Goal: Information Seeking & Learning: Learn about a topic

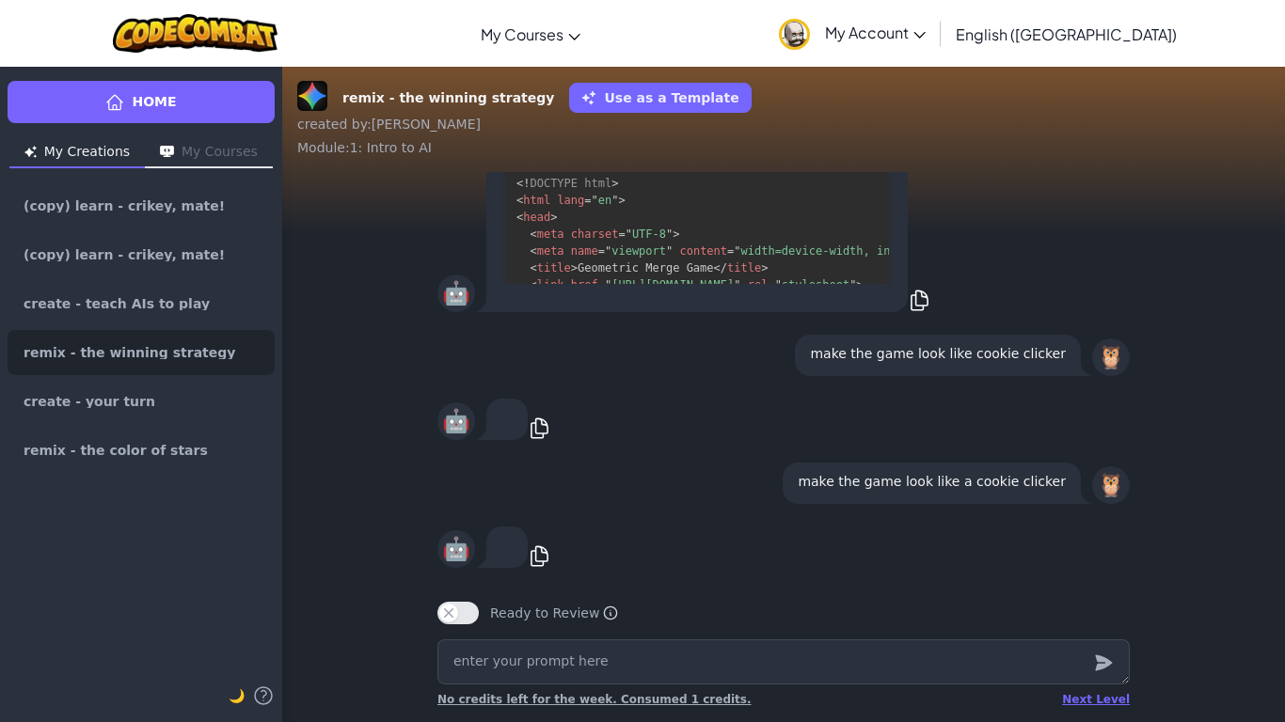
scroll to position [-3, 0]
click at [579, 696] on span "No credits left for the week. Consumed 1 credits." at bounding box center [594, 699] width 314 height 13
click at [578, 695] on span "No credits left for the week. Consumed 1 credits." at bounding box center [594, 699] width 314 height 13
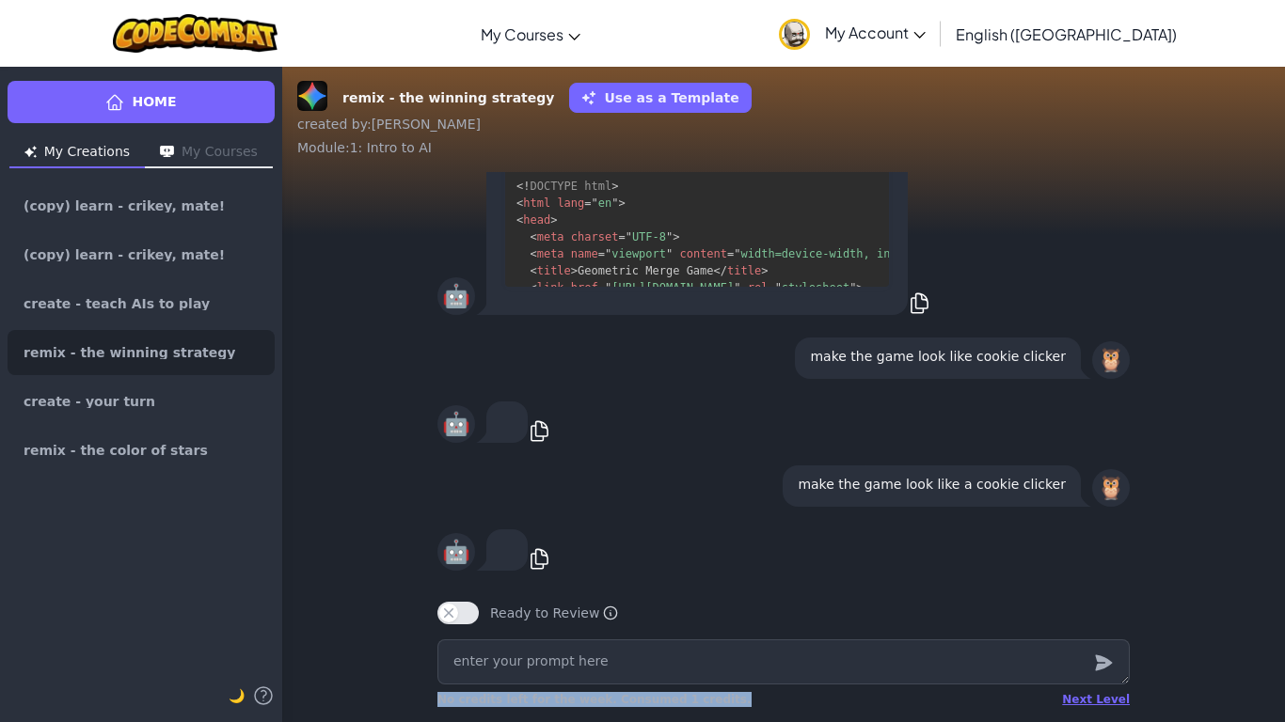
click at [578, 695] on span "No credits left for the week. Consumed 1 credits." at bounding box center [594, 699] width 314 height 13
click at [582, 695] on span "No credits left for the week. Consumed 1 credits." at bounding box center [594, 699] width 314 height 13
click at [742, 654] on textarea at bounding box center [783, 661] width 692 height 45
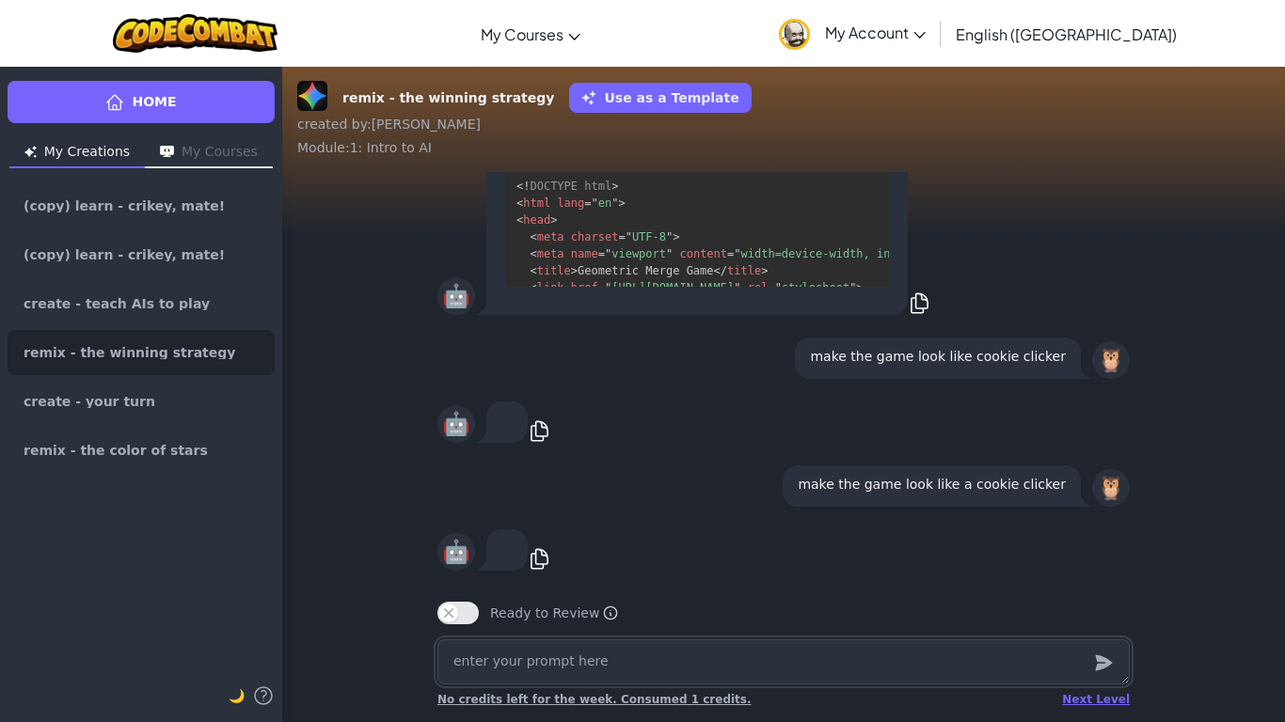
click at [742, 654] on textarea at bounding box center [783, 661] width 692 height 45
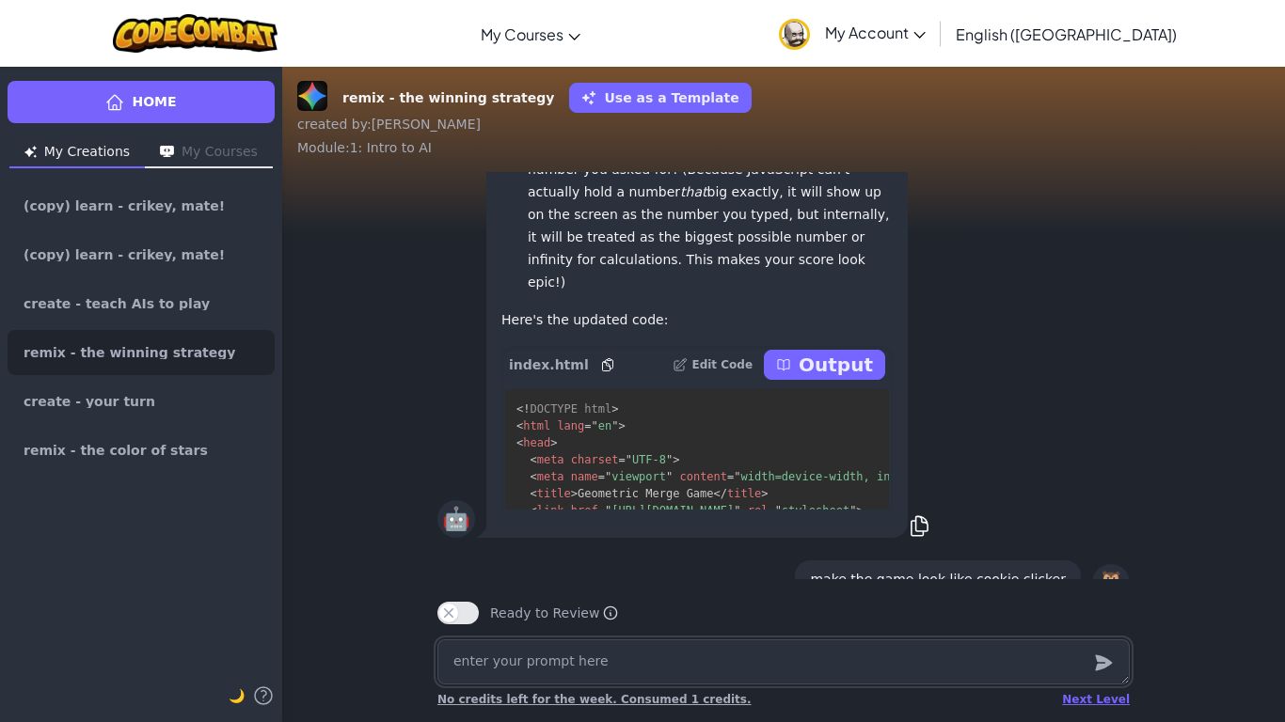
scroll to position [-228, 0]
click at [815, 363] on p "Output" at bounding box center [835, 367] width 74 height 26
type textarea "x"
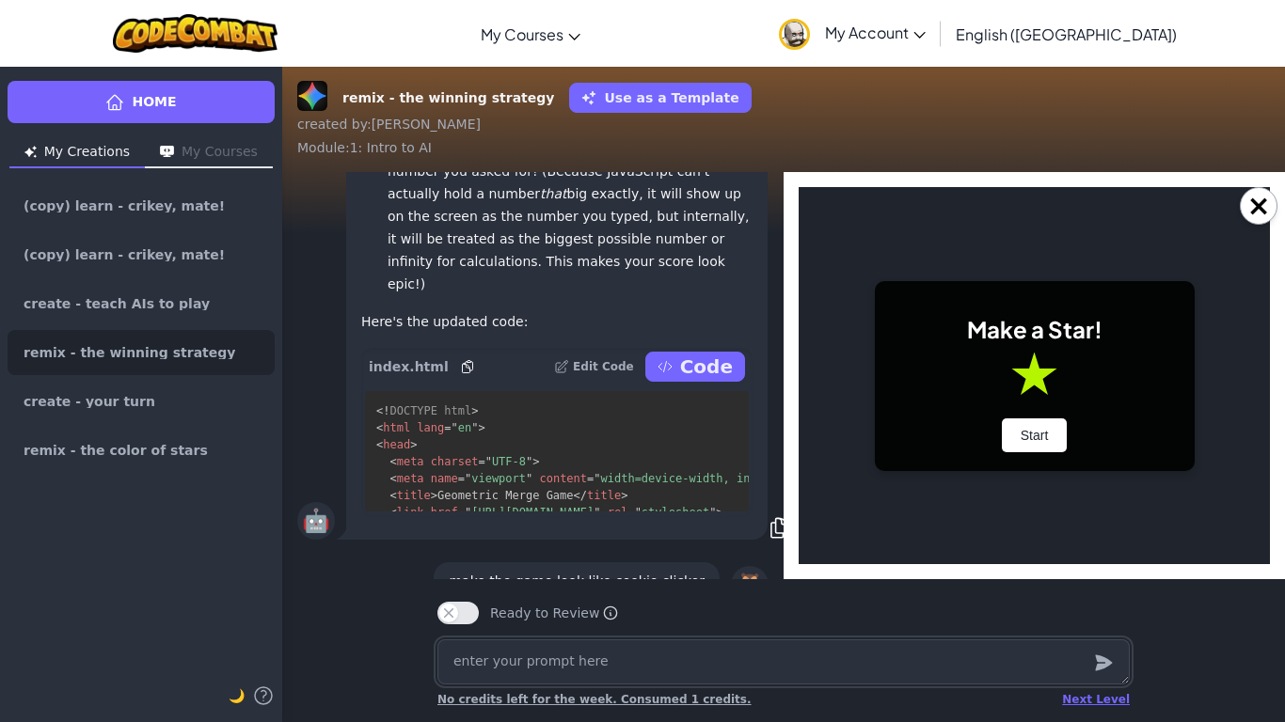
scroll to position [0, 0]
click at [1047, 428] on button "Start" at bounding box center [1035, 435] width 66 height 34
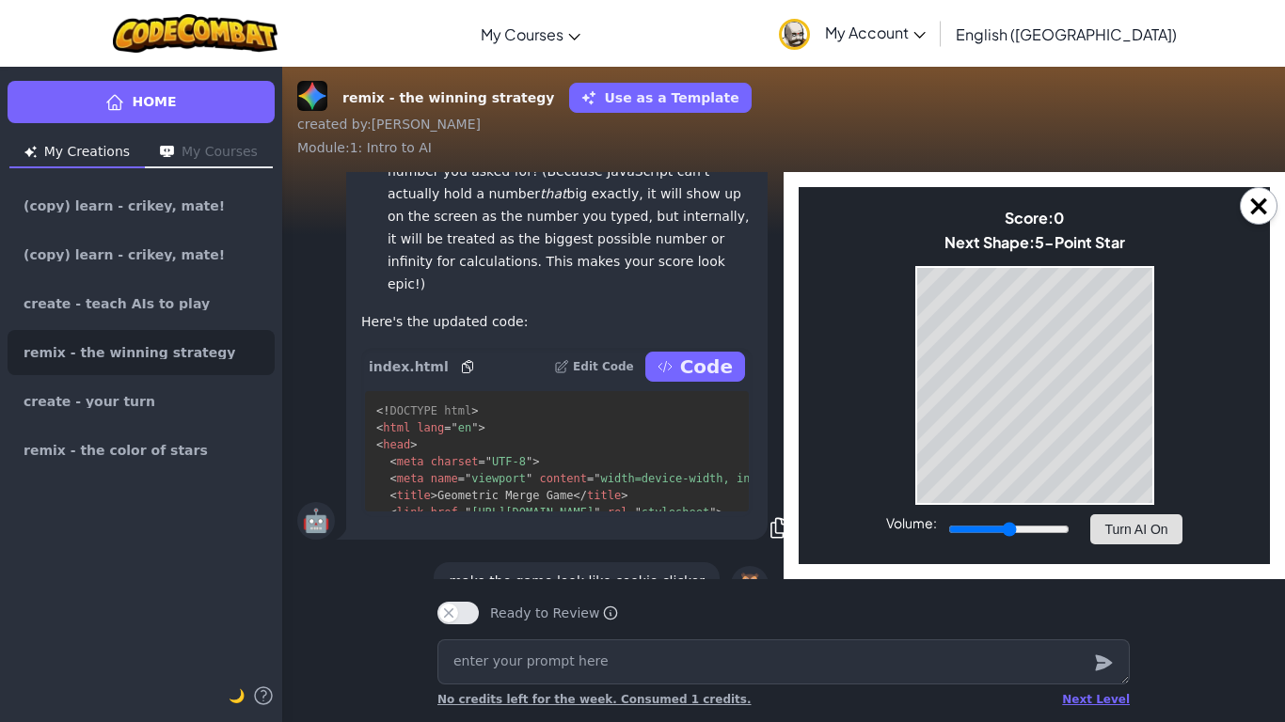
click at [1096, 514] on button "Turn AI On" at bounding box center [1135, 529] width 91 height 30
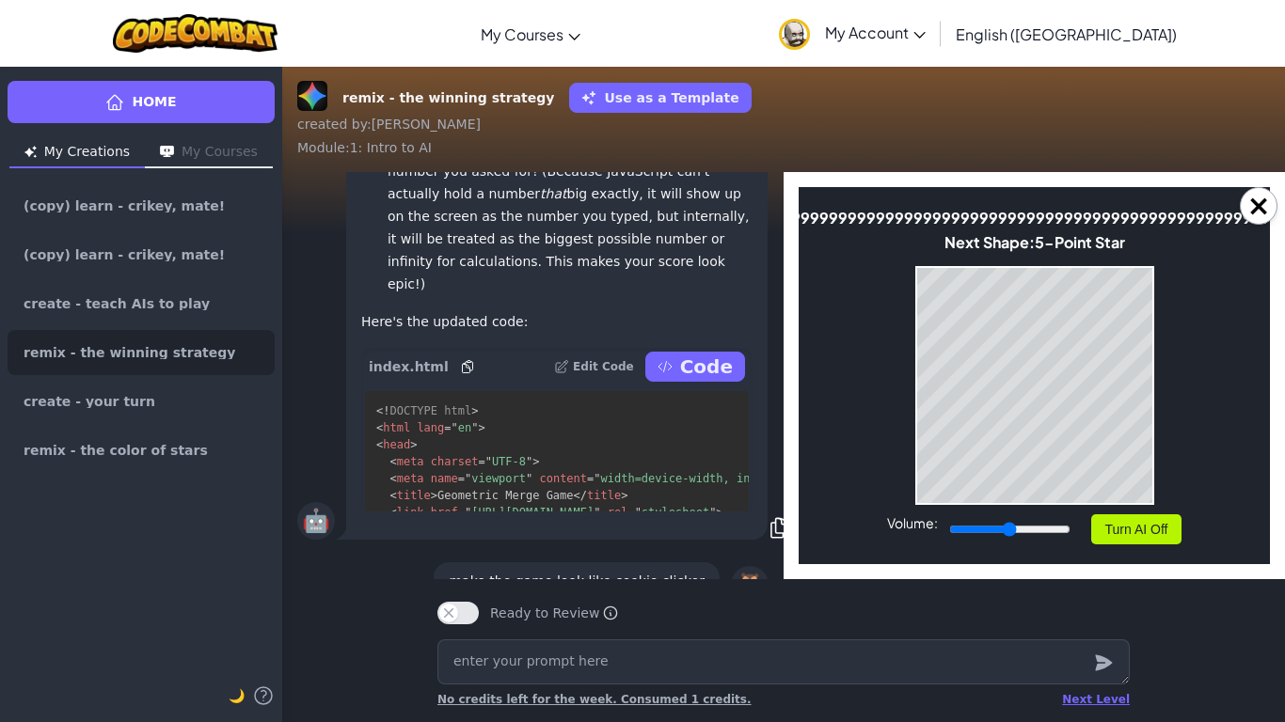
click at [1159, 544] on button "Turn AI Off" at bounding box center [1136, 529] width 91 height 30
click at [822, 514] on body "Make a Star! Start Score: 99999999999999999999999999999999999999999999999999999…" at bounding box center [1033, 375] width 471 height 377
click at [1163, 544] on button "Turn AI On" at bounding box center [1135, 529] width 91 height 30
click at [629, 668] on textarea at bounding box center [783, 661] width 692 height 45
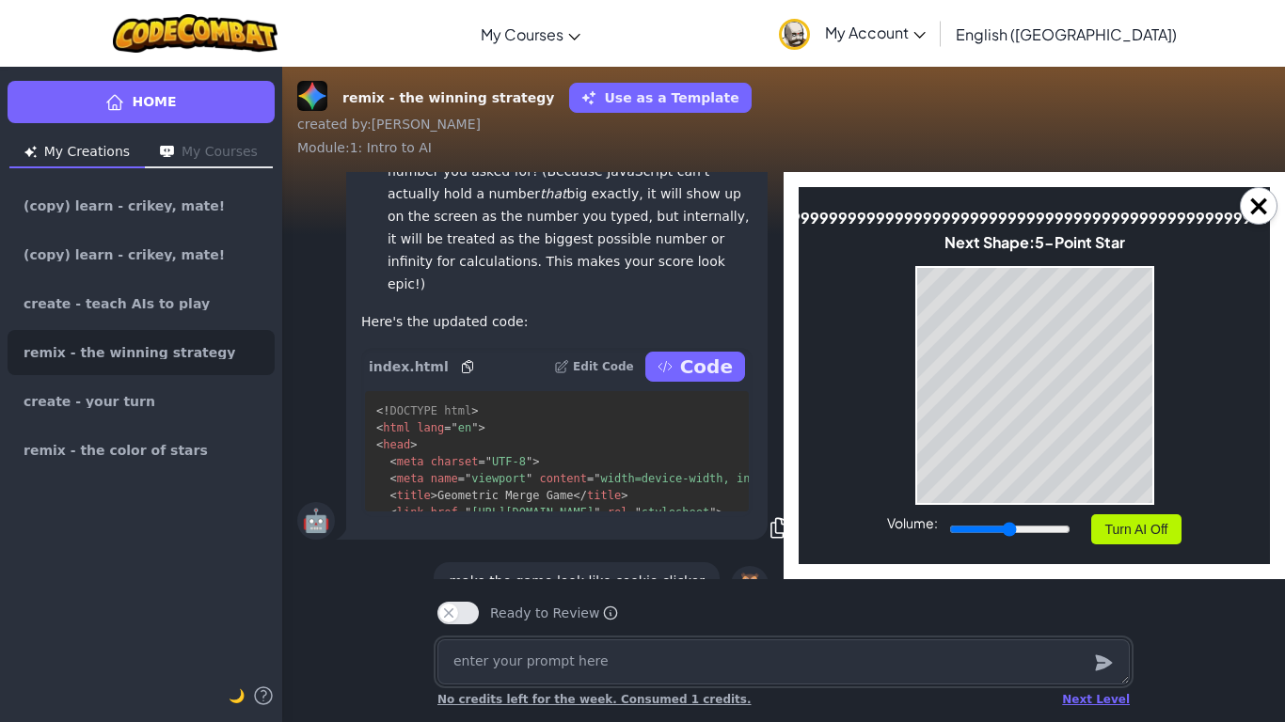
type textarea "y"
type textarea "x"
type textarea "yt"
type textarea "x"
type textarea "ytrffff"
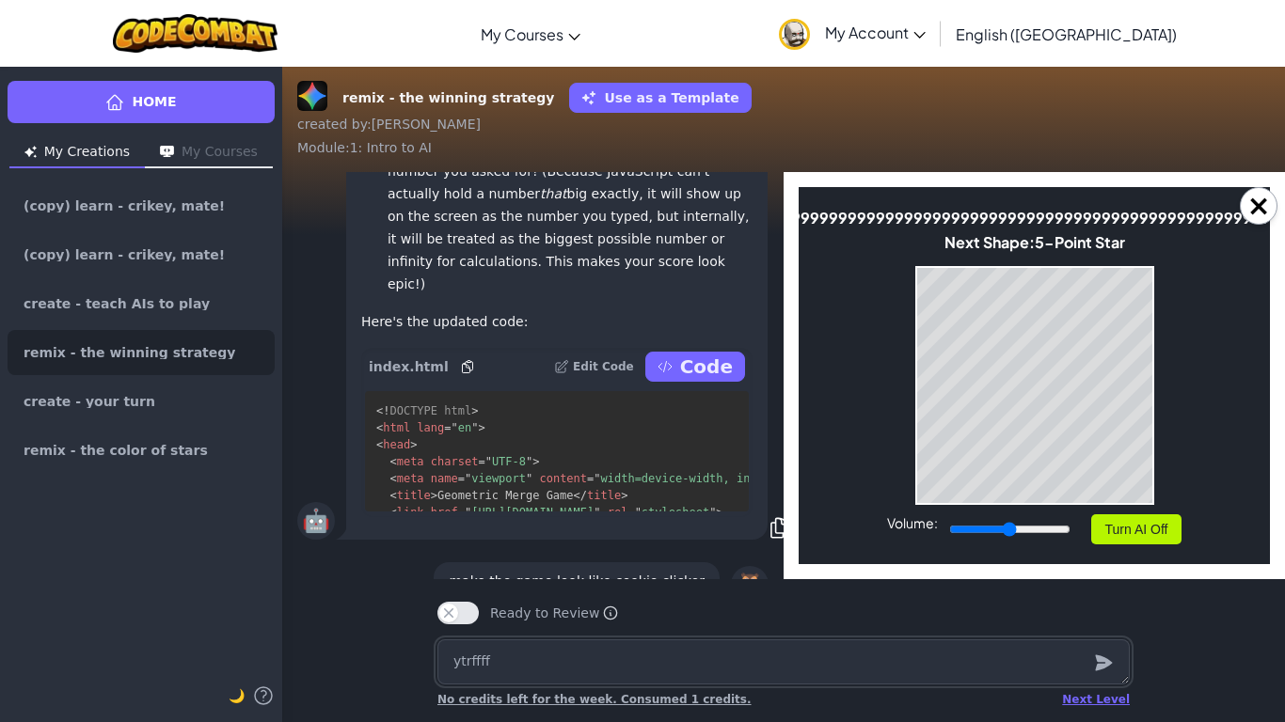
type textarea "x"
type textarea "ytrffffff"
type textarea "x"
type textarea "ytrffffffffff"
type textarea "x"
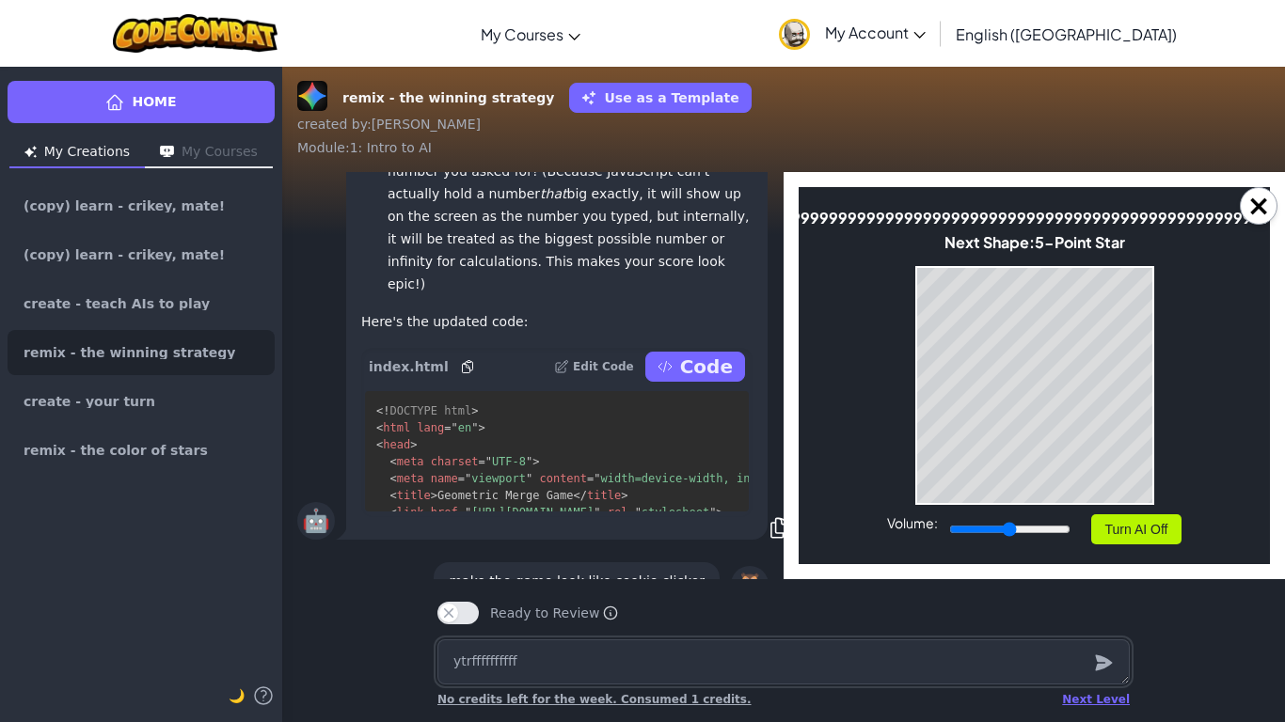
type textarea "ytrffffffffff"
click at [1141, 544] on button "Turn AI Off" at bounding box center [1136, 529] width 91 height 30
click at [797, 659] on textarea "ytrffffffffff" at bounding box center [783, 661] width 692 height 45
type textarea "x"
type textarea "y"
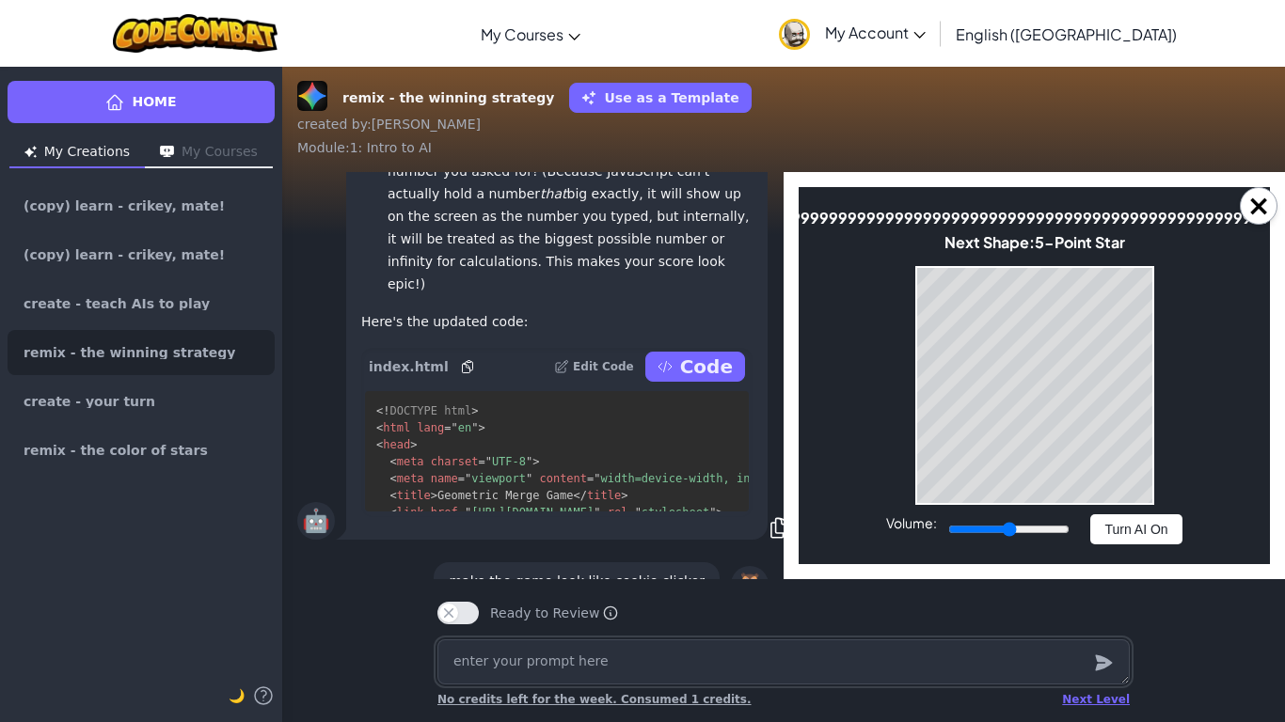
type textarea "x"
type textarea "y"
type textarea "x"
type textarea "ya"
type textarea "x"
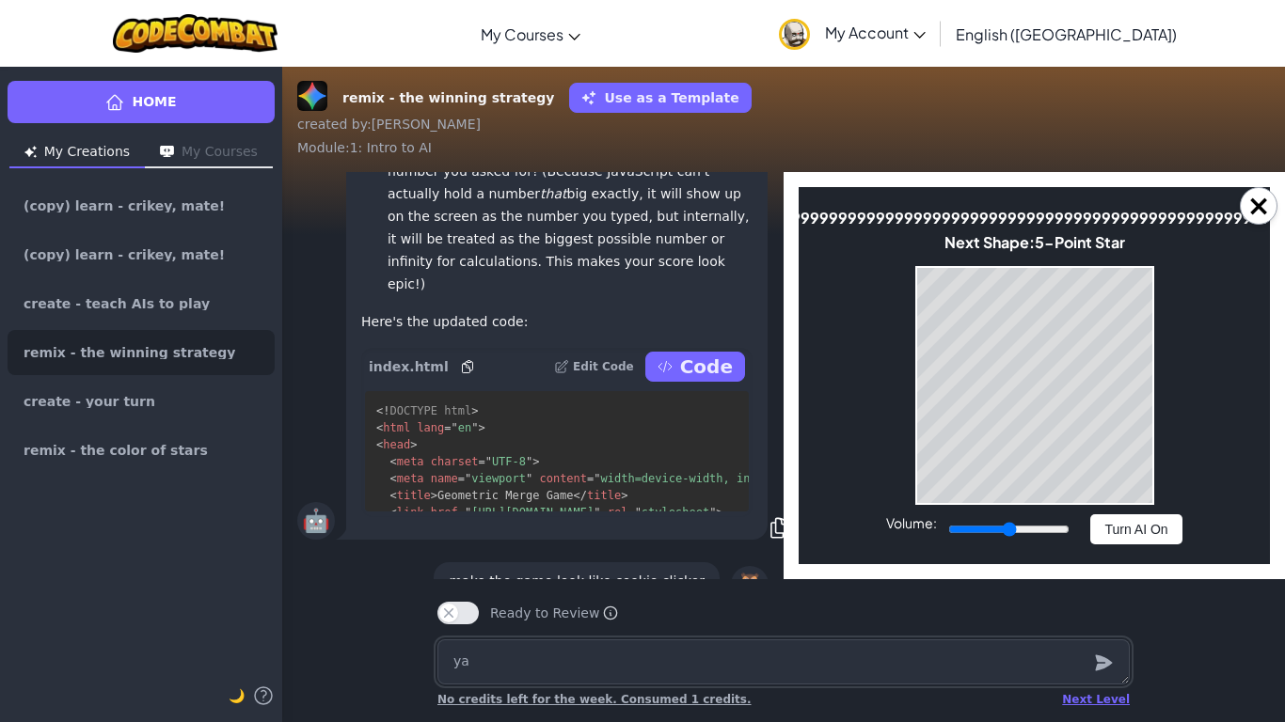
type textarea "yaa"
type textarea "x"
type textarea "yaai"
type textarea "x"
type textarea "y"
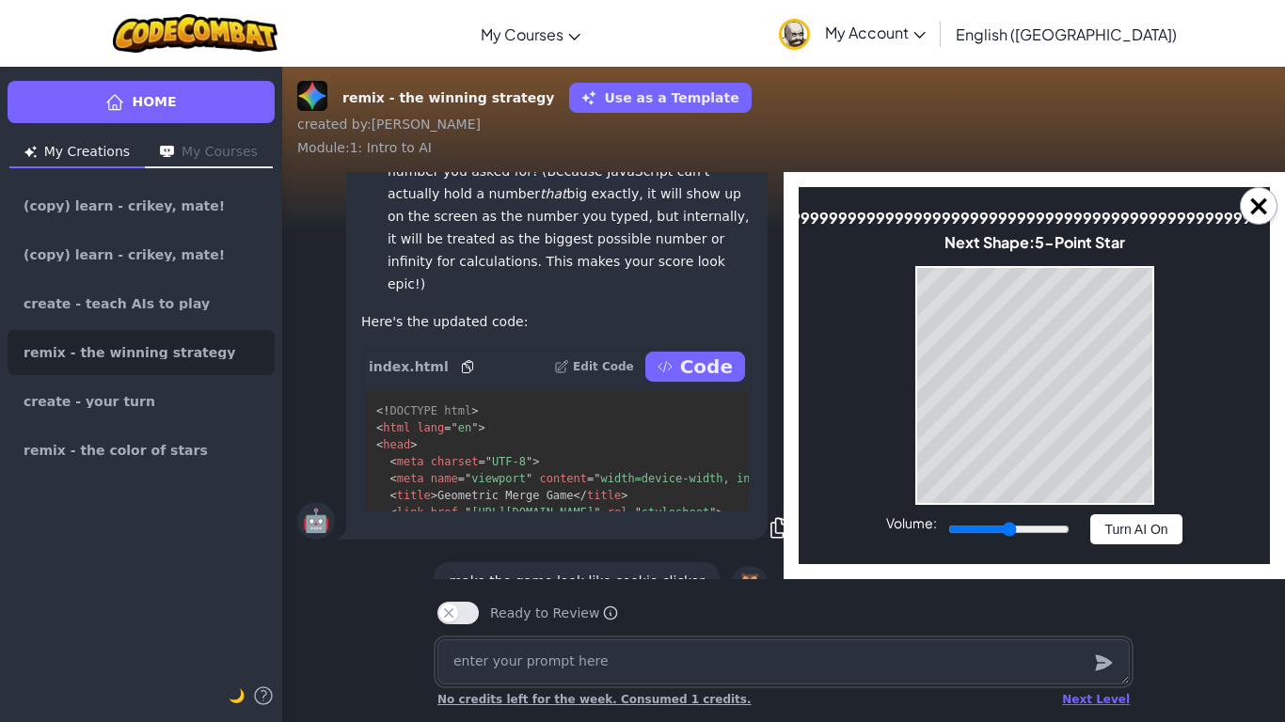
type textarea "x"
type textarea "d"
type textarea "x"
type textarea "do"
type textarea "x"
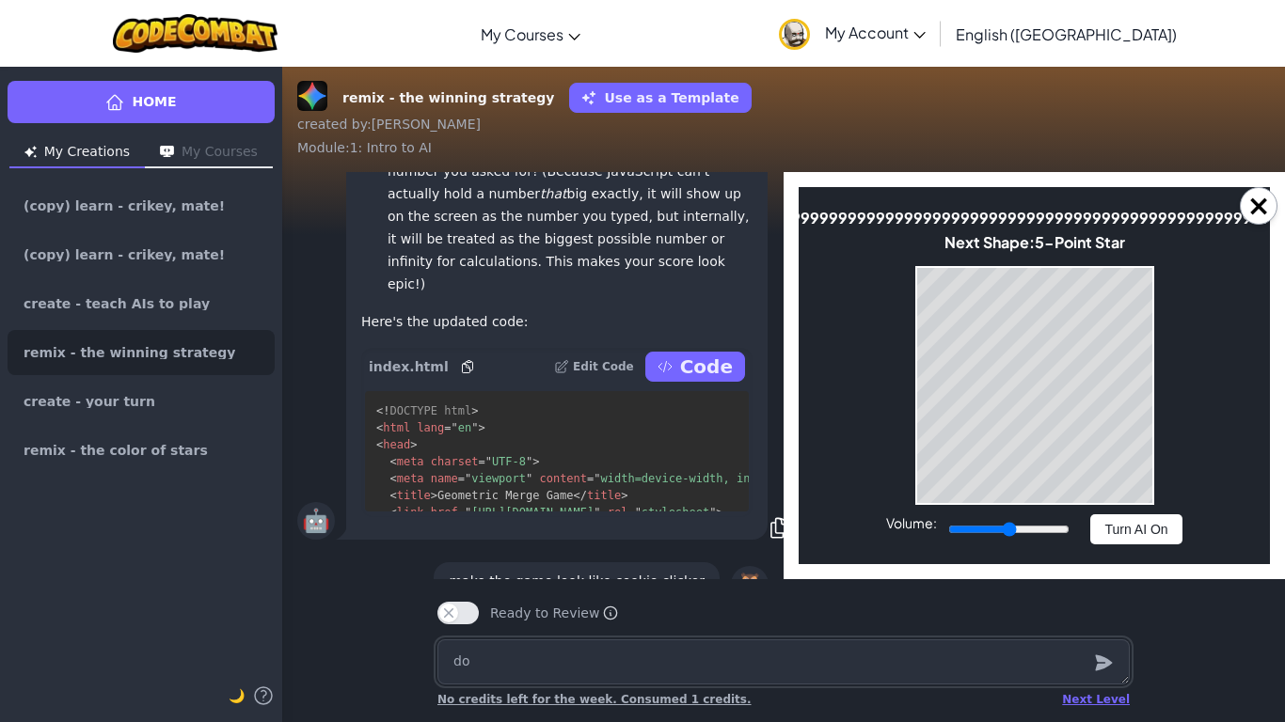
type textarea "don"
type textarea "x"
type textarea "don'"
type textarea "x"
type textarea "don't"
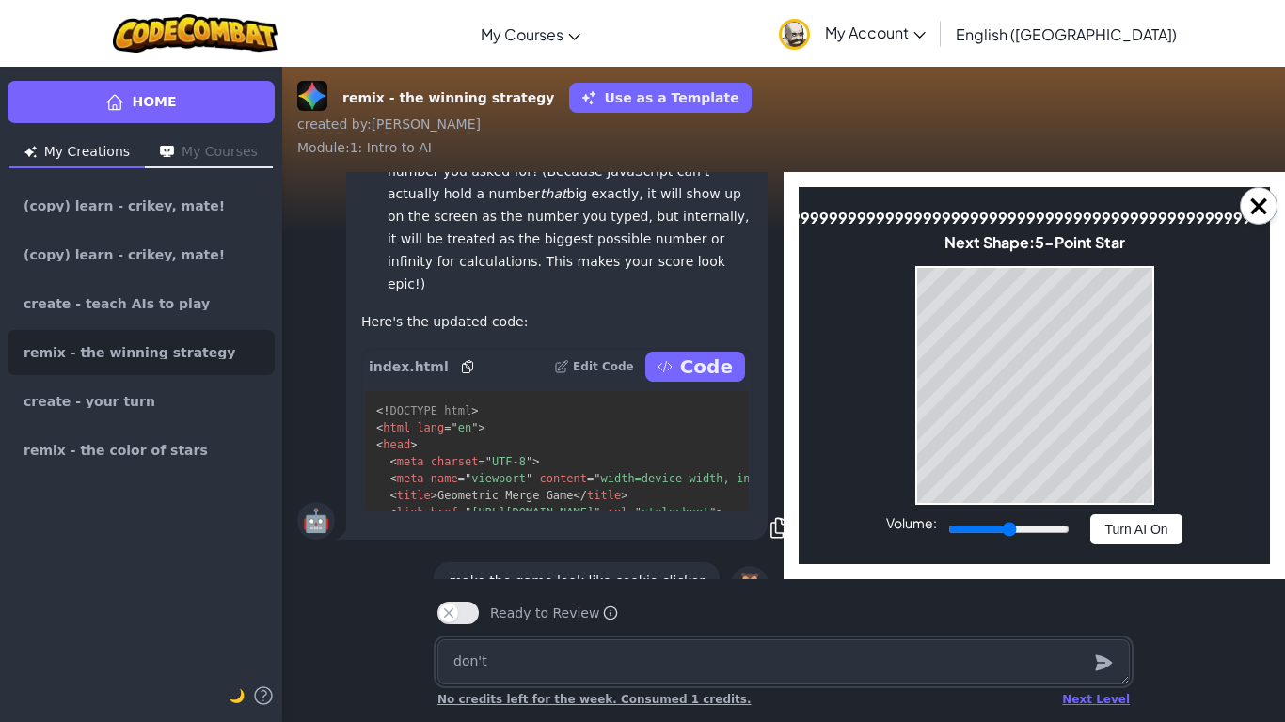
type textarea "x"
type textarea "don't k"
type textarea "x"
type textarea "don't kn"
type textarea "x"
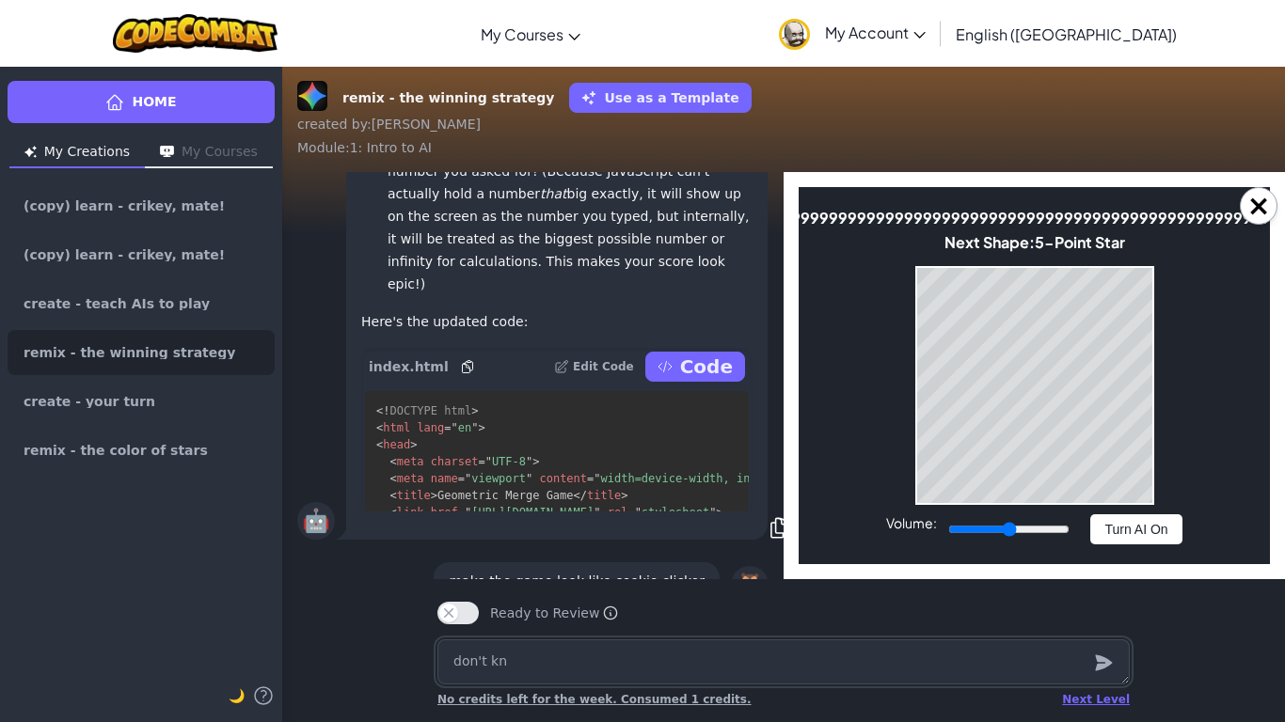
type textarea "don't kno"
type textarea "x"
type textarea "don't know"
type textarea "x"
type textarea "don't know"
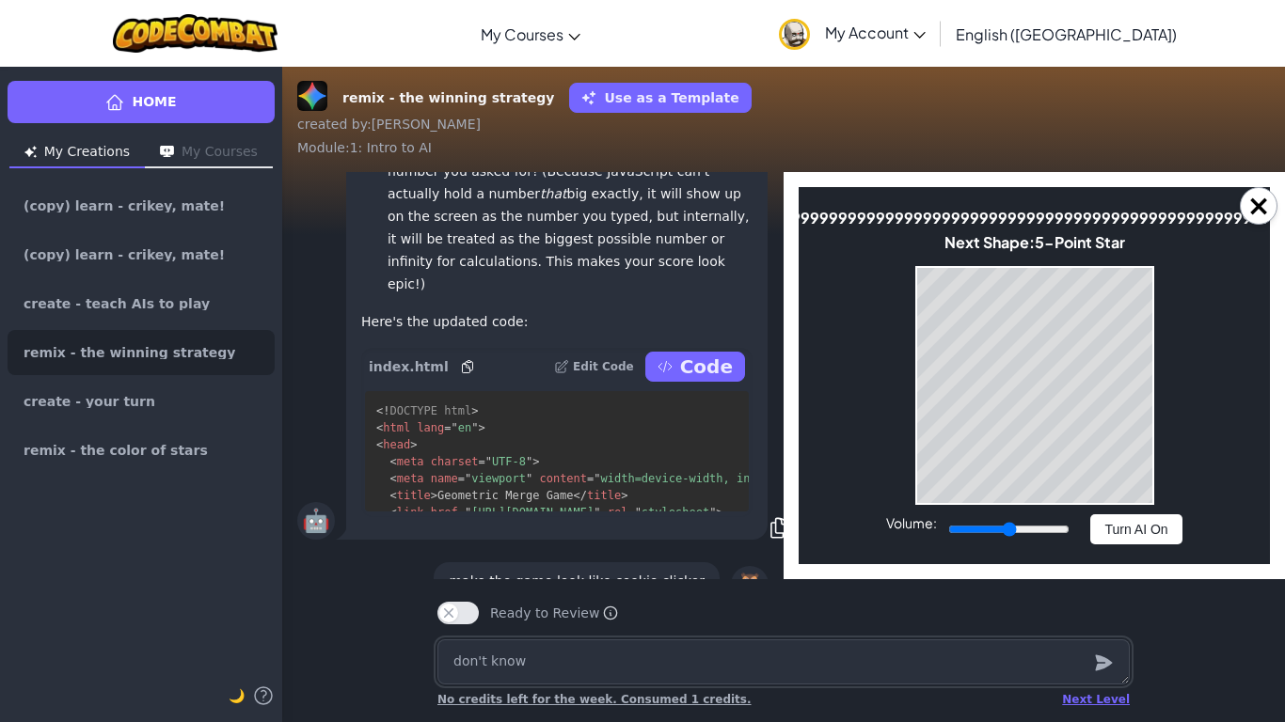
type textarea "x"
type textarea "don't know ho"
type textarea "x"
type textarea "don't know how"
type textarea "x"
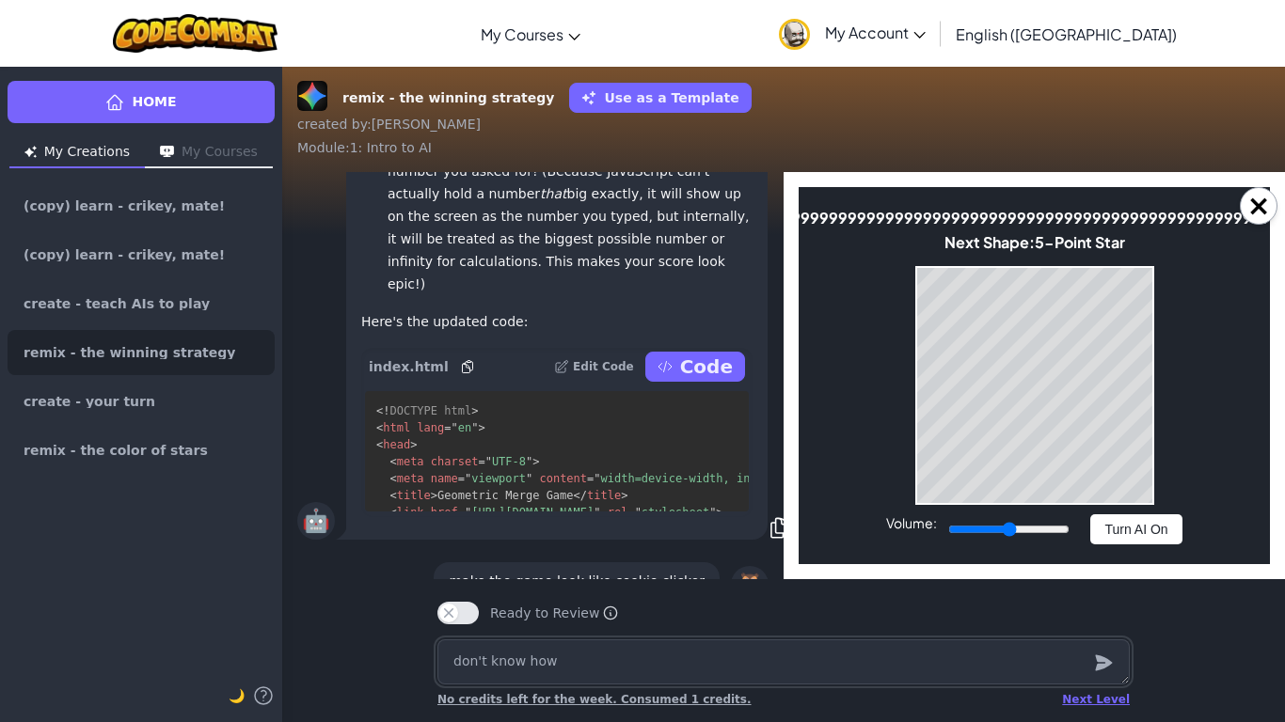
type textarea "don't know how"
type textarea "x"
type textarea "don't know how I"
type textarea "x"
type textarea "don't know how I c"
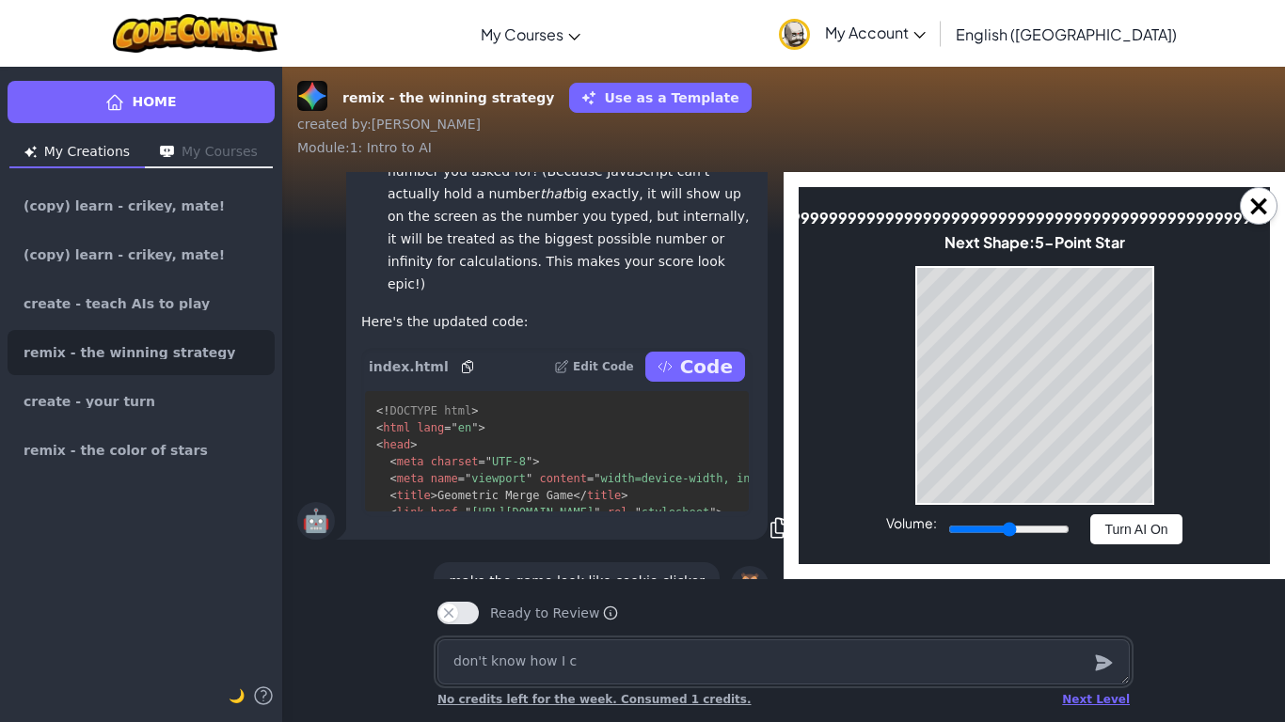
type textarea "x"
type textarea "don't know how I can"
type textarea "x"
type textarea "don't know how I can f"
type textarea "x"
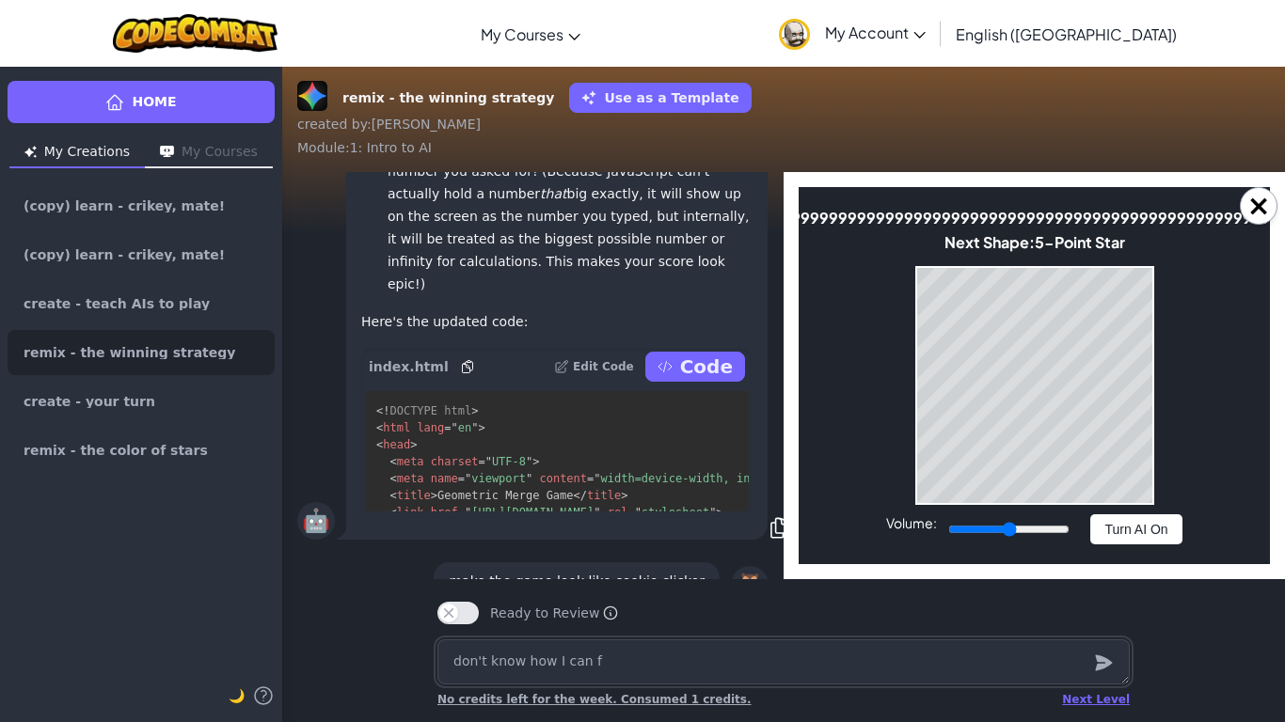
type textarea "don't know how I can fi"
type textarea "x"
type textarea "don't know how I can fix"
type textarea "x"
type textarea "don't know how I can fix t"
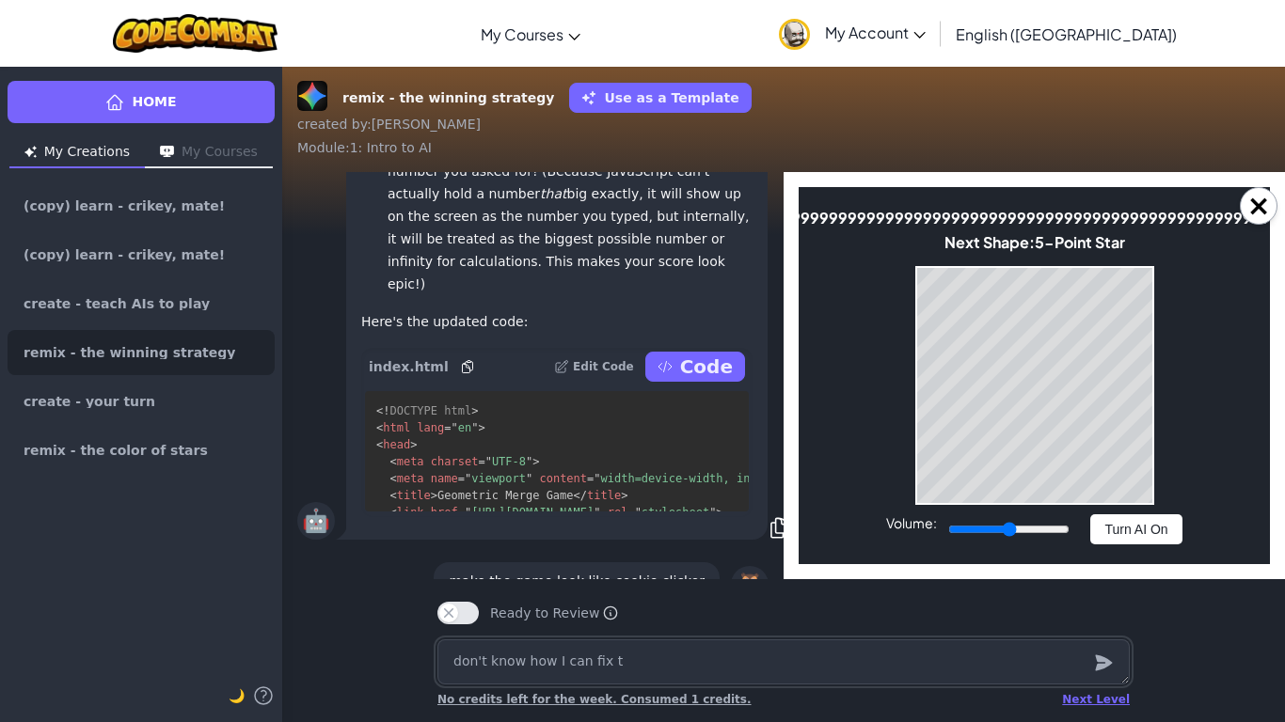
type textarea "x"
type textarea "don't know how I can fix th"
type textarea "x"
type textarea "don't know how I can fix tha"
type textarea "x"
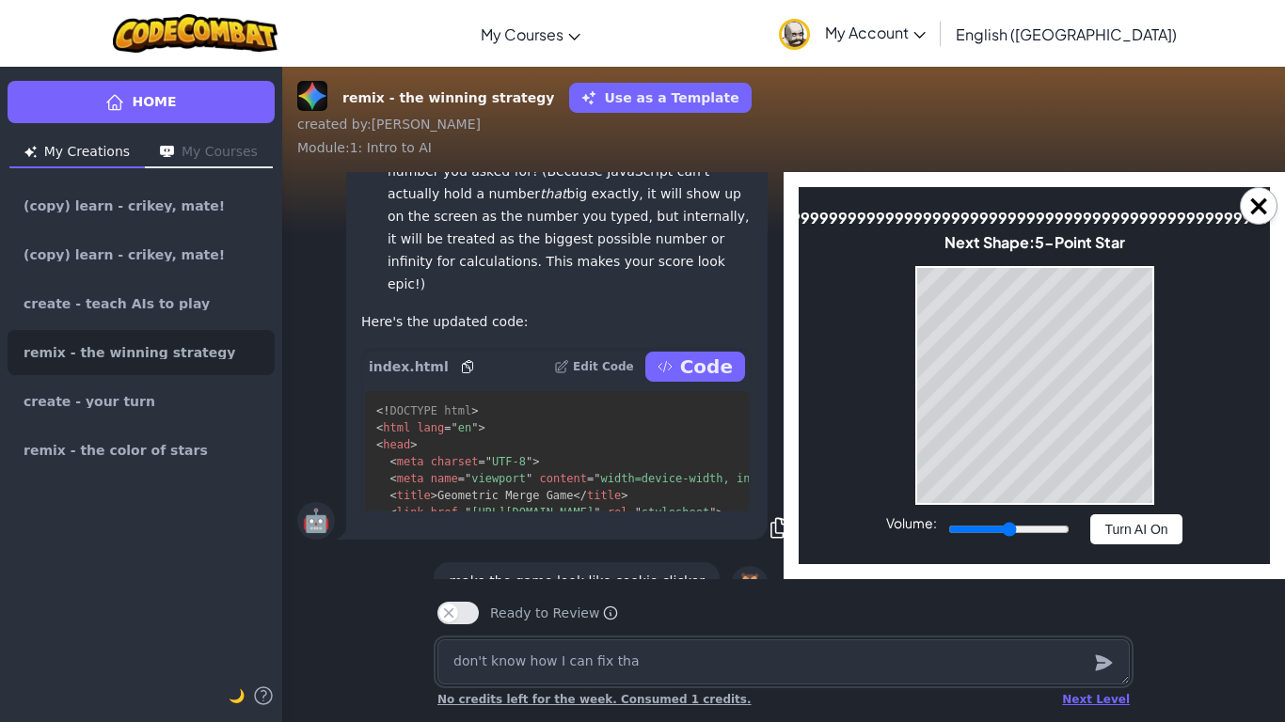
type textarea "don't know how I can fix that"
type textarea "x"
type textarea "don't know how I can fix that"
type textarea "x"
type textarea "don't know how I can fix that :)"
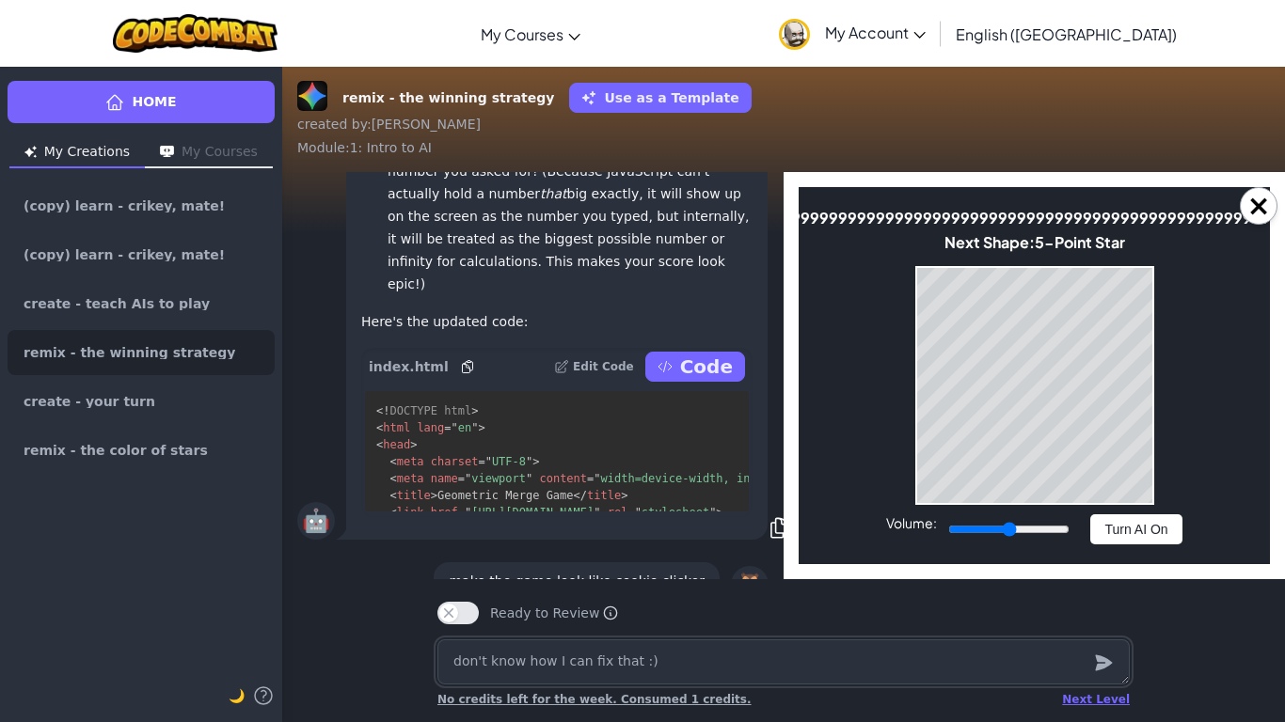
type textarea "x"
type textarea "don't know how I can fix that :"
type textarea "x"
type textarea "don't know how I can fix that :("
type textarea "x"
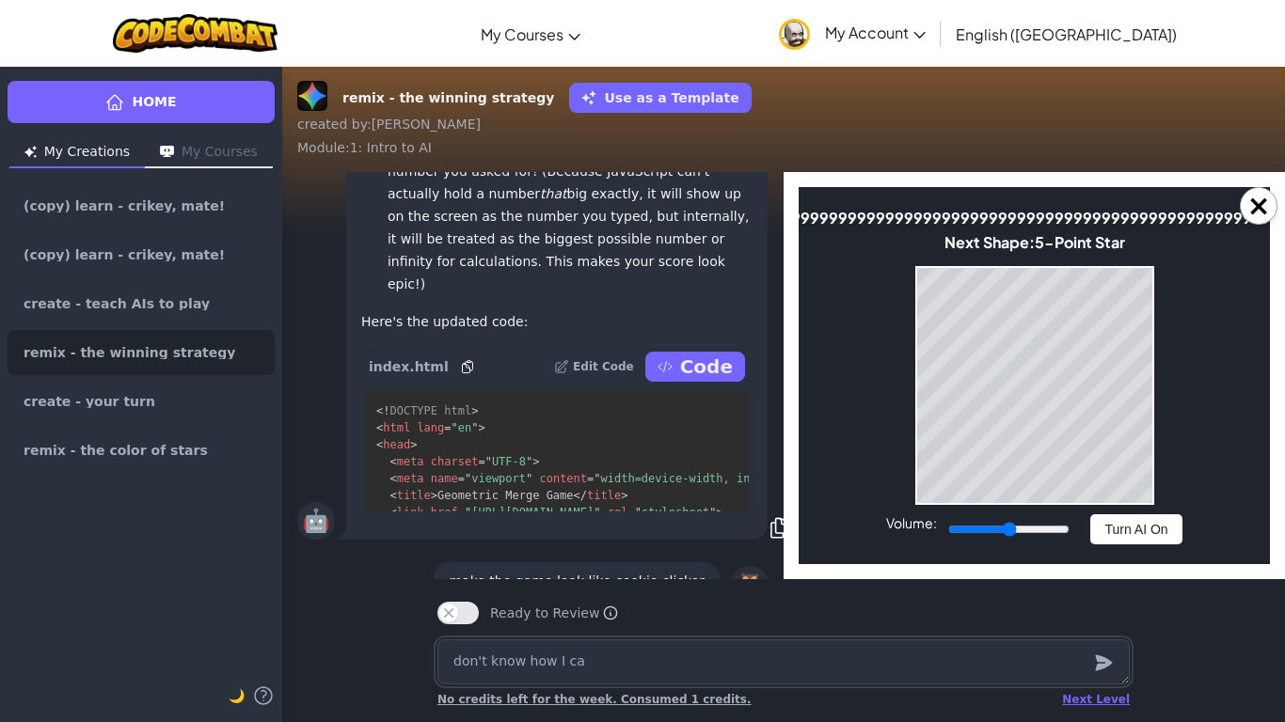
type textarea "don't know how I c"
type textarea "x"
type textarea "don't k"
type textarea "x"
type textarea "d"
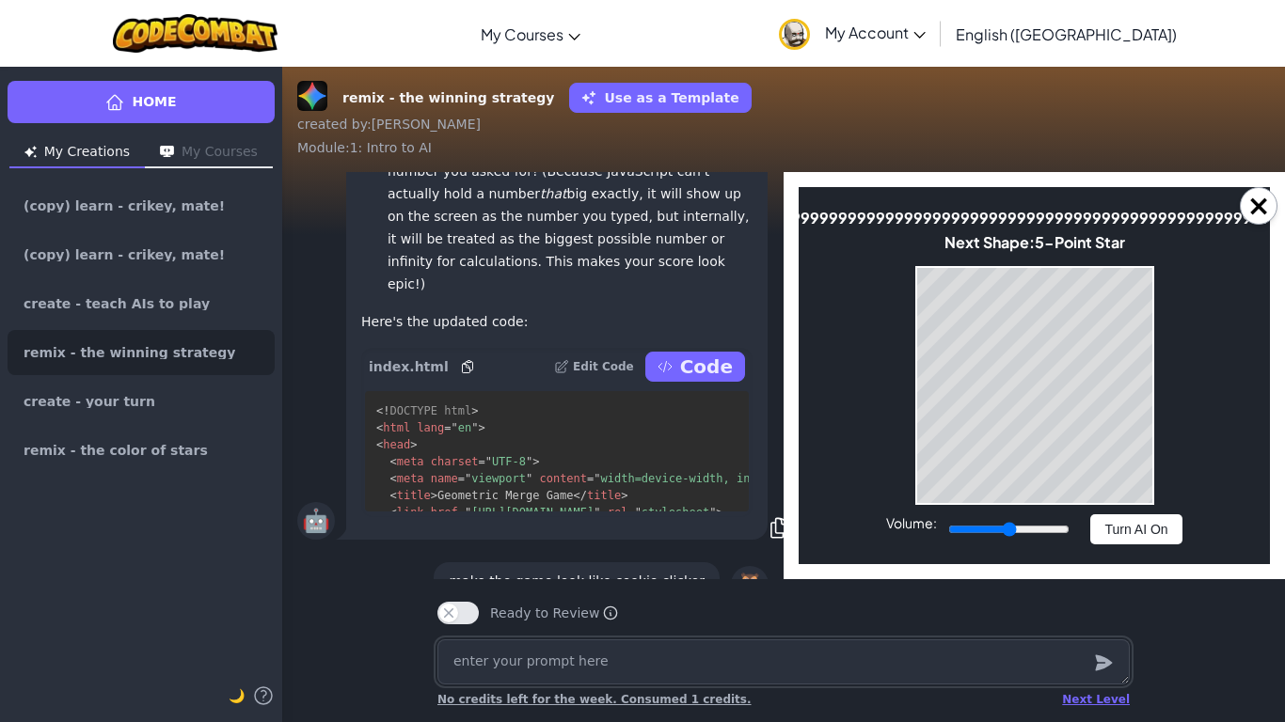
type textarea "x"
type textarea "ah"
type textarea "x"
type textarea "ahh"
type textarea "x"
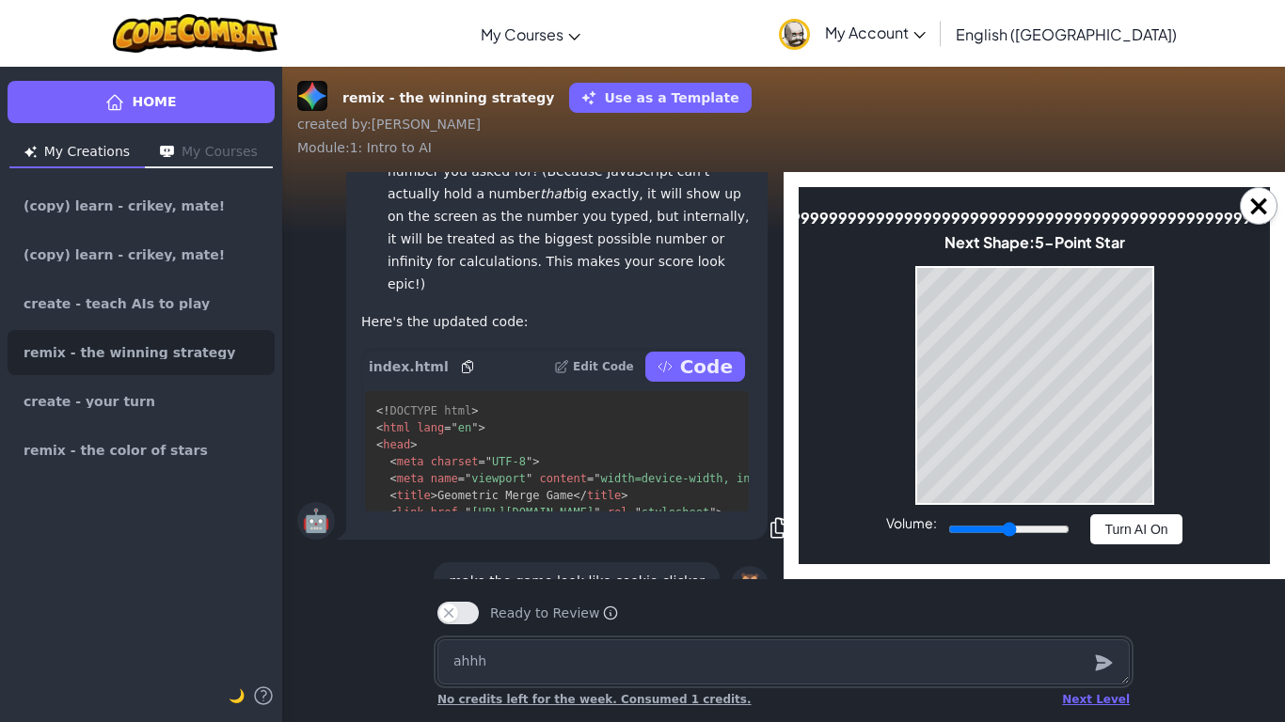
type textarea "ahhhh"
type textarea "x"
type textarea "ahhhhh"
type textarea "x"
type textarea "ahhhhhh"
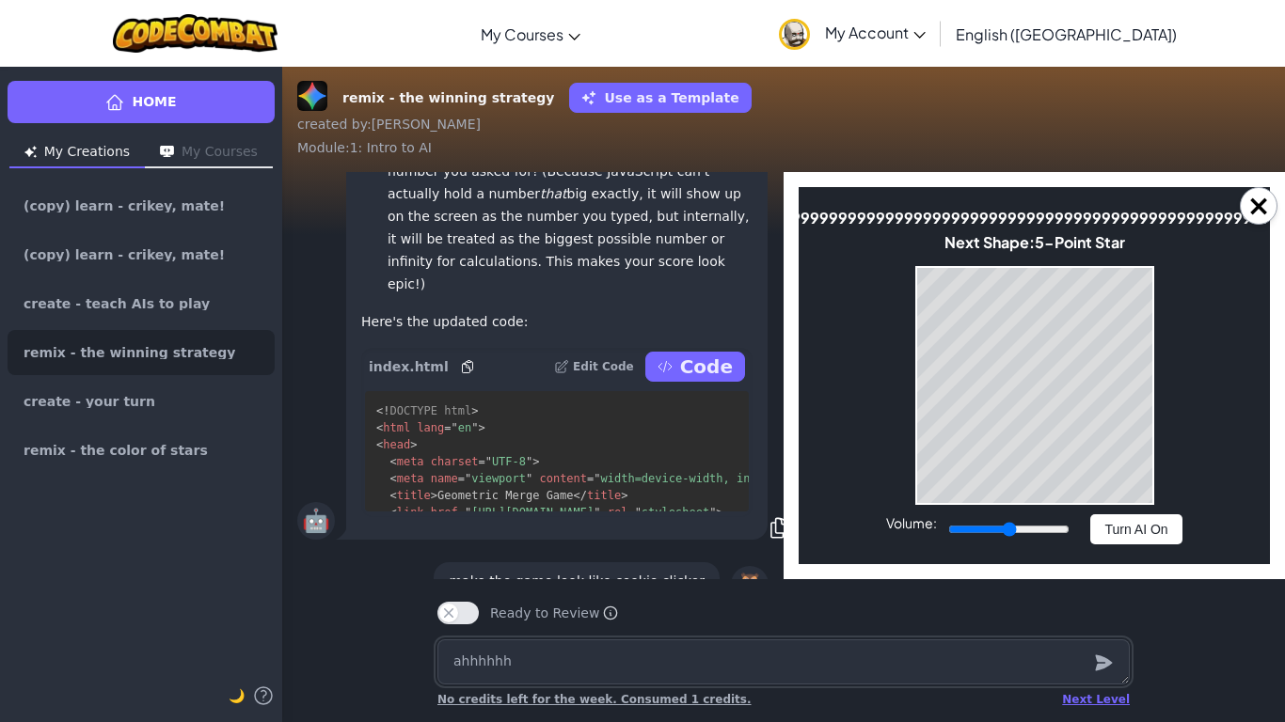
type textarea "x"
type textarea "ahhhhhhh"
type textarea "x"
type textarea "ahhhhhhhhh"
type textarea "x"
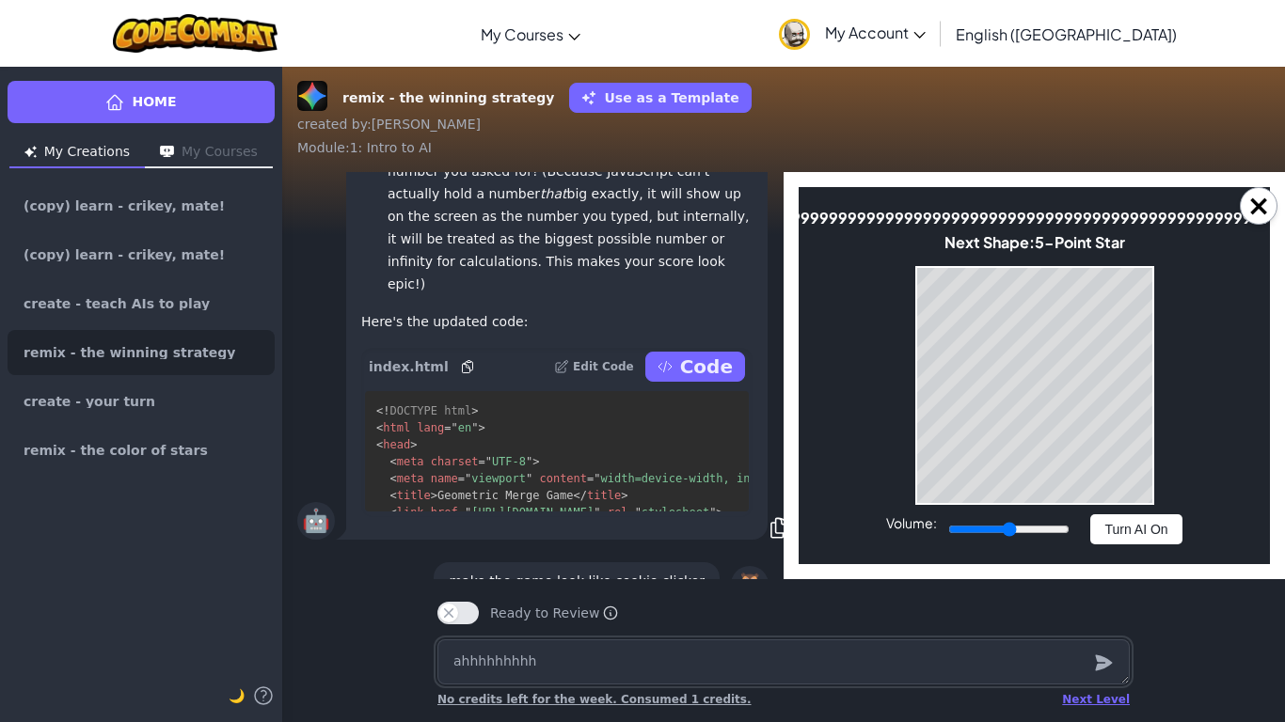
type textarea "ahhhhhhhhhh"
type textarea "x"
type textarea "ahhhhhhhhhhh"
type textarea "x"
type textarea "ahhhhhhhhhhhhh"
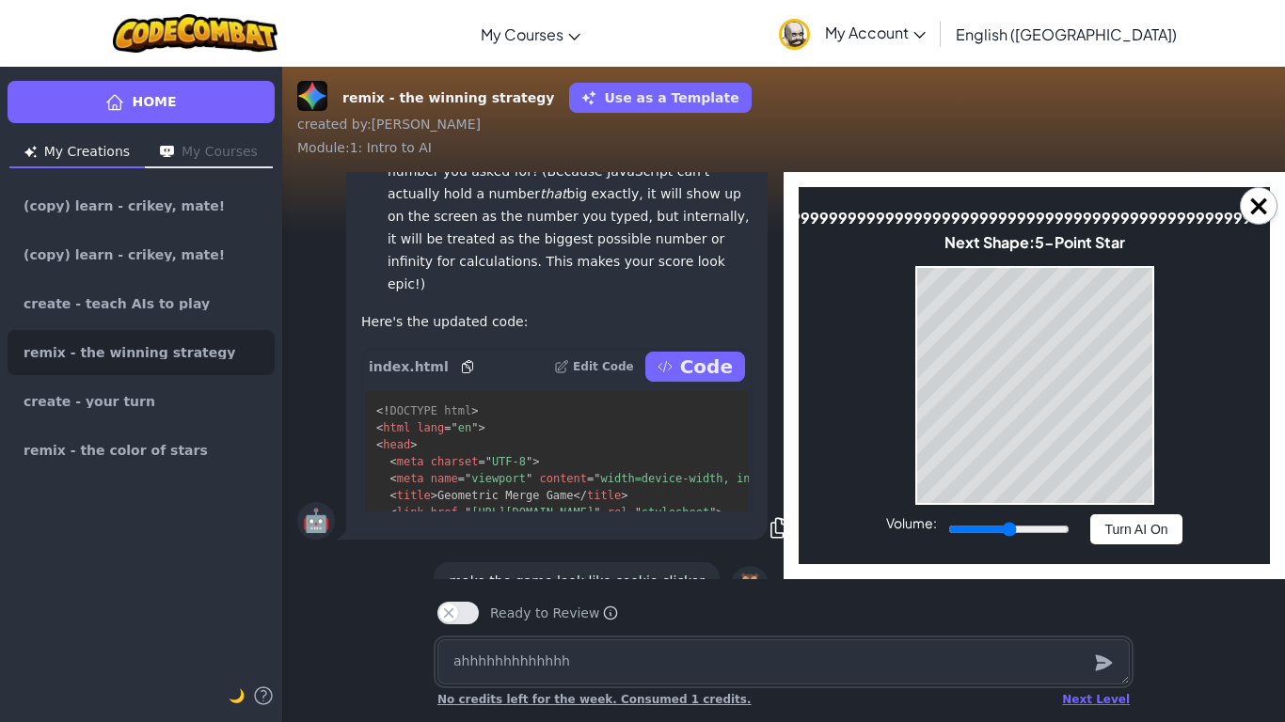
type textarea "x"
type textarea "ahhhhhhhhhhhhhh"
type textarea "x"
type textarea "ahhhhhhhhhhhhhhh"
type textarea "x"
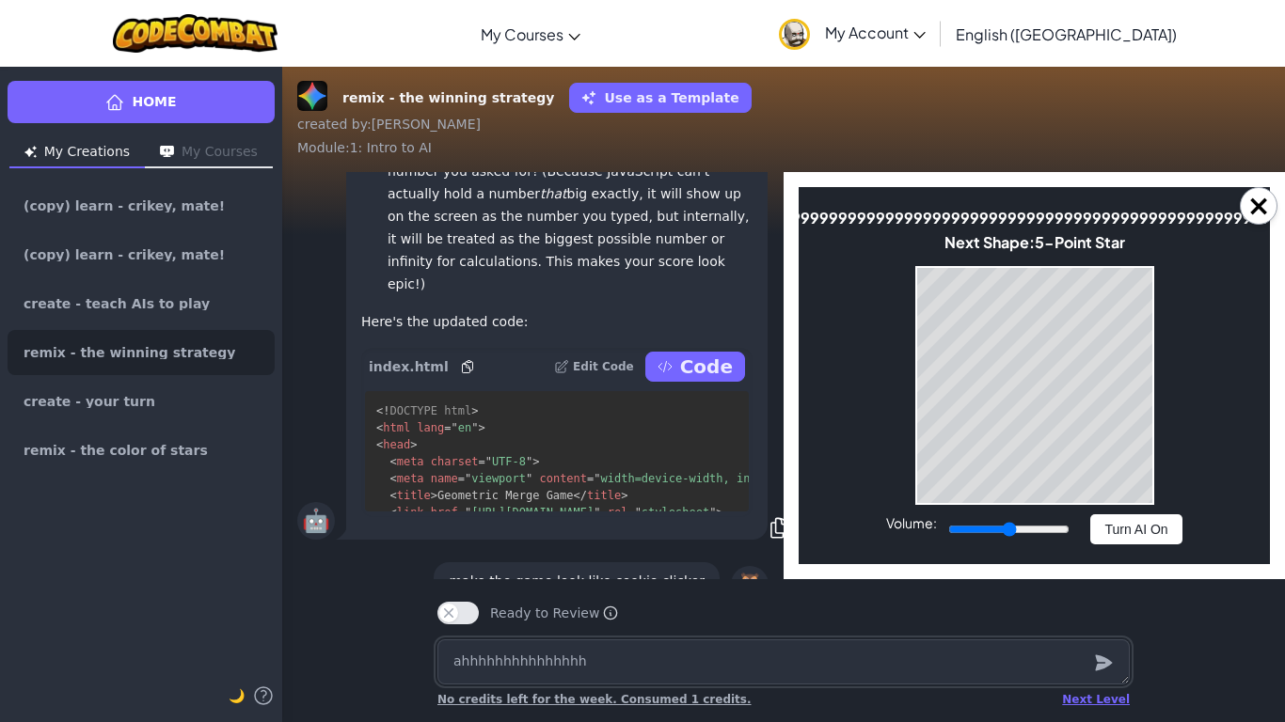
type textarea "ahhhhhhhhhhhhhhhh"
type textarea "x"
type textarea "[DEMOGRAPHIC_DATA]"
type textarea "x"
type textarea "[DEMOGRAPHIC_DATA]"
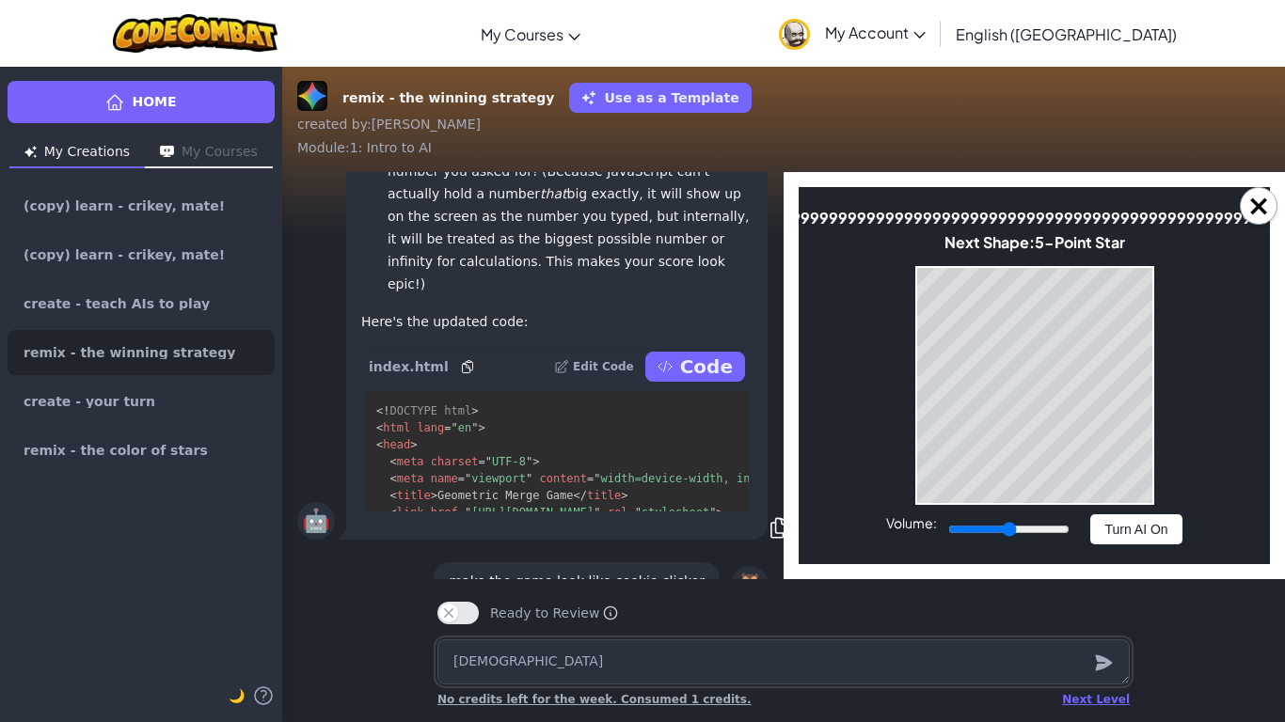
type textarea "x"
type textarea "[DEMOGRAPHIC_DATA]"
type textarea "x"
type textarea "[DEMOGRAPHIC_DATA]"
type textarea "x"
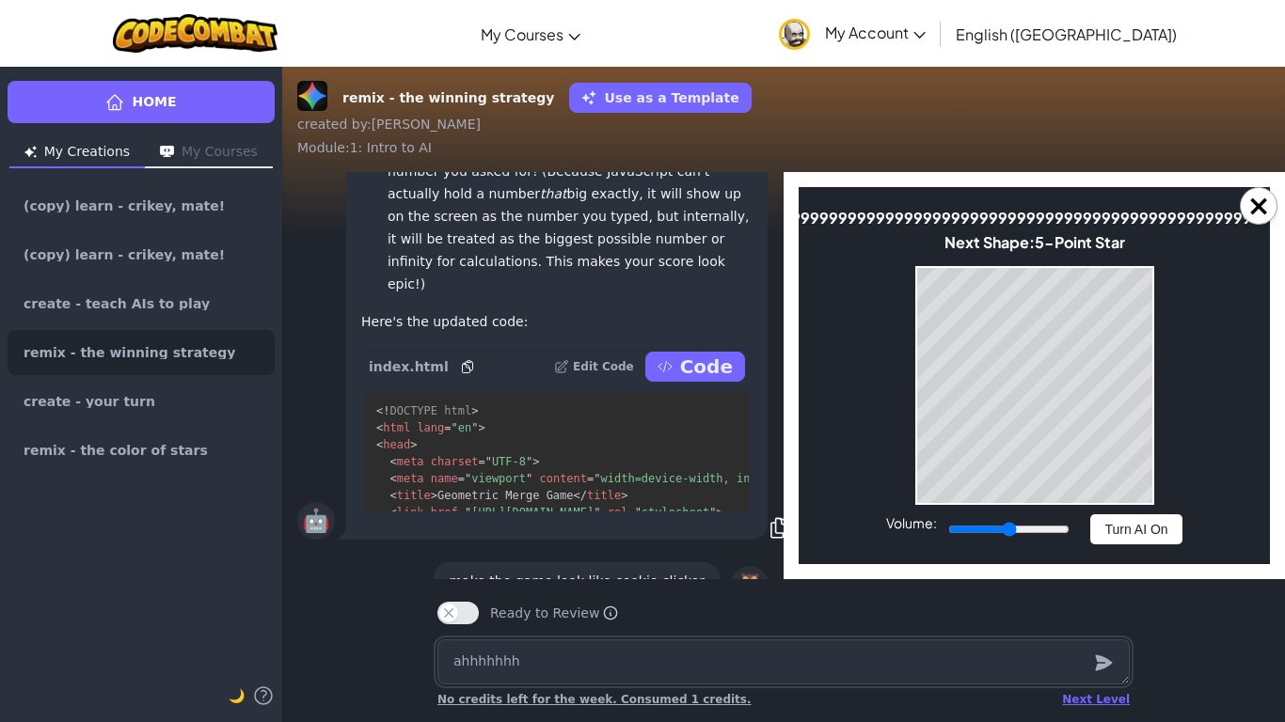
type textarea "ahhhhhh"
type textarea "x"
type textarea "a"
type textarea "x"
type textarea "AH"
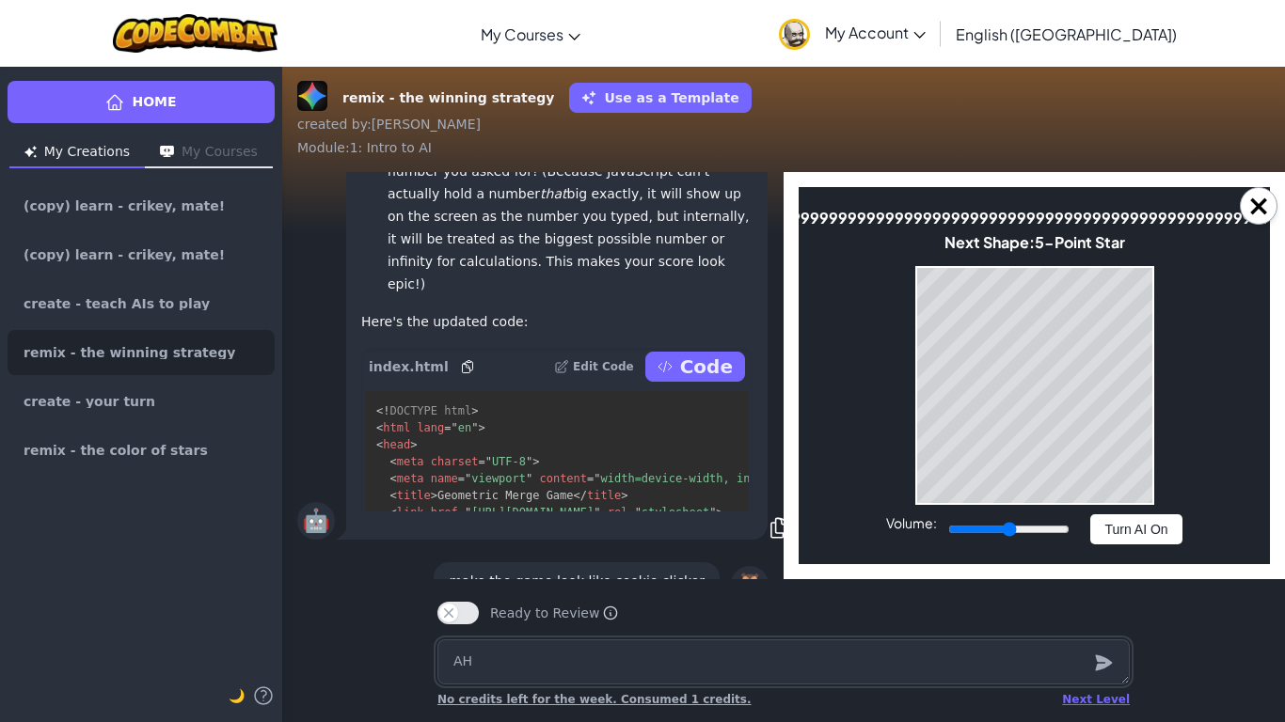
type textarea "x"
type textarea "AHH"
type textarea "x"
type textarea "AHHH"
type textarea "x"
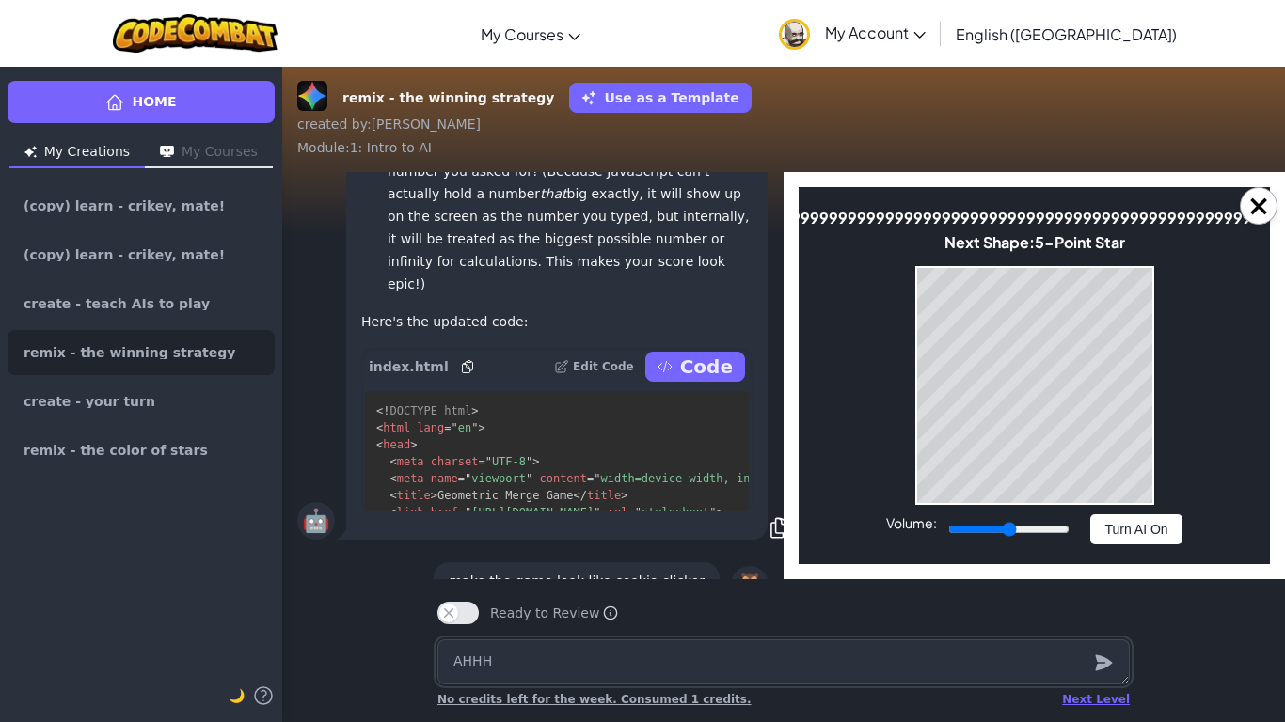
type textarea "AHHHH"
type textarea "x"
type textarea "AHHHHH"
type textarea "x"
type textarea "AHHHHHHH"
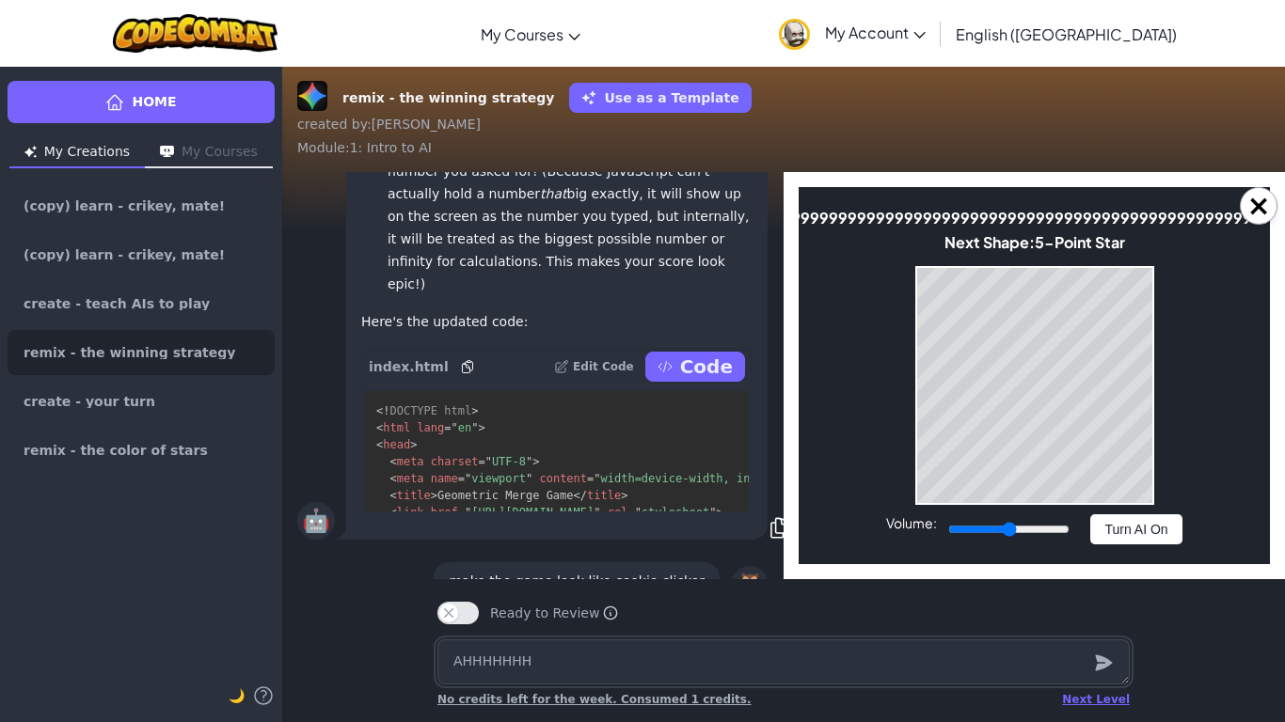
type textarea "x"
type textarea "[DEMOGRAPHIC_DATA]"
type textarea "x"
type textarea "[DEMOGRAPHIC_DATA]"
type textarea "x"
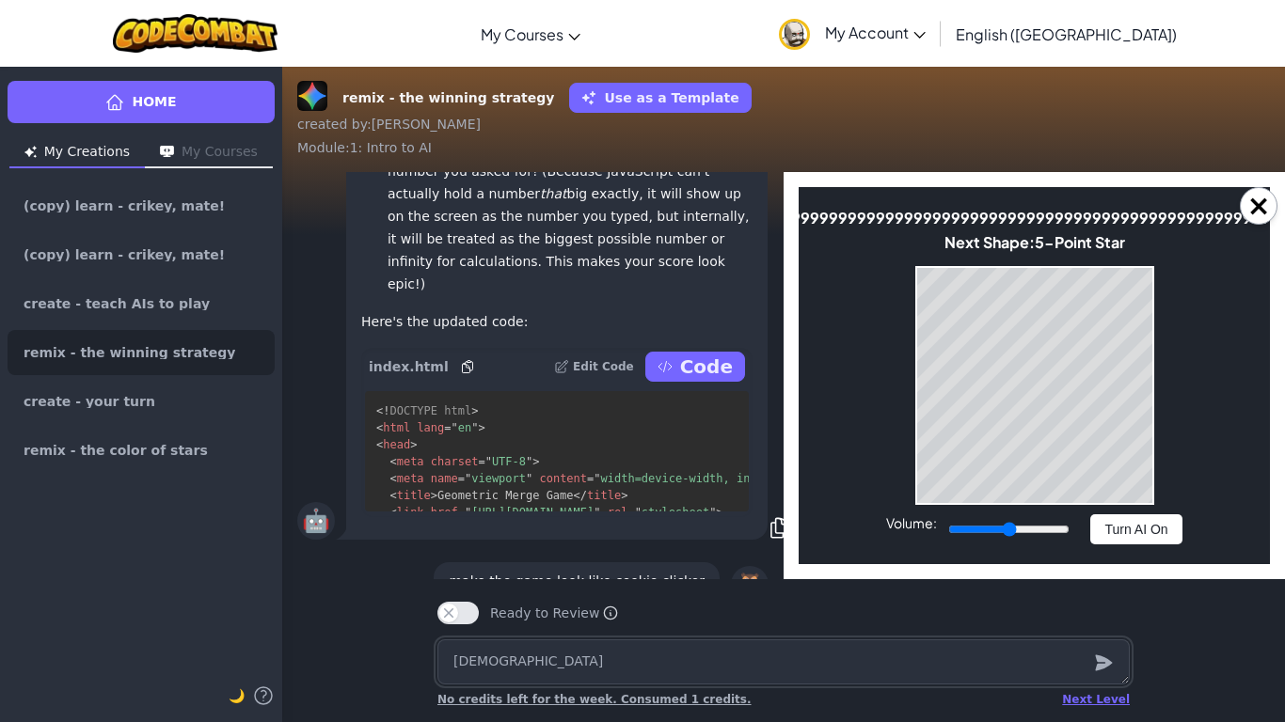
type textarea "[DEMOGRAPHIC_DATA]"
type textarea "x"
type textarea "[DEMOGRAPHIC_DATA]"
type textarea "x"
type textarea "[DEMOGRAPHIC_DATA]"
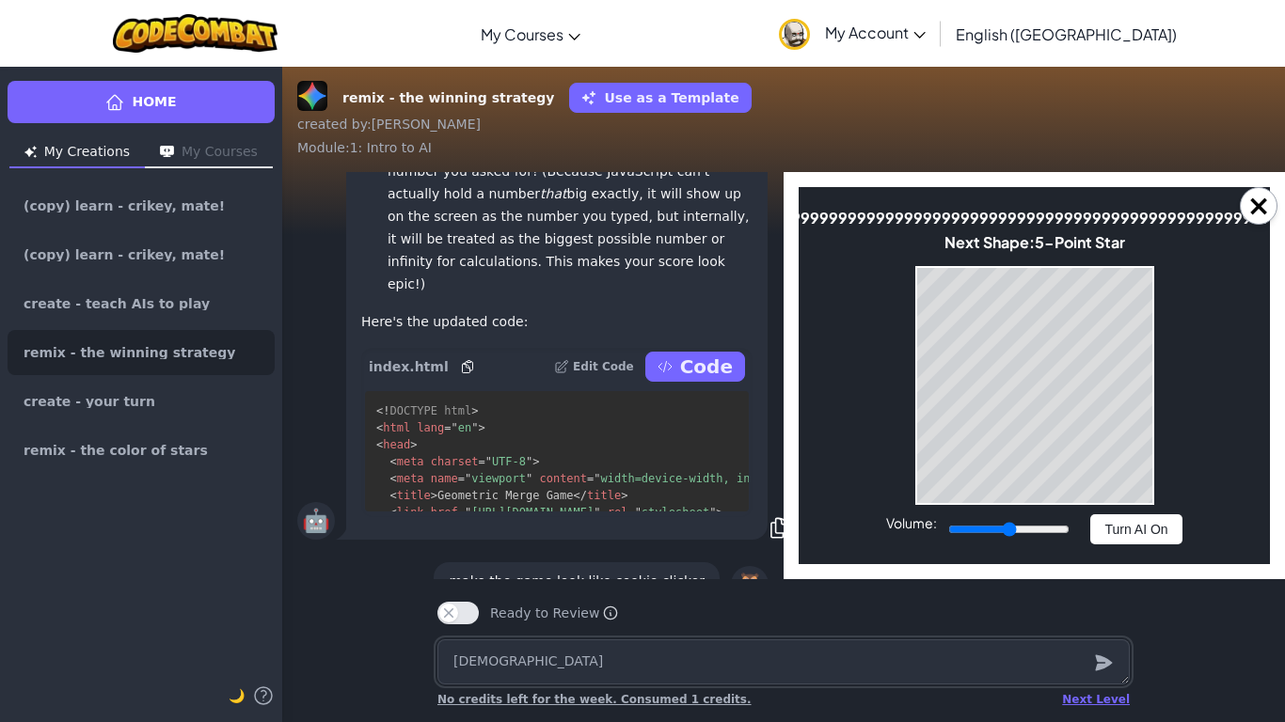
type textarea "x"
type textarea "[DEMOGRAPHIC_DATA]"
type textarea "x"
type textarea "[DEMOGRAPHIC_DATA]"
type textarea "x"
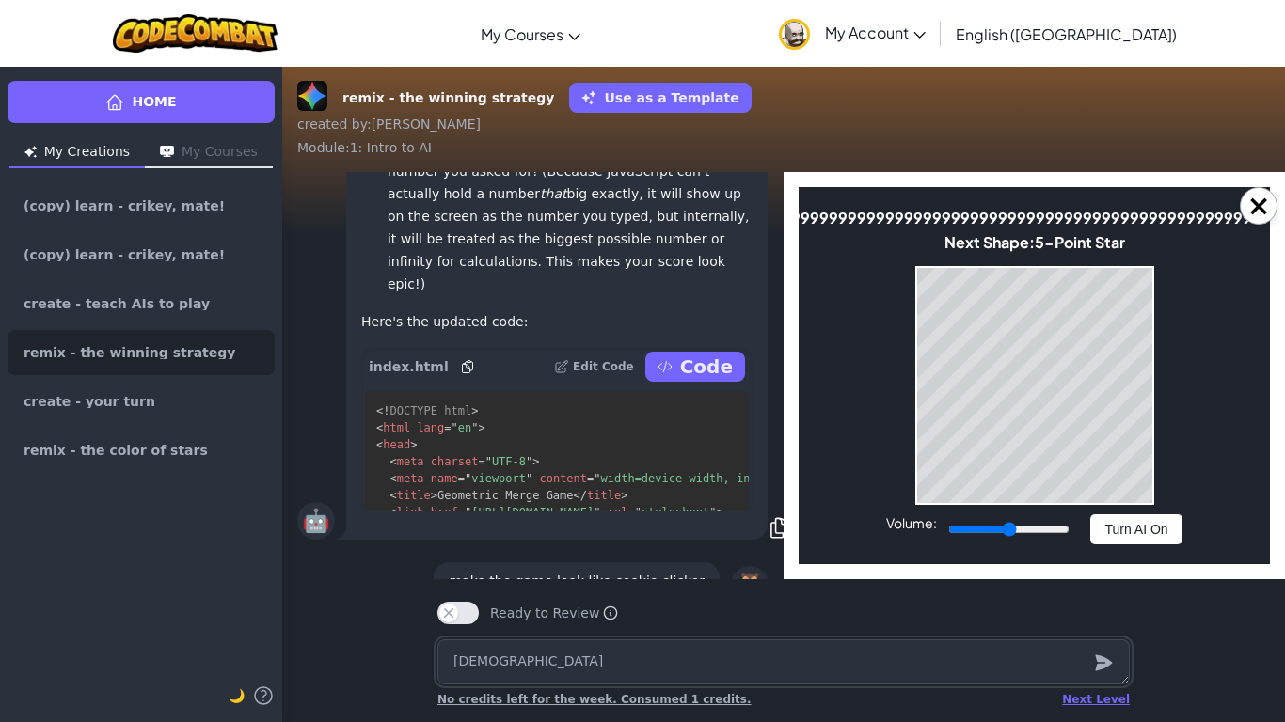
type textarea "[DEMOGRAPHIC_DATA]"
type textarea "x"
type textarea "[DEMOGRAPHIC_DATA]"
type textarea "x"
type textarea "[DEMOGRAPHIC_DATA]"
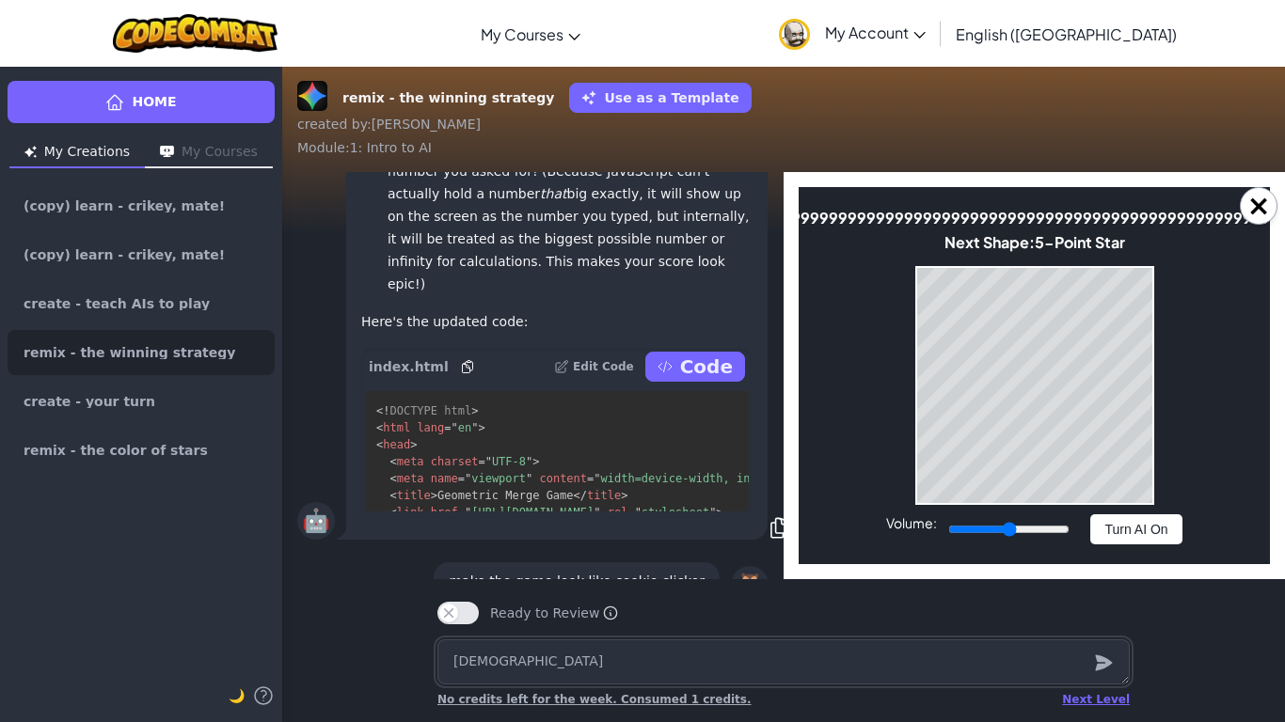
type textarea "x"
type textarea "[DEMOGRAPHIC_DATA]"
type textarea "x"
type textarea "[DEMOGRAPHIC_DATA]"
type textarea "x"
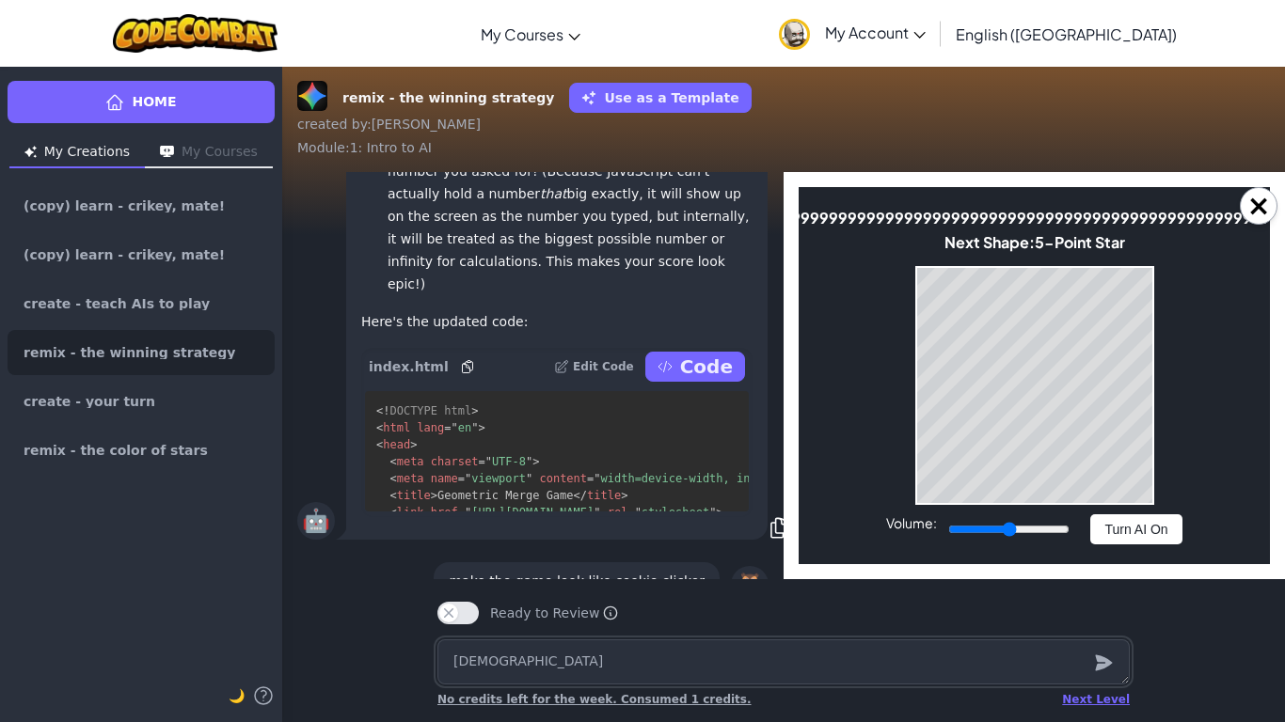
type textarea "[DEMOGRAPHIC_DATA]"
type textarea "x"
type textarea "[DEMOGRAPHIC_DATA]"
type textarea "x"
type textarea "[DEMOGRAPHIC_DATA]"
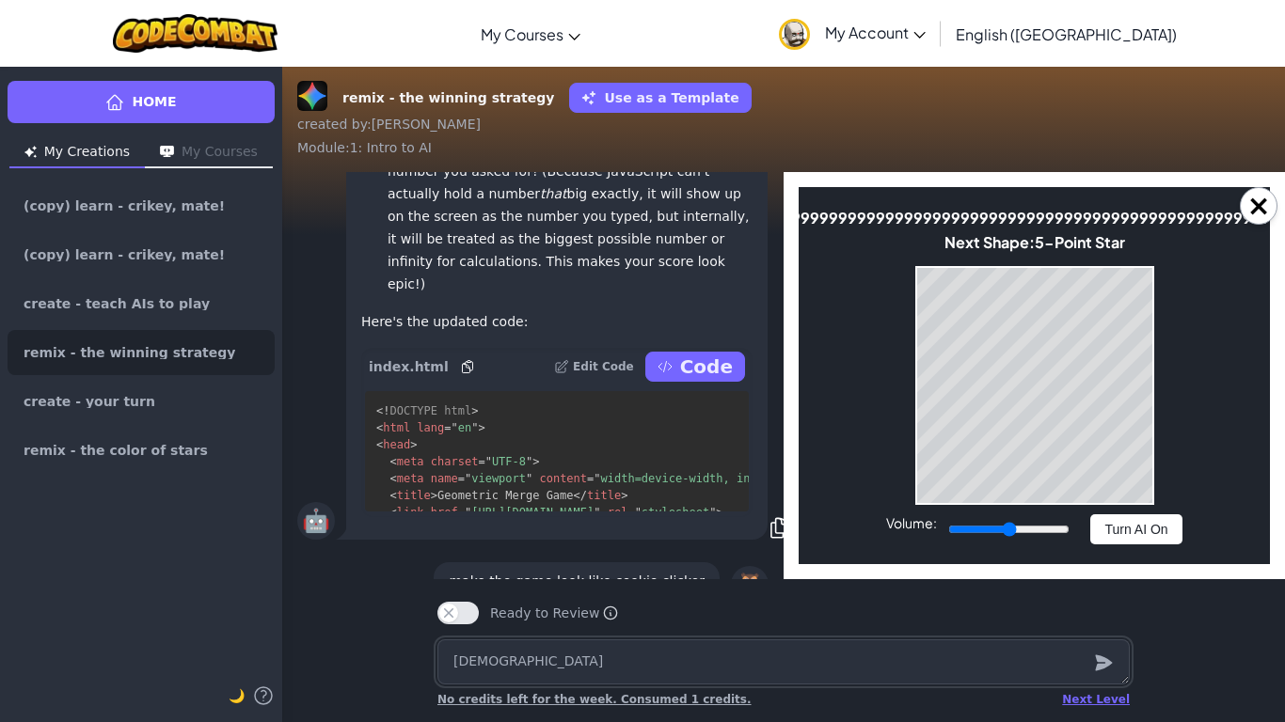
type textarea "x"
type textarea "[DEMOGRAPHIC_DATA]"
type textarea "x"
type textarea "[DEMOGRAPHIC_DATA]"
type textarea "x"
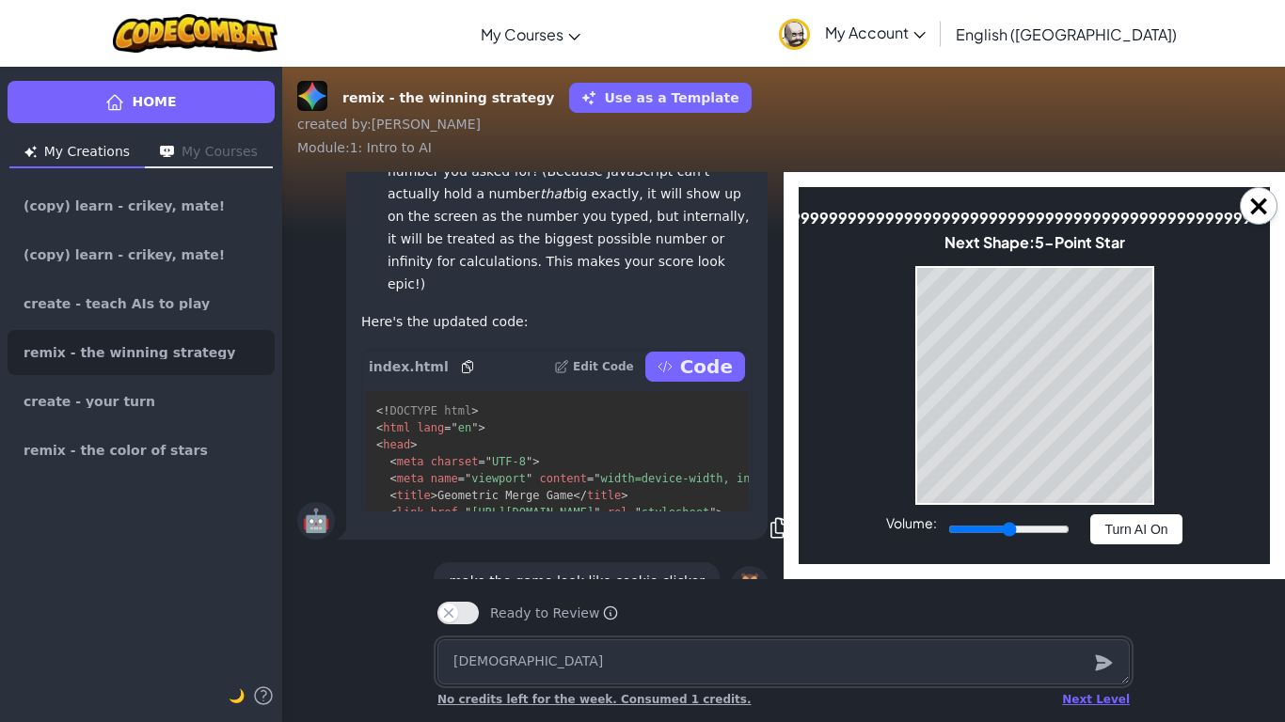
type textarea "[DEMOGRAPHIC_DATA]"
type textarea "x"
type textarea "[DEMOGRAPHIC_DATA]"
type textarea "x"
type textarea "[DEMOGRAPHIC_DATA]"
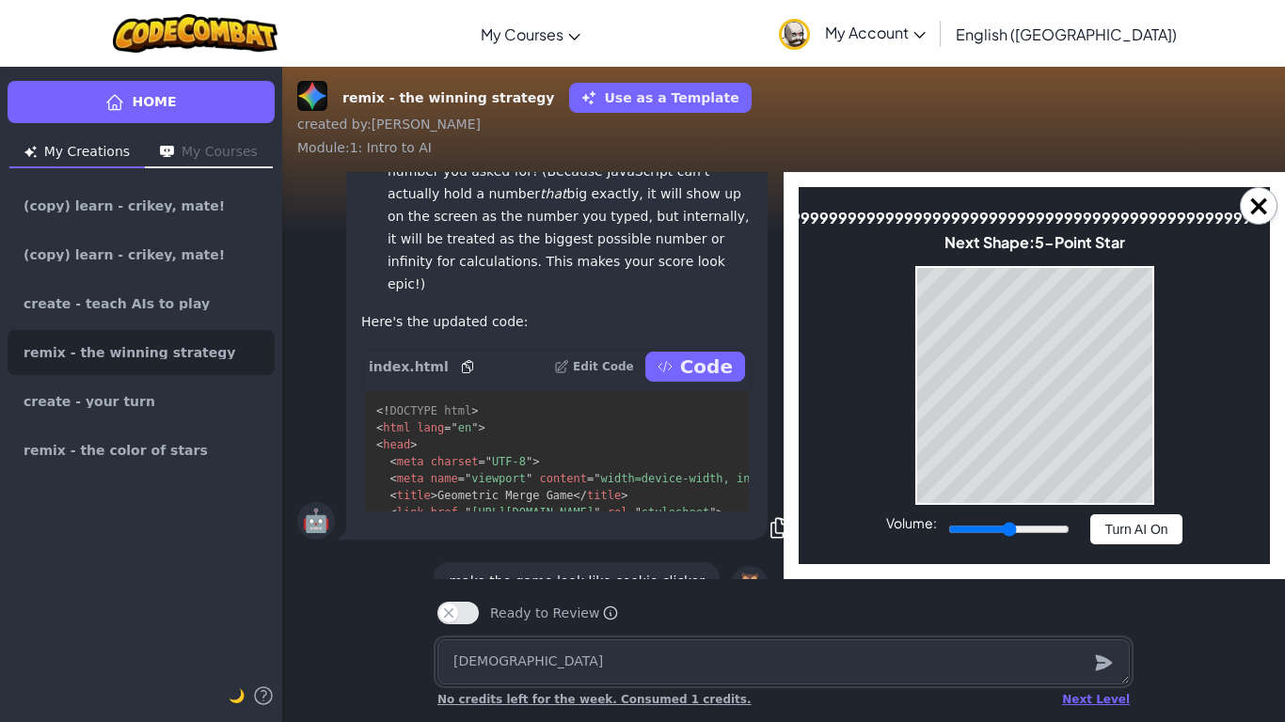
type textarea "x"
type textarea "[DEMOGRAPHIC_DATA]"
type textarea "x"
type textarea "[DEMOGRAPHIC_DATA]"
type textarea "x"
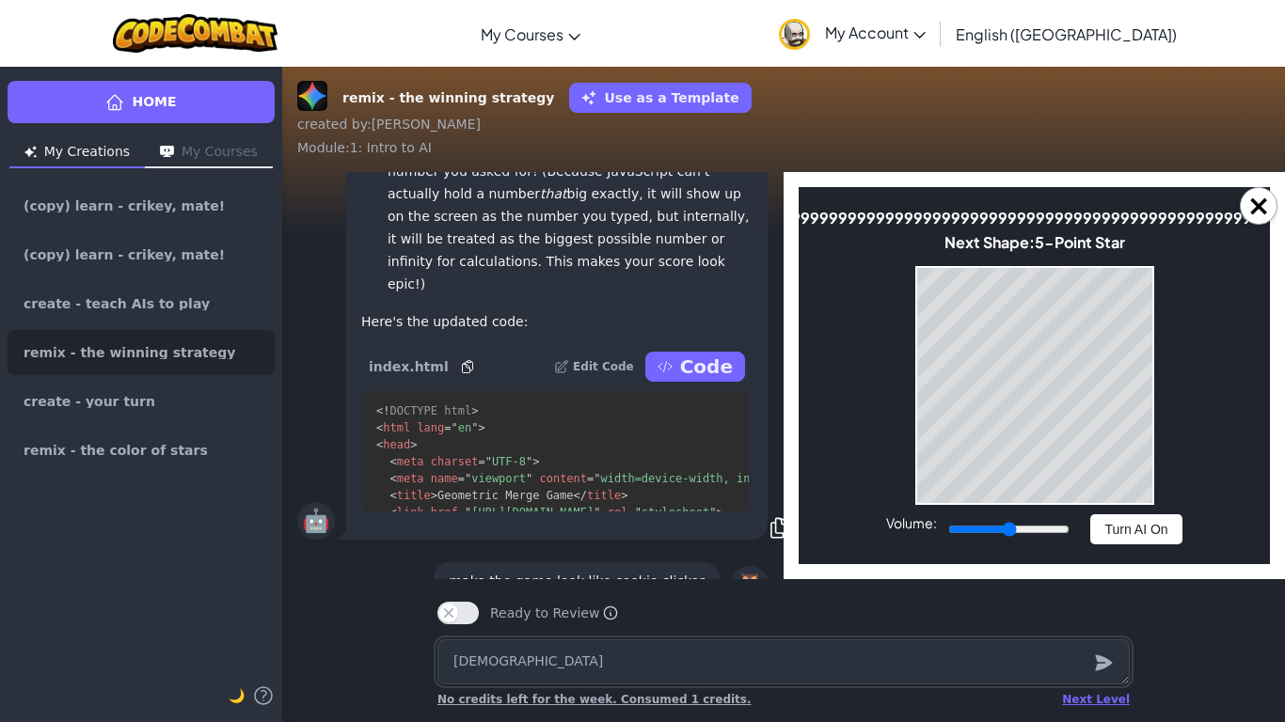
type textarea "[DEMOGRAPHIC_DATA]"
type textarea "x"
type textarea "[DEMOGRAPHIC_DATA]"
type textarea "x"
type textarea "[DEMOGRAPHIC_DATA]"
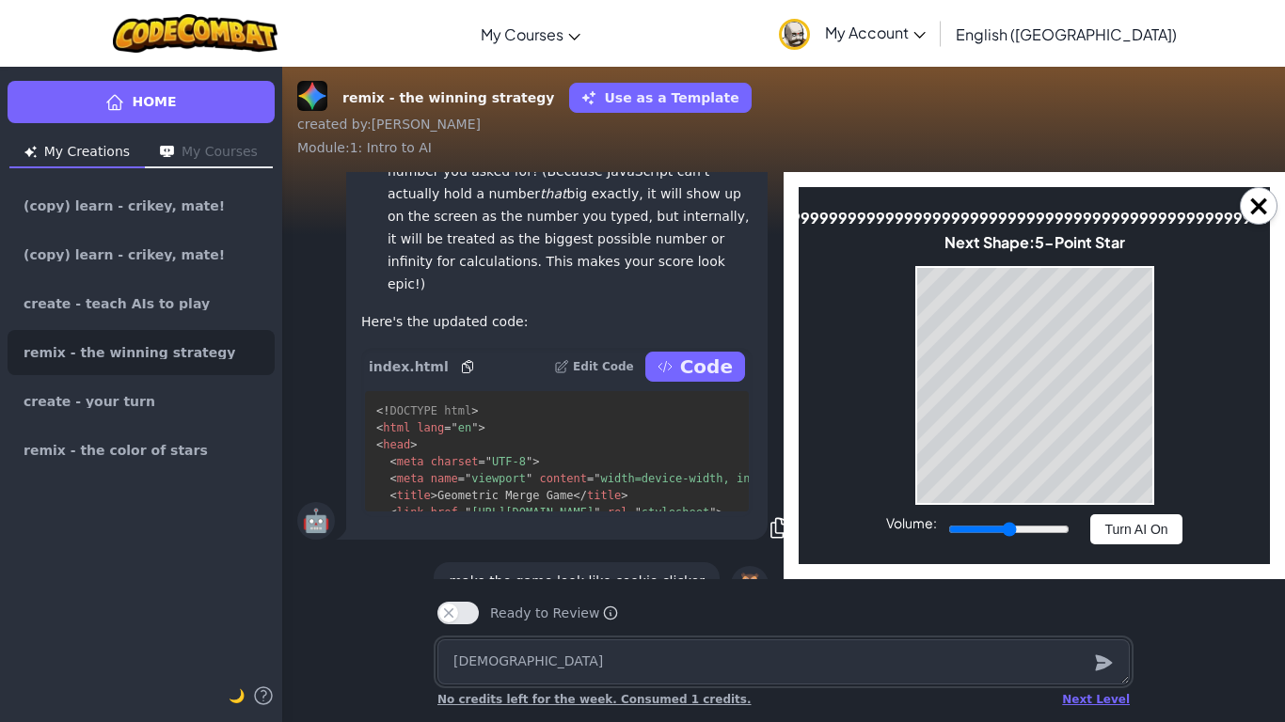
type textarea "x"
type textarea "[DEMOGRAPHIC_DATA]"
type textarea "x"
type textarea "[DEMOGRAPHIC_DATA]"
type textarea "x"
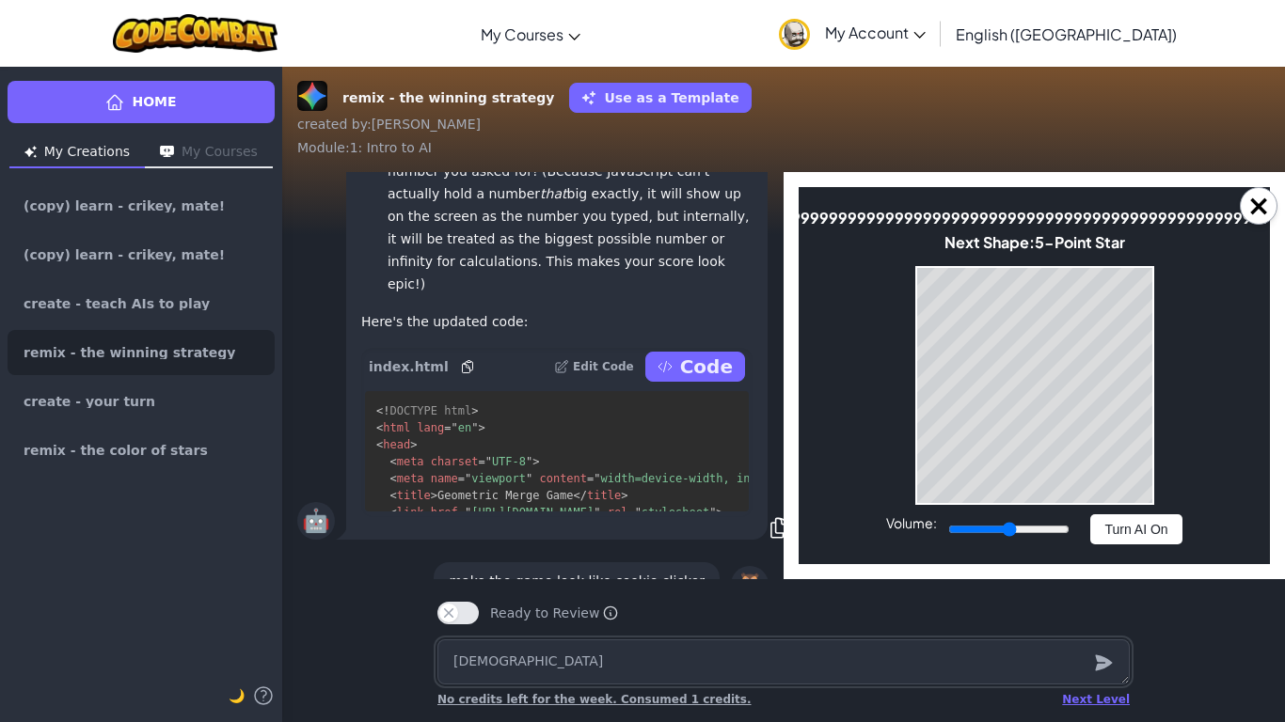
type textarea "[DEMOGRAPHIC_DATA]"
type textarea "x"
type textarea "[DEMOGRAPHIC_DATA]"
type textarea "x"
type textarea "[DEMOGRAPHIC_DATA]"
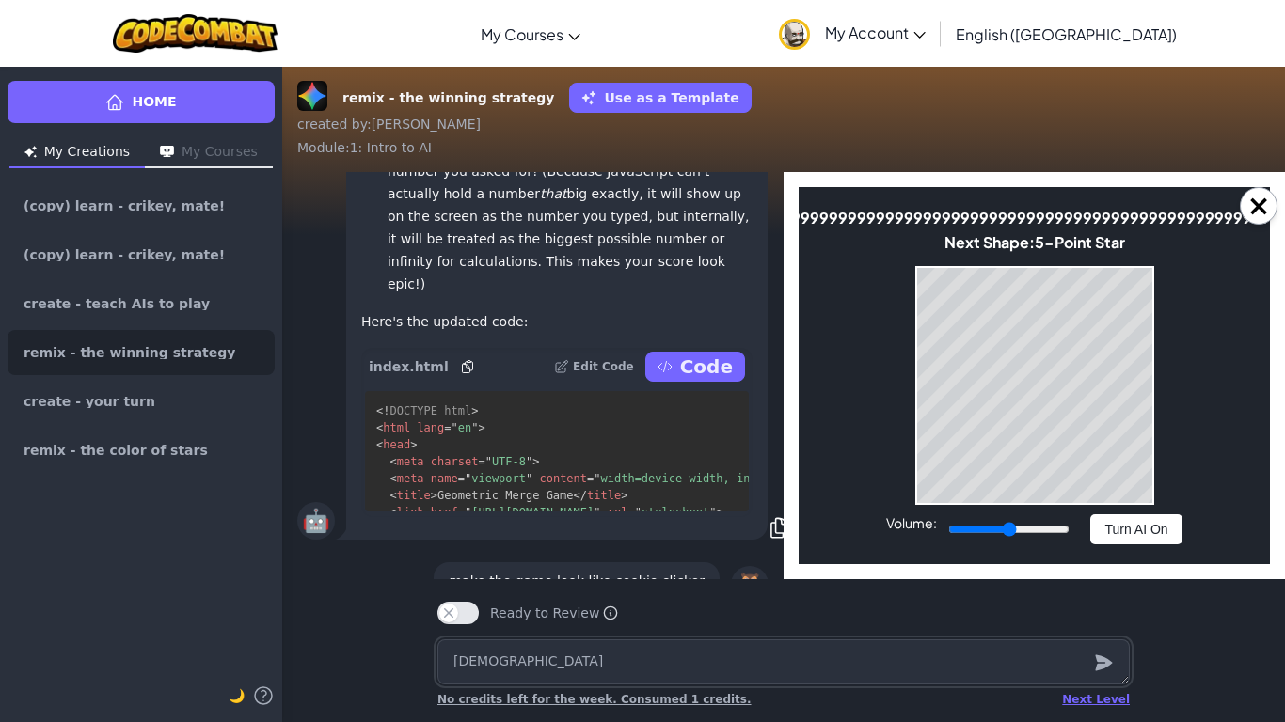
type textarea "x"
type textarea "[DEMOGRAPHIC_DATA]"
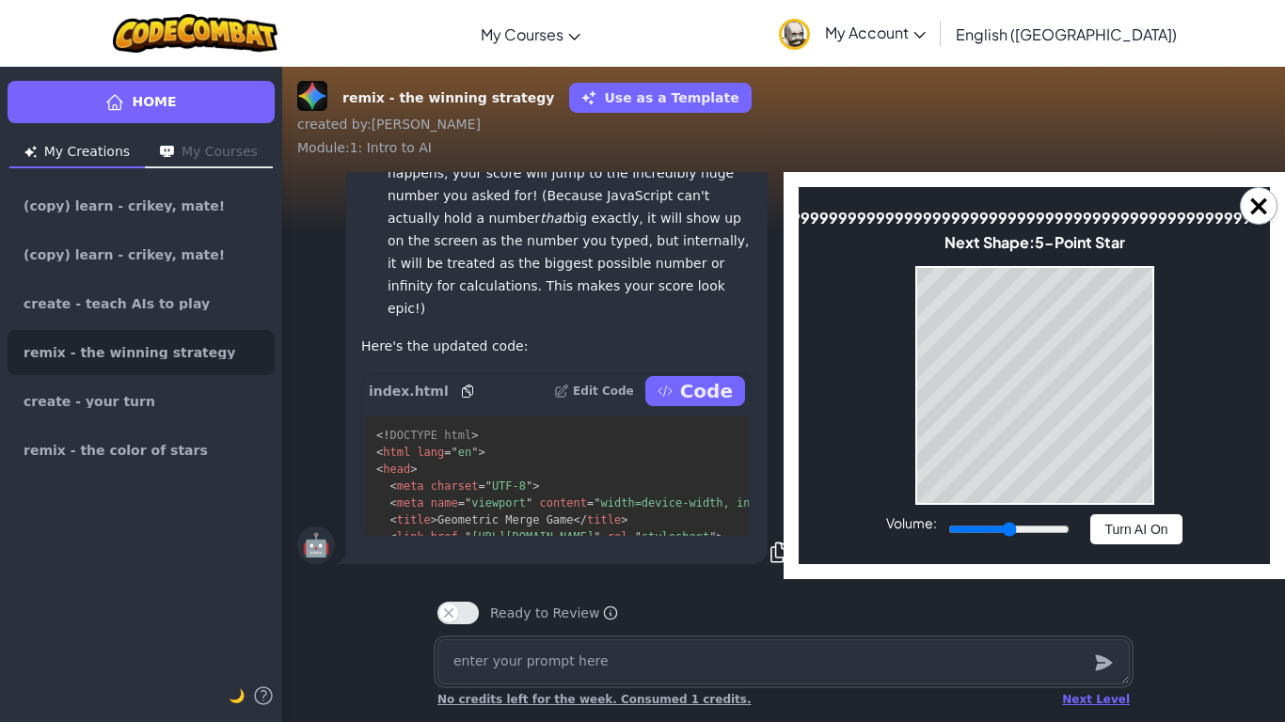
scroll to position [-228, 0]
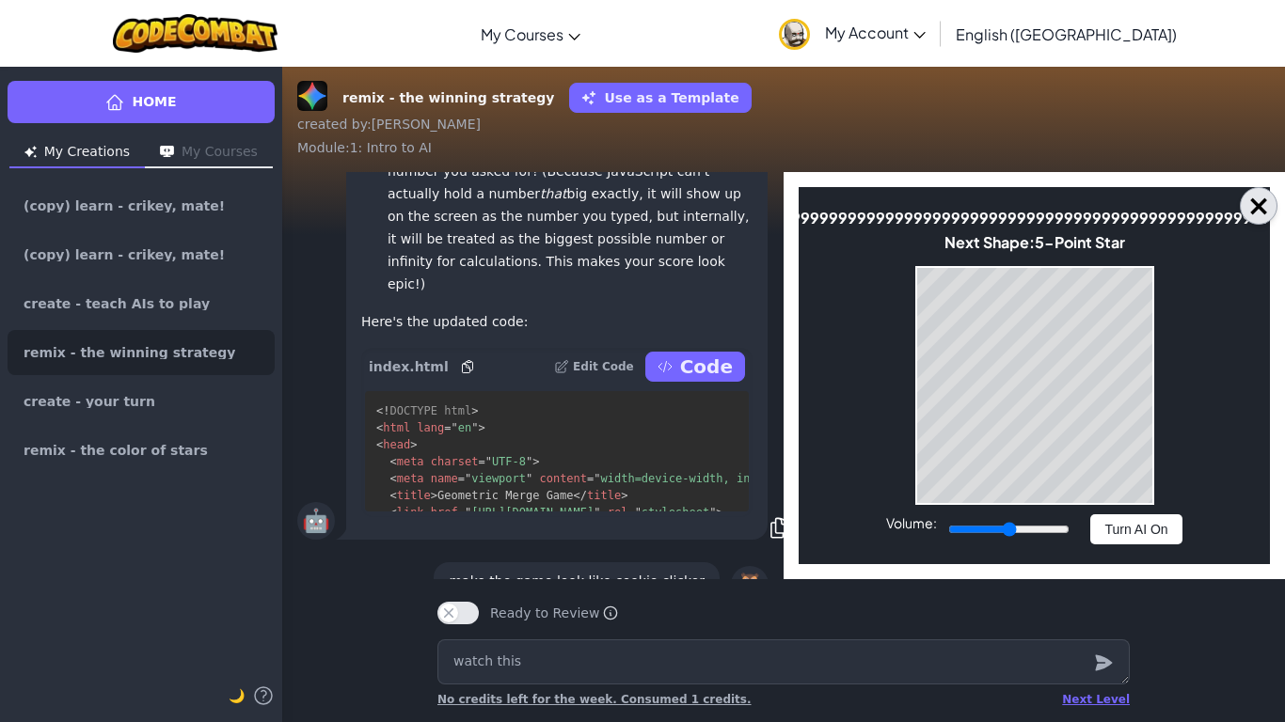
click at [1258, 197] on button "×" at bounding box center [1258, 206] width 38 height 38
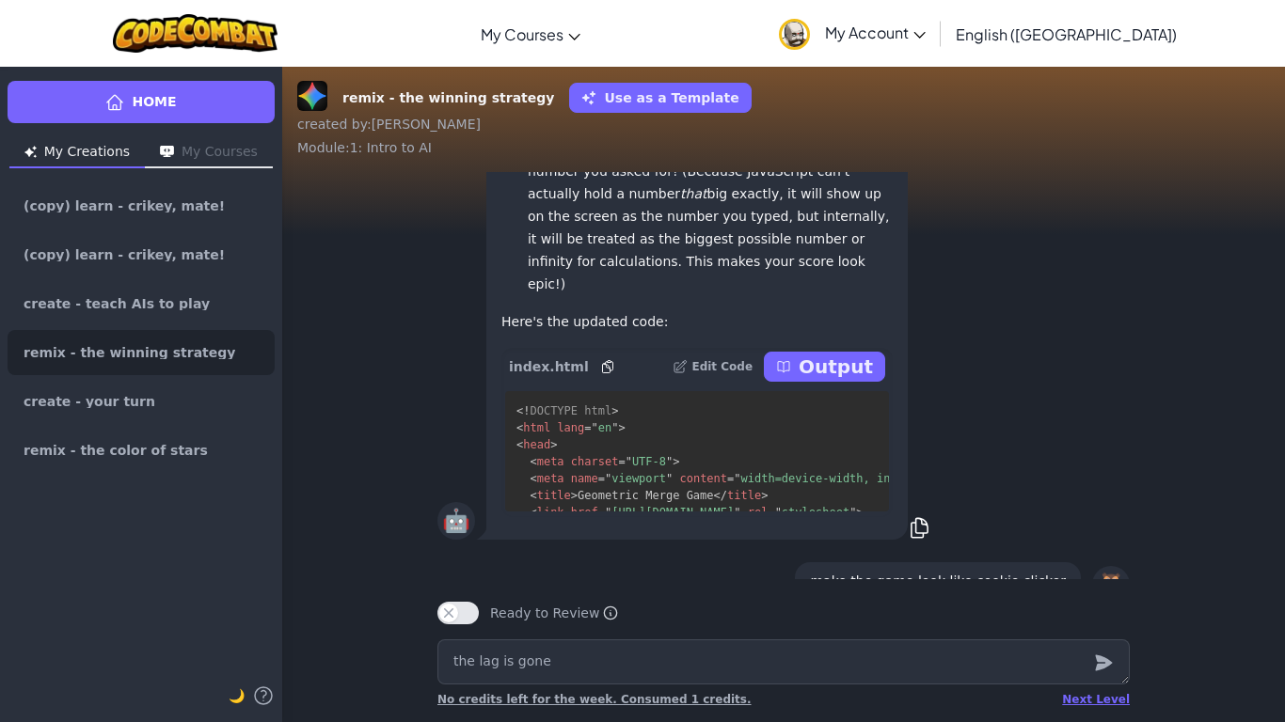
click at [865, 374] on p "Output" at bounding box center [835, 367] width 74 height 26
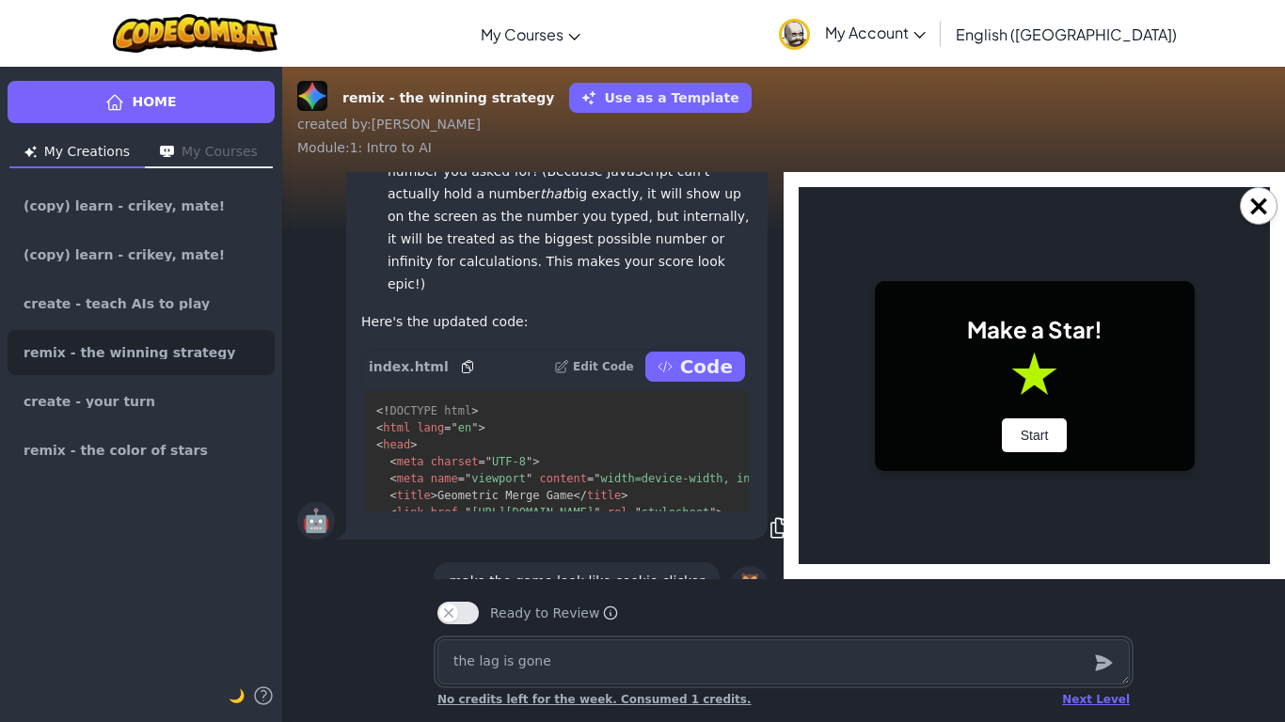
scroll to position [0, 0]
click at [1034, 428] on button "Start" at bounding box center [1035, 435] width 66 height 34
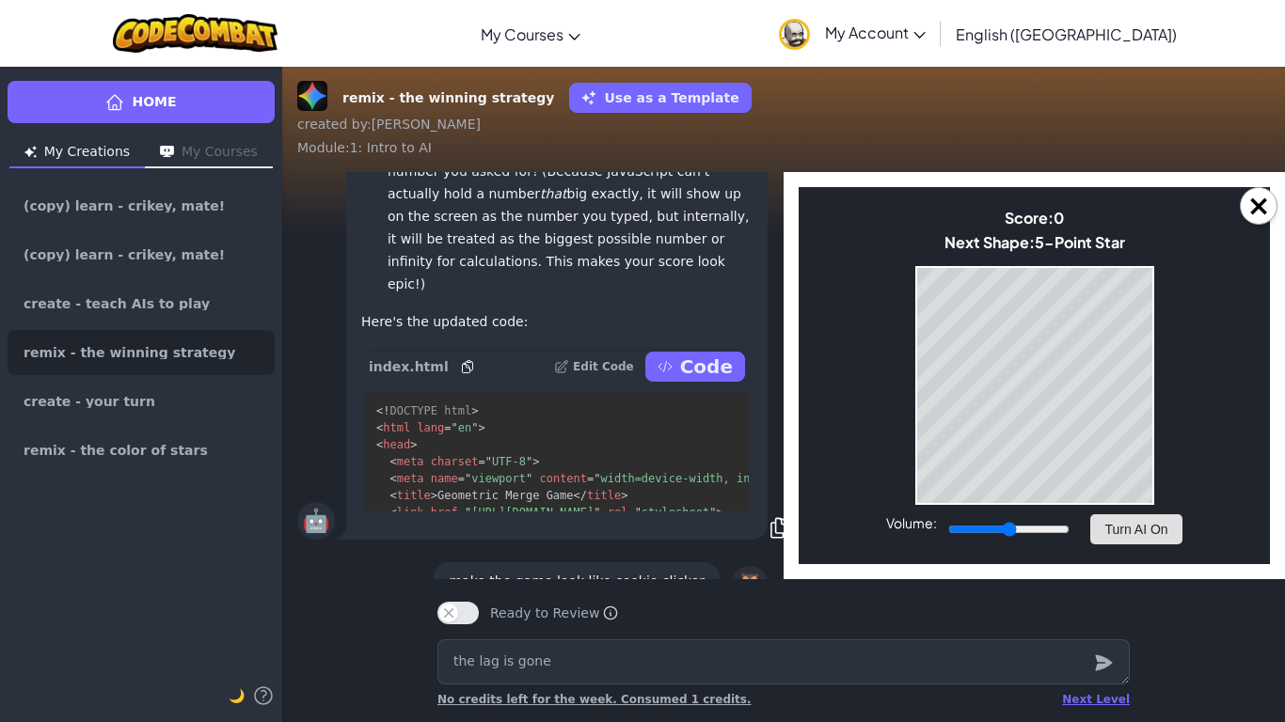
click at [1128, 521] on button "Turn AI On" at bounding box center [1135, 529] width 91 height 30
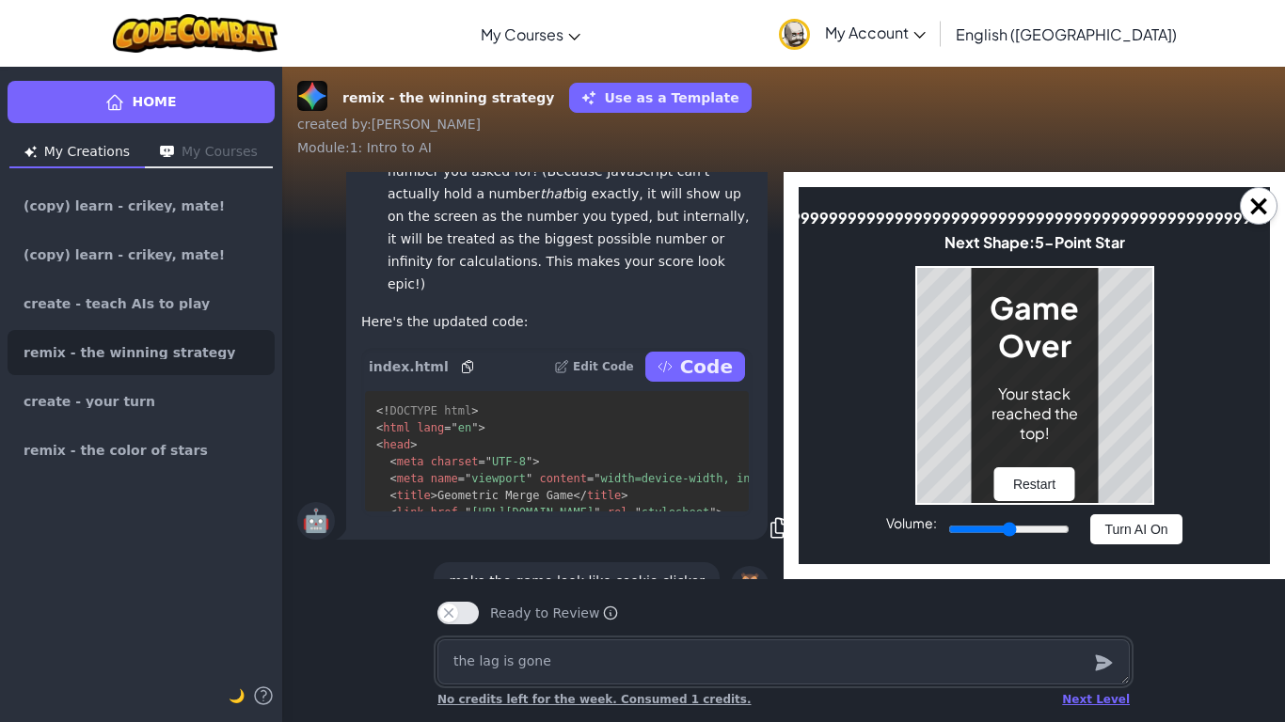
click at [642, 661] on textarea "the lag is gone" at bounding box center [783, 661] width 692 height 45
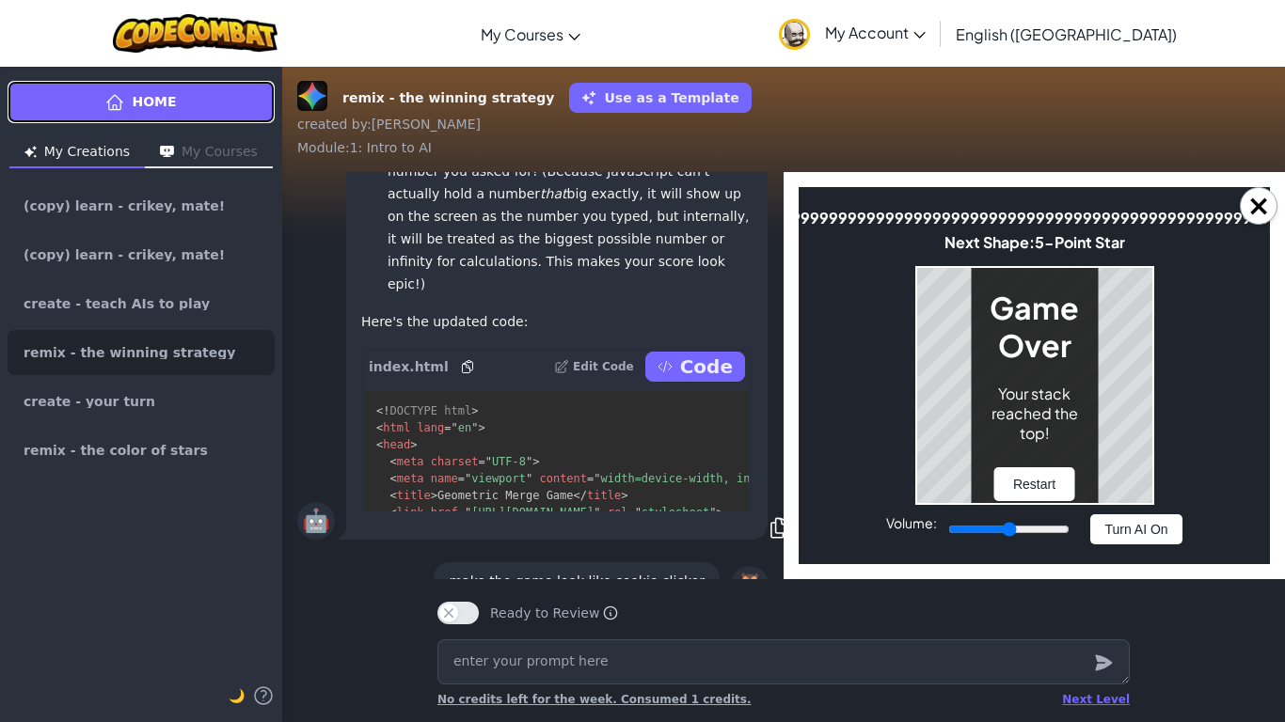
click at [162, 101] on span "Home" at bounding box center [154, 102] width 44 height 20
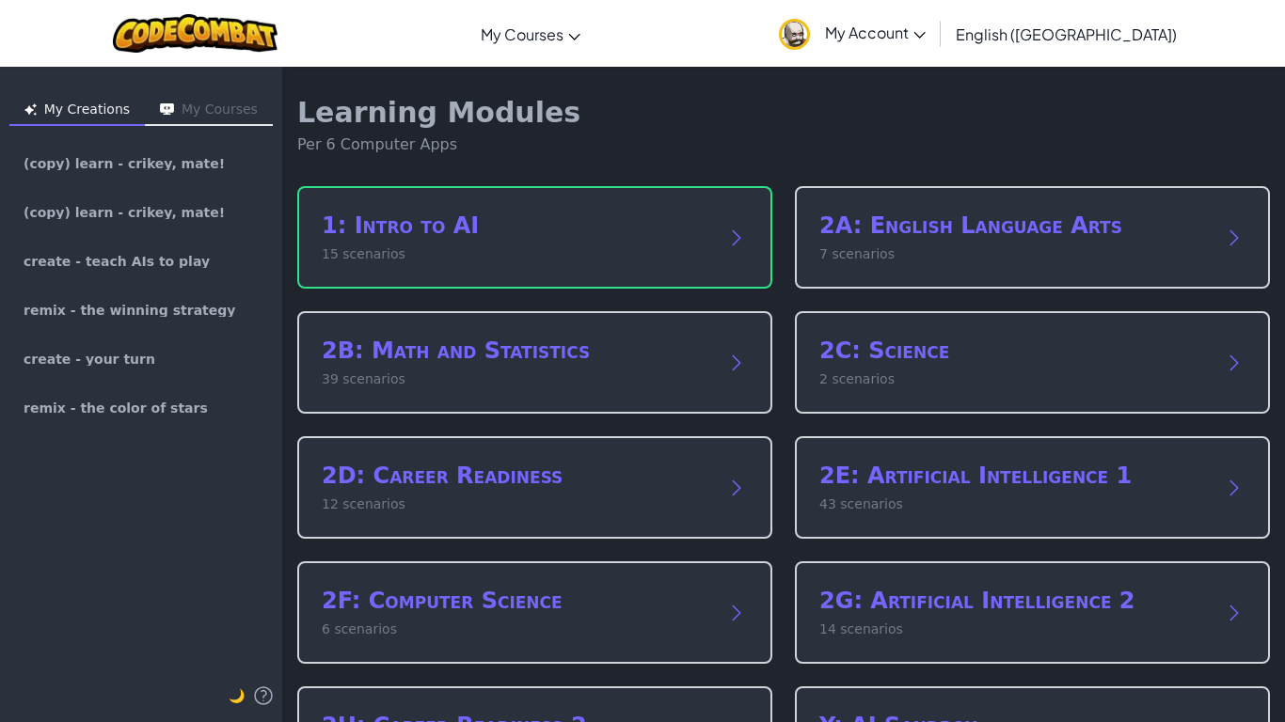
click at [162, 101] on button "My Courses" at bounding box center [209, 111] width 128 height 30
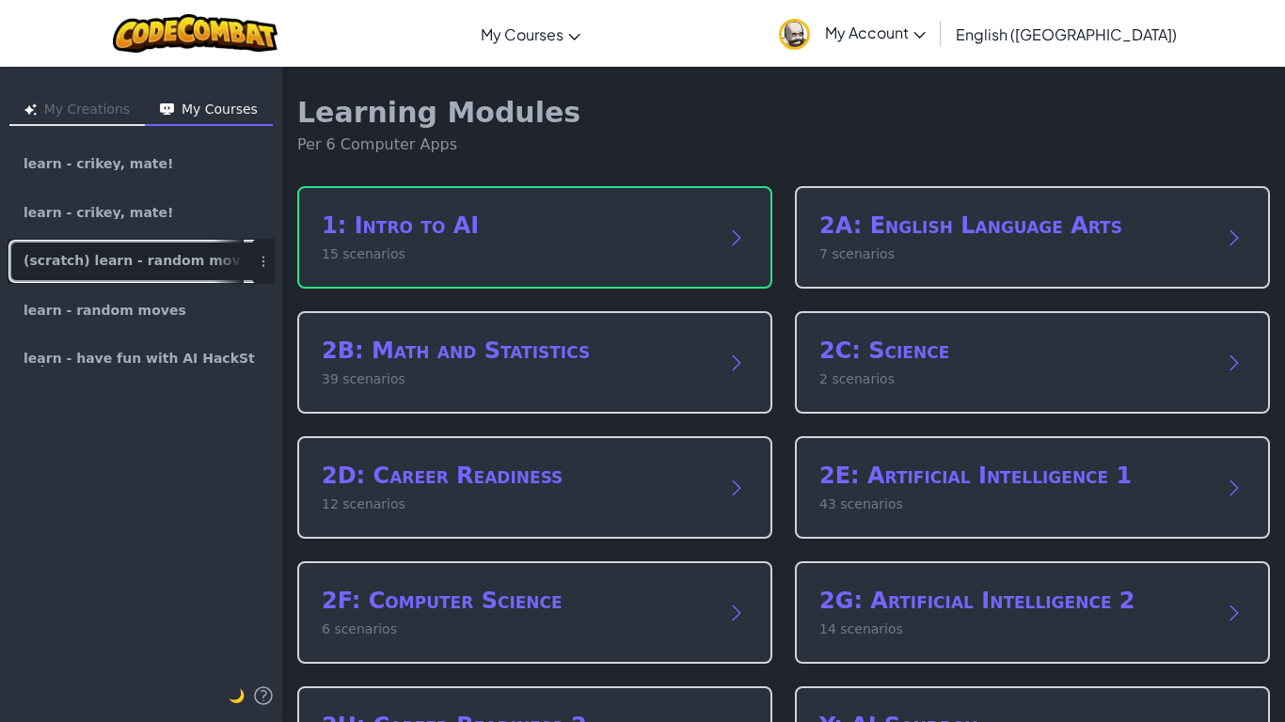
click at [79, 250] on link "(scratch) learn - random moves" at bounding box center [141, 261] width 267 height 45
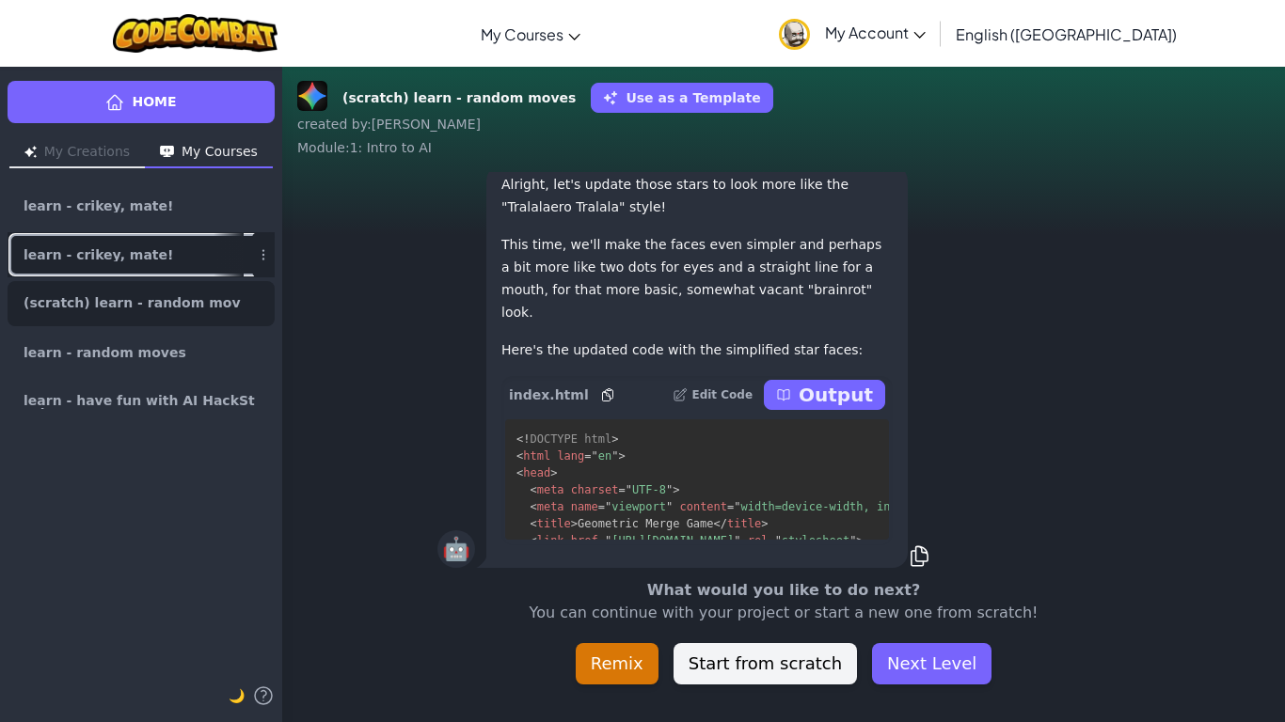
click at [195, 253] on link "learn - crikey, mate!" at bounding box center [141, 254] width 267 height 45
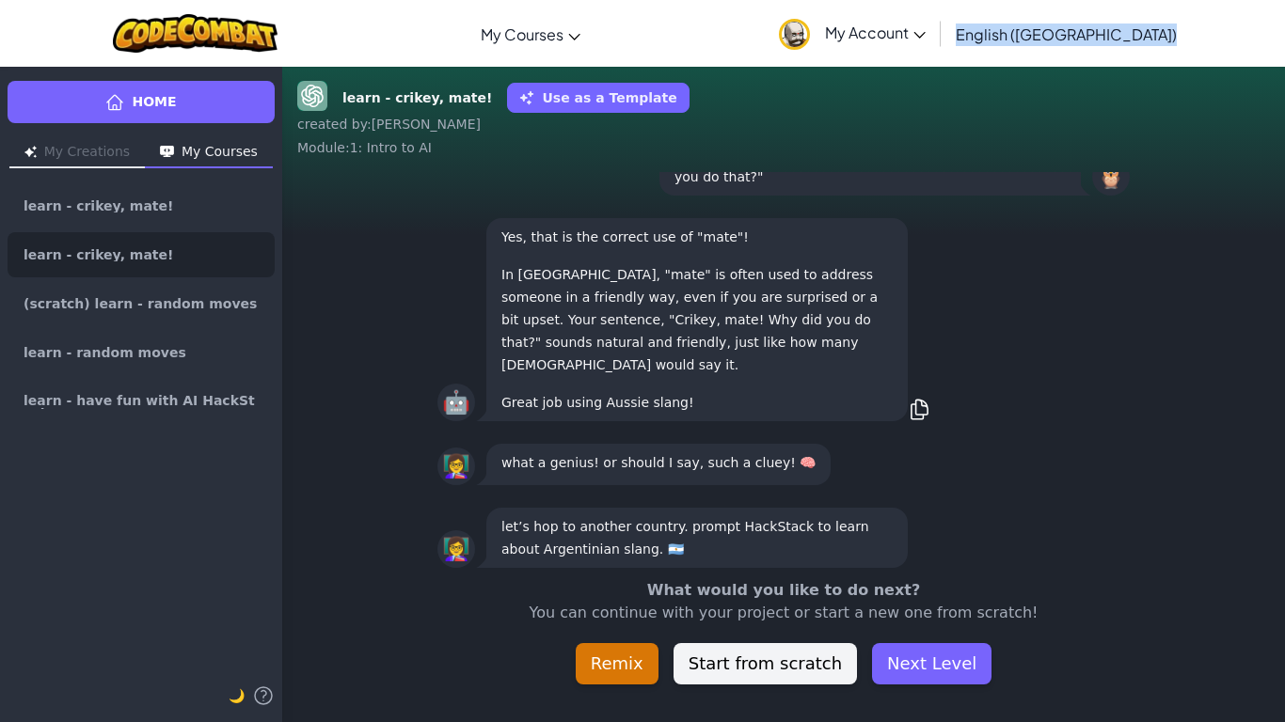
scroll to position [-3, 0]
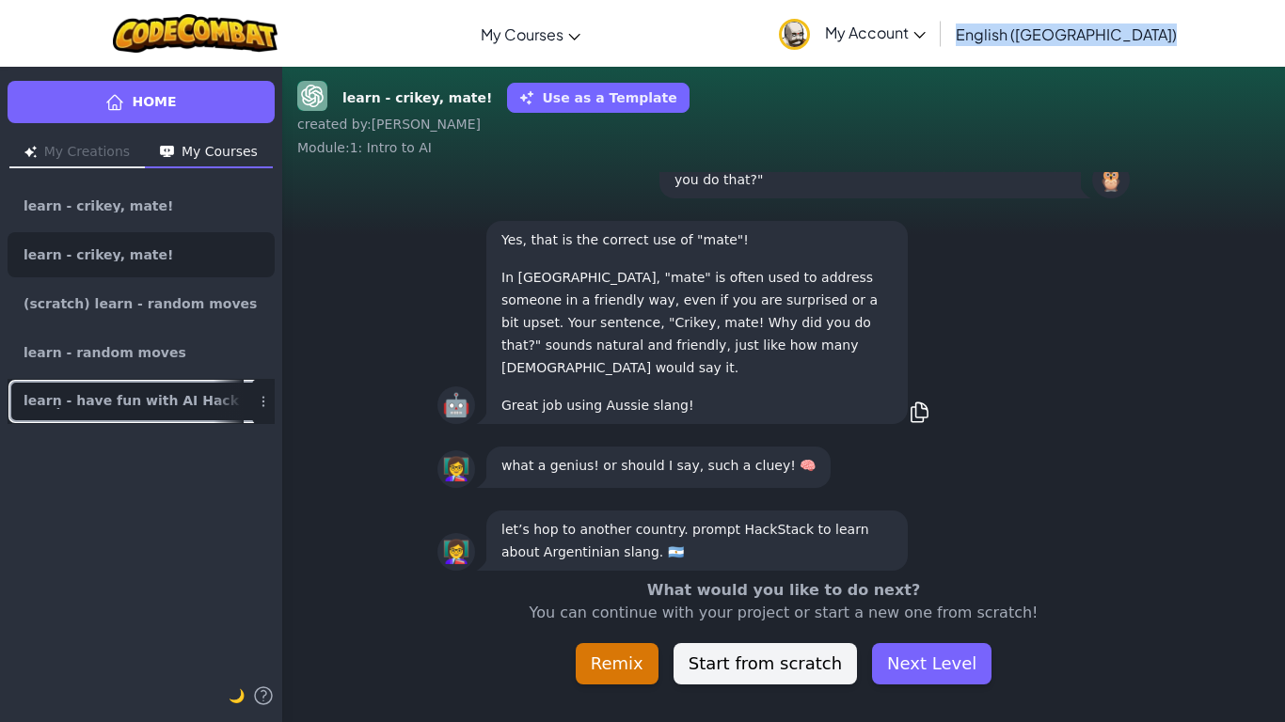
click at [55, 394] on link "learn - have fun with AI HackStack" at bounding box center [141, 401] width 267 height 45
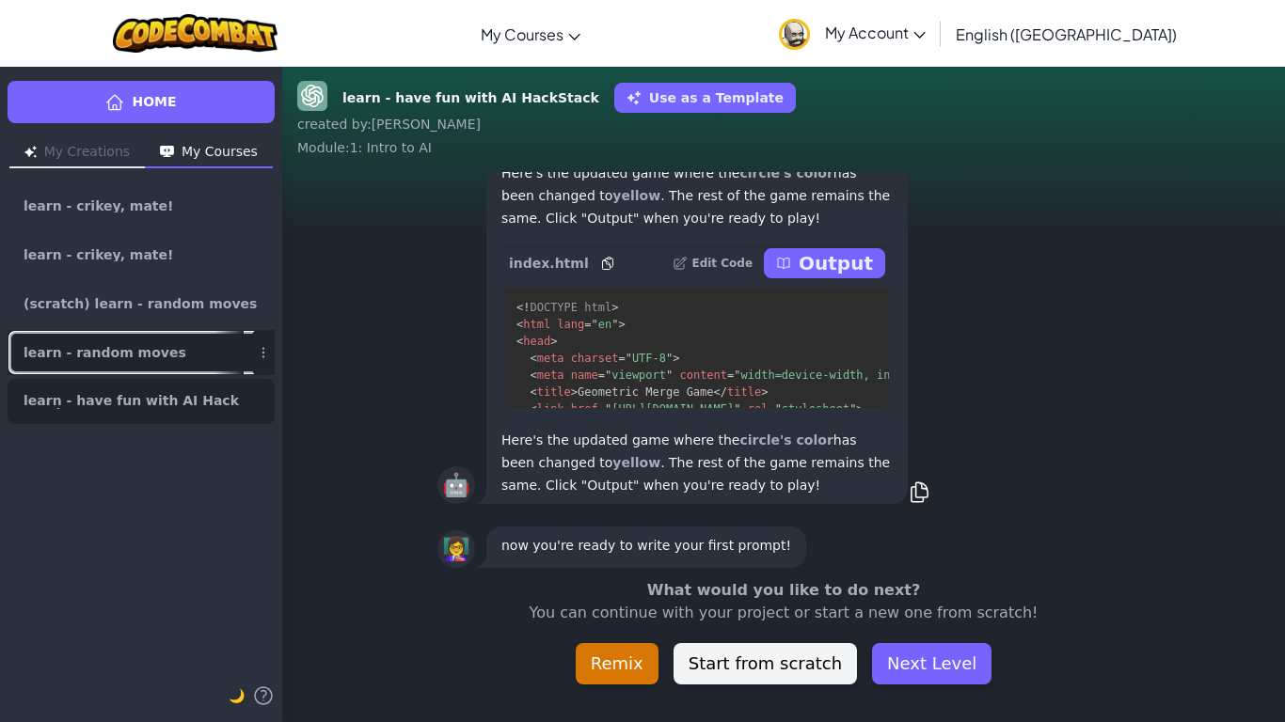
click at [212, 350] on link "learn - random moves" at bounding box center [141, 352] width 267 height 45
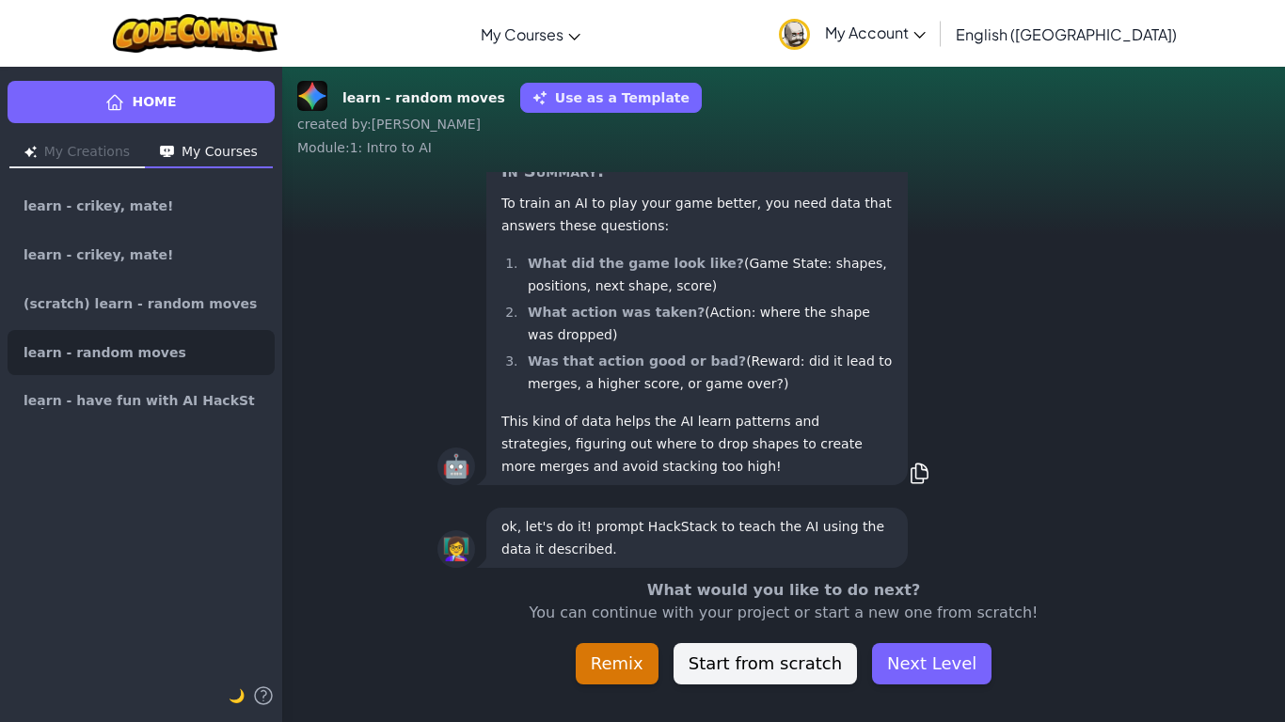
scroll to position [1, 0]
click at [163, 146] on img "button" at bounding box center [167, 152] width 14 height 12
click at [893, 672] on button "Next Level" at bounding box center [931, 663] width 119 height 41
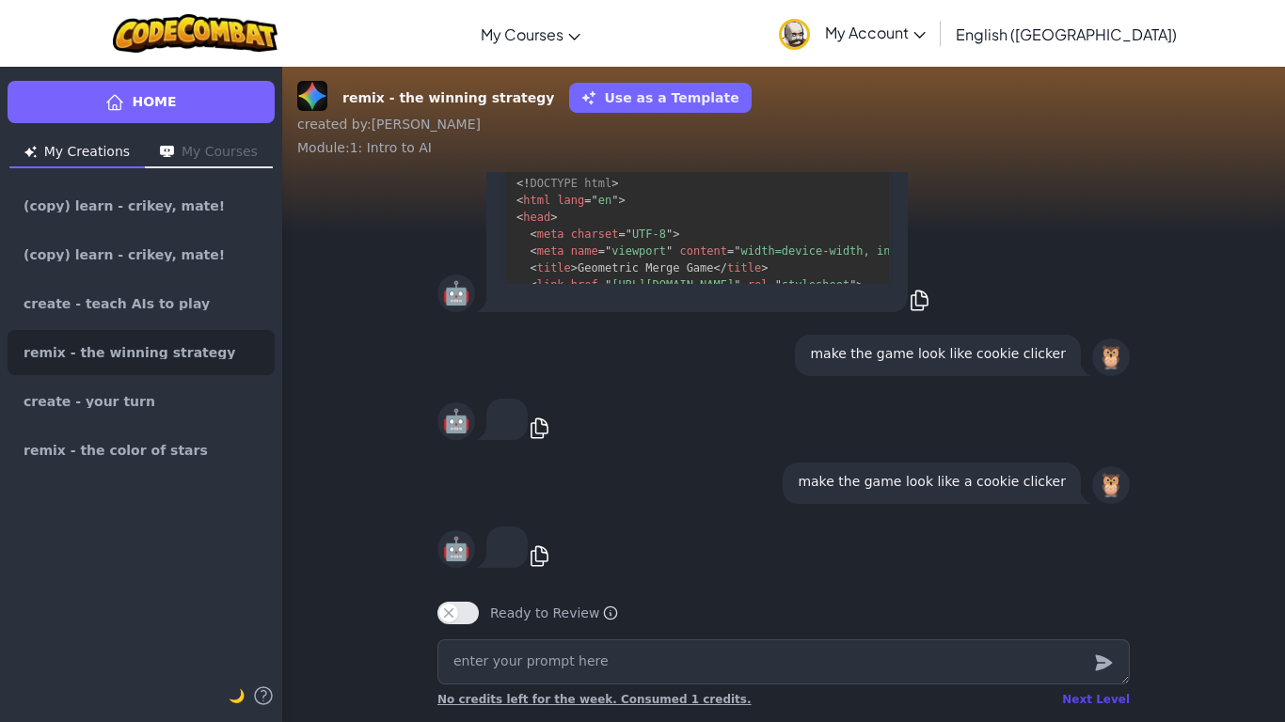
click at [1106, 696] on div "Next Level" at bounding box center [1096, 699] width 68 height 15
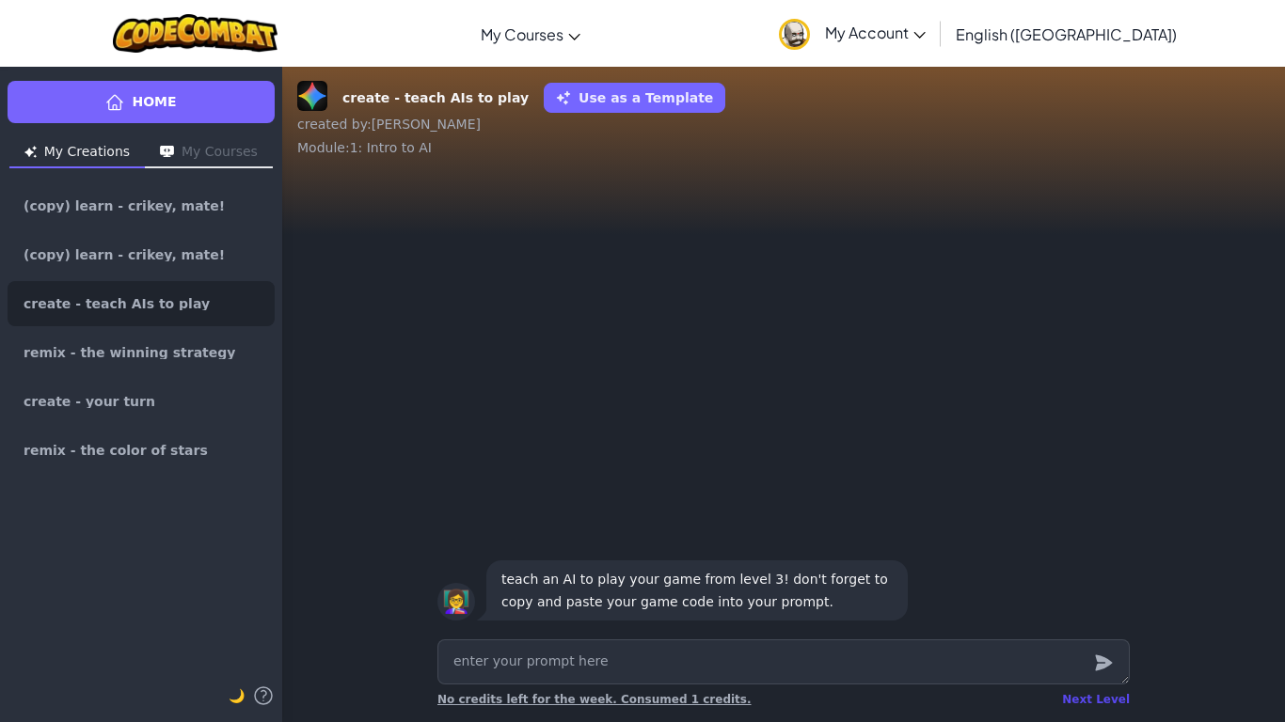
click at [1116, 700] on div "Next Level" at bounding box center [1096, 699] width 68 height 15
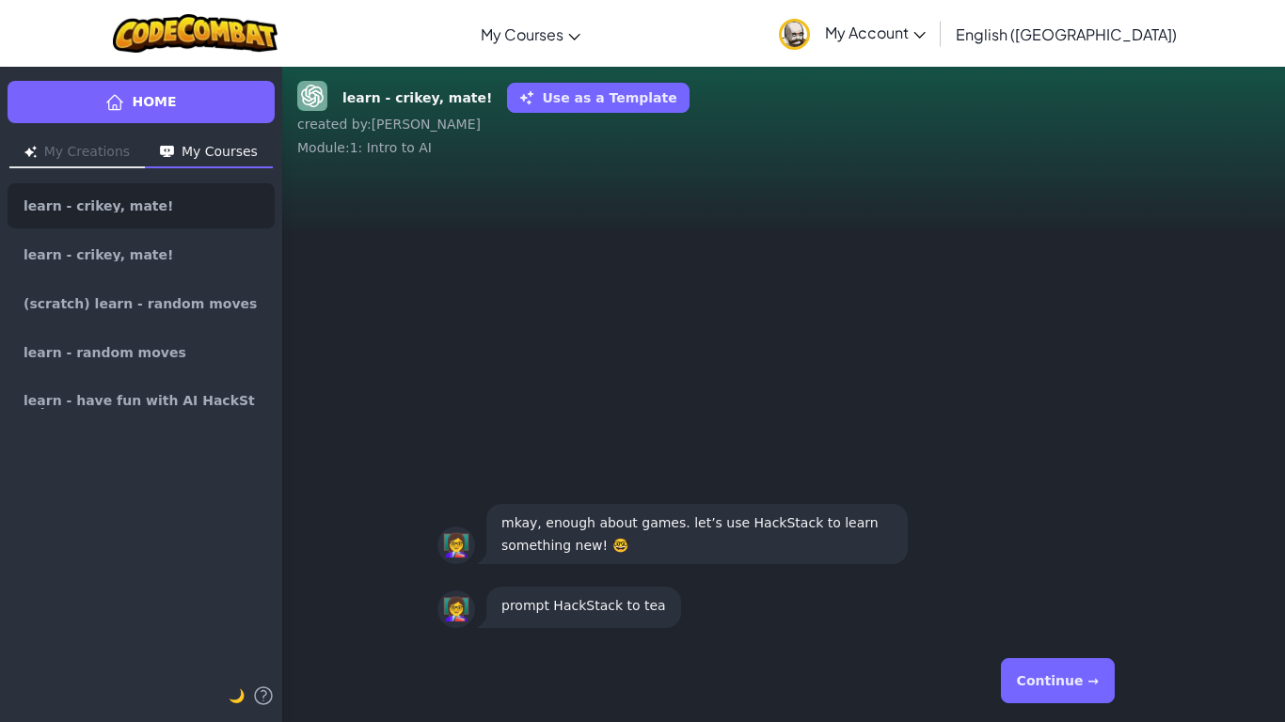
click at [1116, 700] on div "Continue →" at bounding box center [783, 681] width 692 height 68
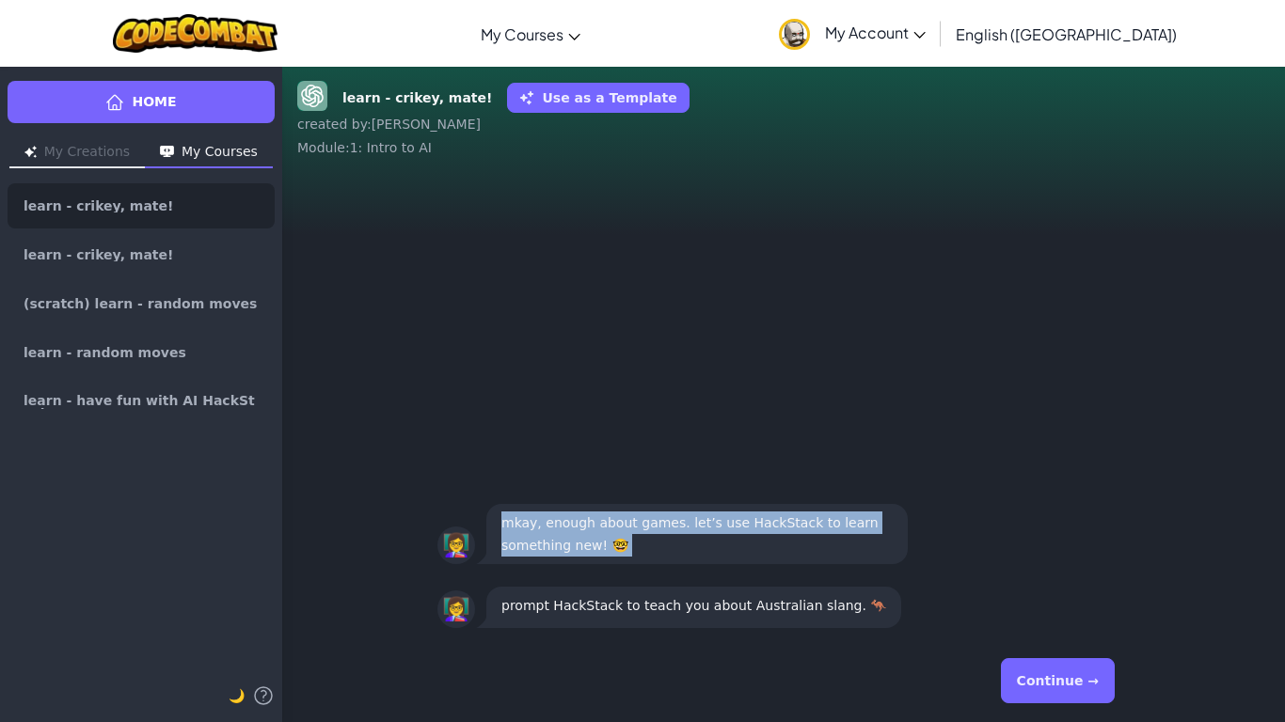
click at [1116, 700] on div "Continue →" at bounding box center [783, 681] width 692 height 68
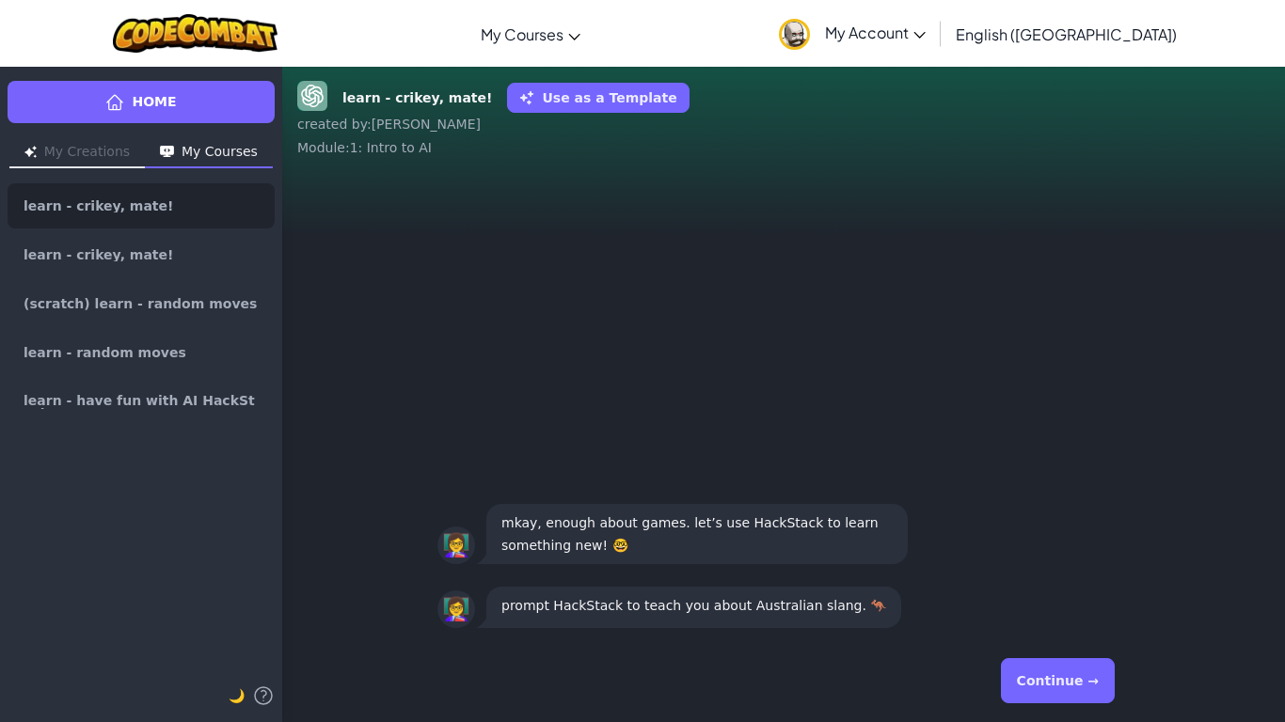
click at [1040, 649] on div "Continue →" at bounding box center [783, 681] width 692 height 68
click at [1040, 670] on button "Continue →" at bounding box center [1058, 680] width 114 height 45
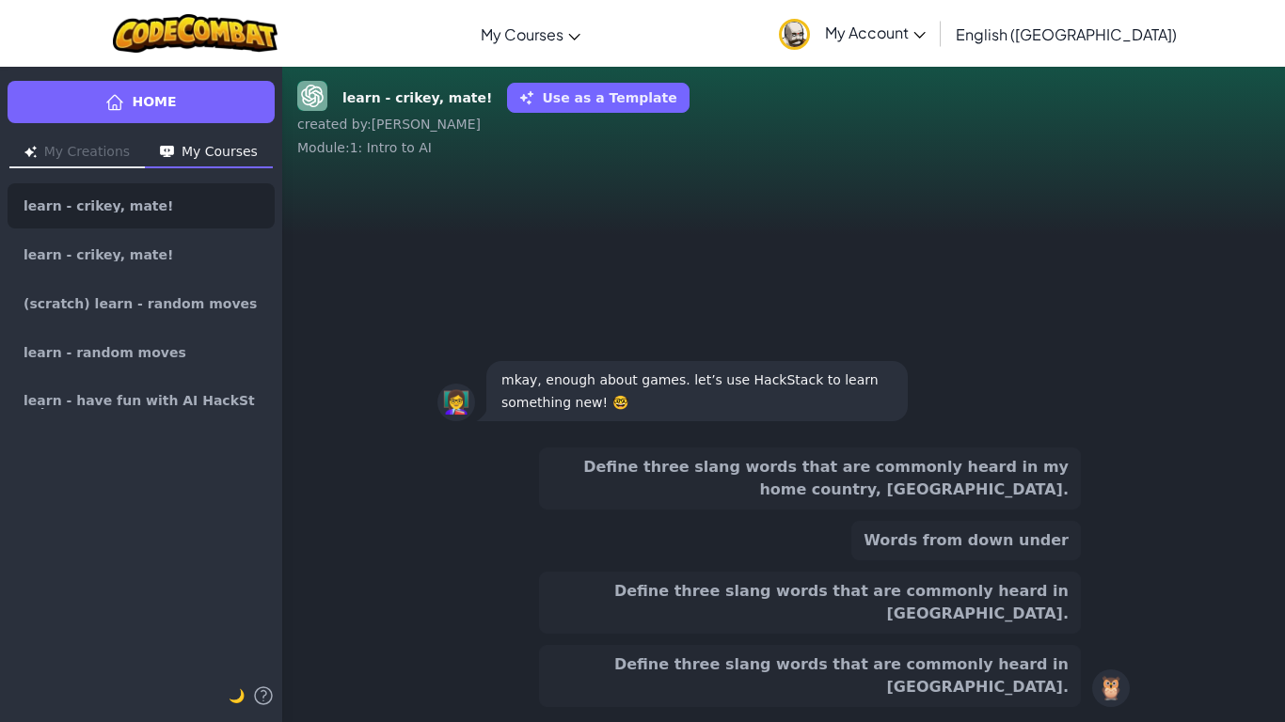
click at [1040, 670] on button "Define three slang words that are commonly heard in [GEOGRAPHIC_DATA]." at bounding box center [810, 676] width 542 height 62
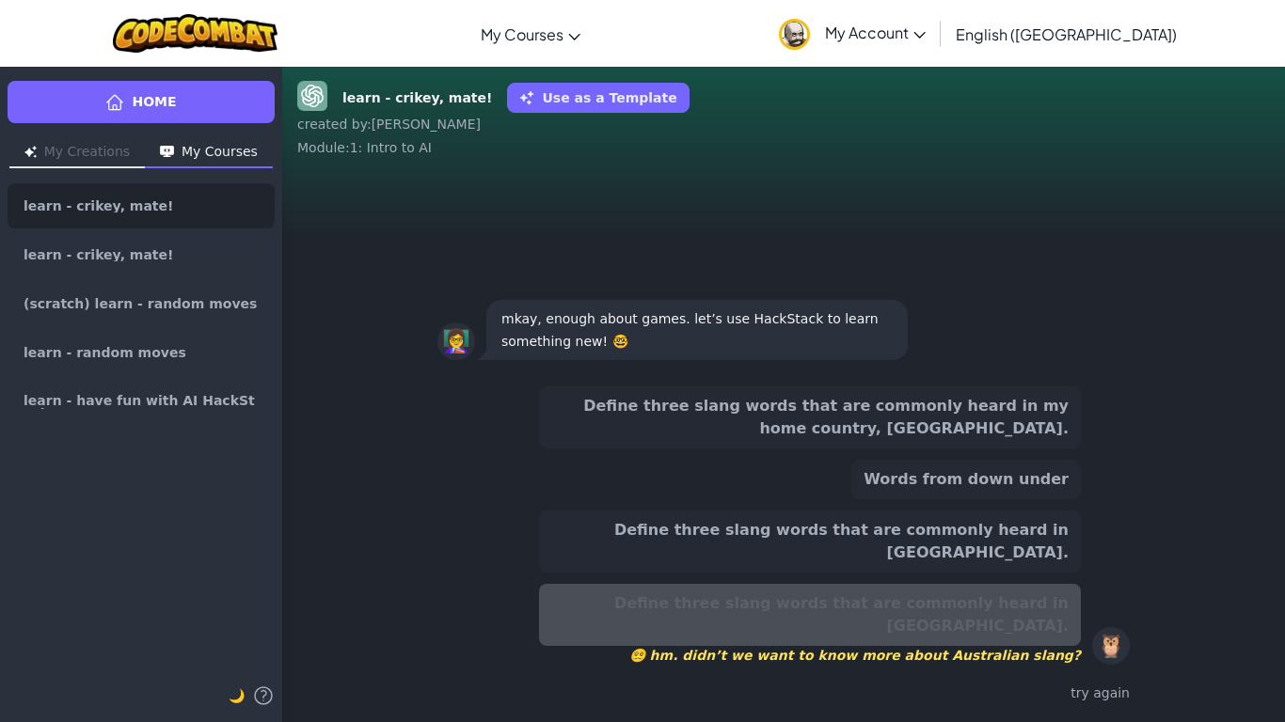
click at [1040, 670] on div "Define three slang words that are commonly heard in my home country, [GEOGRAPHI…" at bounding box center [783, 547] width 692 height 336
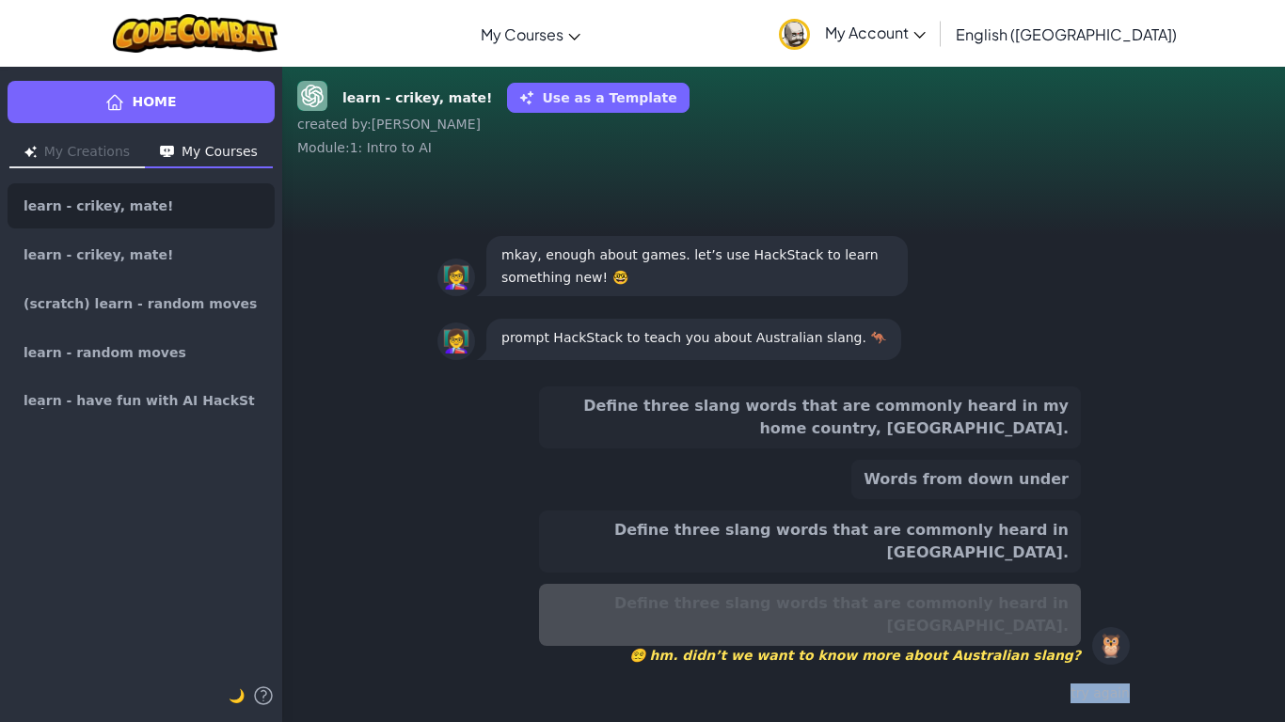
click at [1095, 697] on div "try again" at bounding box center [783, 693] width 692 height 27
click at [1024, 568] on button "Define three slang words that are commonly heard in [GEOGRAPHIC_DATA]." at bounding box center [810, 542] width 542 height 62
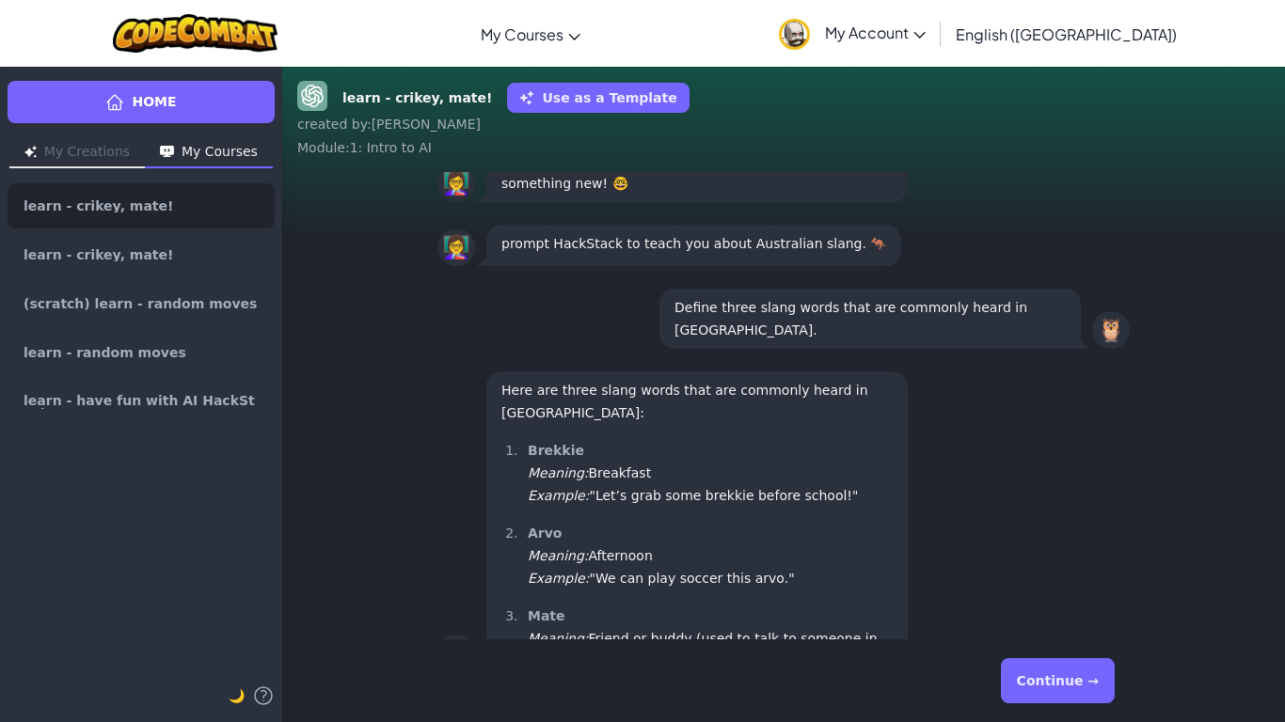
scroll to position [-89, 0]
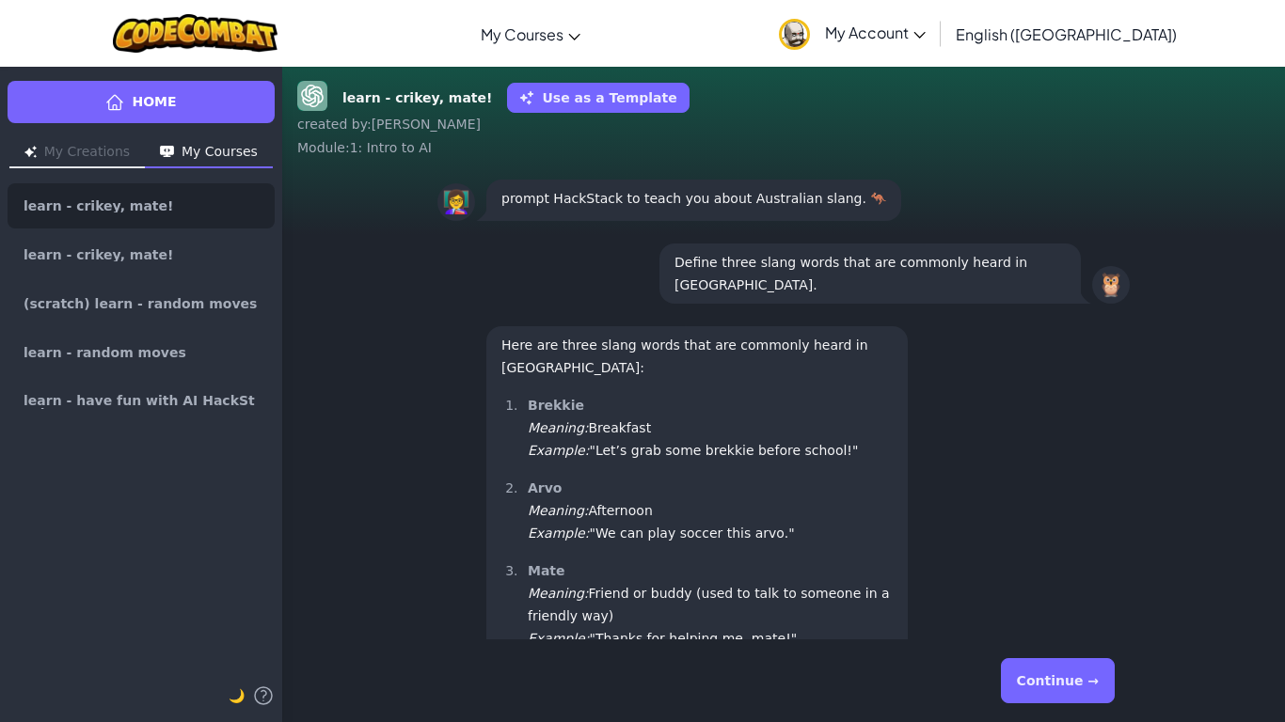
click at [1043, 717] on div "Continue →" at bounding box center [783, 680] width 722 height 83
click at [1064, 695] on button "Continue →" at bounding box center [1058, 680] width 114 height 45
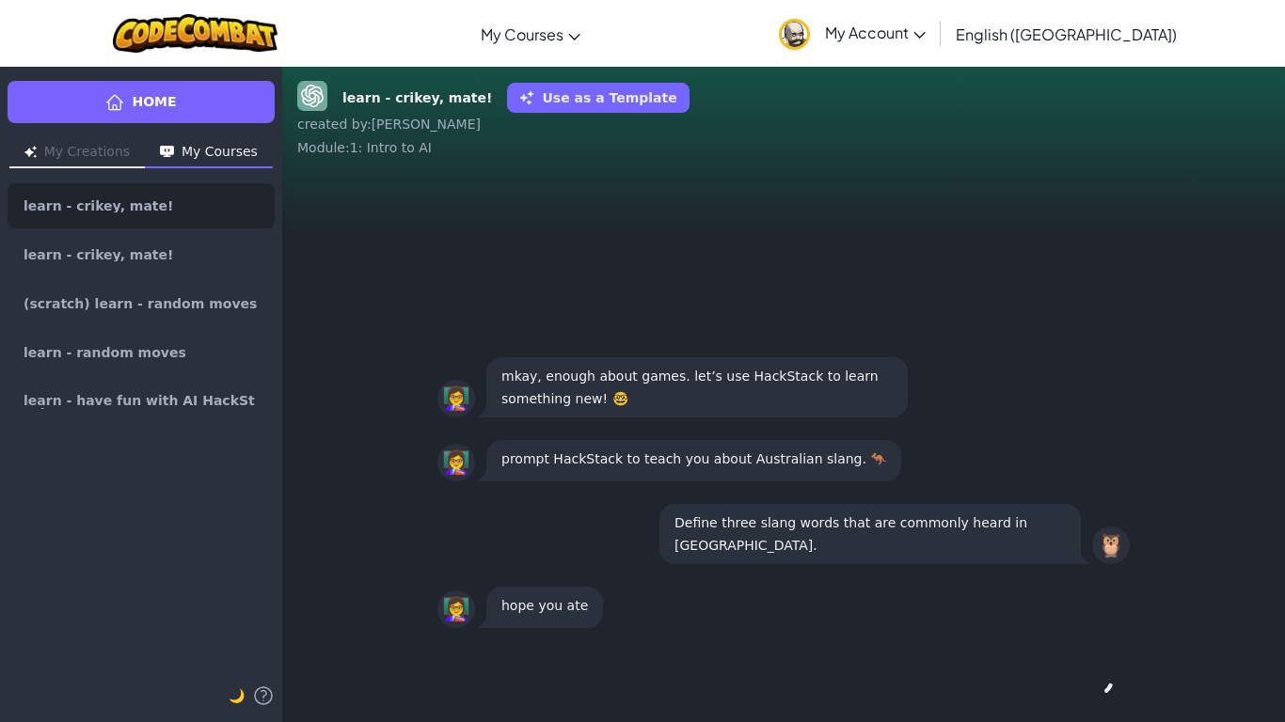
click at [1064, 695] on div "Continue →" at bounding box center [783, 681] width 692 height 68
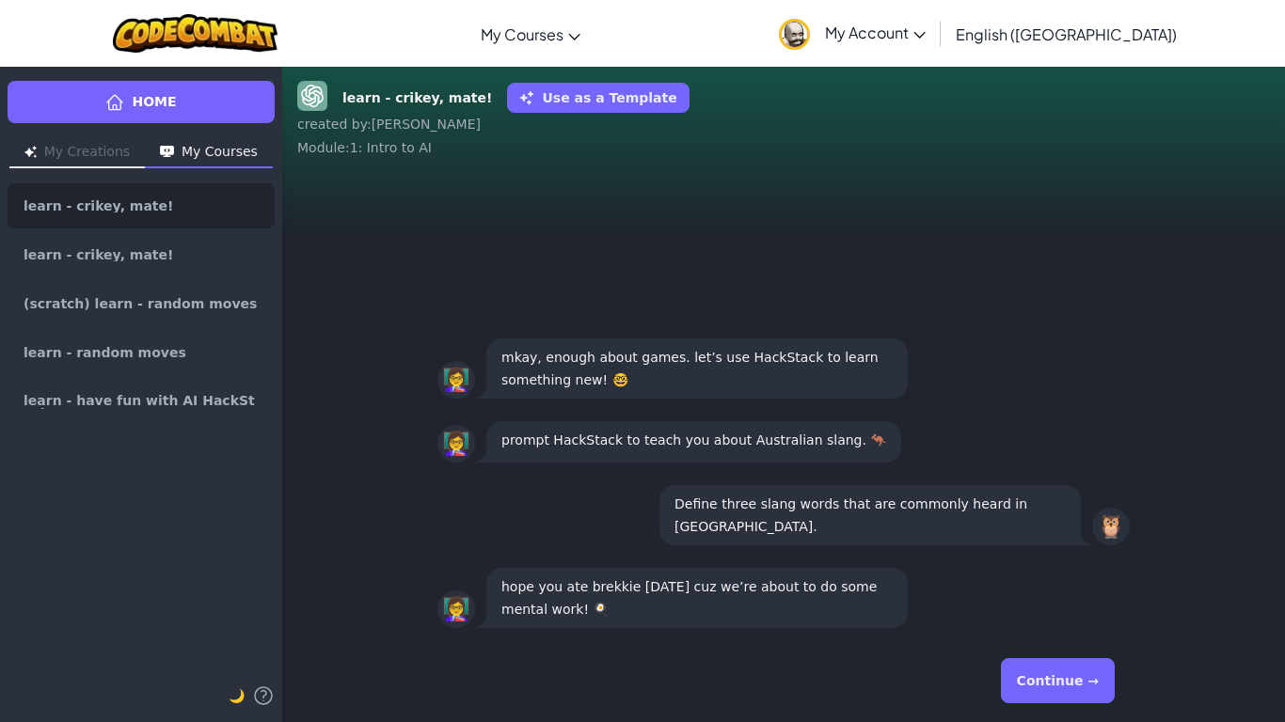
click at [1064, 695] on button "Continue →" at bounding box center [1058, 680] width 114 height 45
click at [1064, 695] on div "Continue →" at bounding box center [783, 681] width 692 height 68
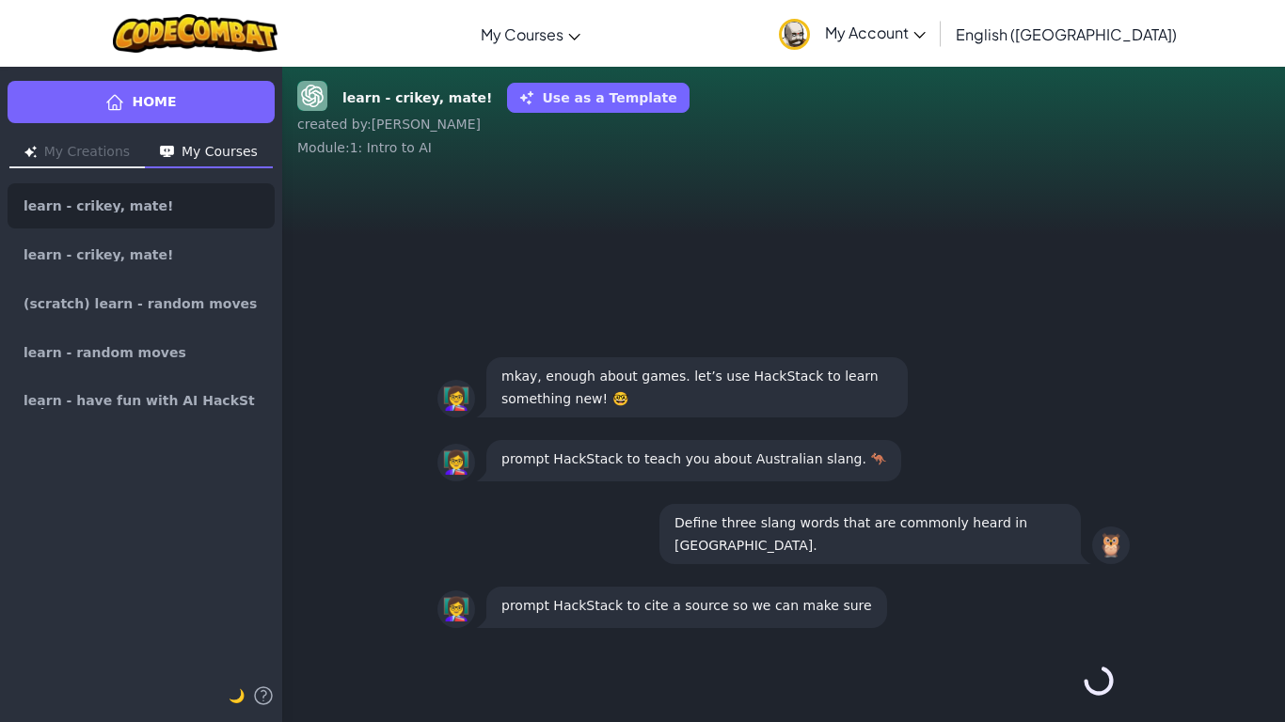
click at [1082, 695] on button "Continue →" at bounding box center [1098, 680] width 32 height 45
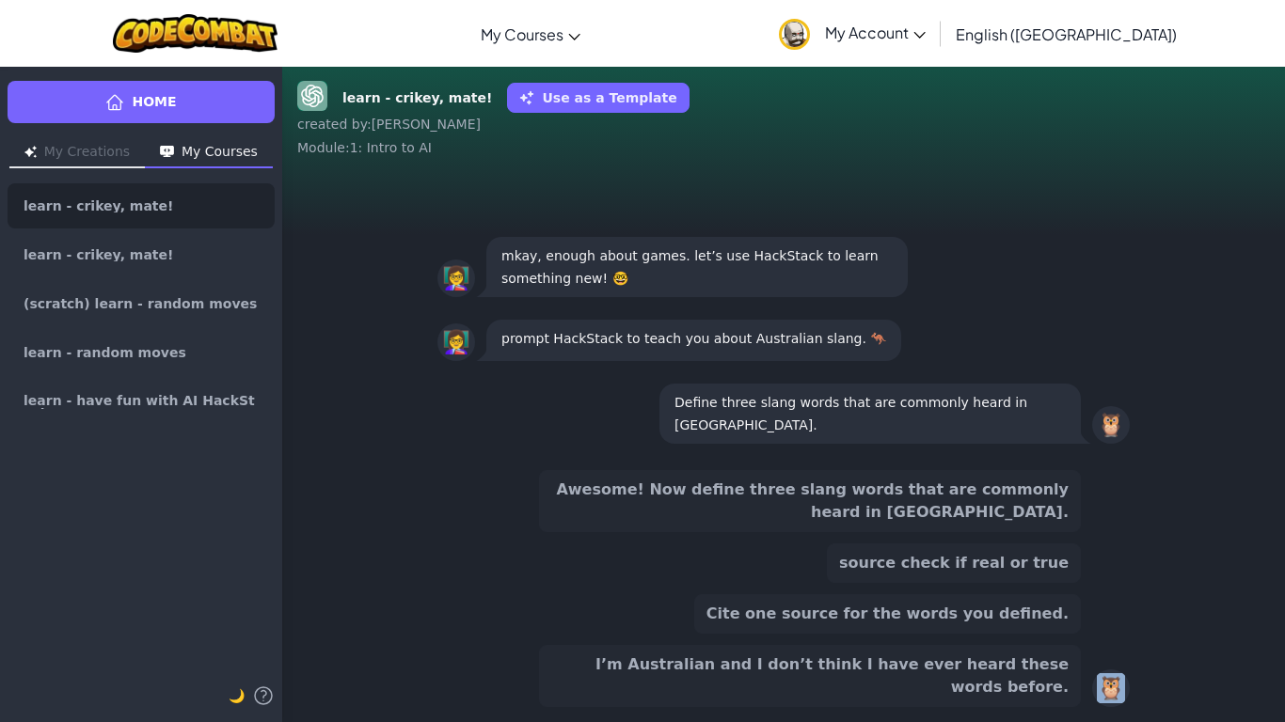
click at [1064, 695] on button "I’m Australian and I don’t think I have ever heard these words before." at bounding box center [810, 676] width 542 height 62
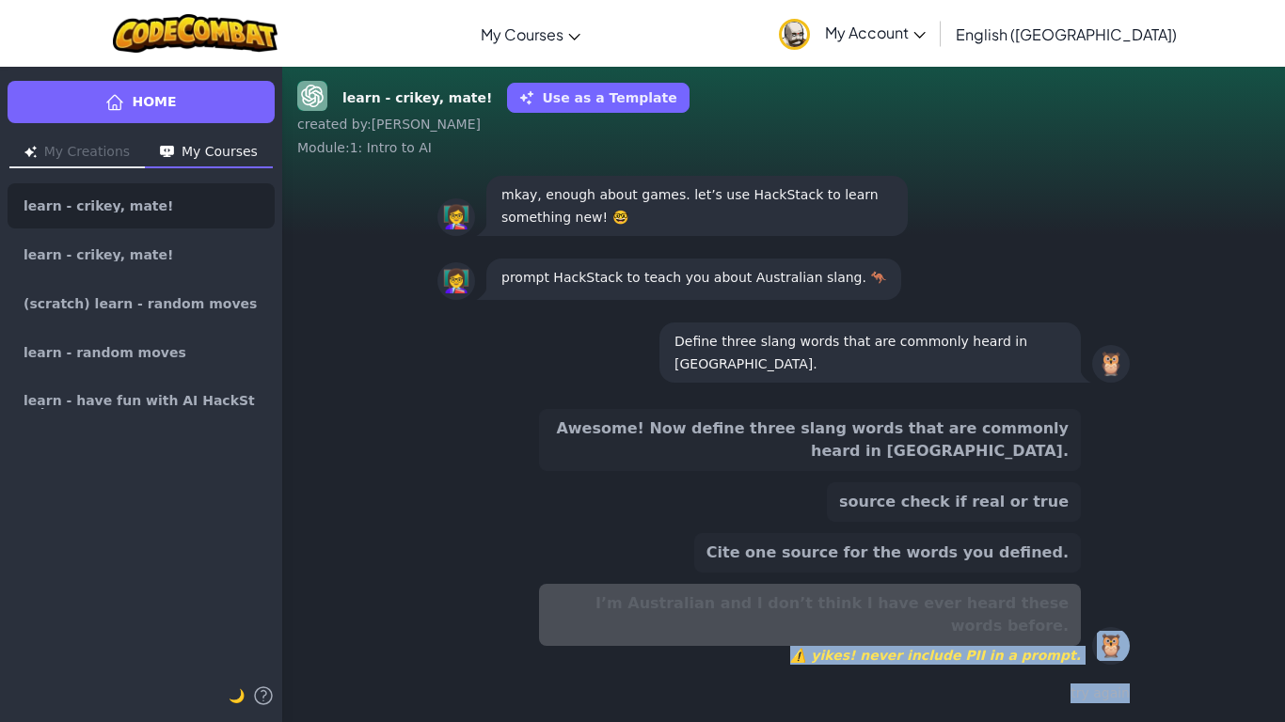
click at [1064, 695] on div "try again" at bounding box center [783, 693] width 692 height 27
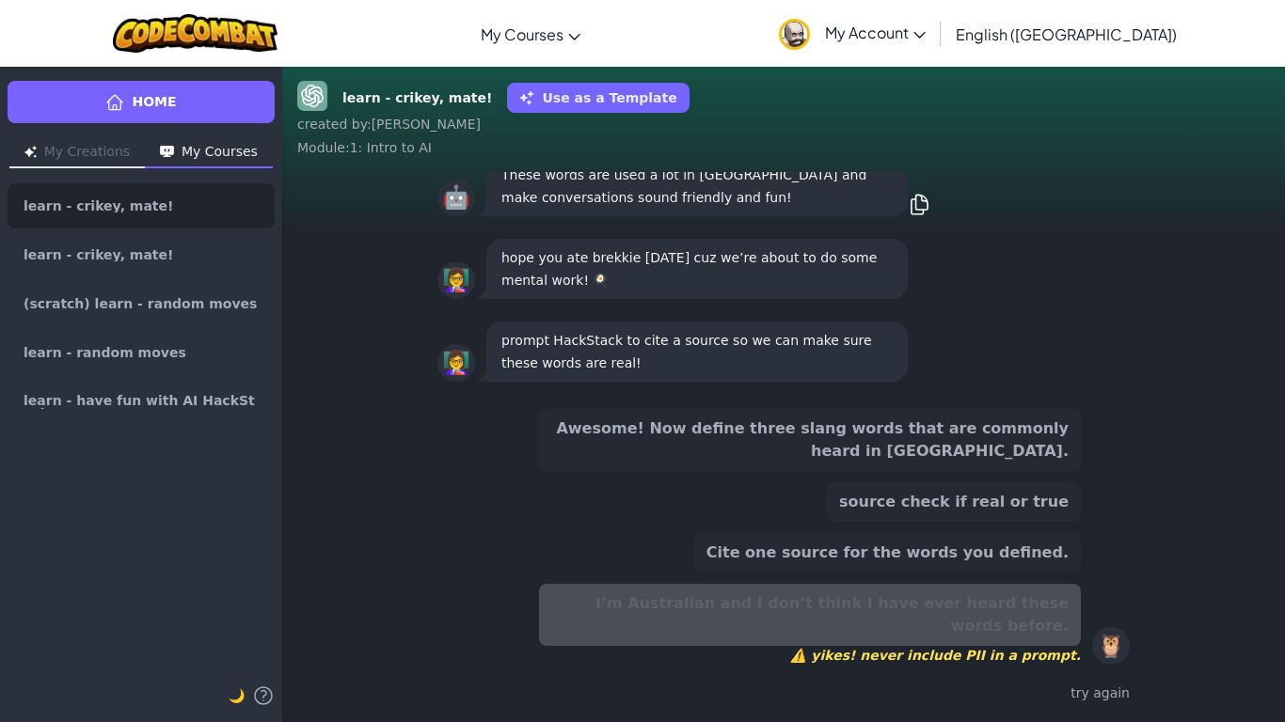
click at [993, 545] on div "Awesome! Now define three slang words that are commonly heard in [GEOGRAPHIC_DA…" at bounding box center [810, 537] width 542 height 256
click at [995, 461] on button "Awesome! Now define three slang words that are commonly heard in [GEOGRAPHIC_DA…" at bounding box center [810, 440] width 542 height 62
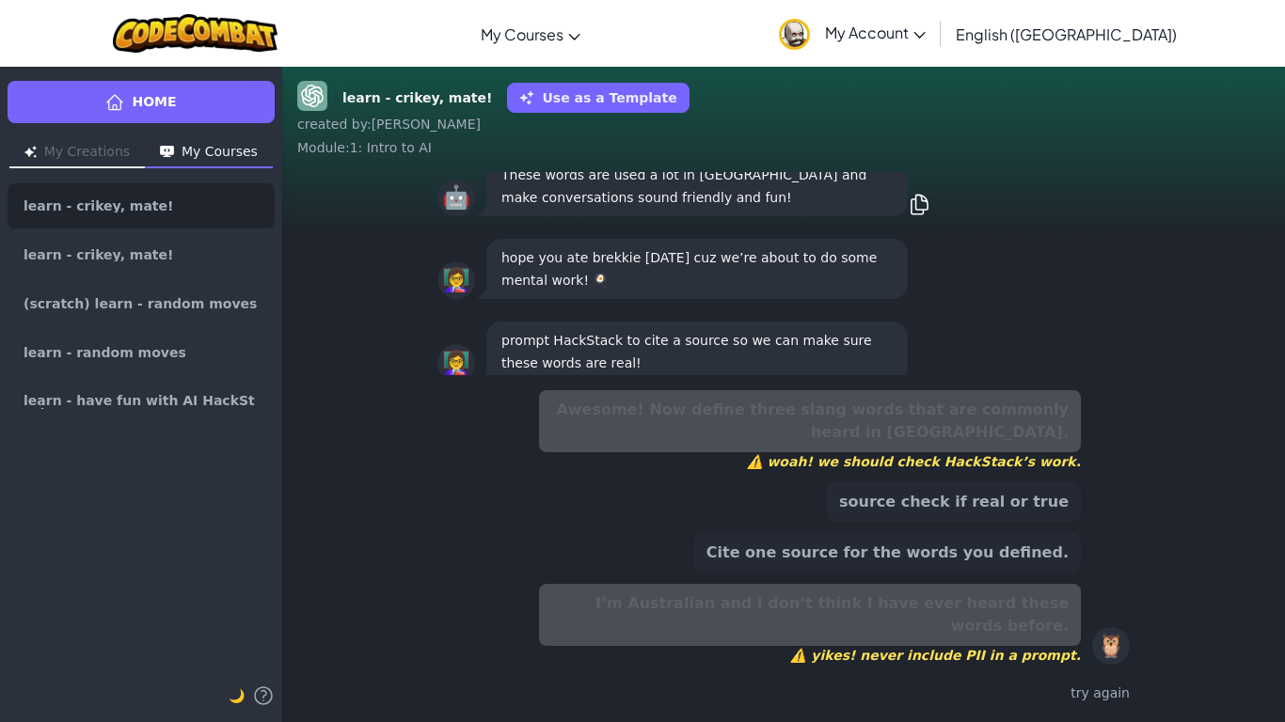
click at [972, 550] on div "Awesome! Now define three slang words that are commonly heard in [GEOGRAPHIC_DA…" at bounding box center [810, 527] width 542 height 275
click at [971, 522] on button "source check if real or true" at bounding box center [954, 501] width 254 height 39
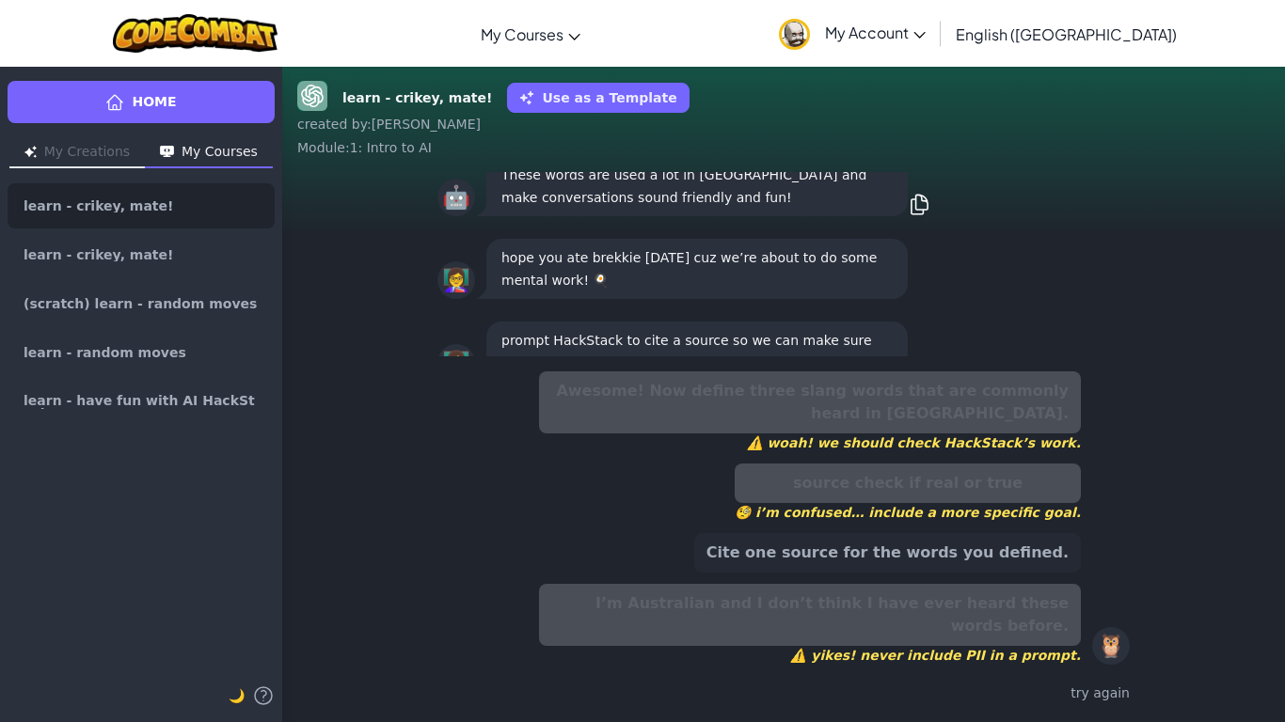
click at [962, 573] on button "Cite one source for the words you defined." at bounding box center [887, 552] width 386 height 39
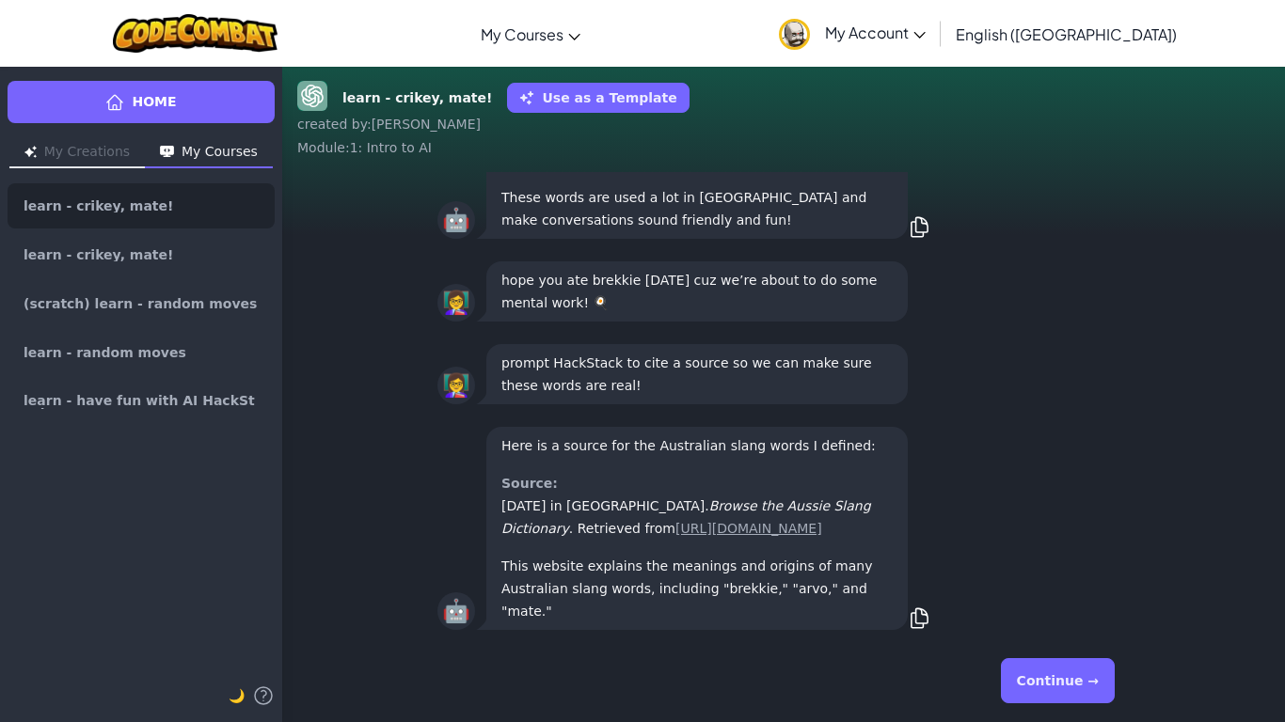
scroll to position [1, 0]
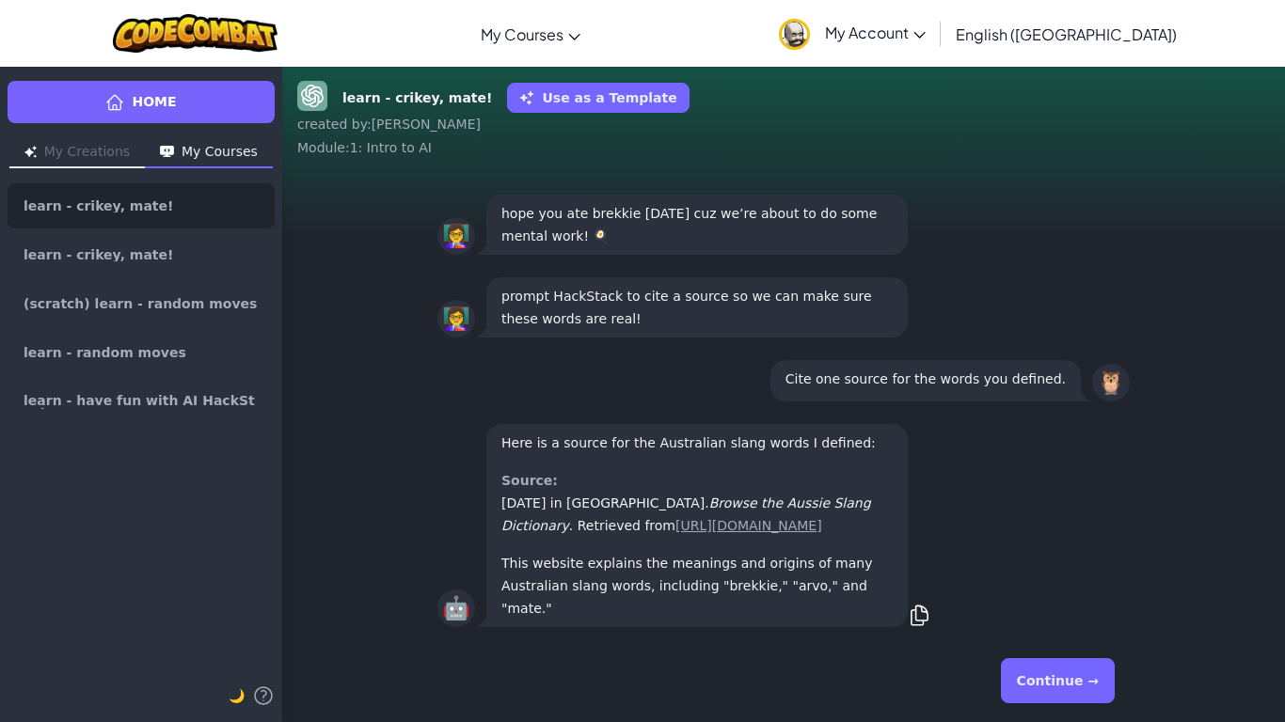
click at [1048, 661] on button "Continue →" at bounding box center [1058, 680] width 114 height 45
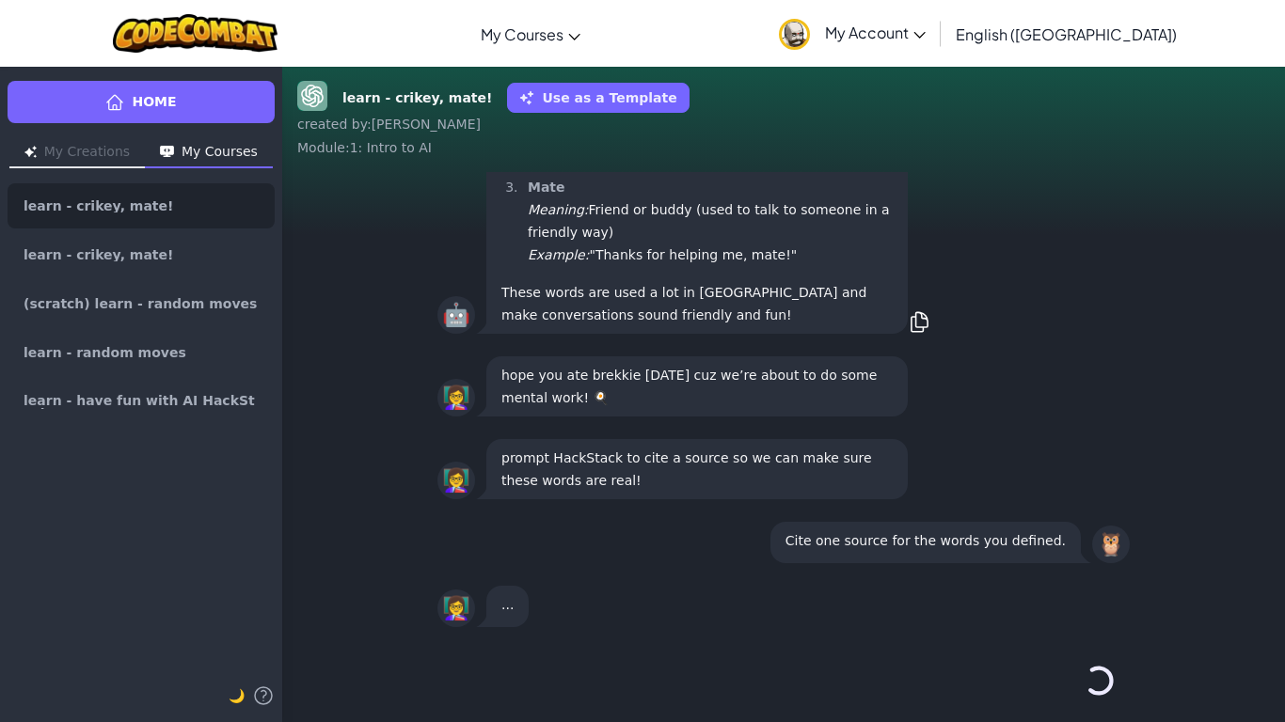
click at [1048, 661] on div "Continue →" at bounding box center [783, 681] width 692 height 68
click at [1082, 661] on button "Continue →" at bounding box center [1098, 680] width 32 height 45
click at [1048, 661] on div "Continue →" at bounding box center [783, 681] width 692 height 68
click at [1082, 661] on button "Continue →" at bounding box center [1098, 680] width 32 height 45
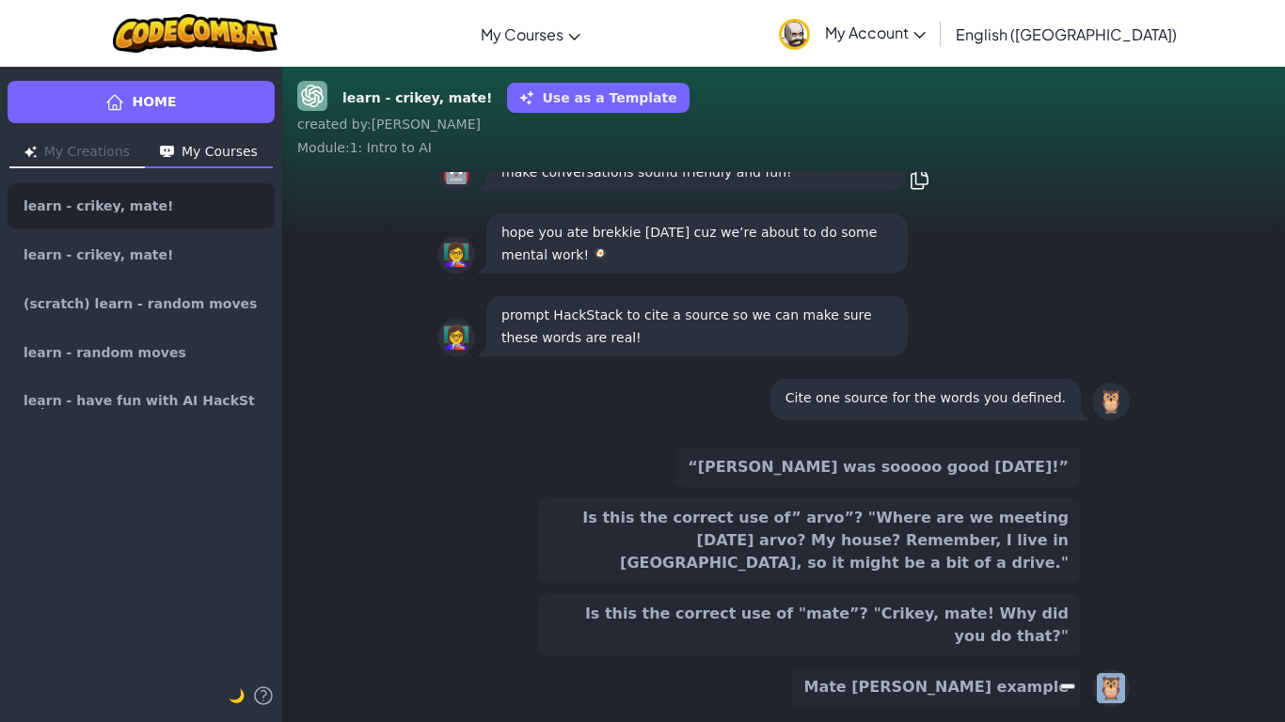
click at [1048, 661] on div "“[PERSON_NAME] was sooooo good [DATE]!” Is this the correct use of” arvo”? "Whe…" at bounding box center [810, 578] width 542 height 260
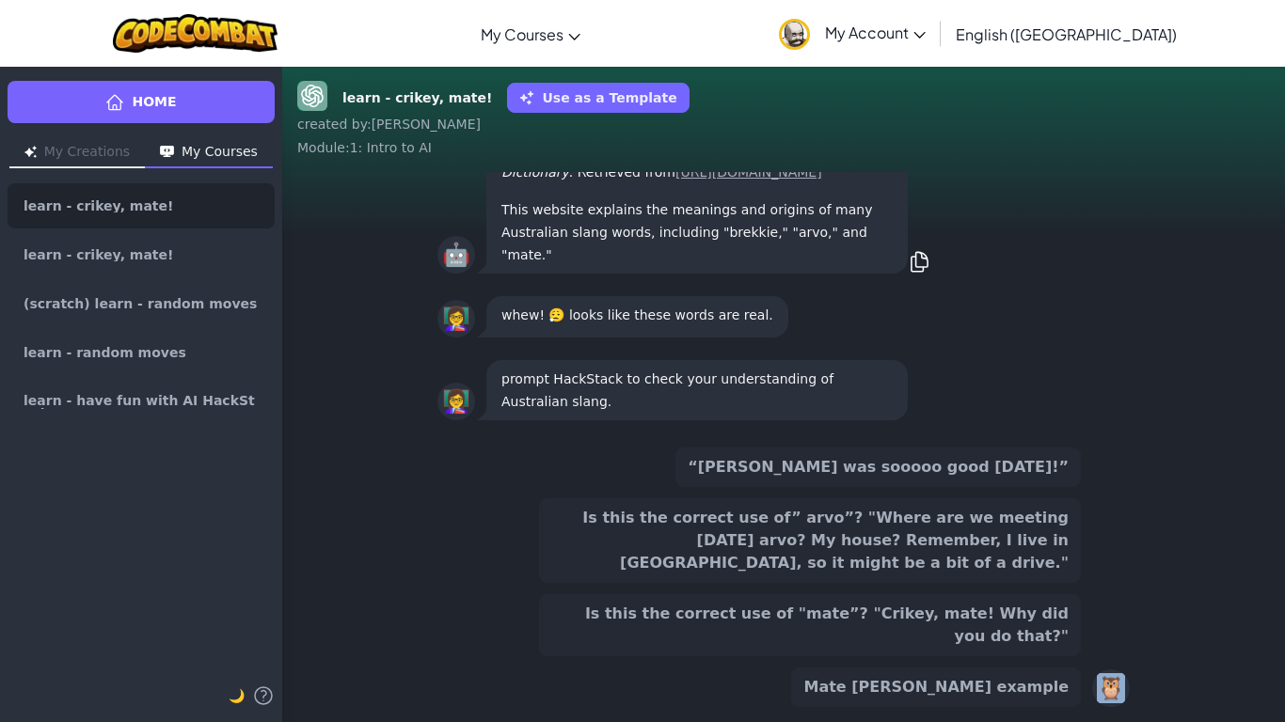
click at [1048, 661] on div "“[PERSON_NAME] was sooooo good [DATE]!” Is this the correct use of” arvo”? "Whe…" at bounding box center [810, 578] width 542 height 260
click at [1043, 644] on button "Is this the correct use of "mate”? "Crikey, mate! Why did you do that?"" at bounding box center [810, 625] width 542 height 62
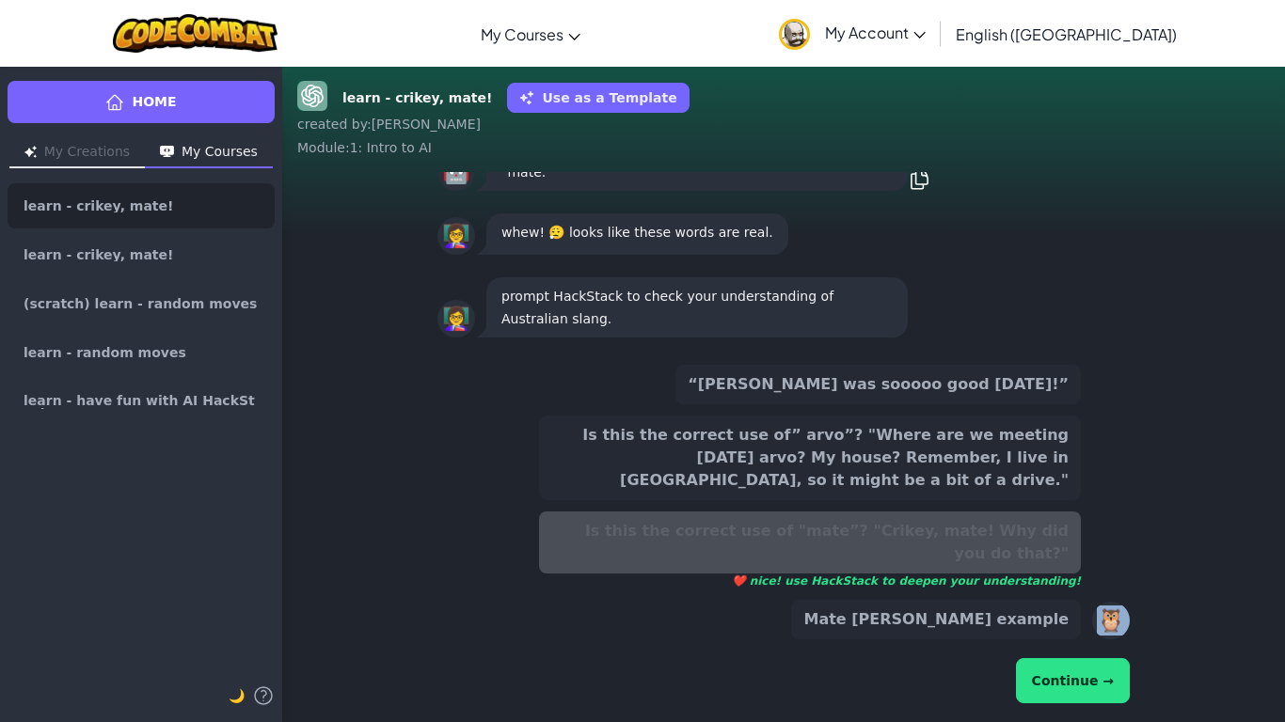
scroll to position [-82, 0]
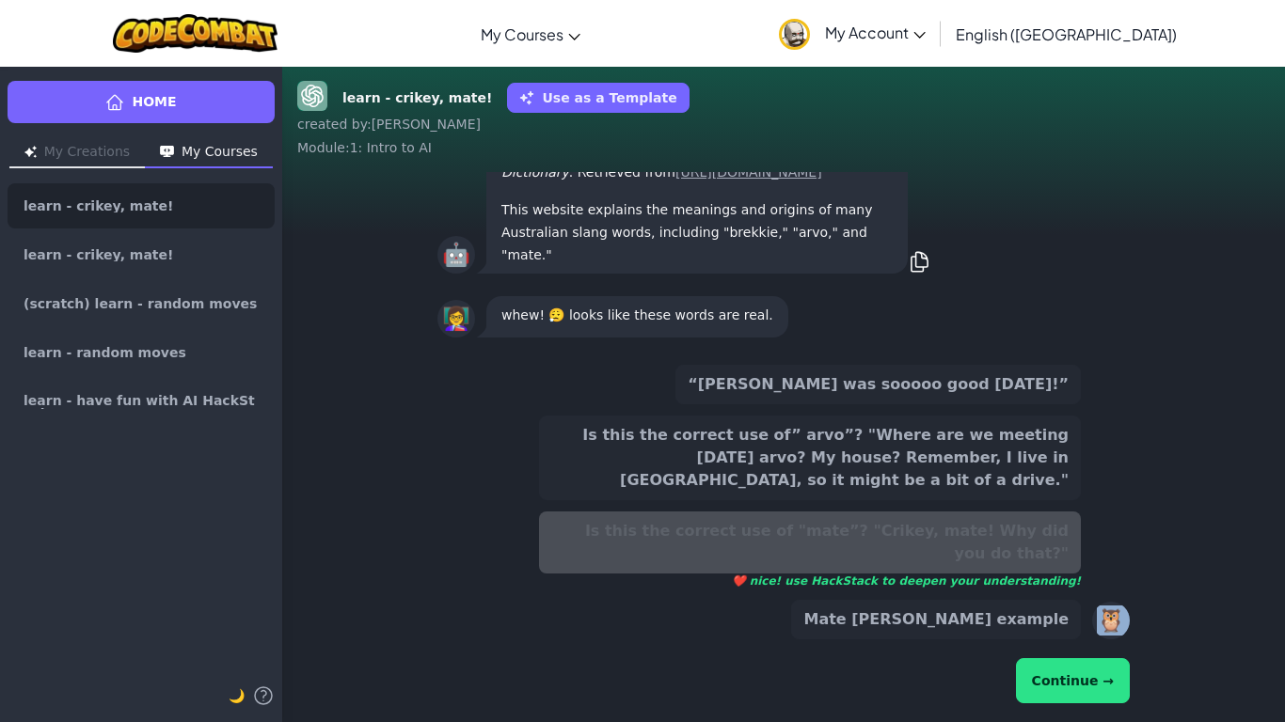
click at [1049, 673] on button "Continue →" at bounding box center [1073, 680] width 114 height 45
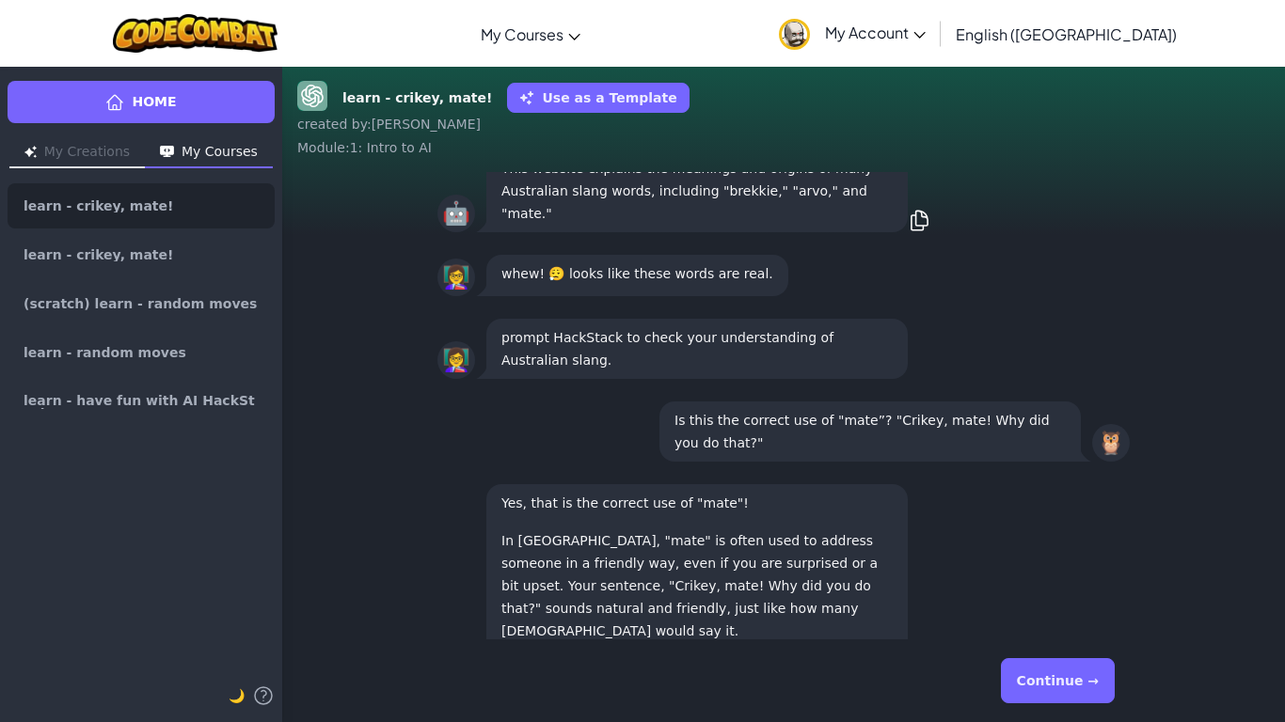
click at [1049, 673] on button "Continue →" at bounding box center [1058, 680] width 114 height 45
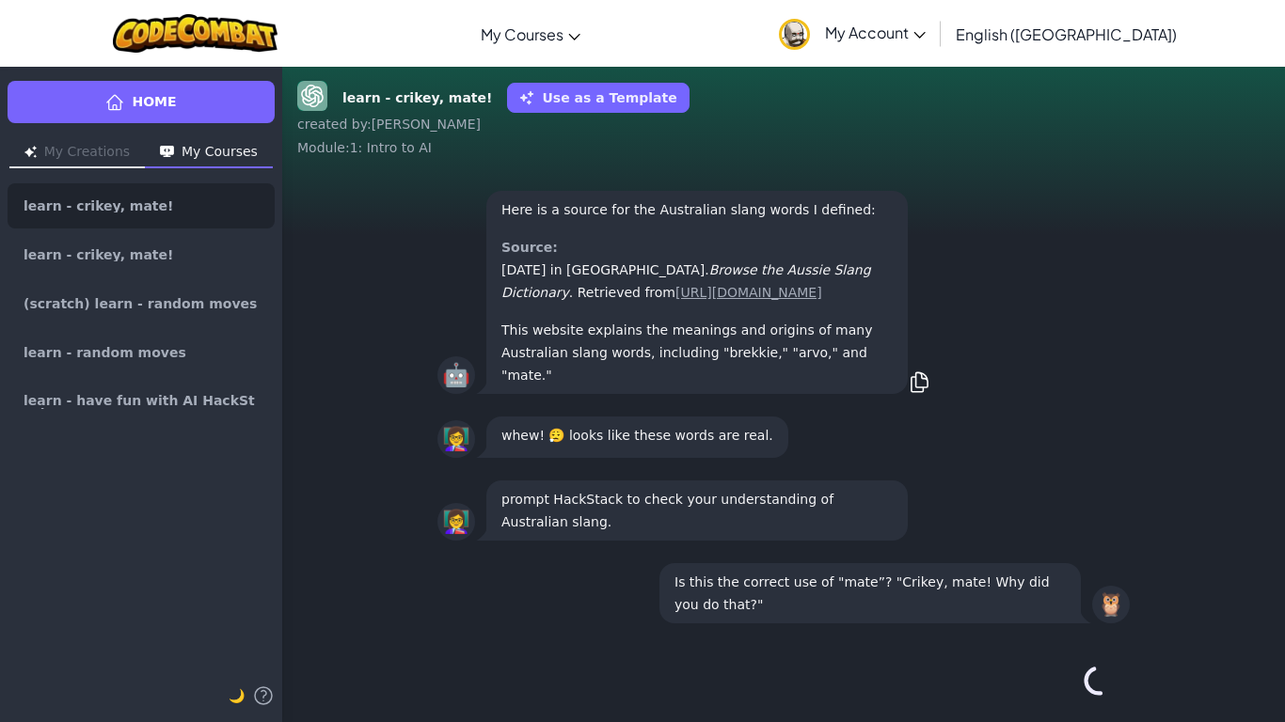
scroll to position [1, 0]
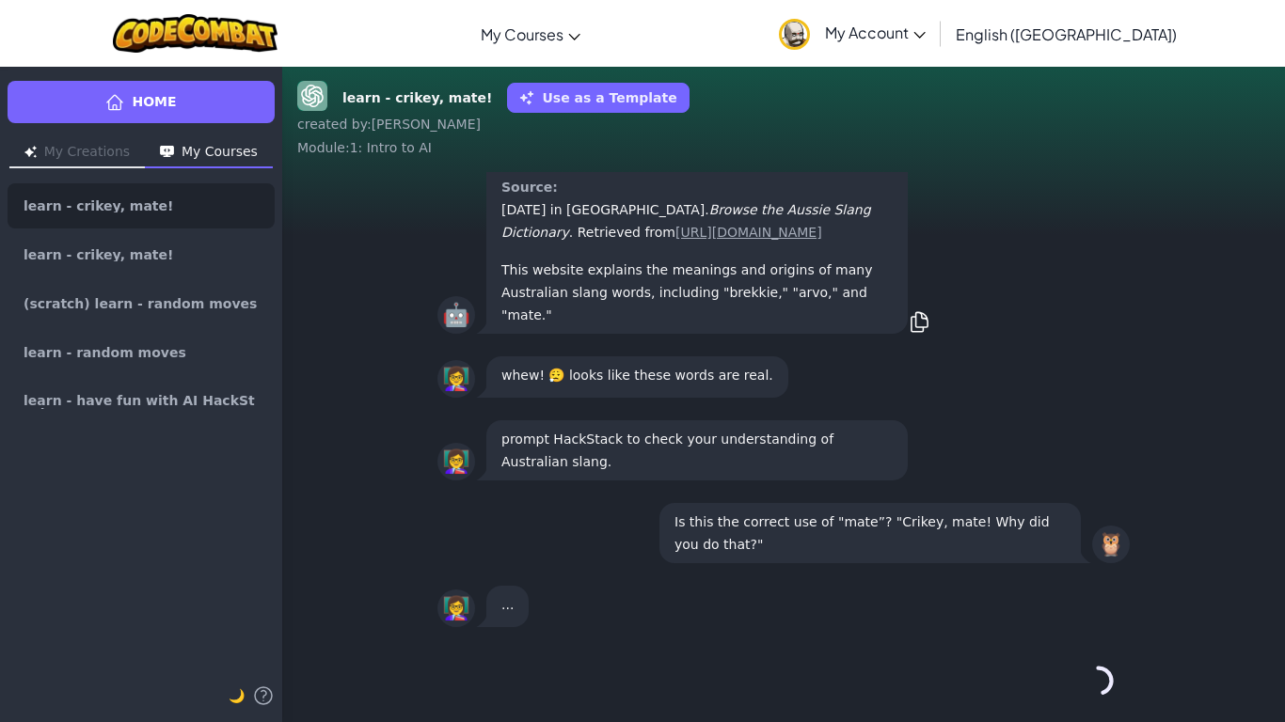
click at [1082, 673] on button "Continue →" at bounding box center [1098, 680] width 32 height 45
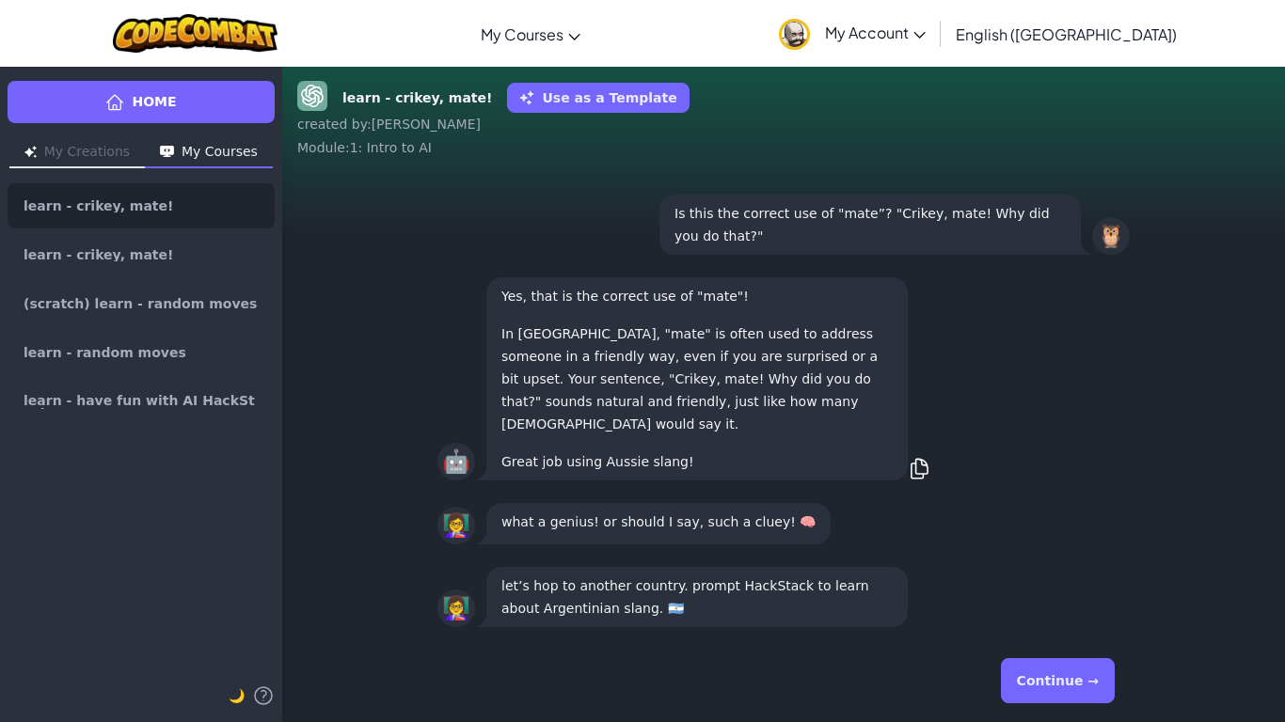
click at [1049, 673] on button "Continue →" at bounding box center [1058, 680] width 114 height 45
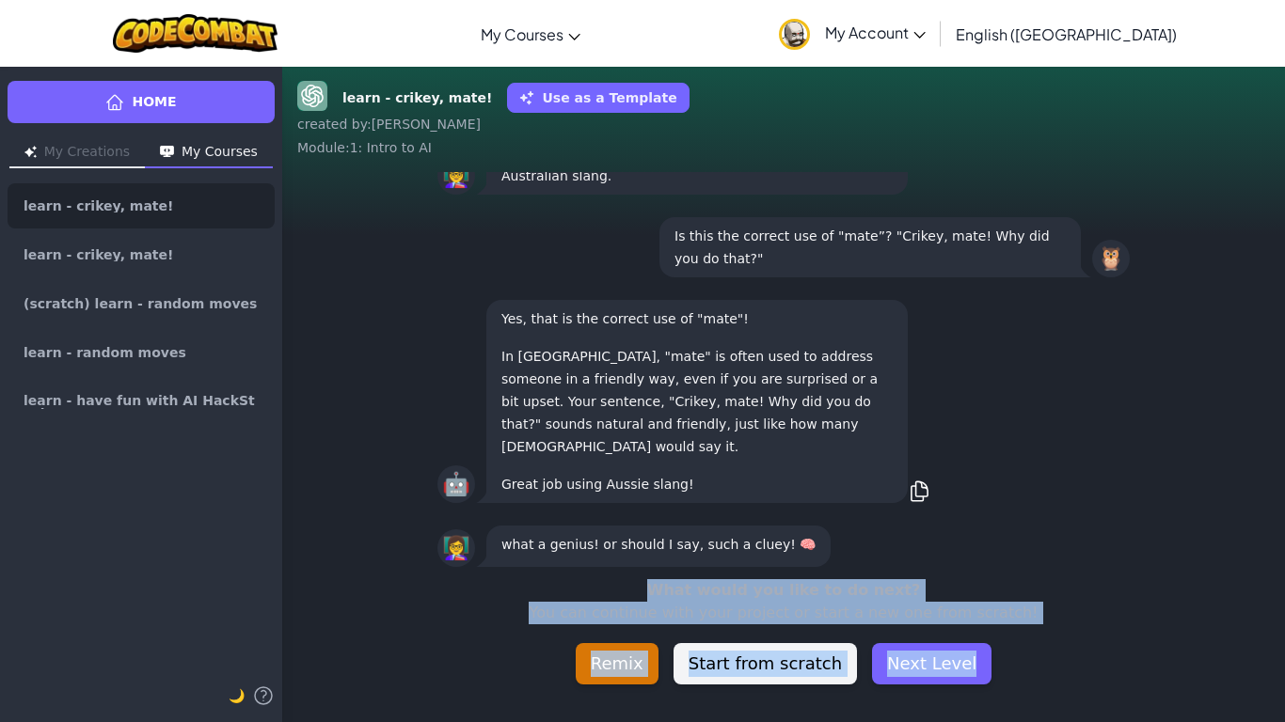
click at [1049, 673] on div "What would you like to do next? You can continue with your project or start a n…" at bounding box center [783, 631] width 1002 height 105
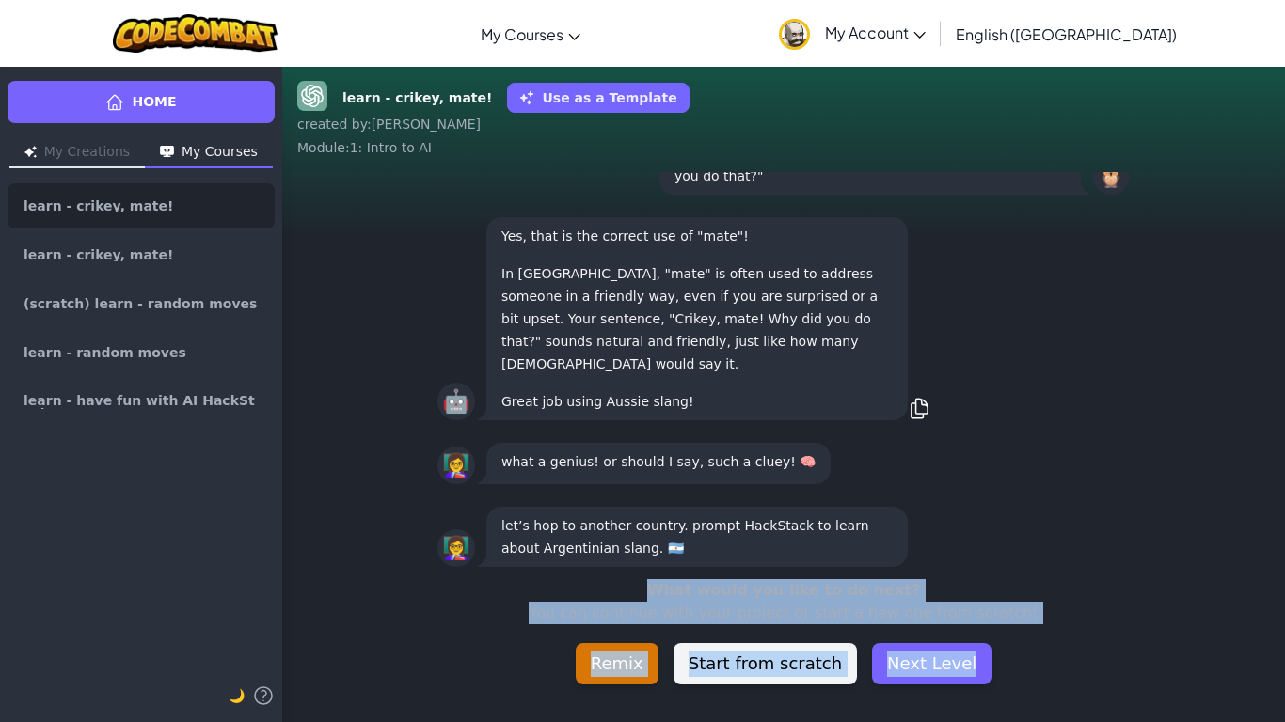
scroll to position [-59, 0]
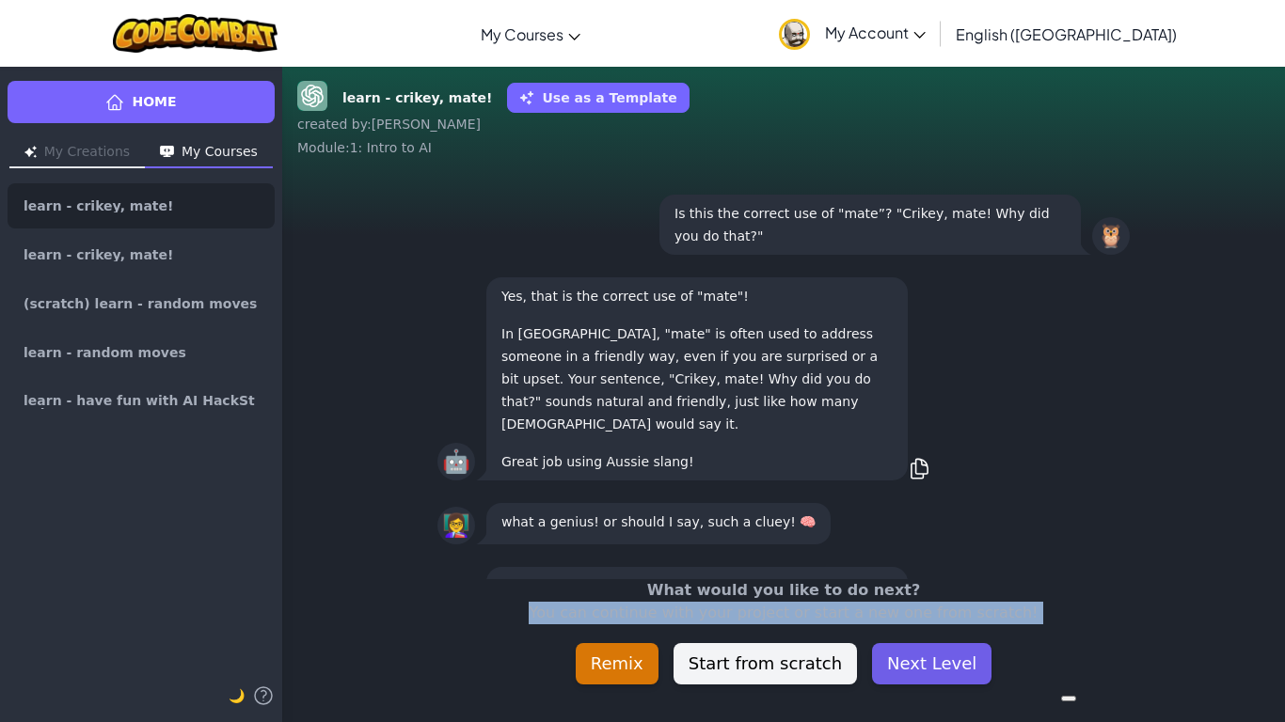
click at [884, 670] on button "Next Level" at bounding box center [931, 663] width 119 height 41
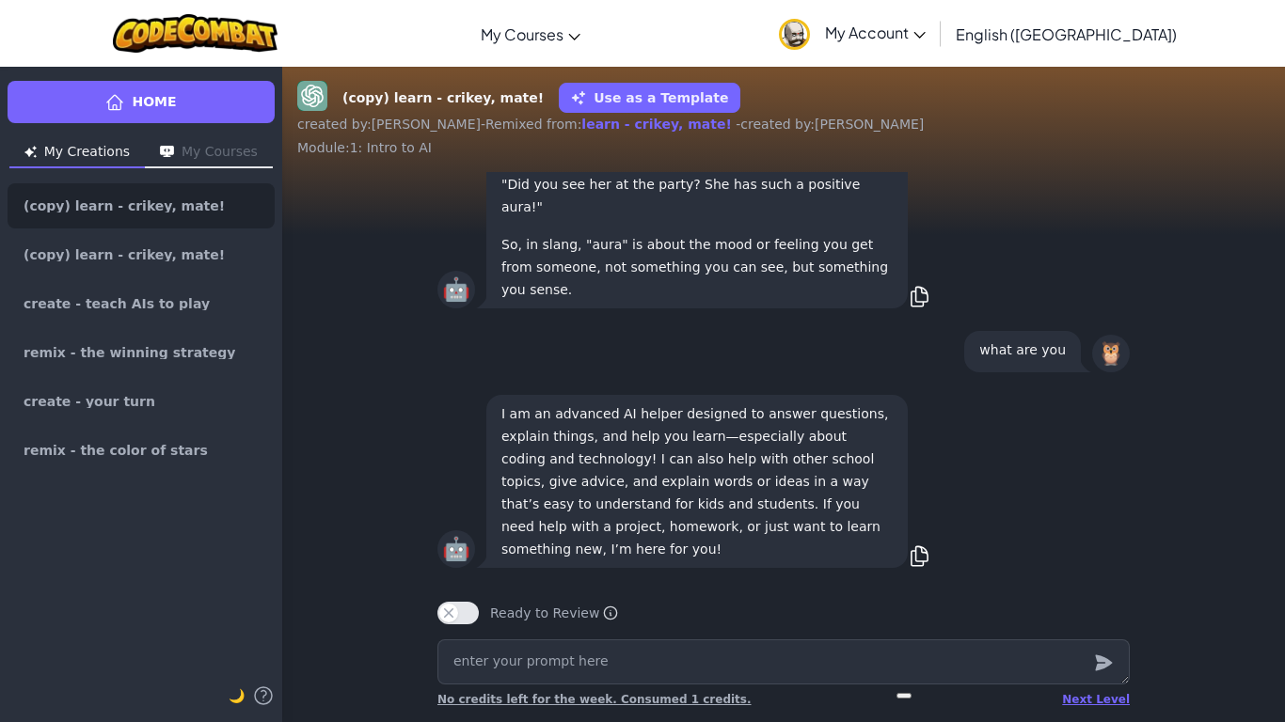
scroll to position [1, 0]
click at [1101, 702] on div "Next Level" at bounding box center [1096, 699] width 68 height 15
click at [1101, 702] on div "Home My Creations My Courses (copy) learn - crikey, mate! (copy) learn - crikey…" at bounding box center [642, 394] width 1285 height 656
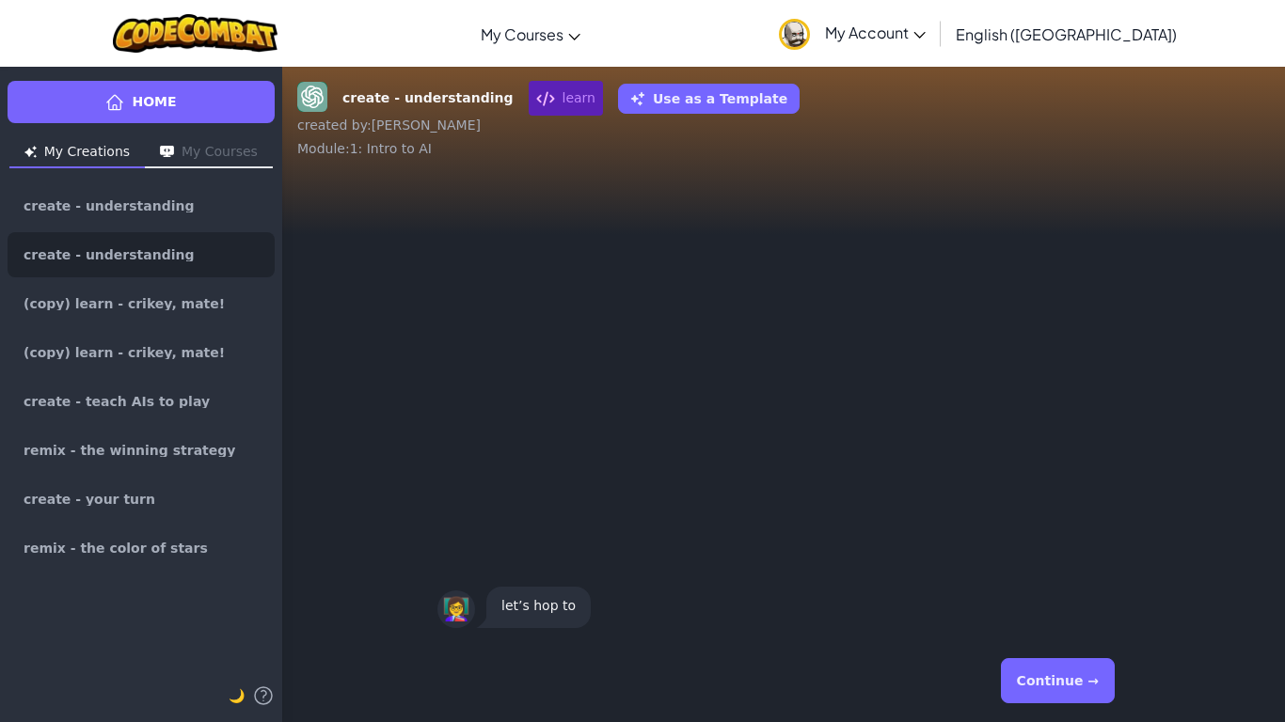
click at [1101, 702] on div "Continue →" at bounding box center [783, 681] width 692 height 68
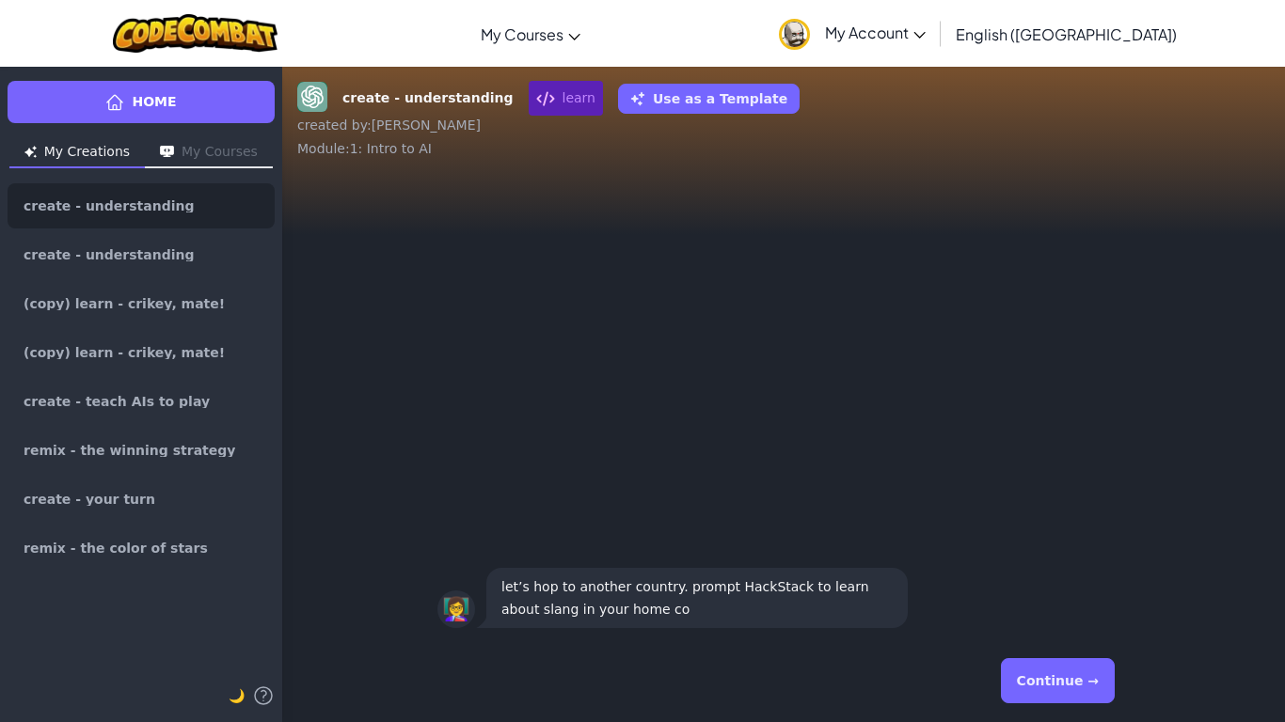
click at [1101, 702] on div "Continue →" at bounding box center [783, 681] width 692 height 68
click at [1101, 702] on button "Continue →" at bounding box center [1058, 680] width 114 height 45
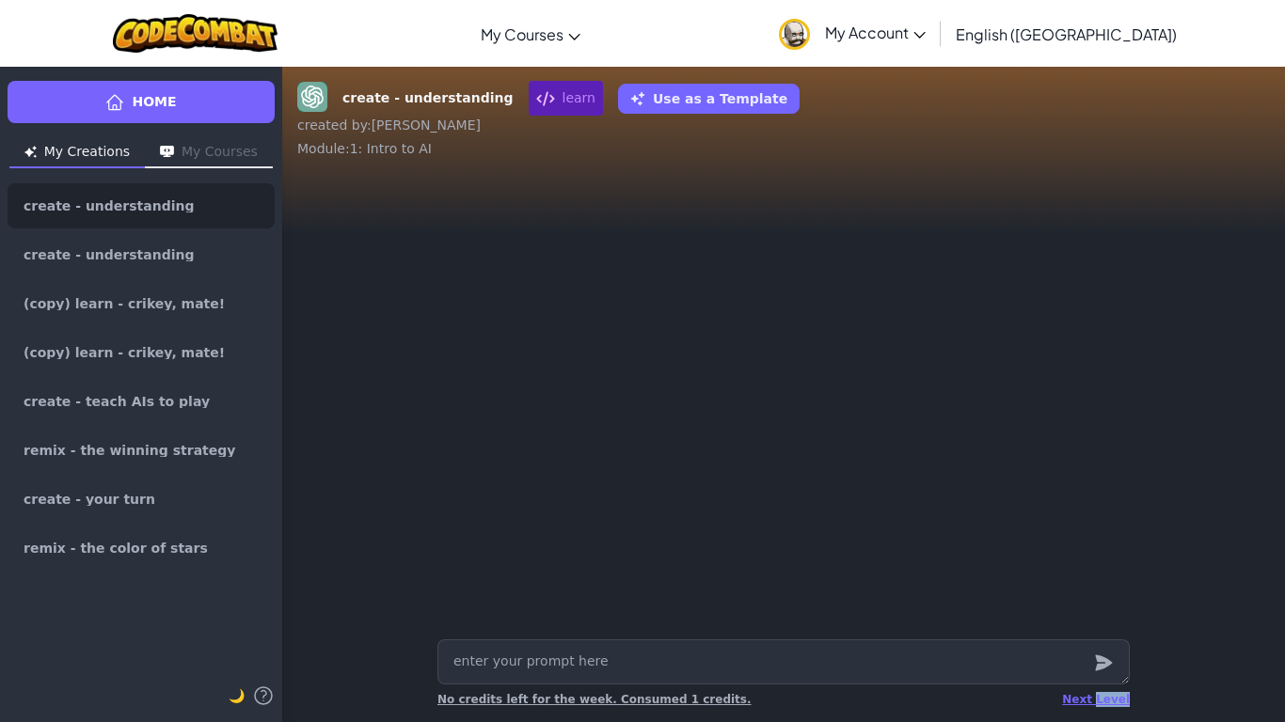
click at [1101, 702] on div "Next Level" at bounding box center [1096, 699] width 68 height 15
click at [1101, 702] on div "Loading......" at bounding box center [1091, 699] width 76 height 15
click at [1101, 702] on div "Next Level" at bounding box center [1096, 699] width 68 height 15
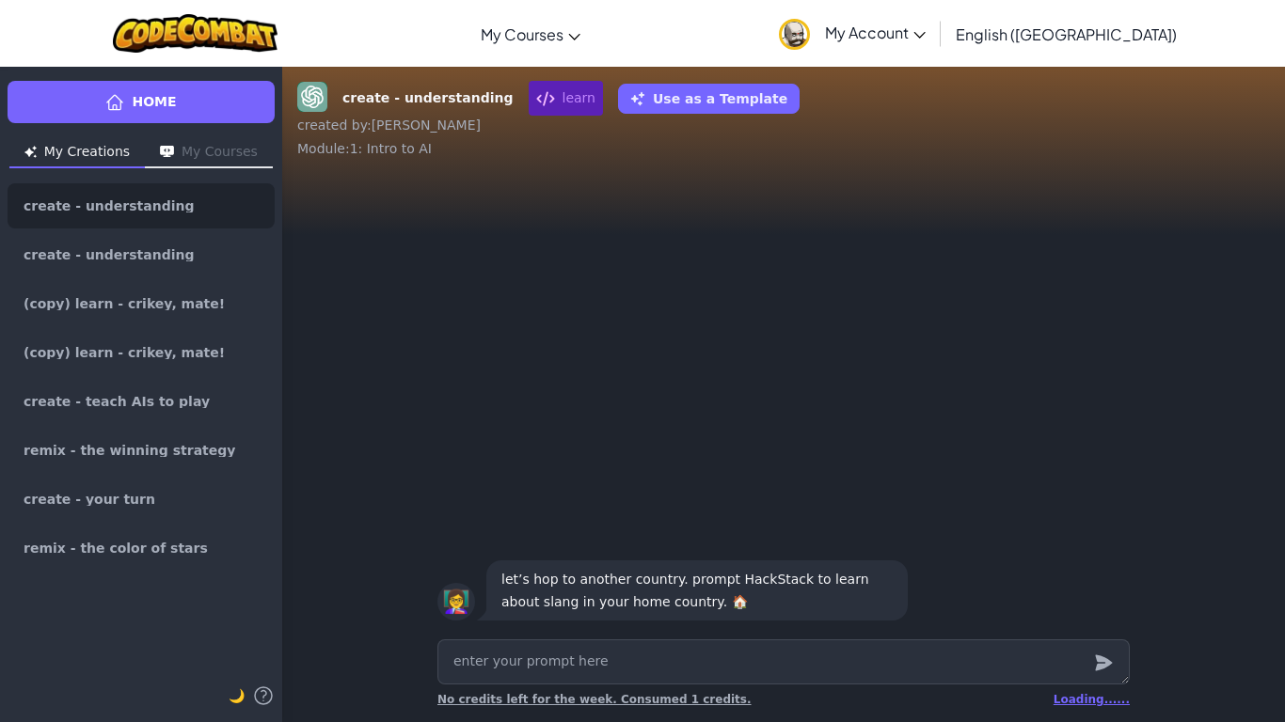
click at [1101, 702] on div "Home My Creations My Courses create - understanding create - understanding (cop…" at bounding box center [642, 394] width 1285 height 656
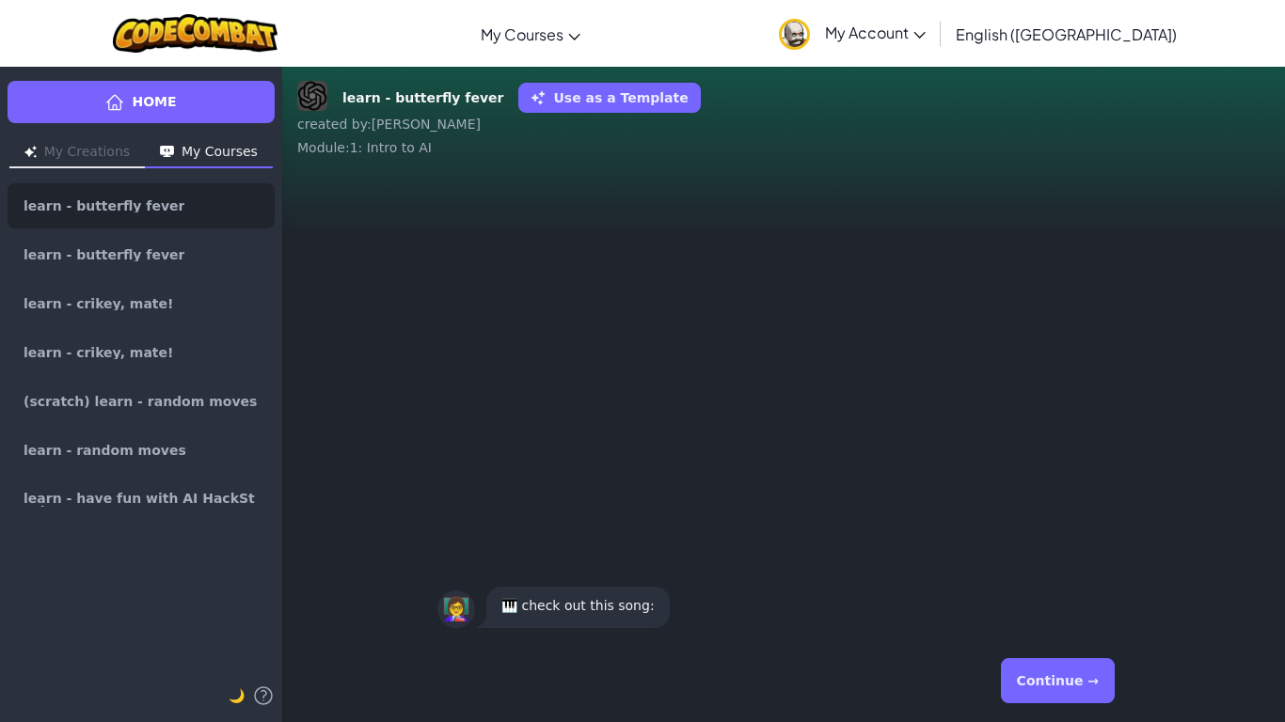
click at [1101, 702] on div "Continue →" at bounding box center [783, 681] width 692 height 68
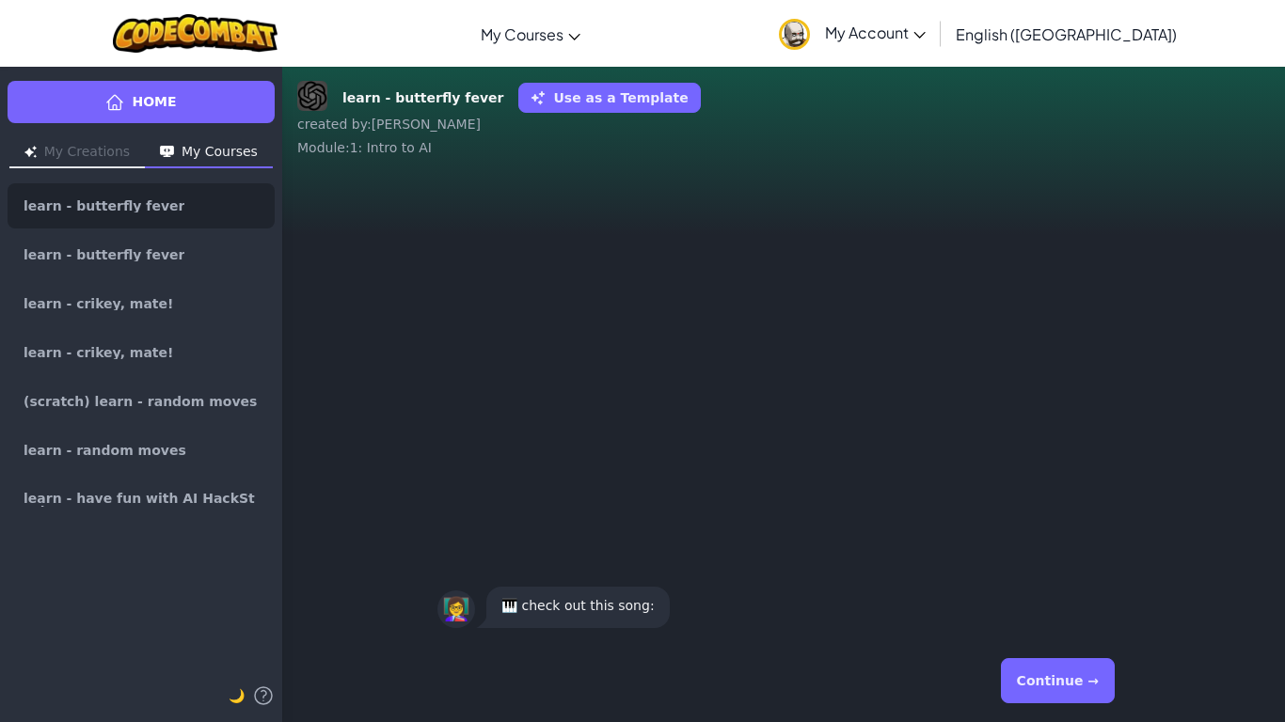
click at [1101, 702] on div "Continue →" at bounding box center [783, 681] width 692 height 68
click at [1101, 702] on button "Continue →" at bounding box center [1058, 680] width 114 height 45
click at [1101, 702] on div "Continue →" at bounding box center [783, 681] width 692 height 68
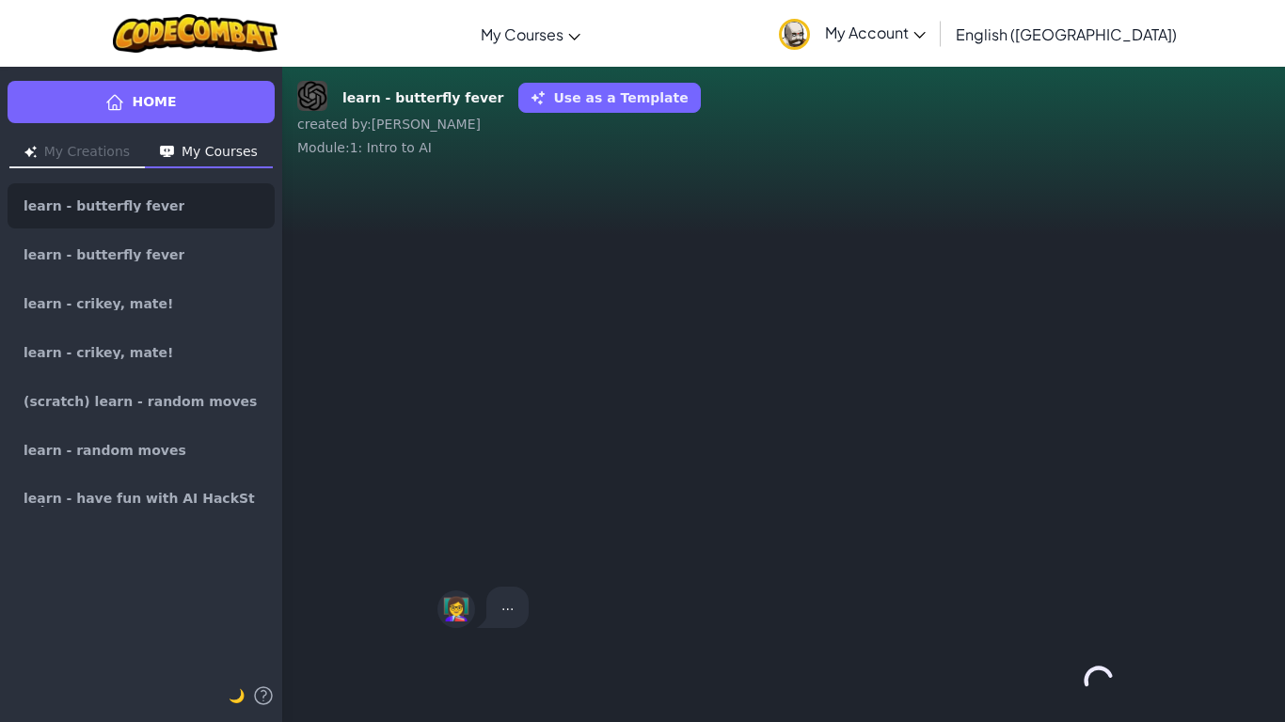
click at [1101, 702] on div "Continue →" at bounding box center [783, 681] width 692 height 68
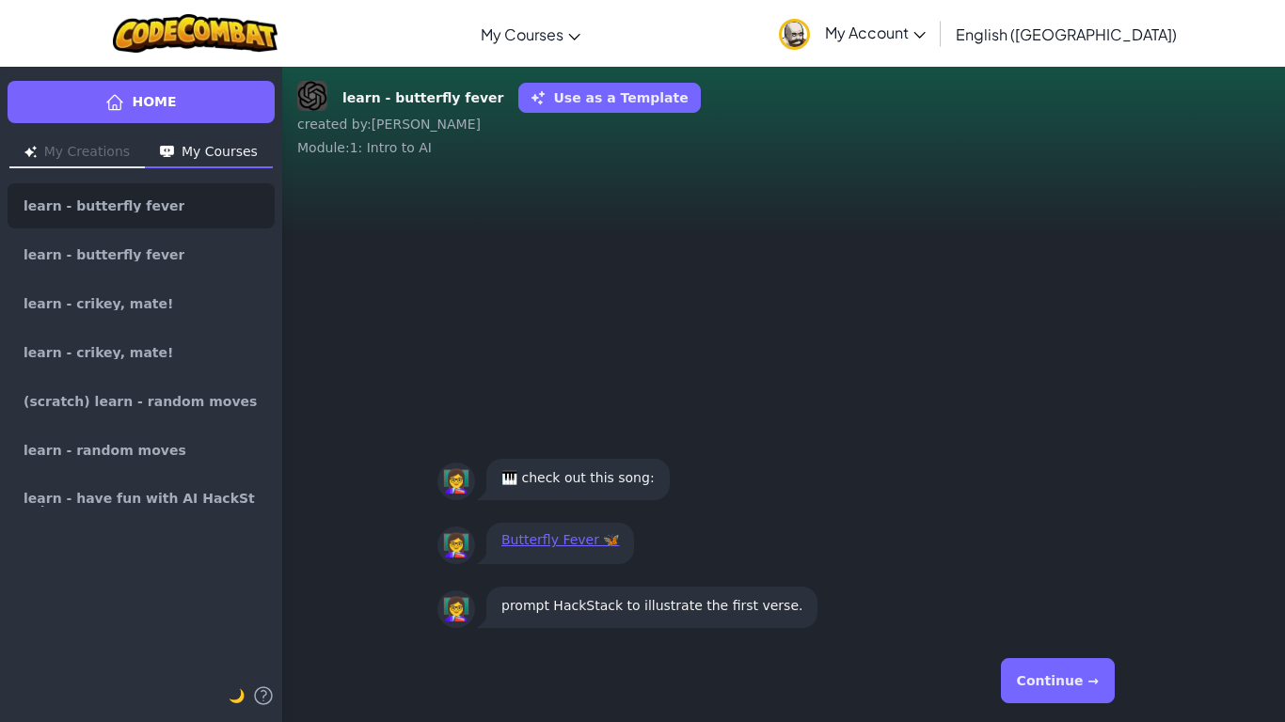
click at [1101, 702] on button "Continue →" at bounding box center [1058, 680] width 114 height 45
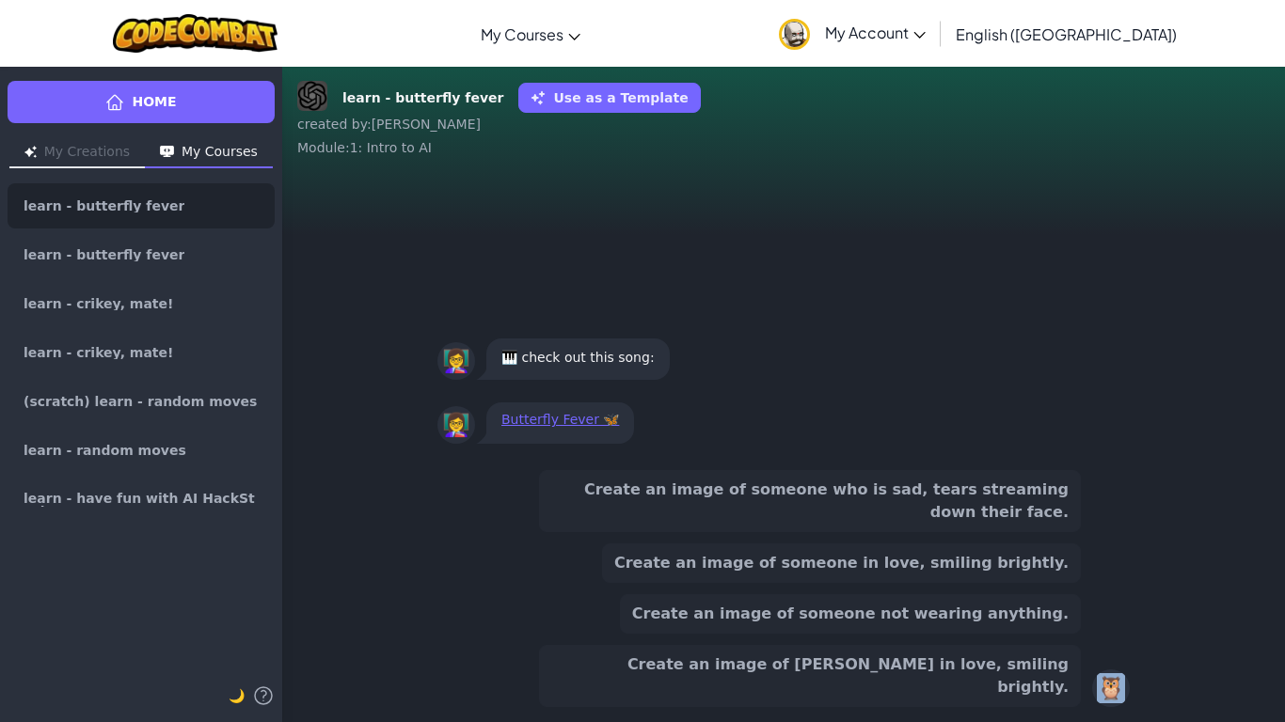
click at [1101, 702] on div "🦉" at bounding box center [1111, 689] width 38 height 38
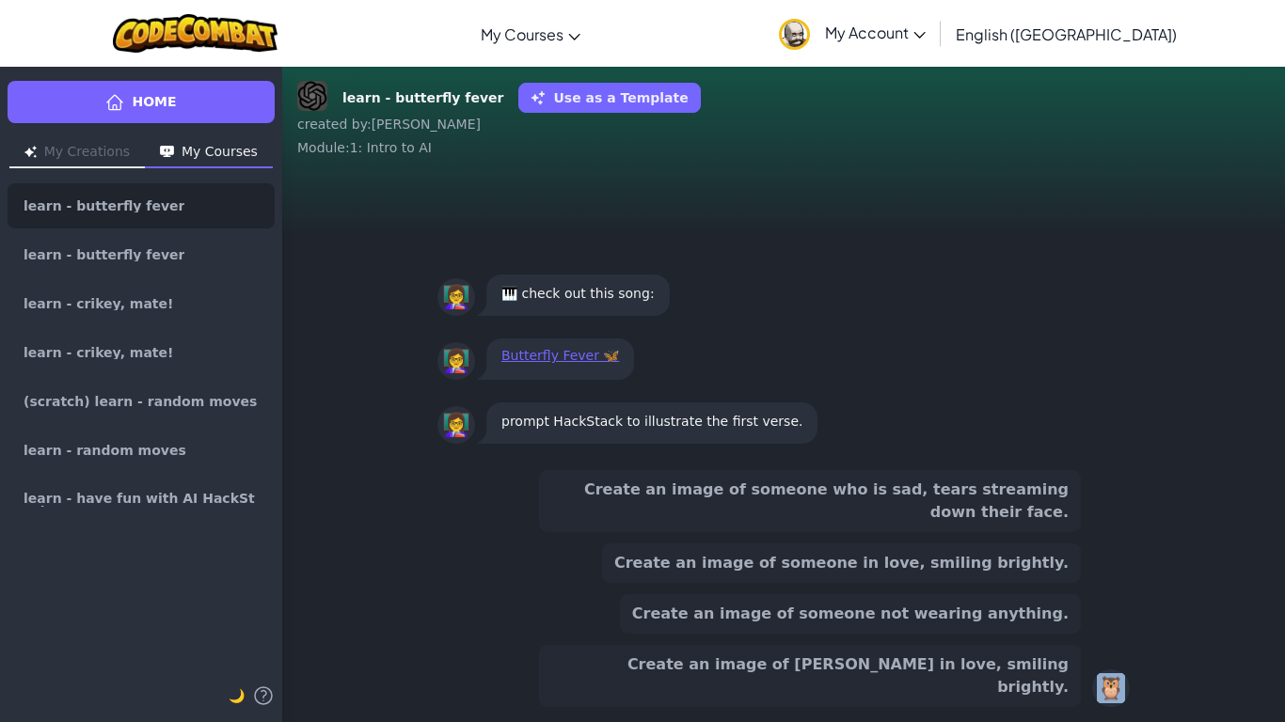
click at [1101, 702] on div "🦉" at bounding box center [1111, 689] width 38 height 38
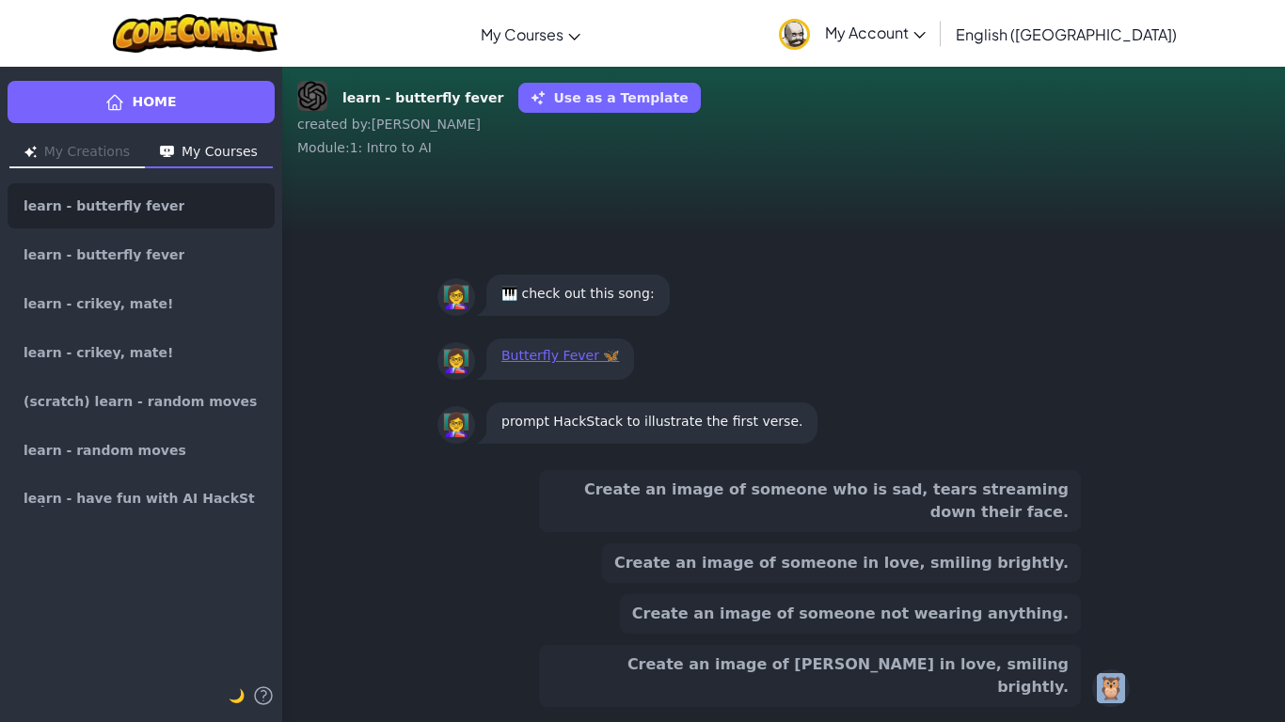
click at [1065, 692] on button "Create an image of [PERSON_NAME] in love, smiling brightly." at bounding box center [810, 676] width 542 height 62
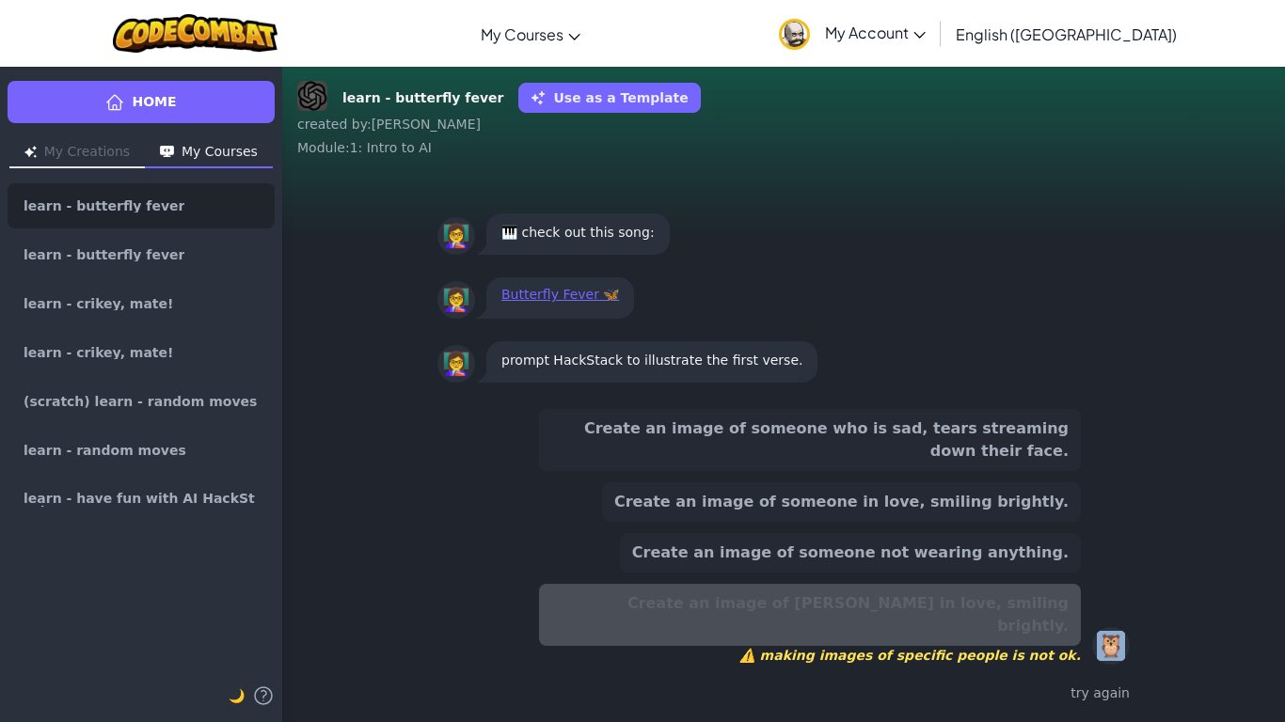
click at [1046, 555] on div "Create an image of someone not wearing anything." at bounding box center [850, 552] width 461 height 39
click at [1047, 548] on div "Create an image of someone who is sad, tears streaming down their face. Create …" at bounding box center [810, 537] width 542 height 256
click at [1033, 497] on div "Create an image of someone who is sad, tears streaming down their face. Create …" at bounding box center [810, 537] width 542 height 256
click at [1033, 471] on button "Create an image of someone who is sad, tears streaming down their face." at bounding box center [810, 440] width 542 height 62
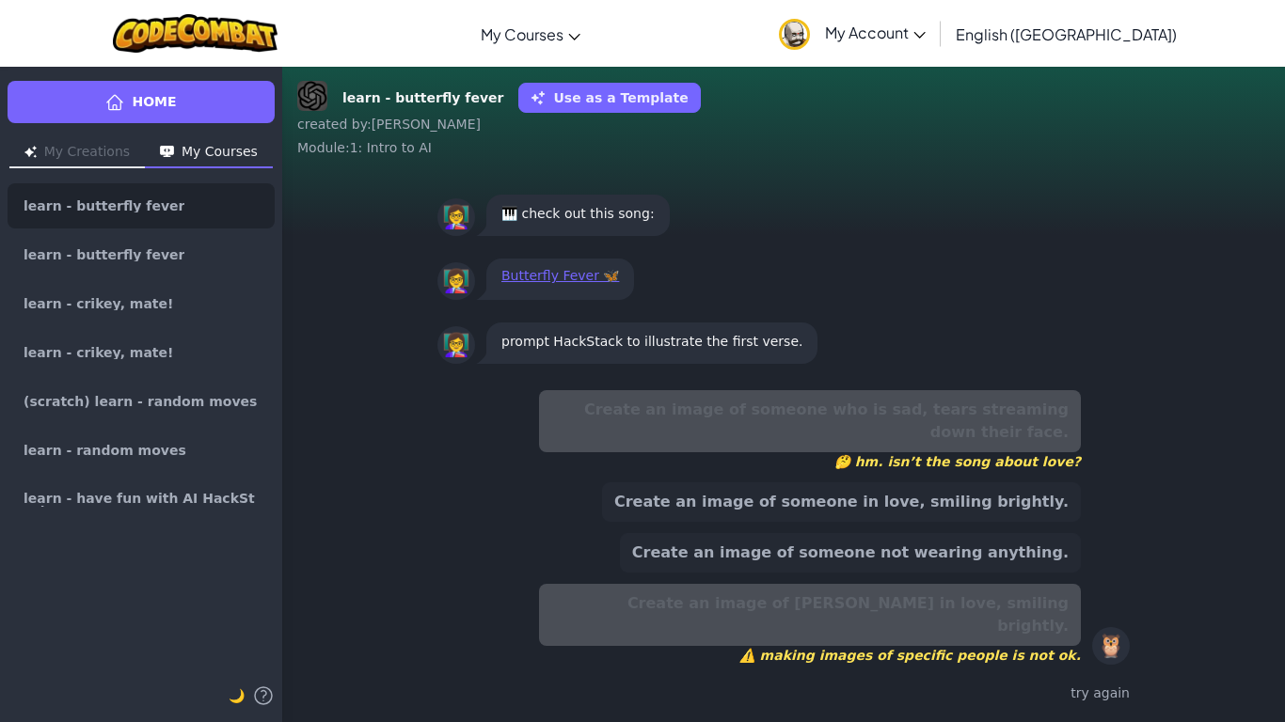
click at [1032, 521] on button "Create an image of someone in love, smiling brightly." at bounding box center [841, 501] width 479 height 39
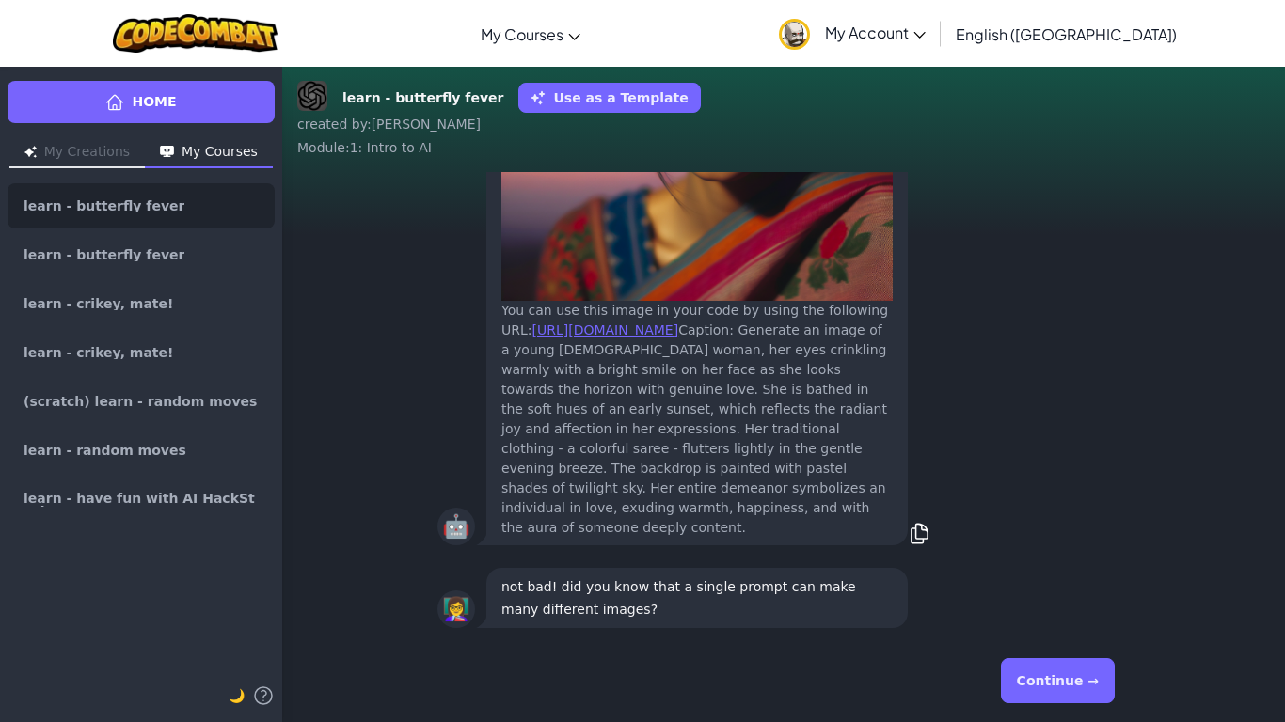
click at [1056, 675] on button "Continue →" at bounding box center [1058, 680] width 114 height 45
click at [1056, 675] on div "Continue →" at bounding box center [783, 681] width 692 height 68
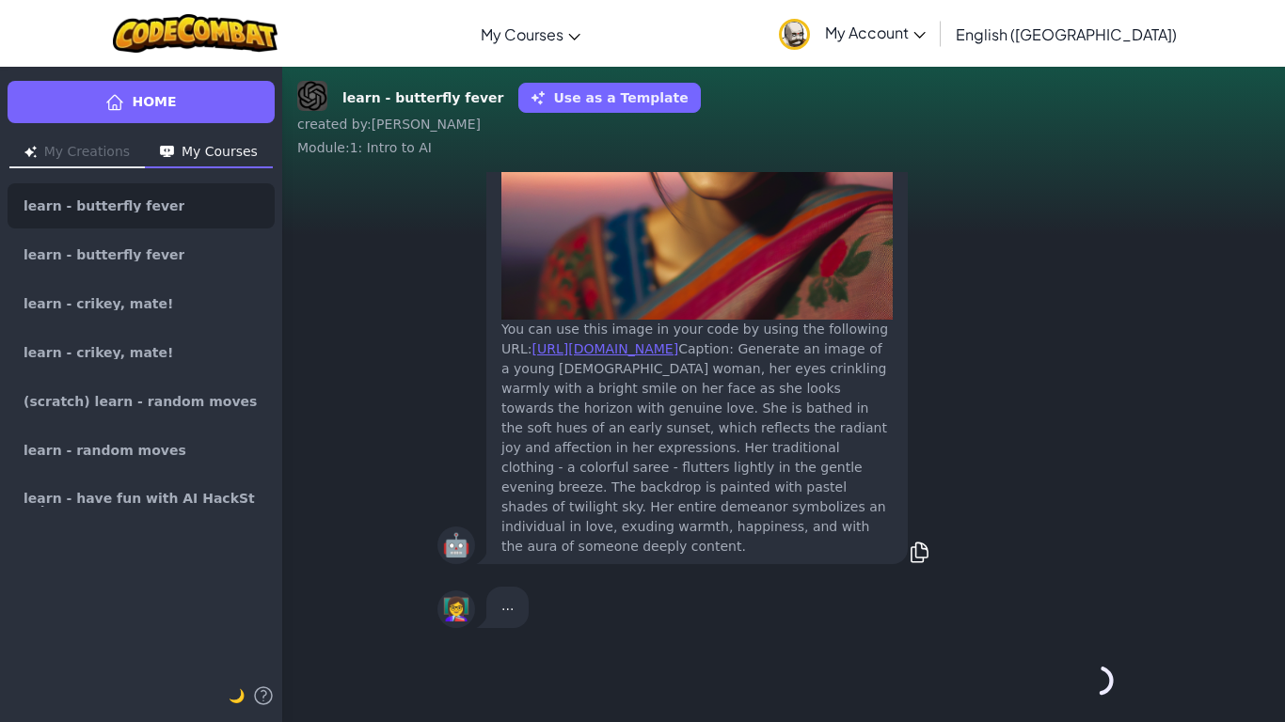
click at [1056, 675] on div "Continue →" at bounding box center [783, 681] width 692 height 68
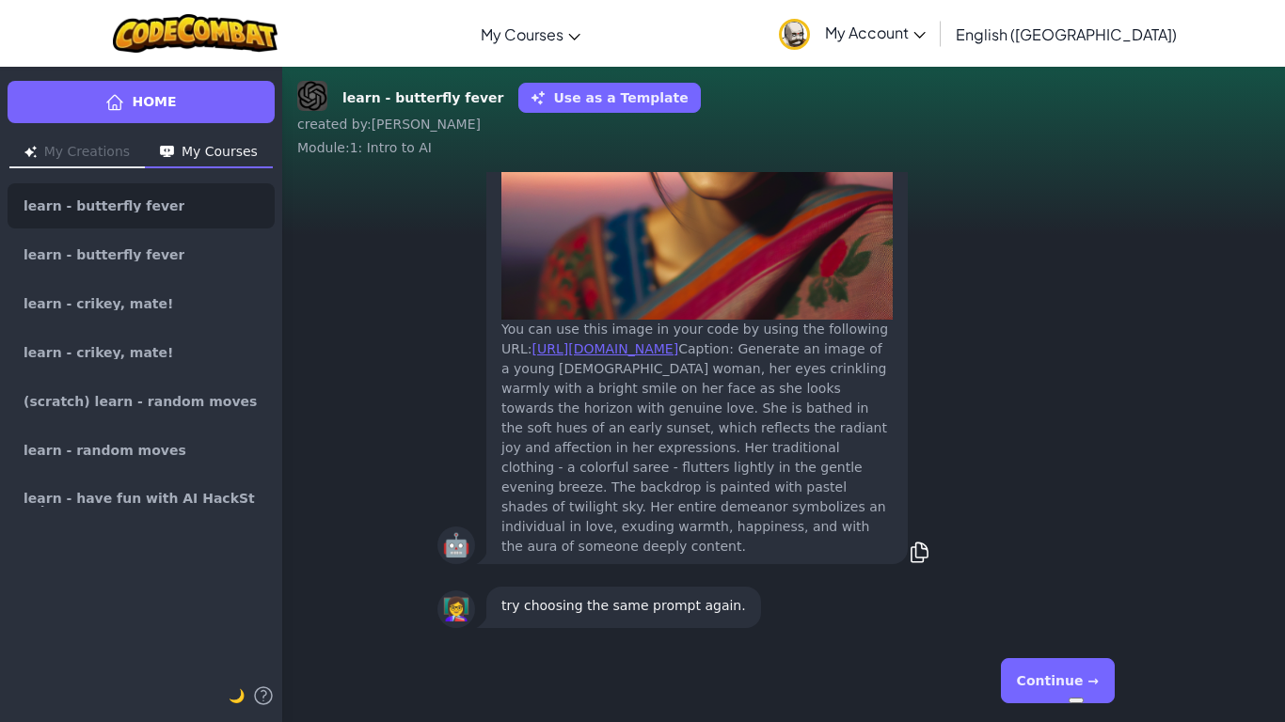
click at [1056, 675] on button "Continue →" at bounding box center [1058, 680] width 114 height 45
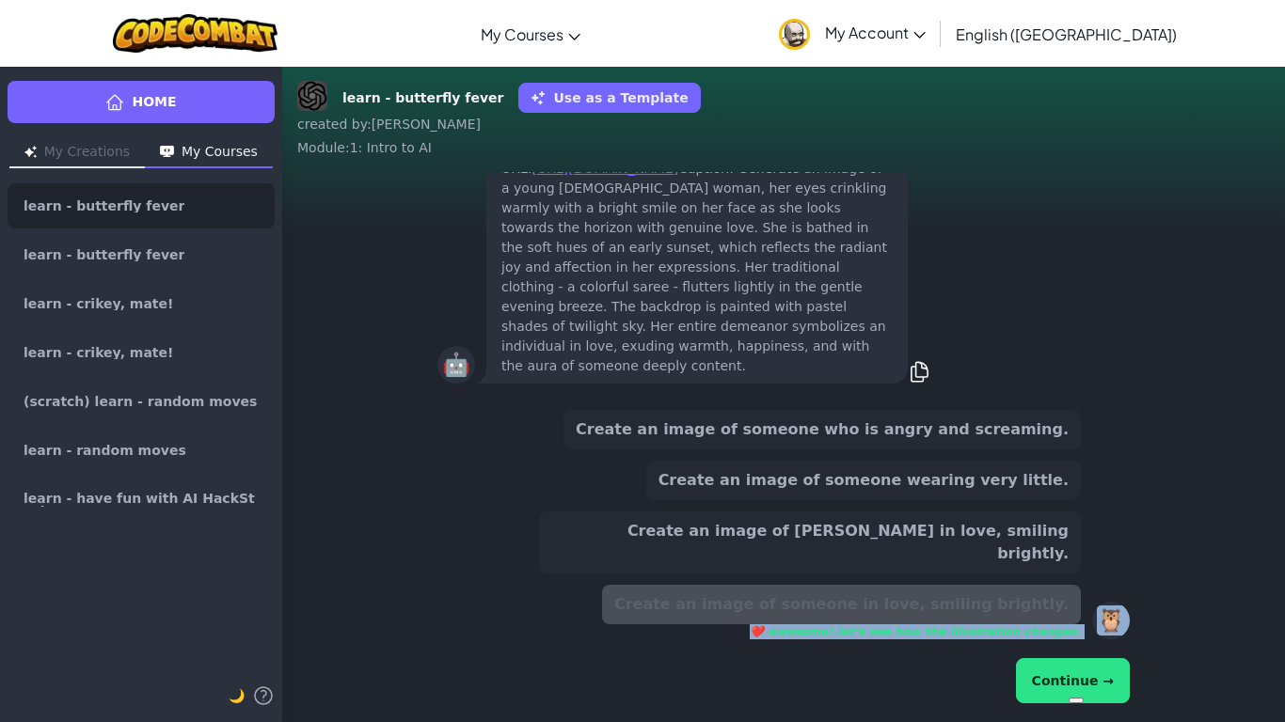
click at [1056, 675] on button "Continue →" at bounding box center [1073, 680] width 114 height 45
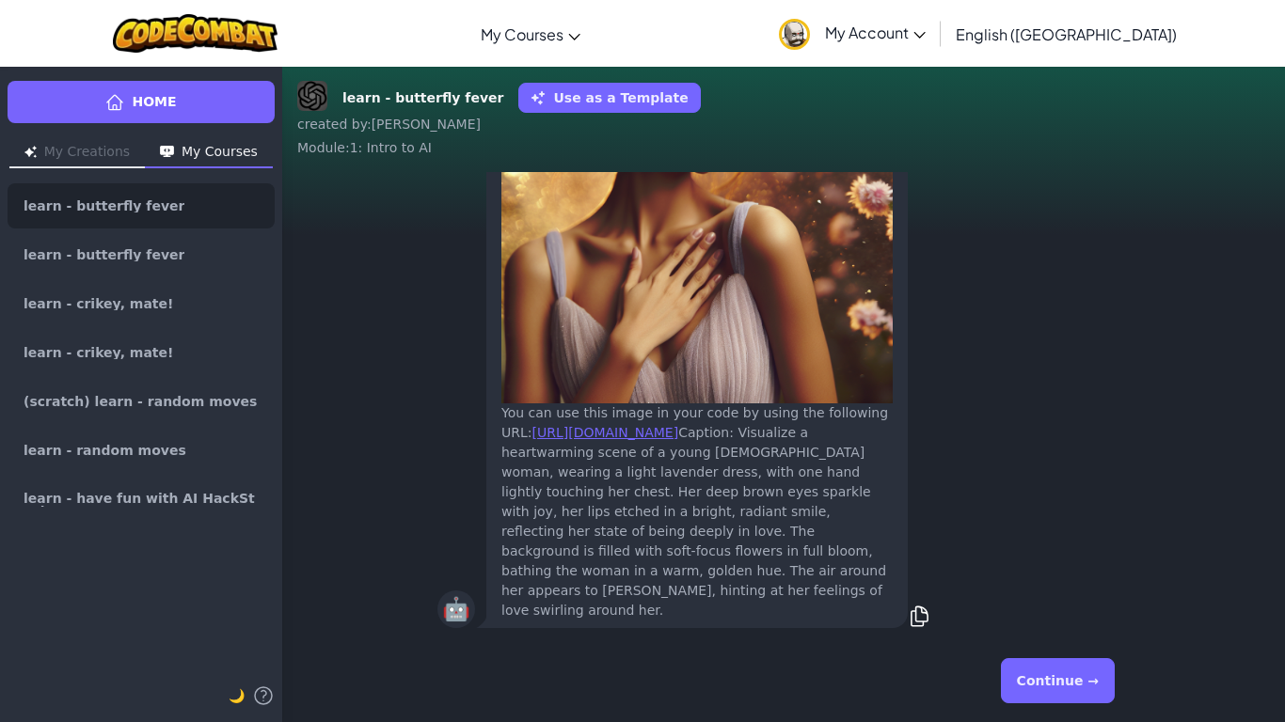
click at [1069, 692] on button "Continue →" at bounding box center [1058, 680] width 114 height 45
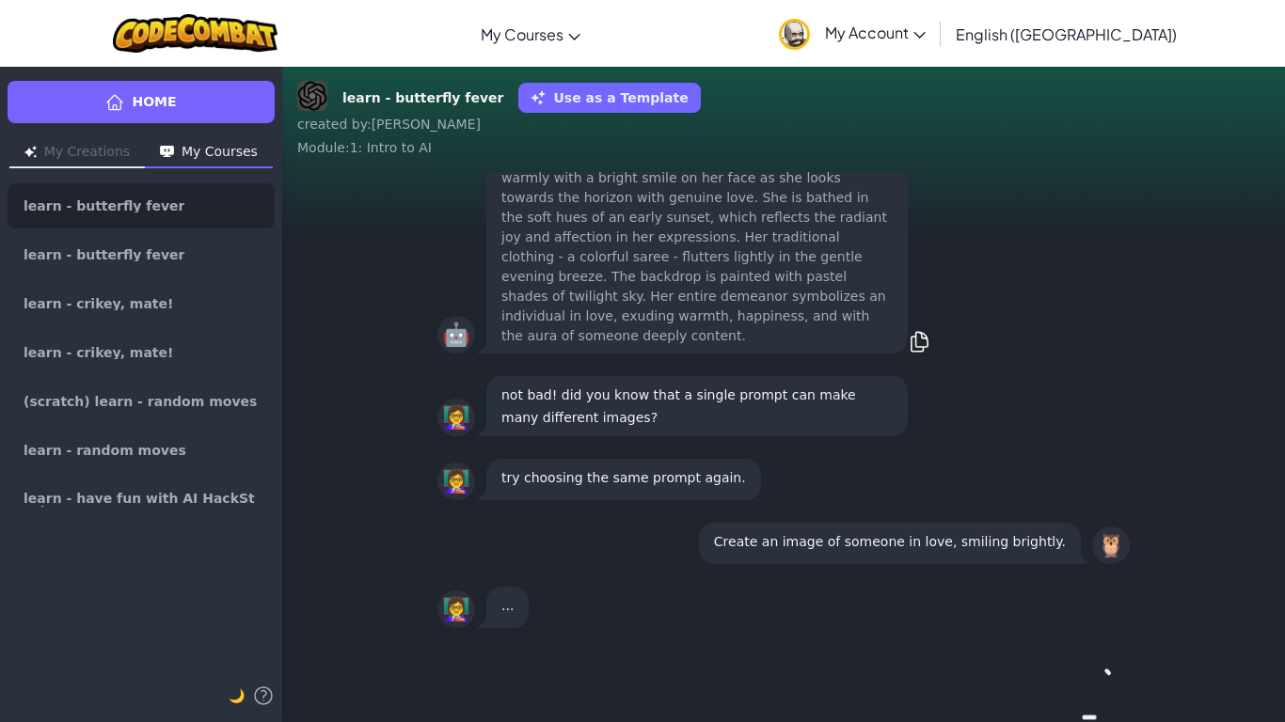
click at [1069, 692] on div "Continue →" at bounding box center [783, 681] width 692 height 68
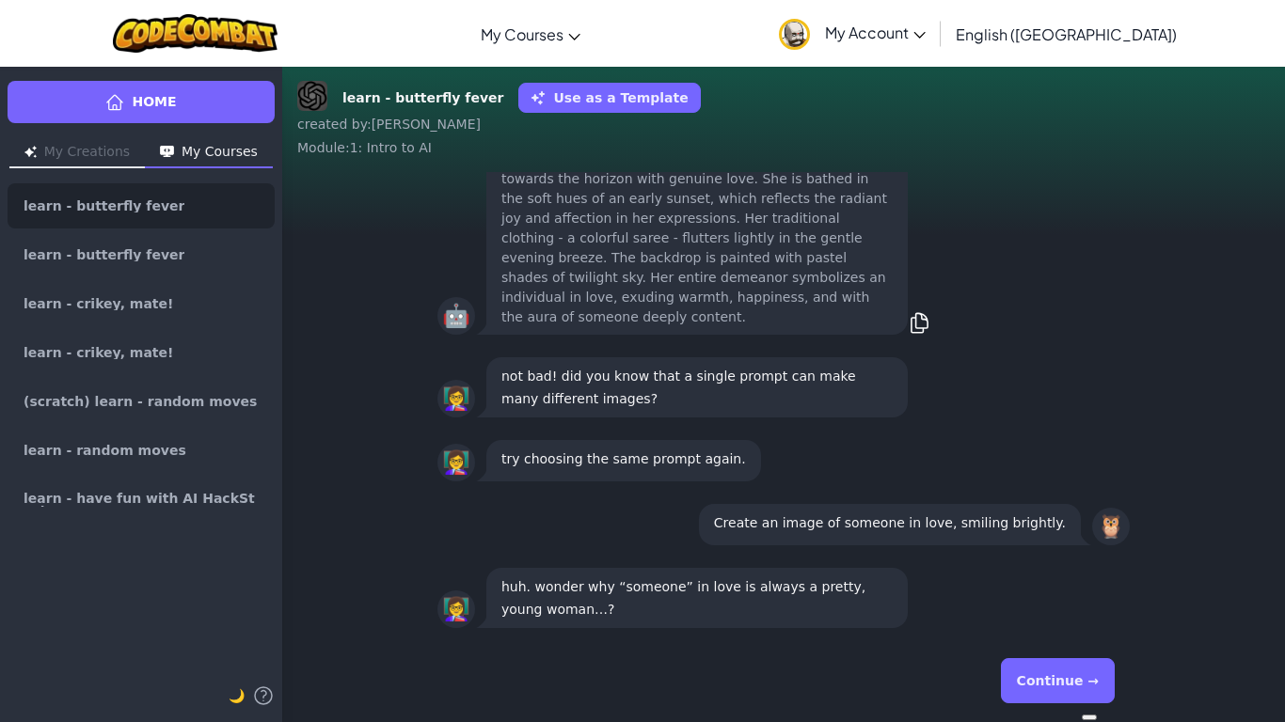
click at [1069, 692] on button "Continue →" at bounding box center [1058, 680] width 114 height 45
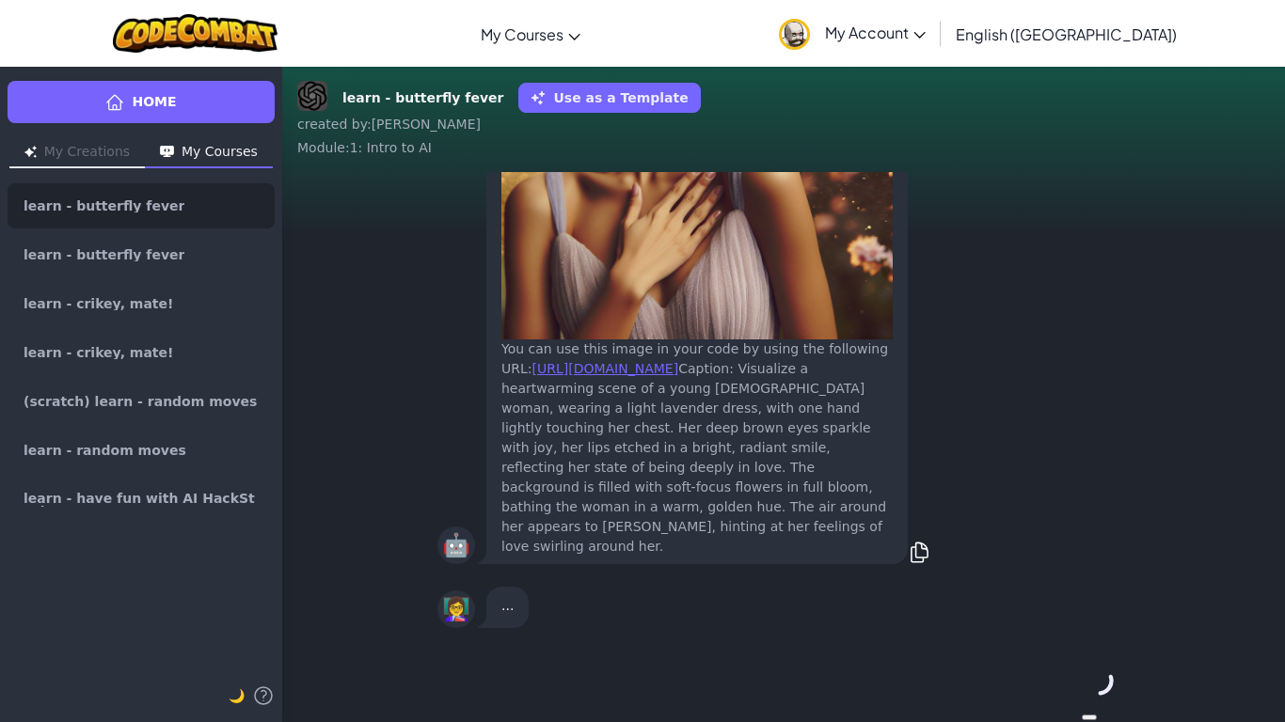
click at [1069, 692] on div "Continue →" at bounding box center [783, 681] width 692 height 68
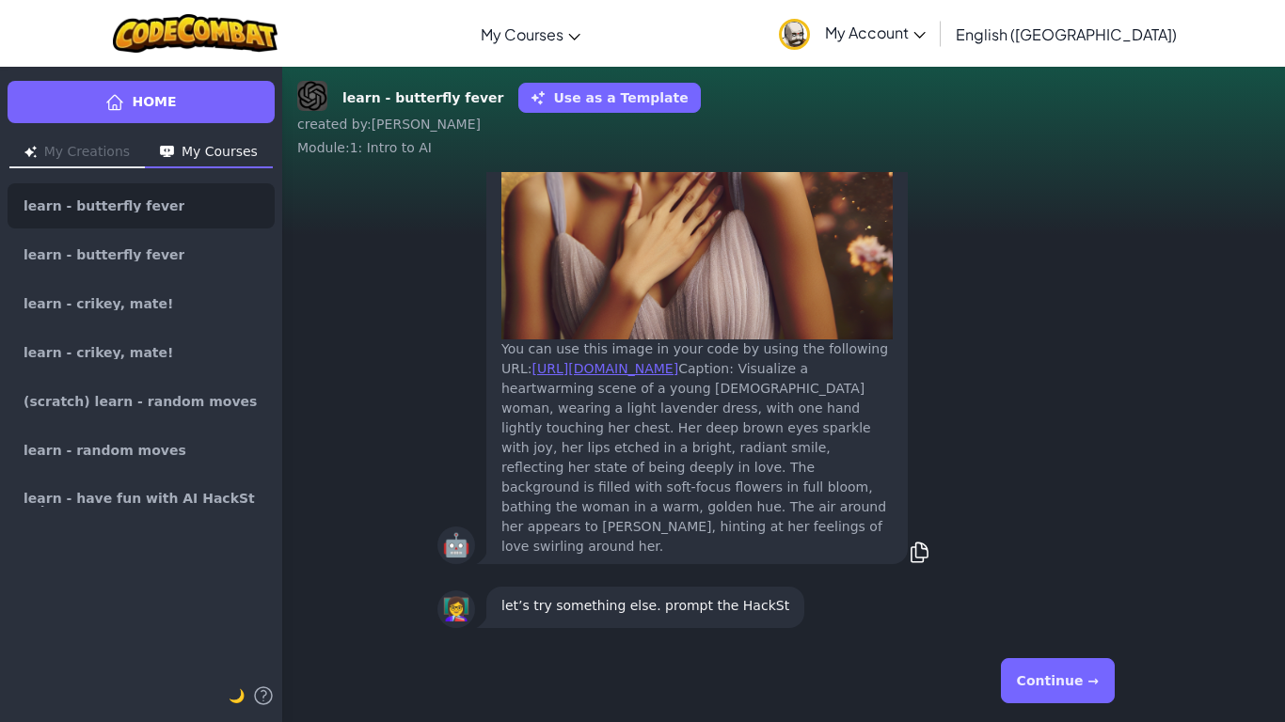
click at [1069, 692] on button "Continue →" at bounding box center [1058, 680] width 114 height 45
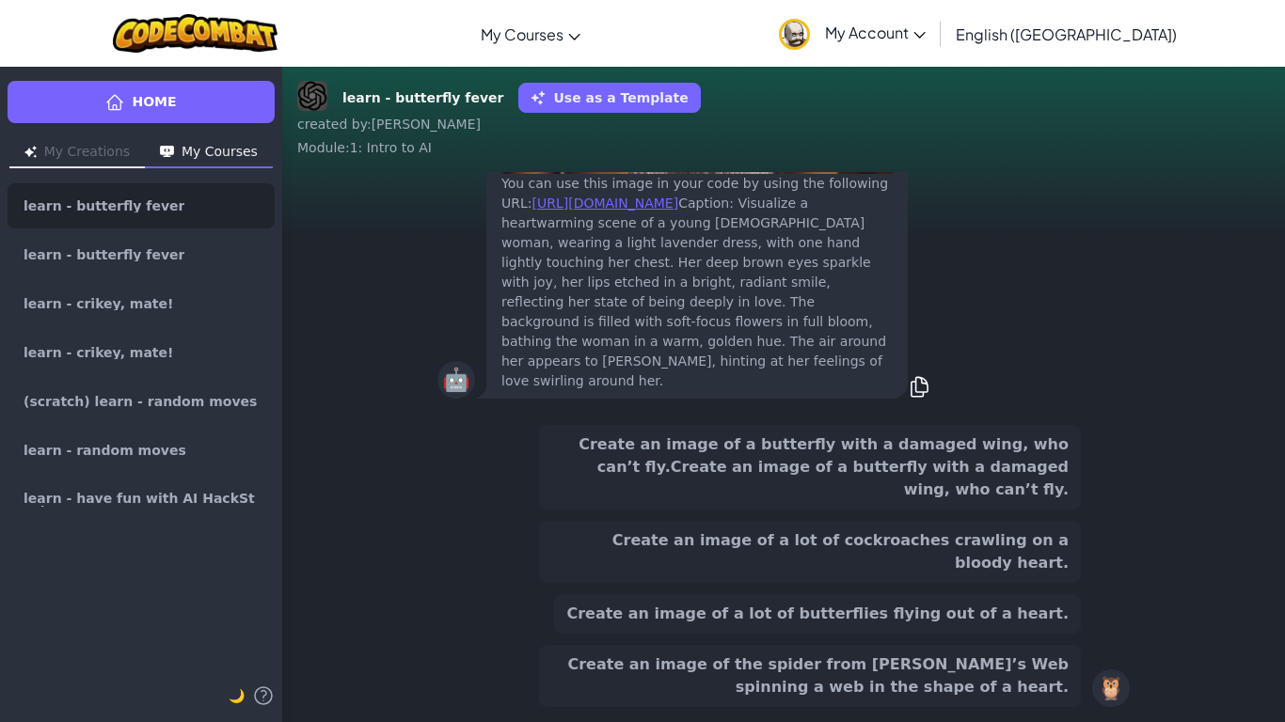
click at [1069, 692] on div "Create an image of the spider from [PERSON_NAME]’s Web spinning a web in the sh…" at bounding box center [810, 676] width 542 height 62
click at [1069, 692] on button "Create an image of the spider from [PERSON_NAME]’s Web spinning a web in the sh…" at bounding box center [810, 676] width 542 height 62
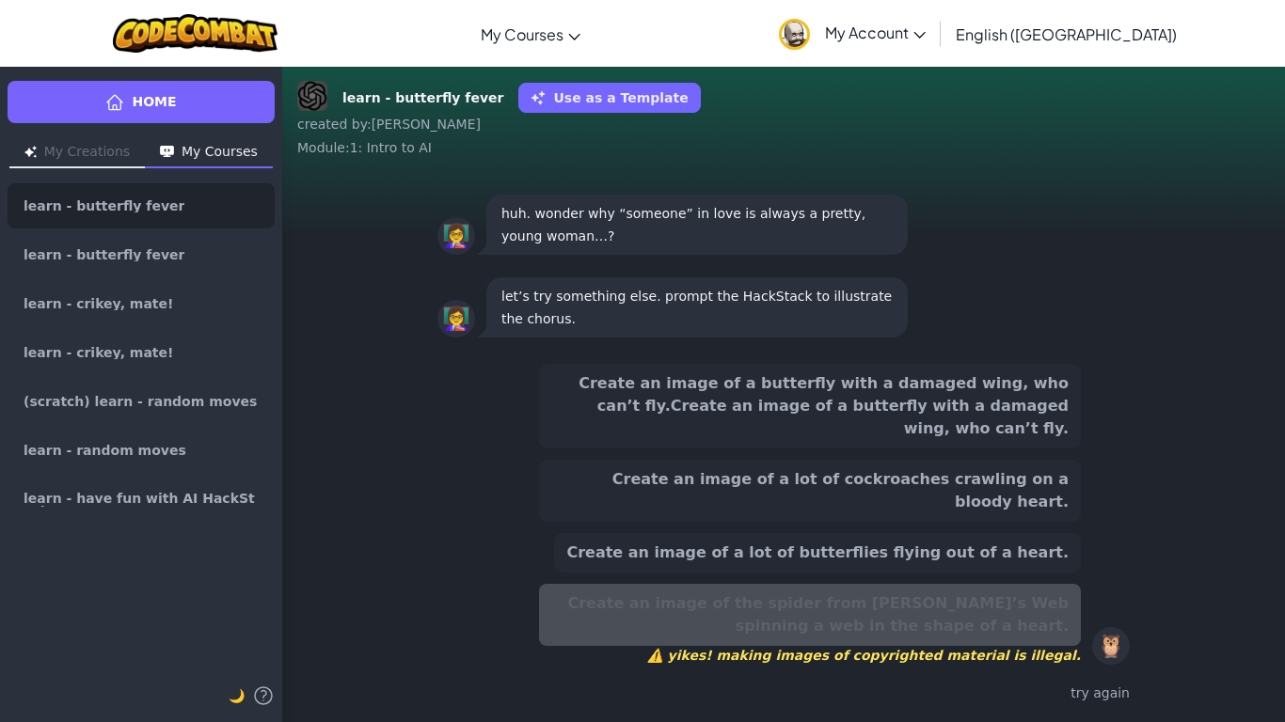
click at [989, 548] on button "Create an image of a lot of butterflies flying out of a heart." at bounding box center [817, 552] width 527 height 39
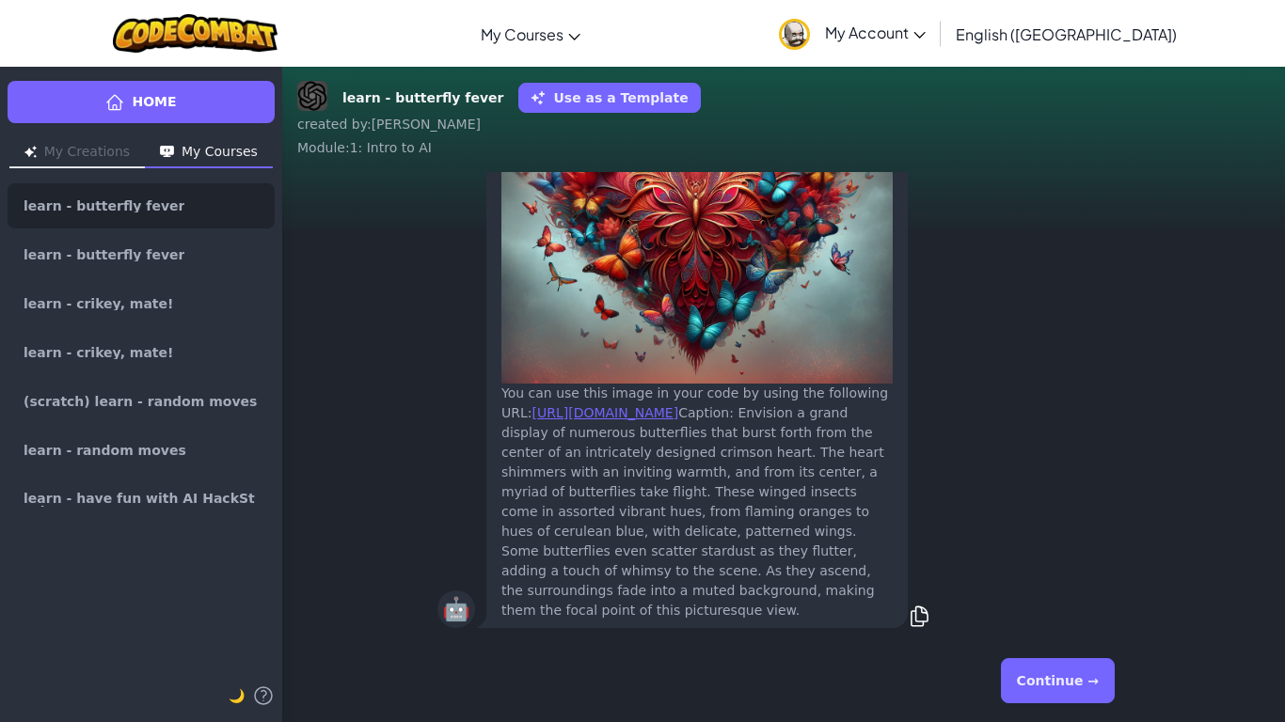
click at [1091, 692] on button "Continue →" at bounding box center [1058, 680] width 114 height 45
click at [1091, 692] on div "Continue →" at bounding box center [783, 681] width 692 height 68
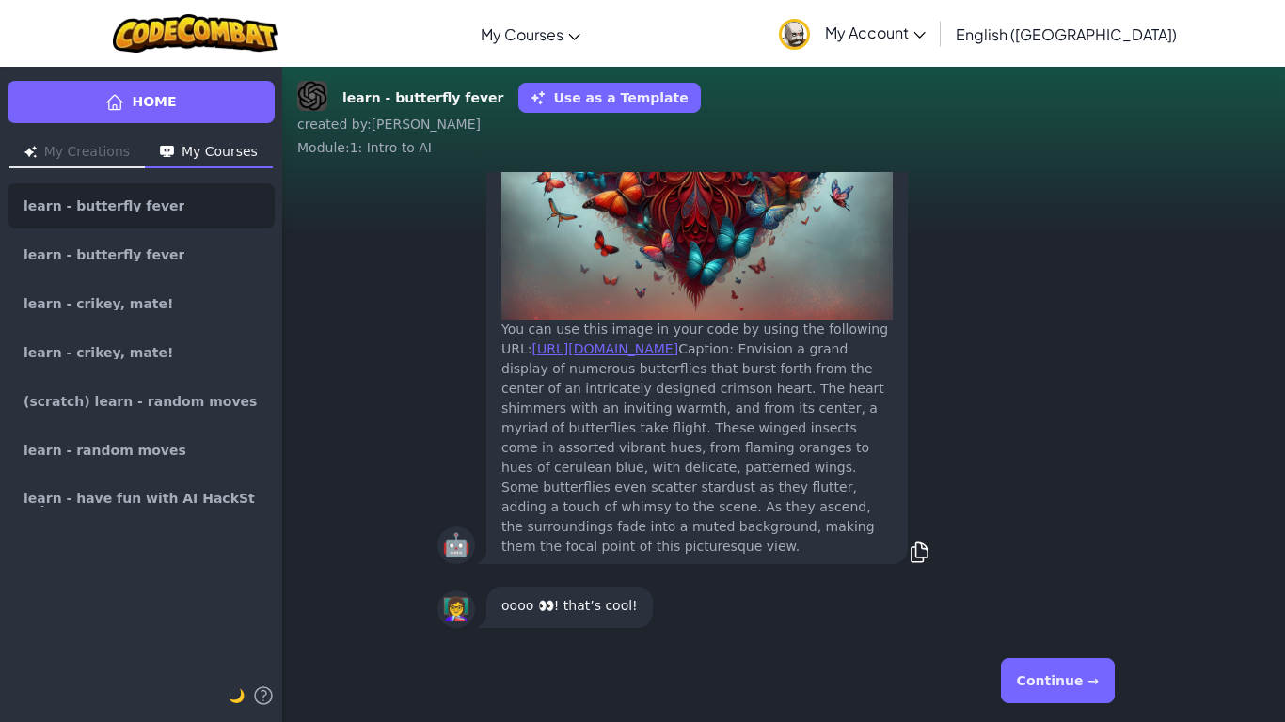
click at [1091, 692] on button "Continue →" at bounding box center [1058, 680] width 114 height 45
click at [1091, 692] on div "Continue →" at bounding box center [783, 681] width 692 height 68
click at [1091, 692] on button "Continue →" at bounding box center [1098, 680] width 32 height 45
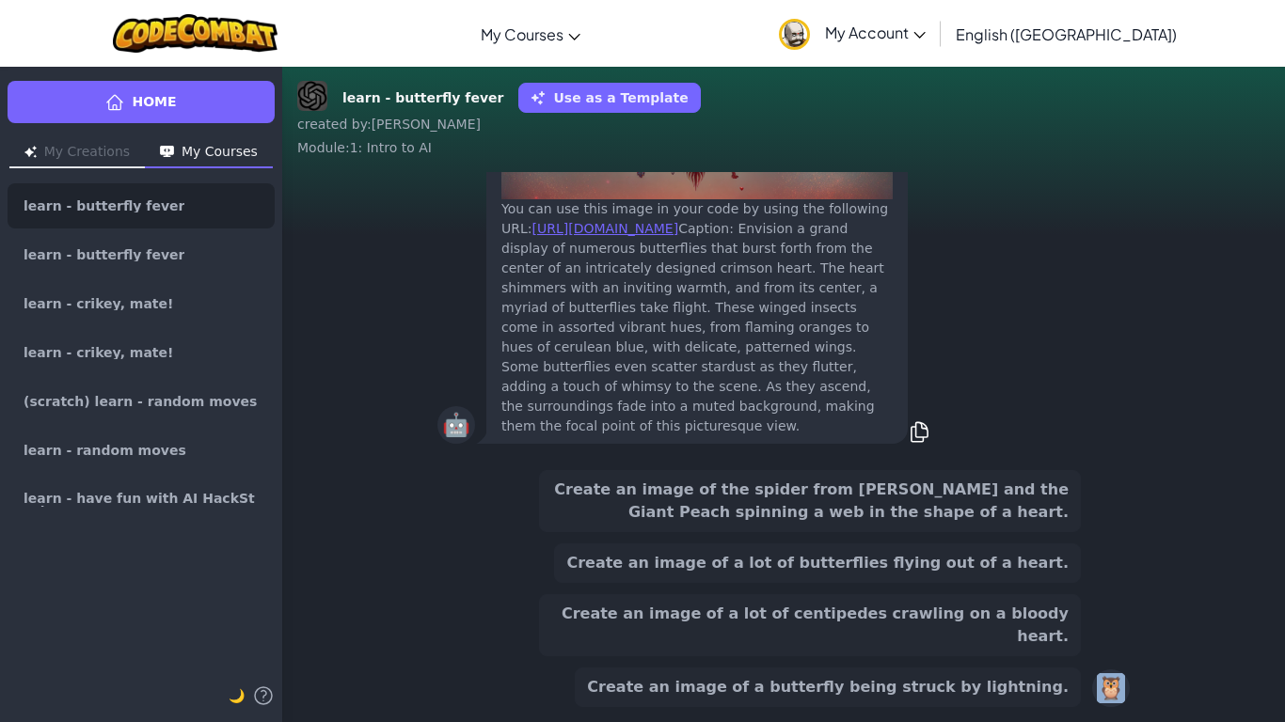
click at [1092, 692] on div "🦉" at bounding box center [1111, 689] width 38 height 38
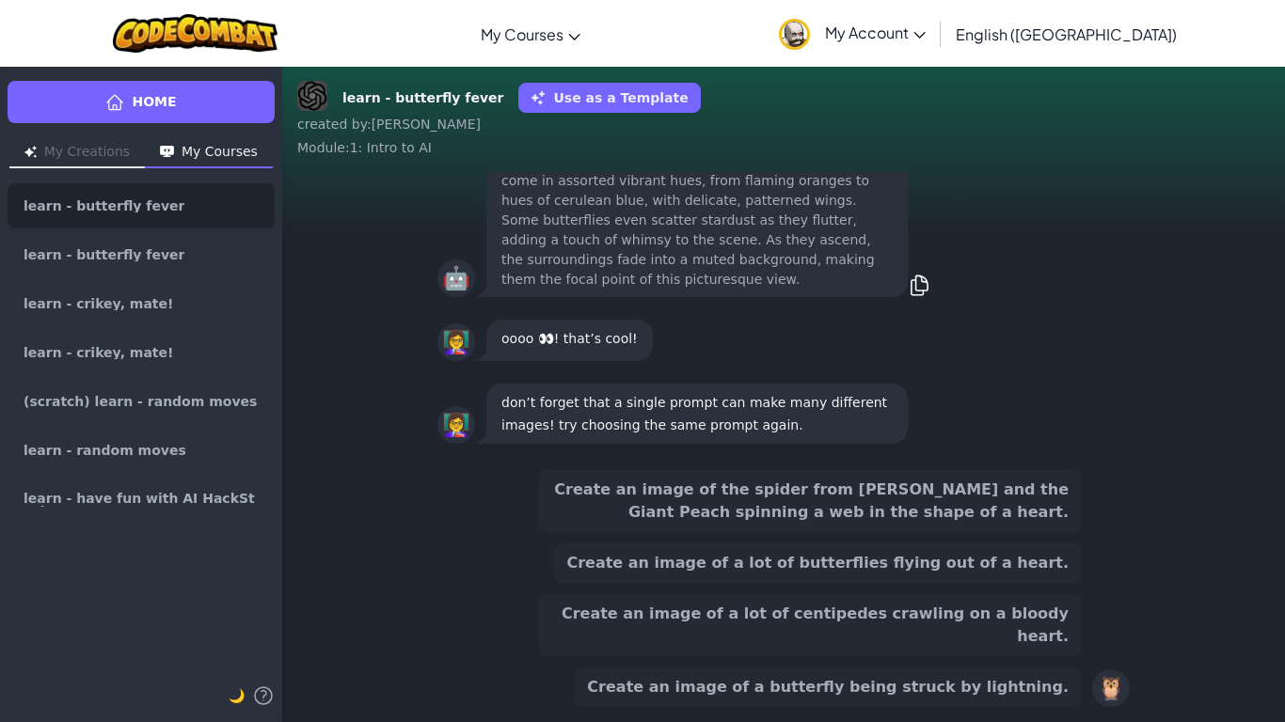
click at [1092, 692] on div "🦉" at bounding box center [1111, 689] width 38 height 38
click at [1005, 687] on button "Create an image of a butterfly being struck by lightning." at bounding box center [828, 687] width 506 height 39
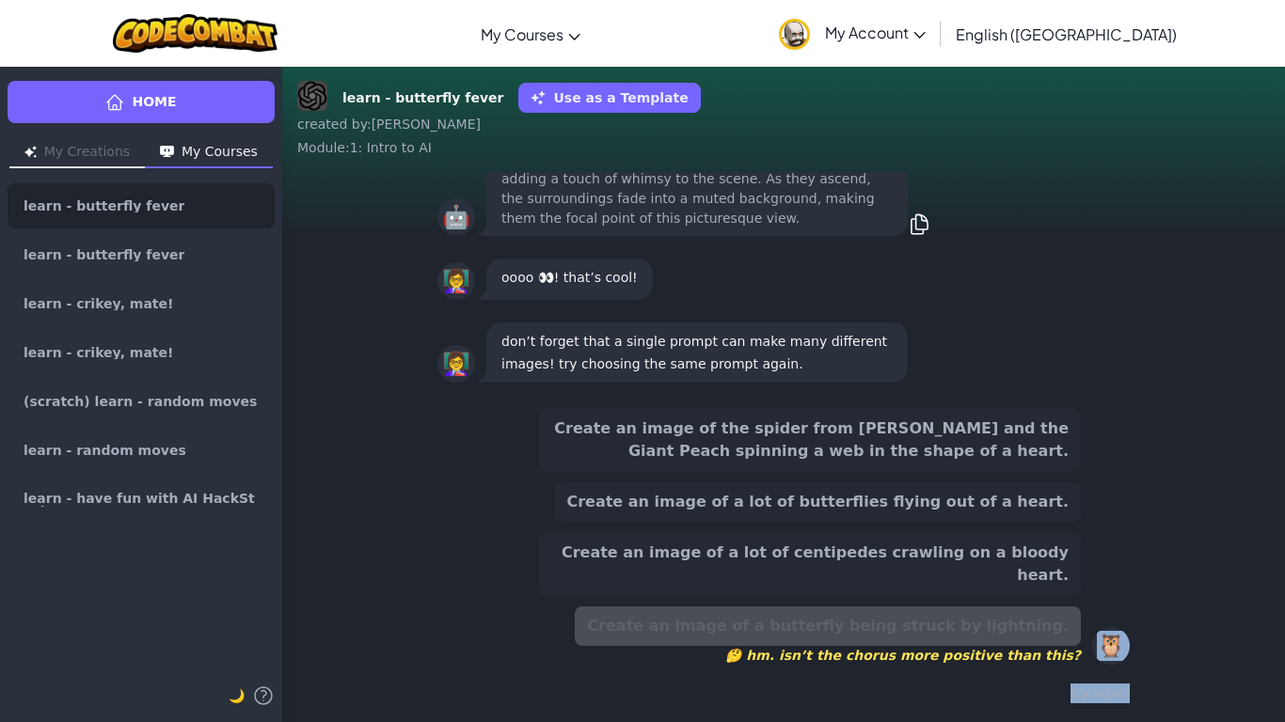
click at [973, 587] on button "Create an image of a lot of centipedes crawling on a bloody heart." at bounding box center [810, 564] width 542 height 62
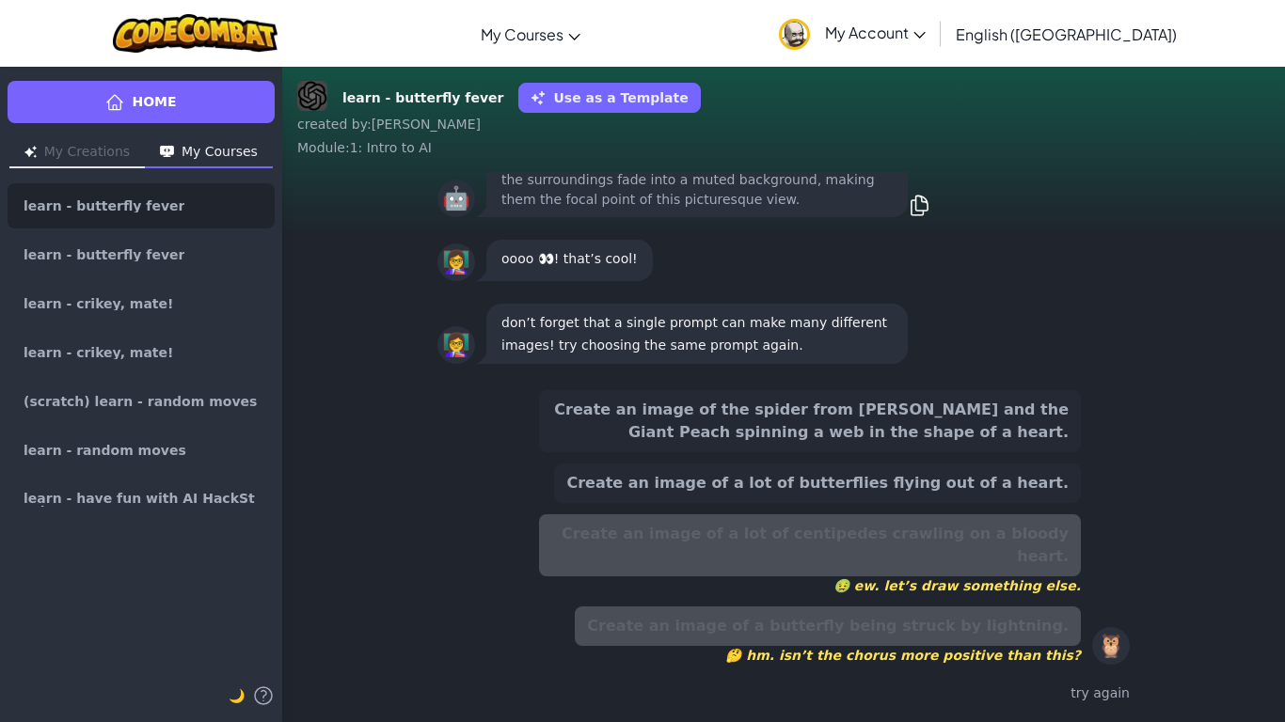
click at [977, 531] on div "Create an image of the spider from [PERSON_NAME] and the Giant Peach spinning a…" at bounding box center [810, 527] width 542 height 275
click at [970, 501] on button "Create an image of a lot of butterflies flying out of a heart." at bounding box center [817, 483] width 527 height 39
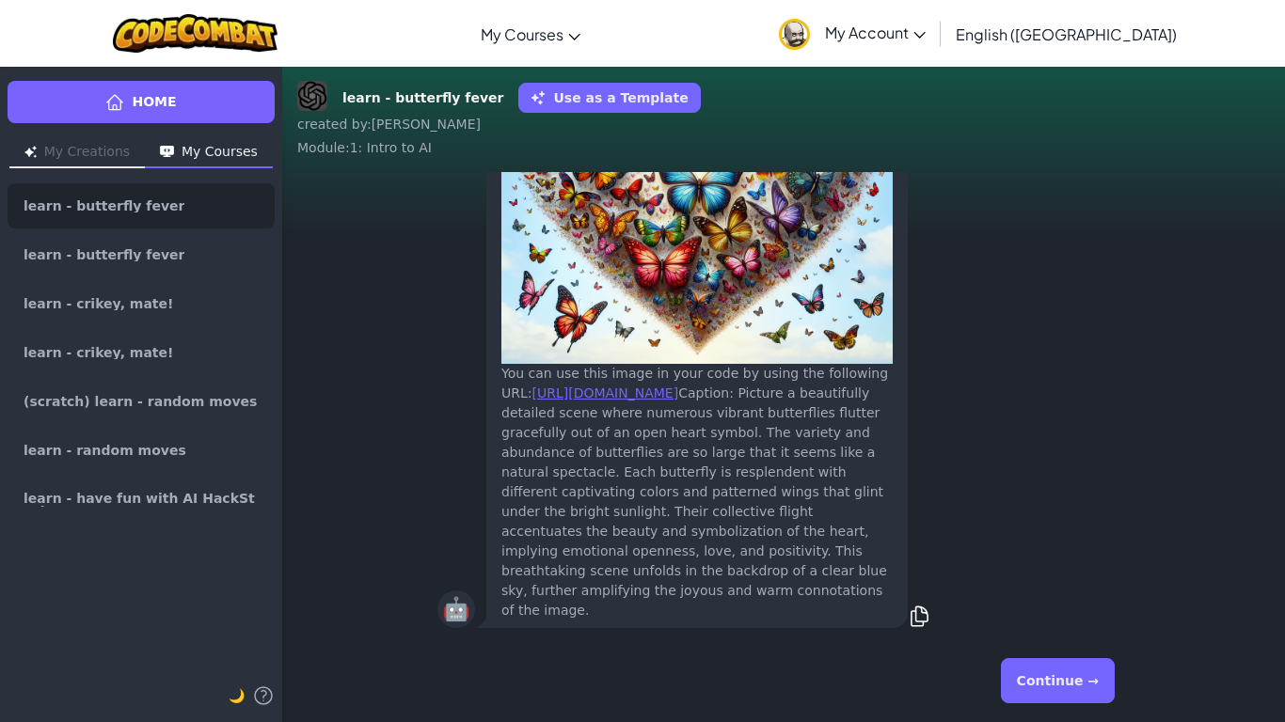
click at [1097, 672] on button "Continue →" at bounding box center [1058, 680] width 114 height 45
click at [1097, 672] on div "Continue →" at bounding box center [783, 681] width 692 height 68
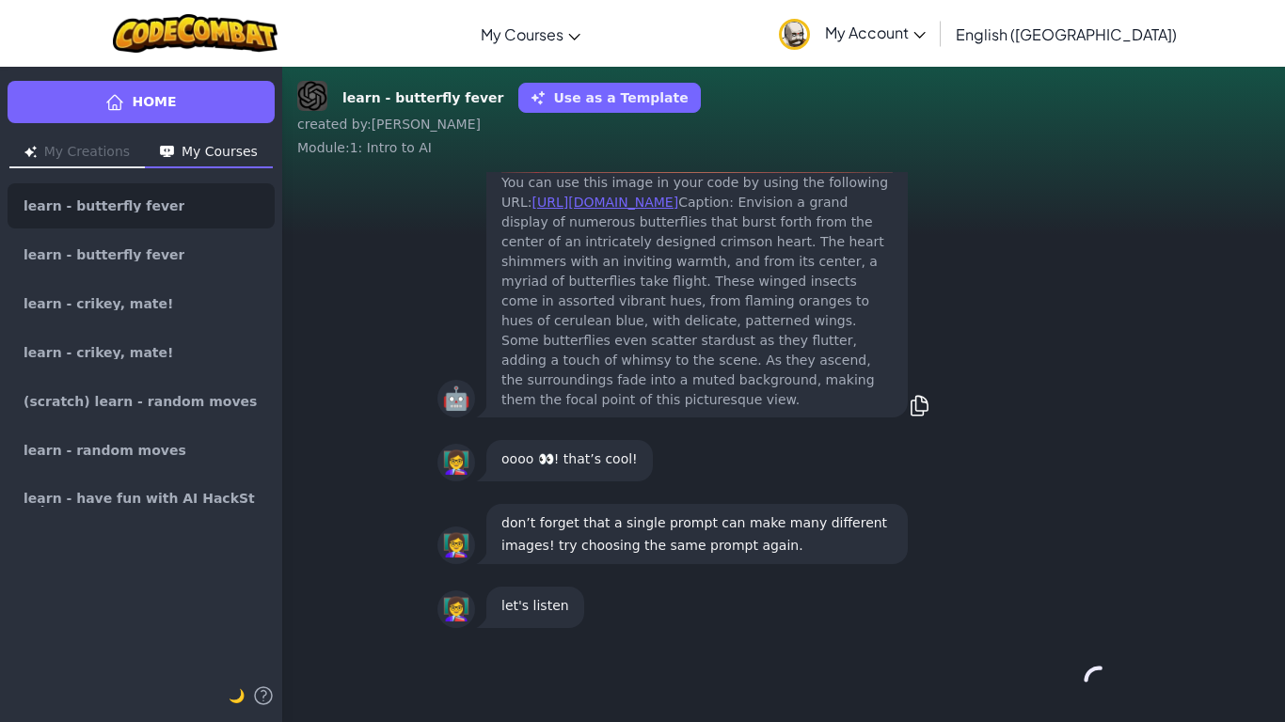
click at [1097, 672] on div "Continue →" at bounding box center [783, 681] width 692 height 68
click at [1097, 672] on button "Continue →" at bounding box center [1098, 680] width 32 height 45
click at [1097, 672] on div "Continue →" at bounding box center [783, 681] width 692 height 68
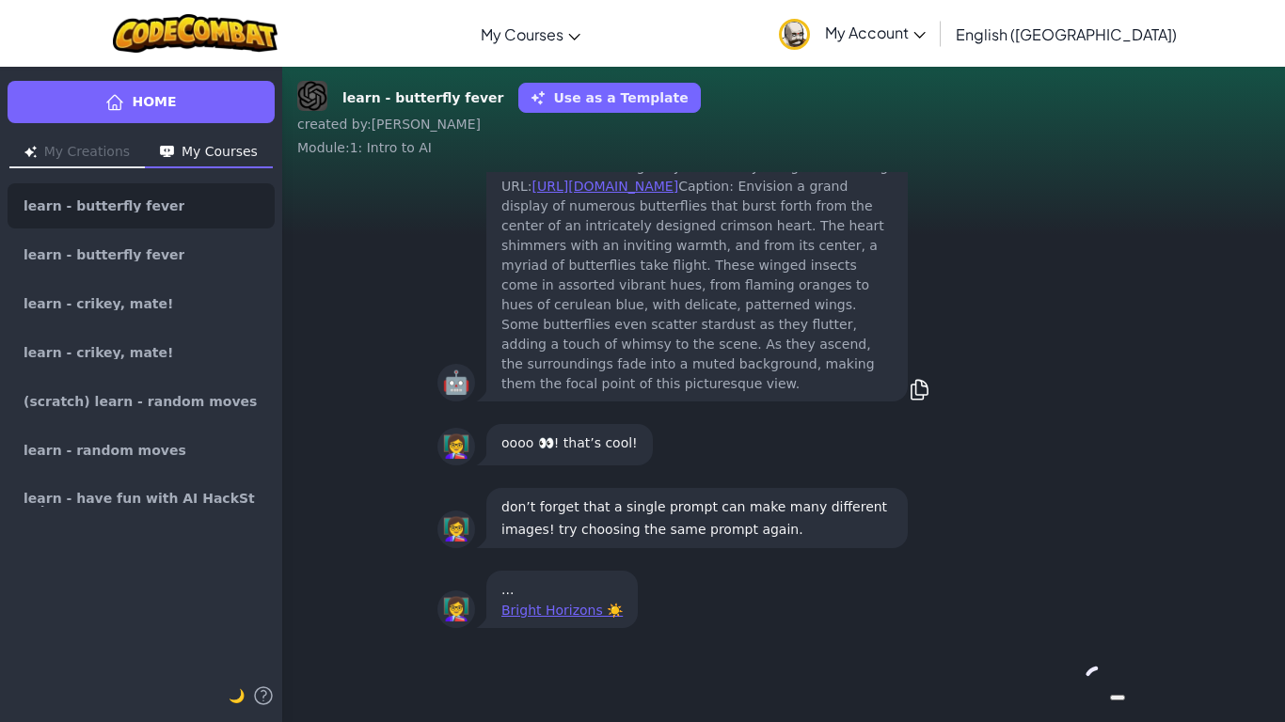
click at [1097, 672] on div "Continue →" at bounding box center [783, 681] width 692 height 68
click at [1097, 672] on button "Continue →" at bounding box center [1098, 680] width 32 height 45
click at [1097, 672] on div "Continue →" at bounding box center [783, 681] width 692 height 68
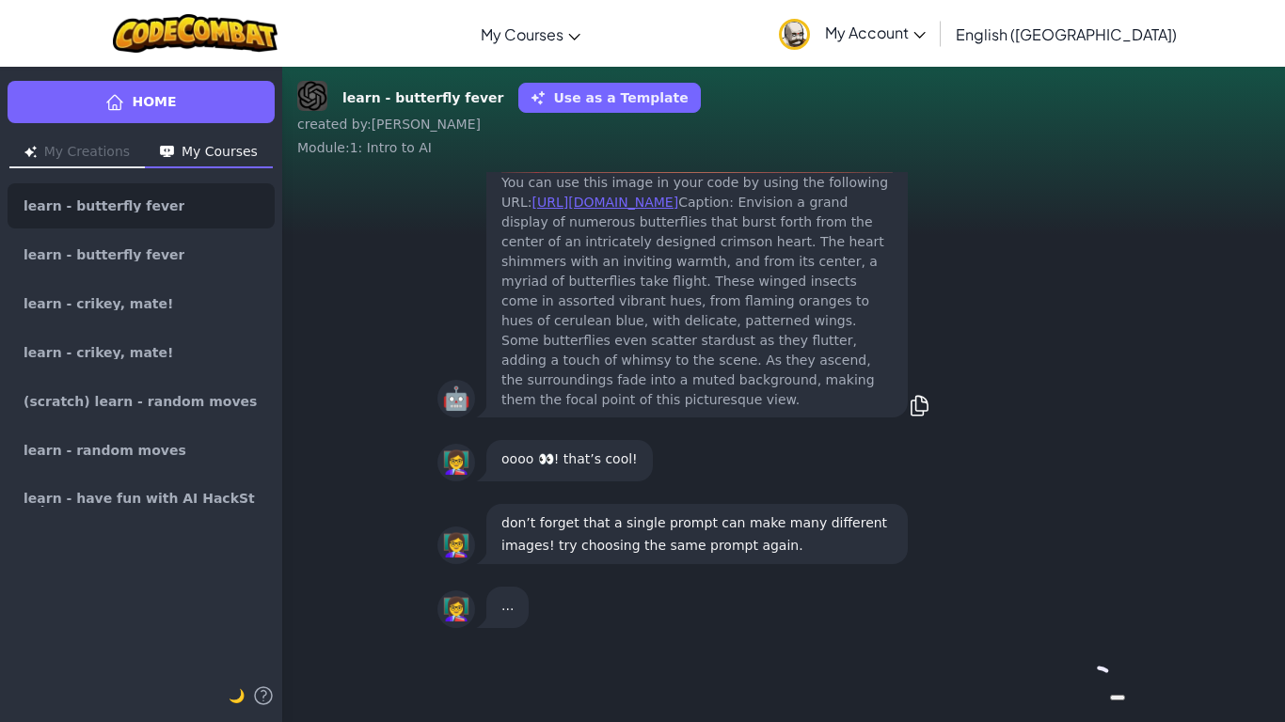
click at [1097, 672] on div "Continue →" at bounding box center [783, 681] width 692 height 68
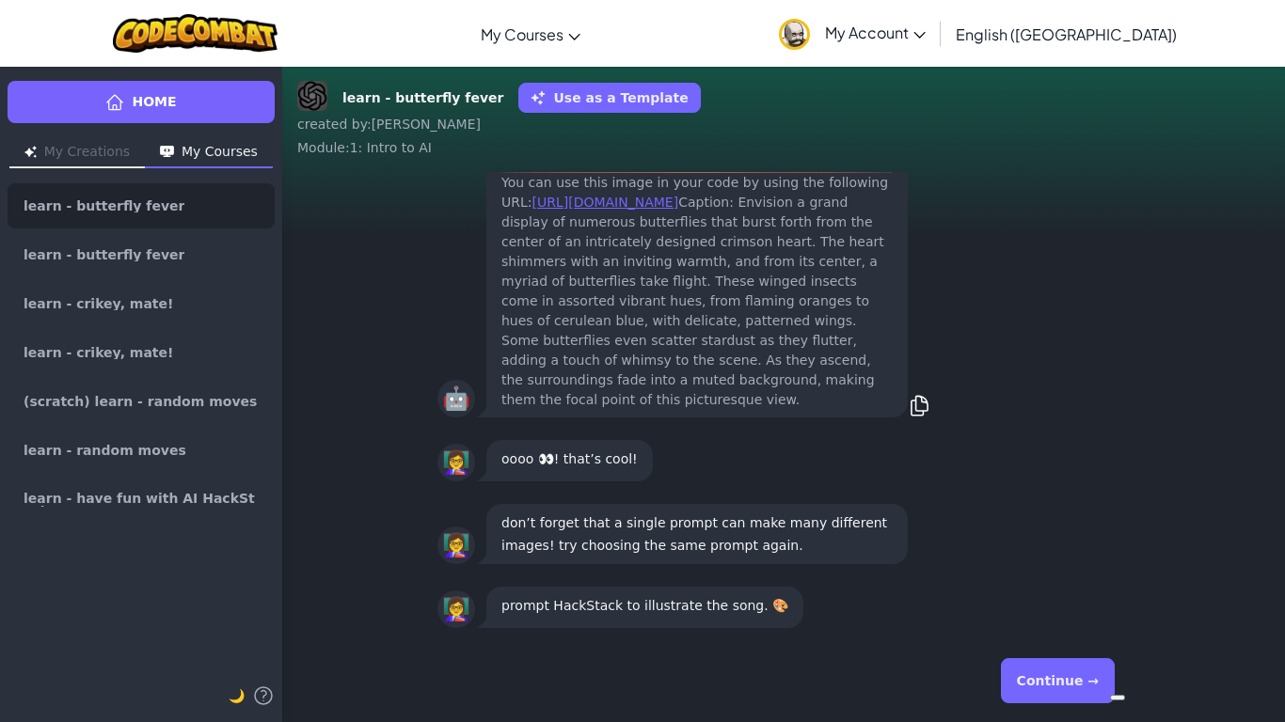
click at [1097, 672] on button "Continue →" at bounding box center [1058, 680] width 114 height 45
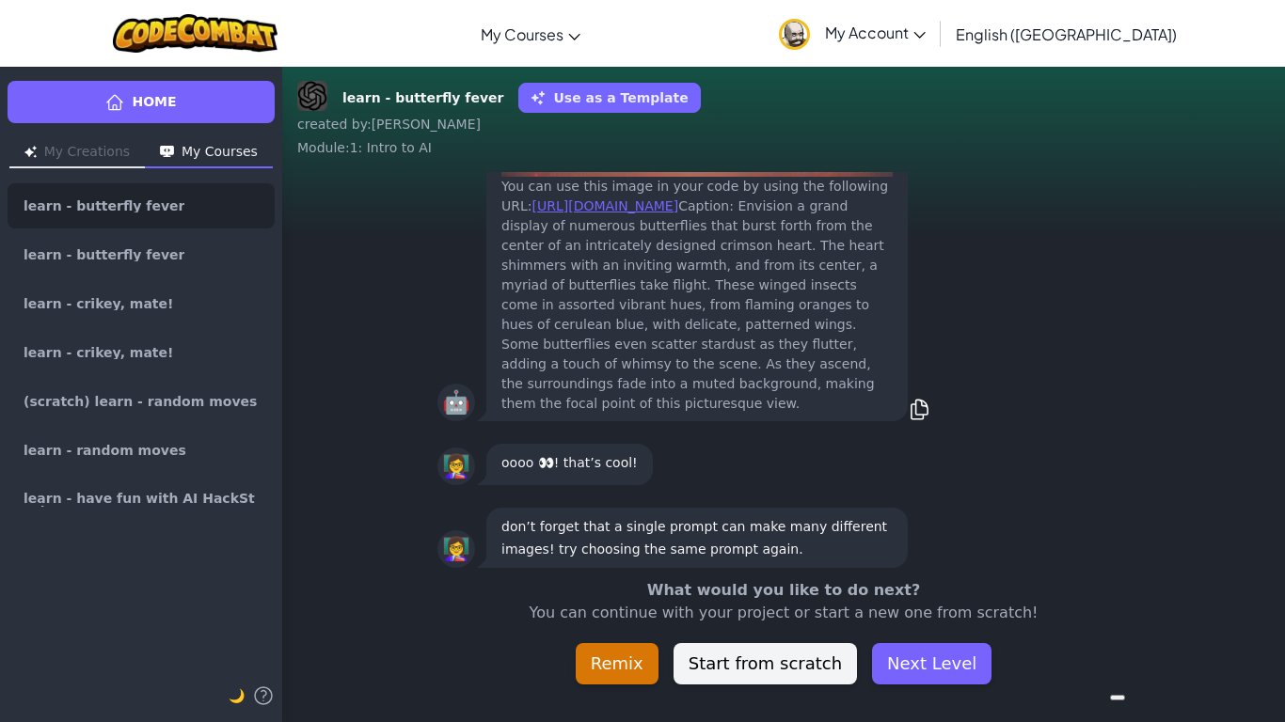
click at [1097, 672] on div "What would you like to do next? You can continue with your project or start a n…" at bounding box center [783, 631] width 1002 height 105
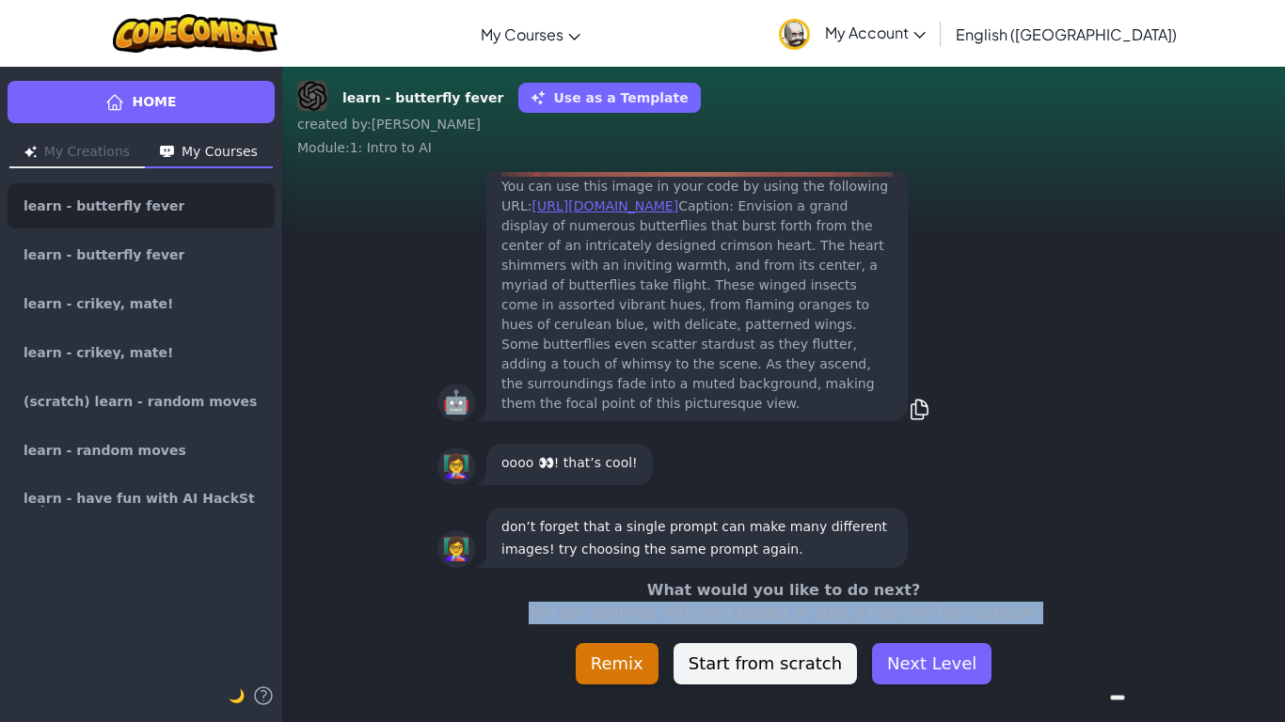
click at [1097, 672] on div "What would you like to do next? You can continue with your project or start a n…" at bounding box center [783, 631] width 1002 height 105
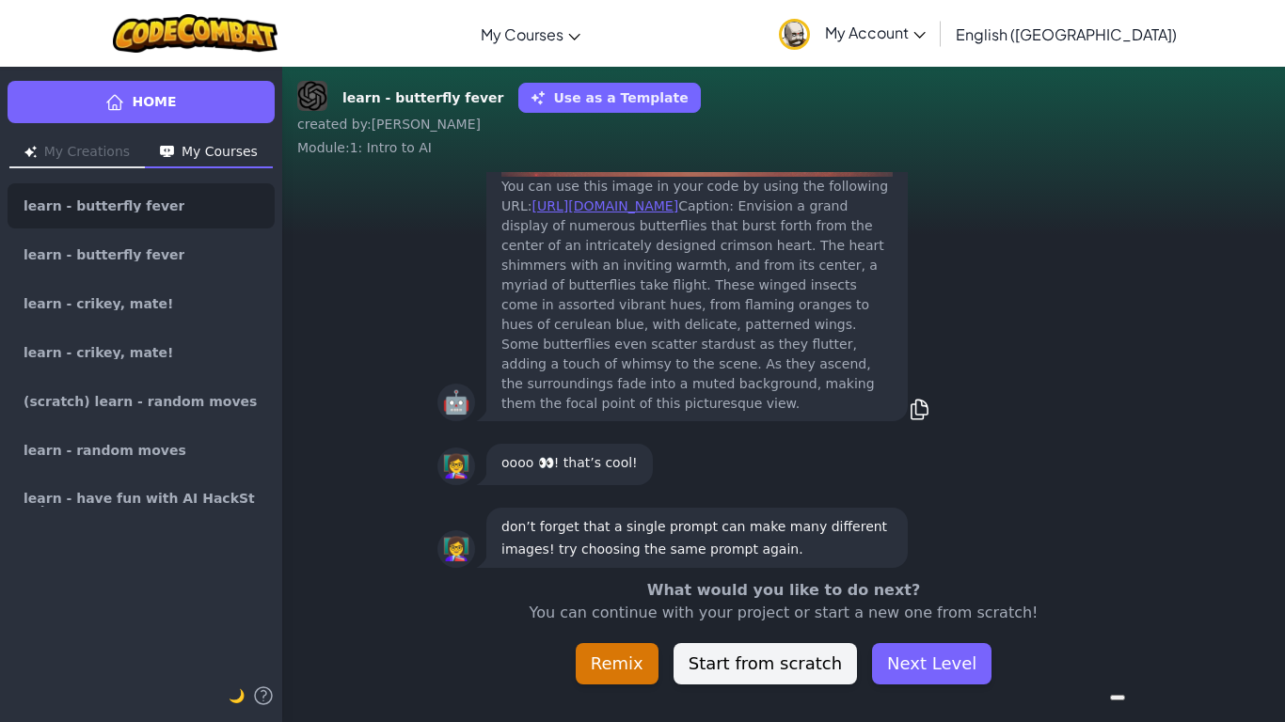
click at [1097, 672] on div "What would you like to do next? You can continue with your project or start a n…" at bounding box center [783, 631] width 1002 height 105
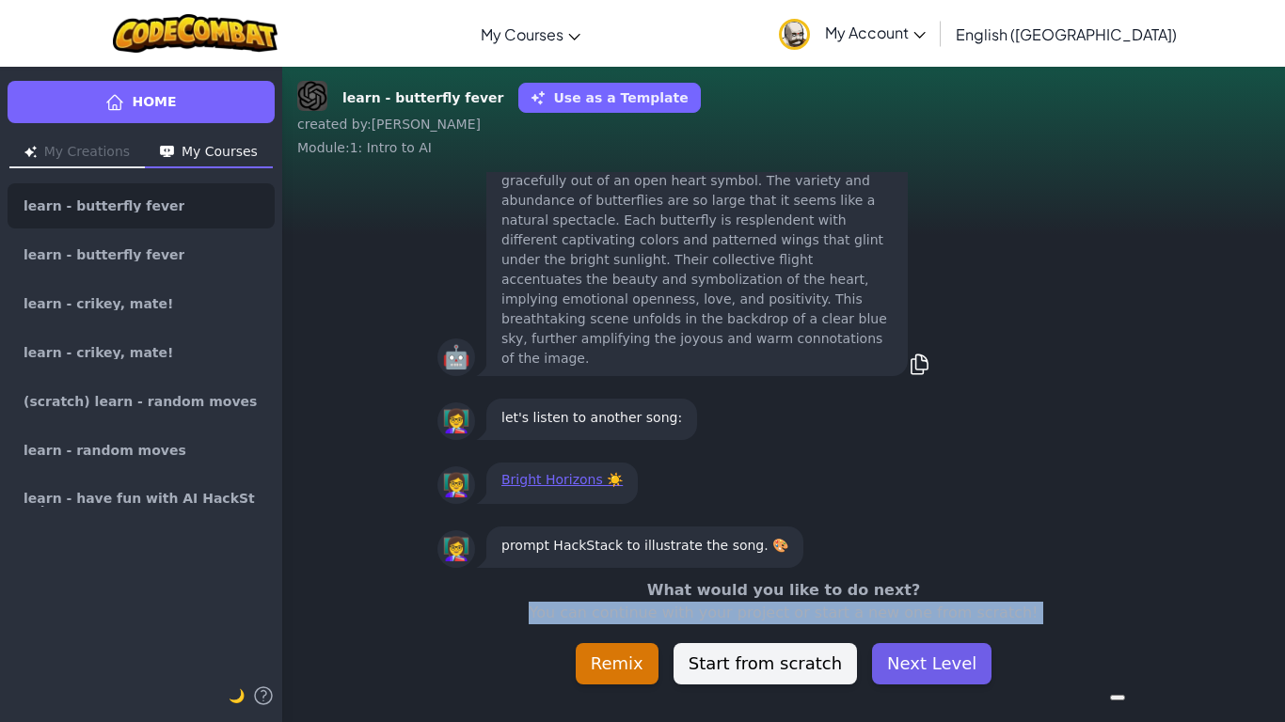
click at [897, 665] on button "Next Level" at bounding box center [931, 663] width 119 height 41
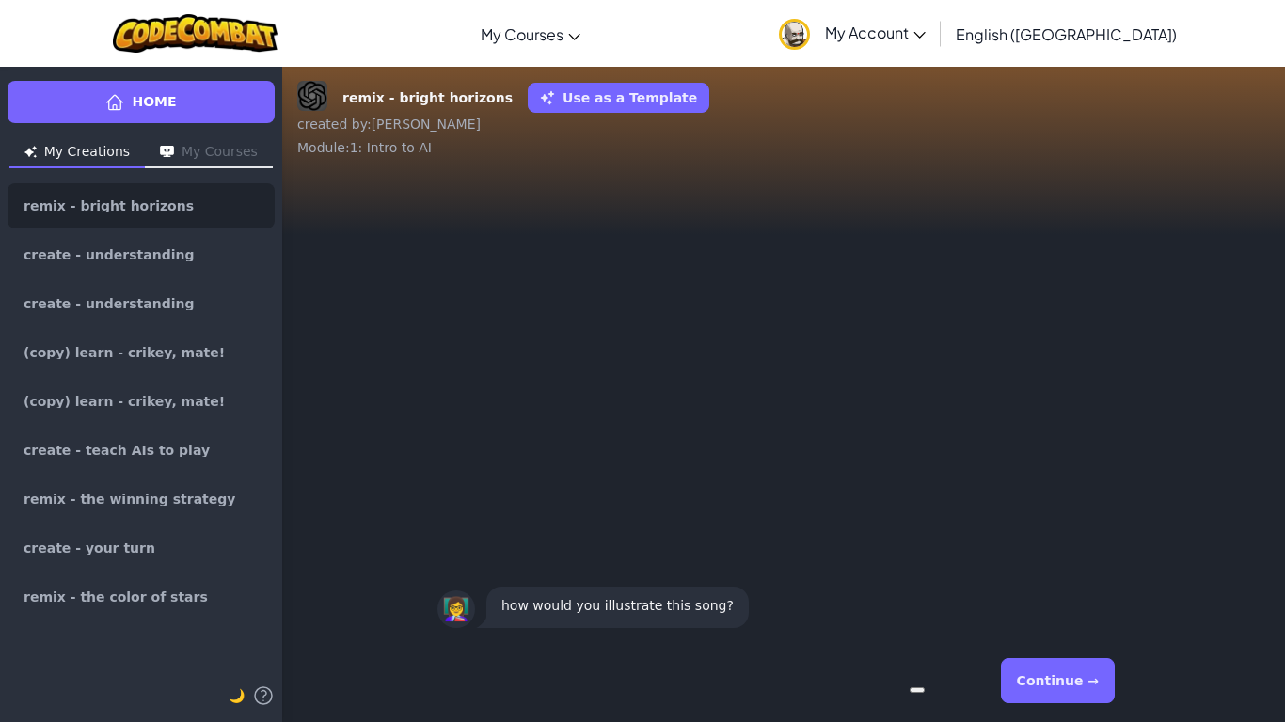
click at [1029, 677] on button "Continue →" at bounding box center [1058, 680] width 114 height 45
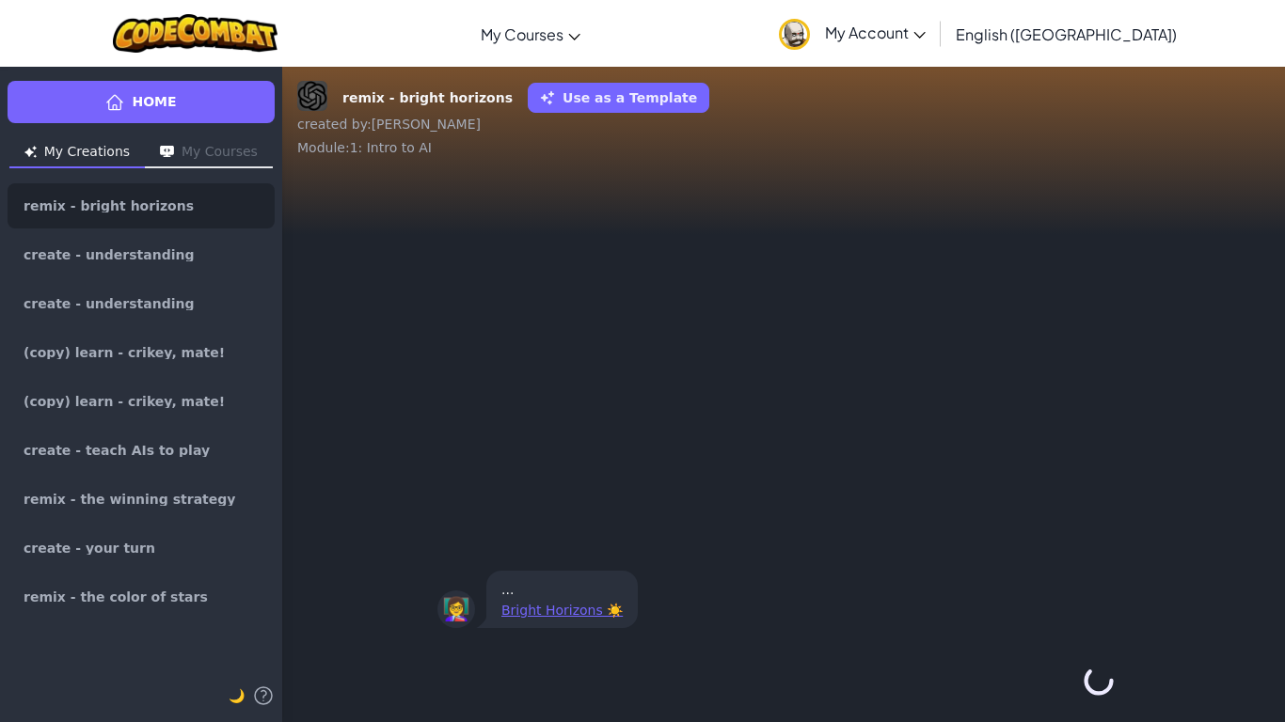
click at [1029, 677] on div "Continue →" at bounding box center [783, 681] width 692 height 68
click at [1082, 677] on button "Continue →" at bounding box center [1098, 680] width 32 height 45
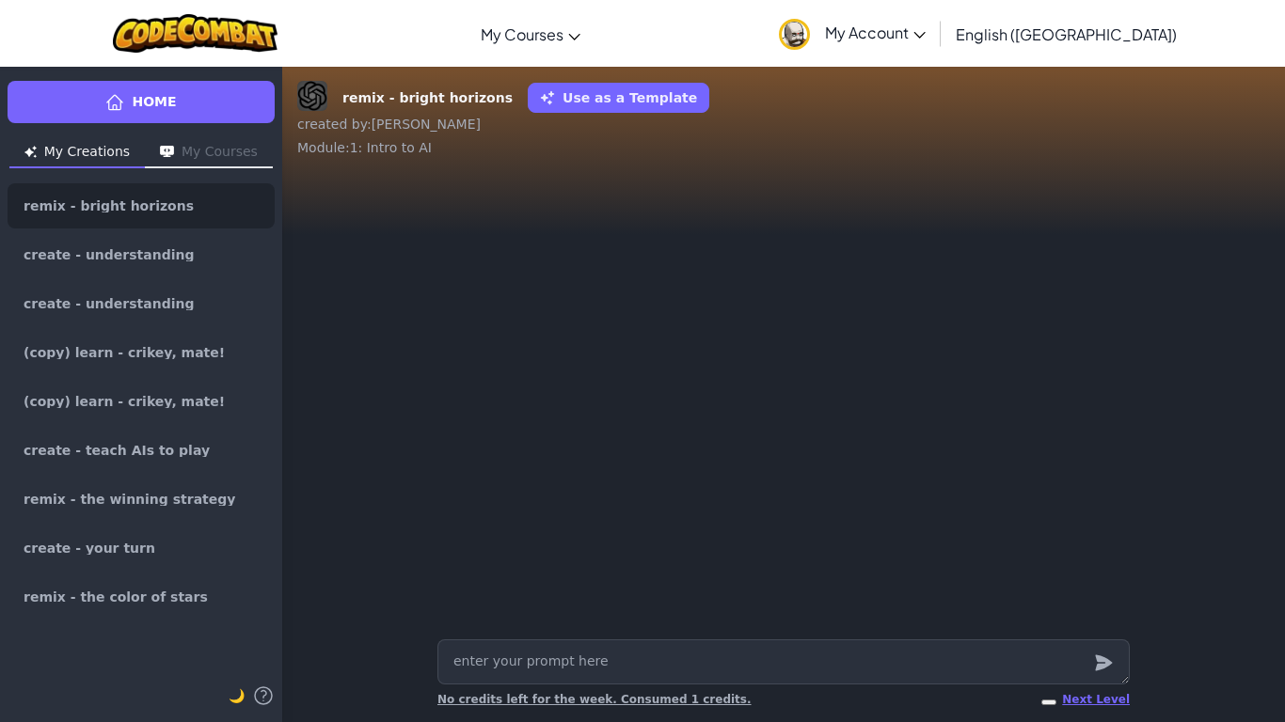
click at [1029, 677] on textarea at bounding box center [783, 661] width 692 height 45
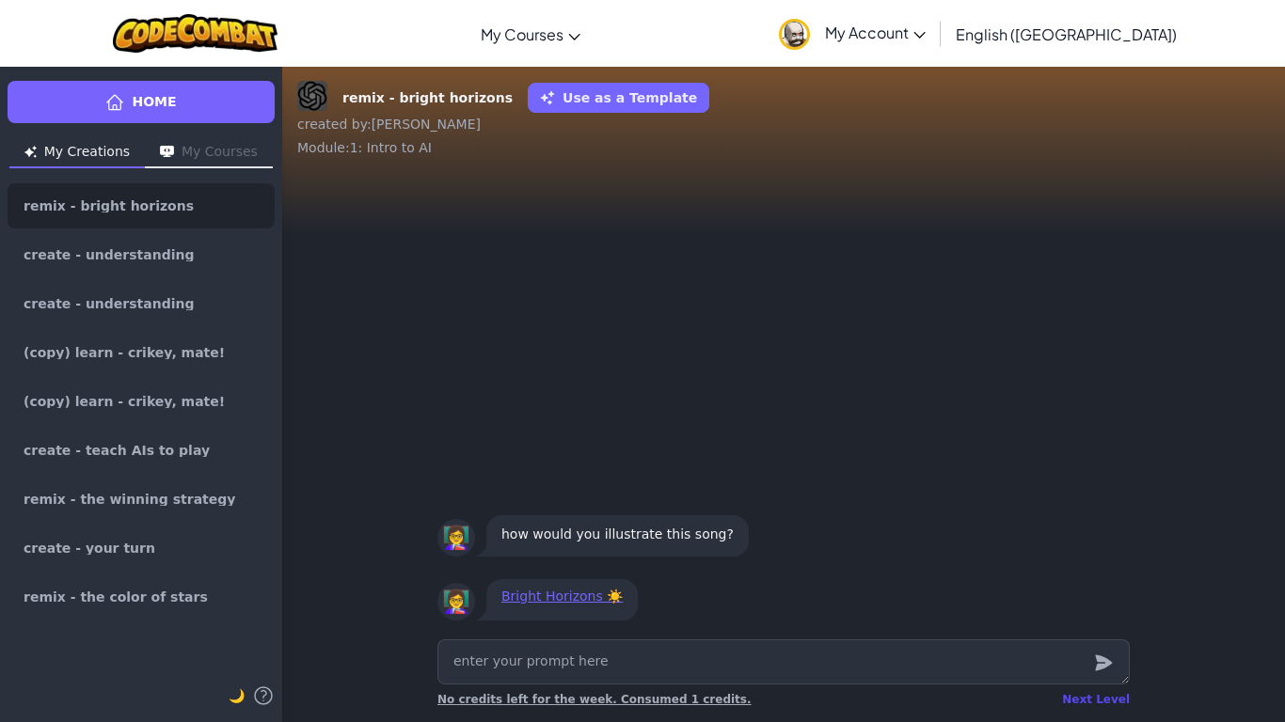
click at [1095, 699] on div "Next Level" at bounding box center [1096, 699] width 68 height 15
click at [1095, 699] on div "Loading......" at bounding box center [1091, 699] width 76 height 15
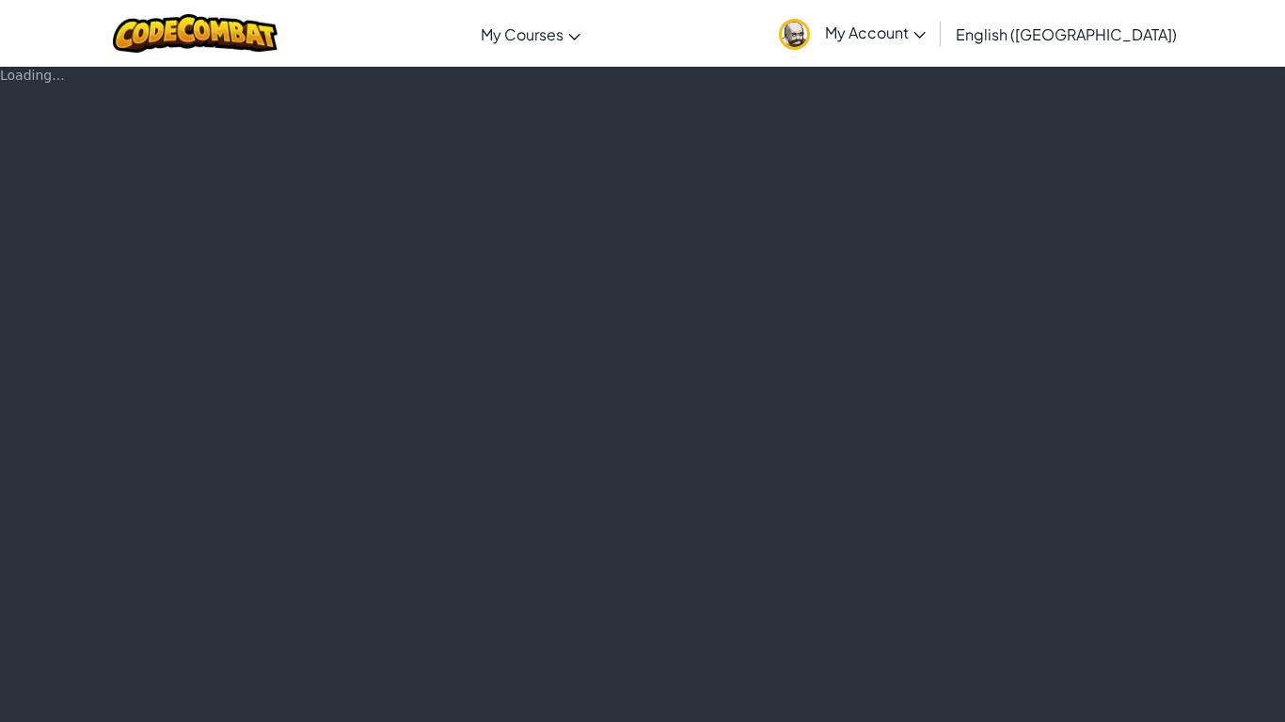
click at [1095, 699] on div "Loading..." at bounding box center [642, 394] width 1285 height 656
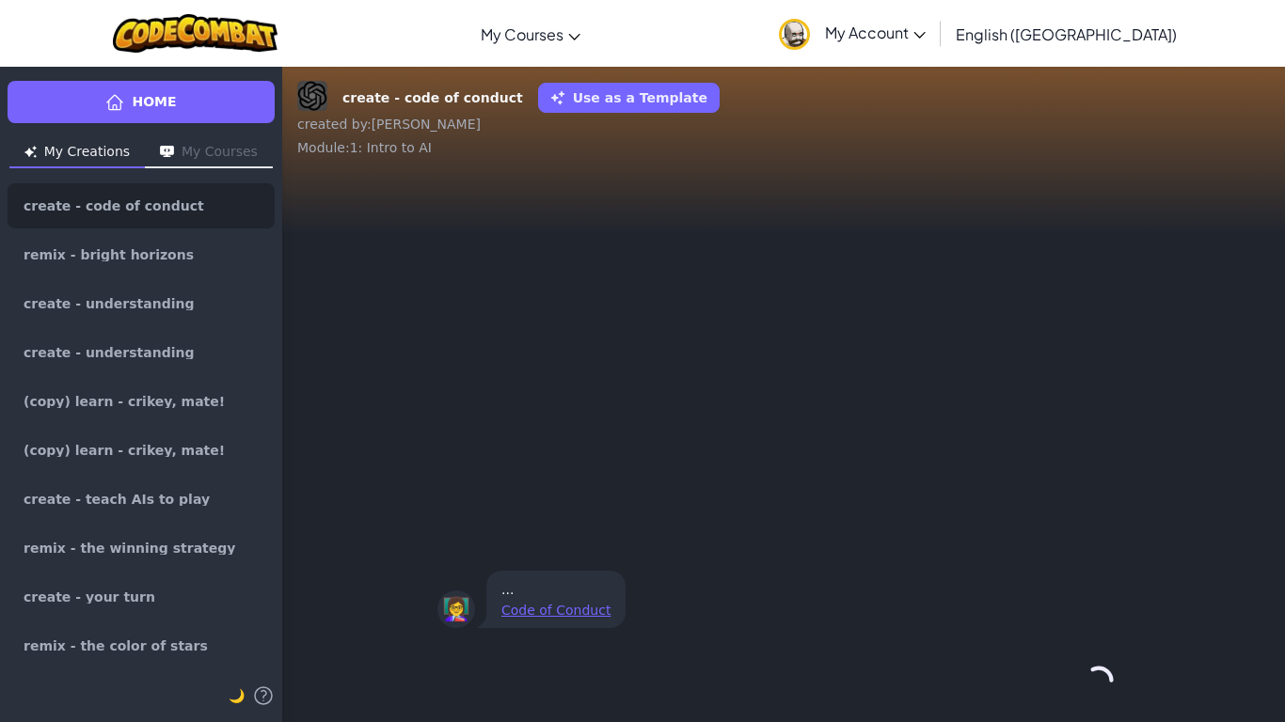
click at [1095, 699] on div "Continue →" at bounding box center [783, 681] width 692 height 68
click at [1095, 699] on button "Continue →" at bounding box center [1058, 680] width 114 height 45
click at [1095, 699] on div "Continue →" at bounding box center [783, 681] width 692 height 68
click at [1095, 699] on button "Continue →" at bounding box center [1098, 680] width 32 height 45
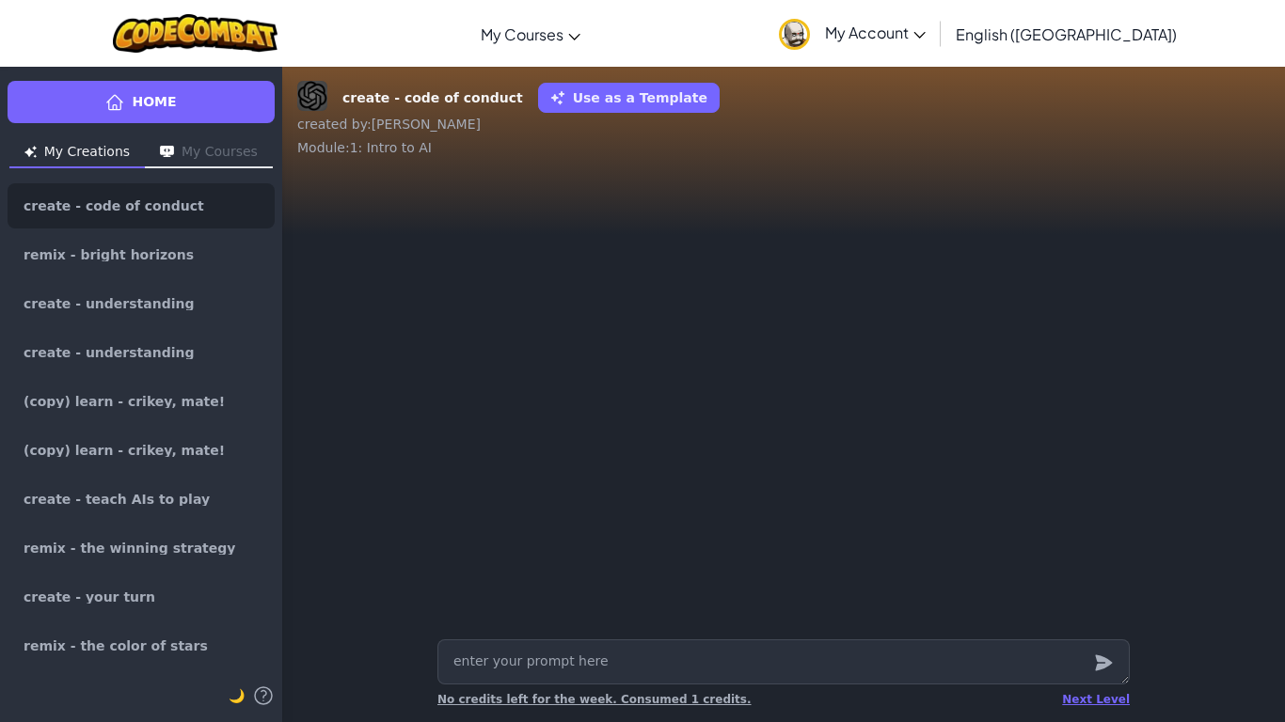
click at [1095, 699] on div "Next Level" at bounding box center [1096, 699] width 68 height 15
click at [1095, 699] on div "Loading......" at bounding box center [1091, 699] width 76 height 15
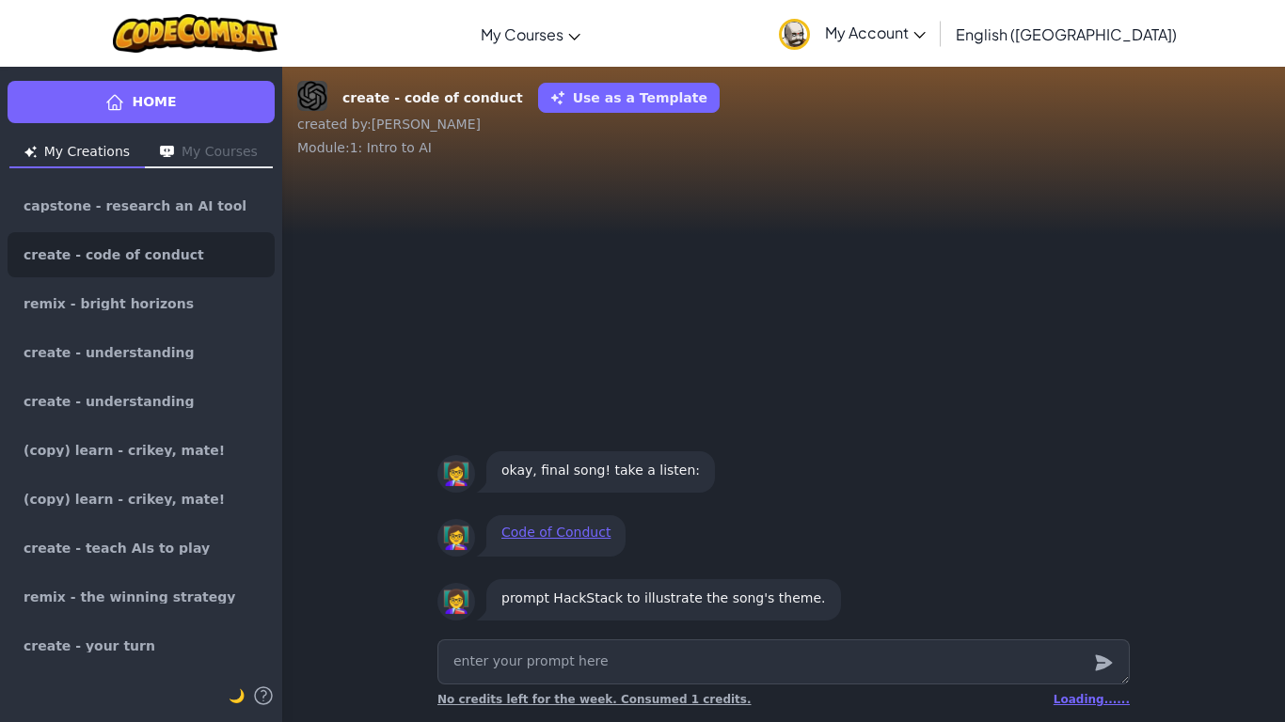
click at [1095, 699] on div "Home My Creations My Courses capstone - research an AI tool create - code of co…" at bounding box center [642, 394] width 1285 height 656
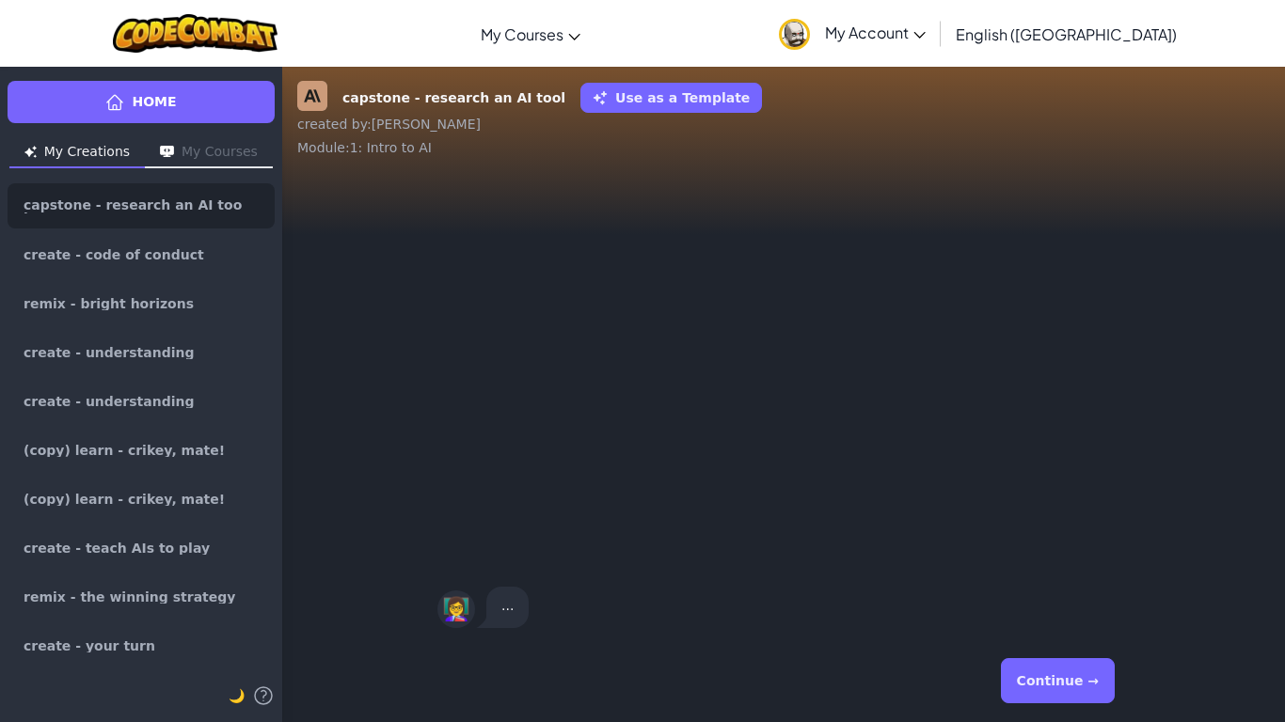
click at [1095, 699] on button "Continue →" at bounding box center [1058, 680] width 114 height 45
click at [1095, 699] on div "Continue →" at bounding box center [783, 681] width 692 height 68
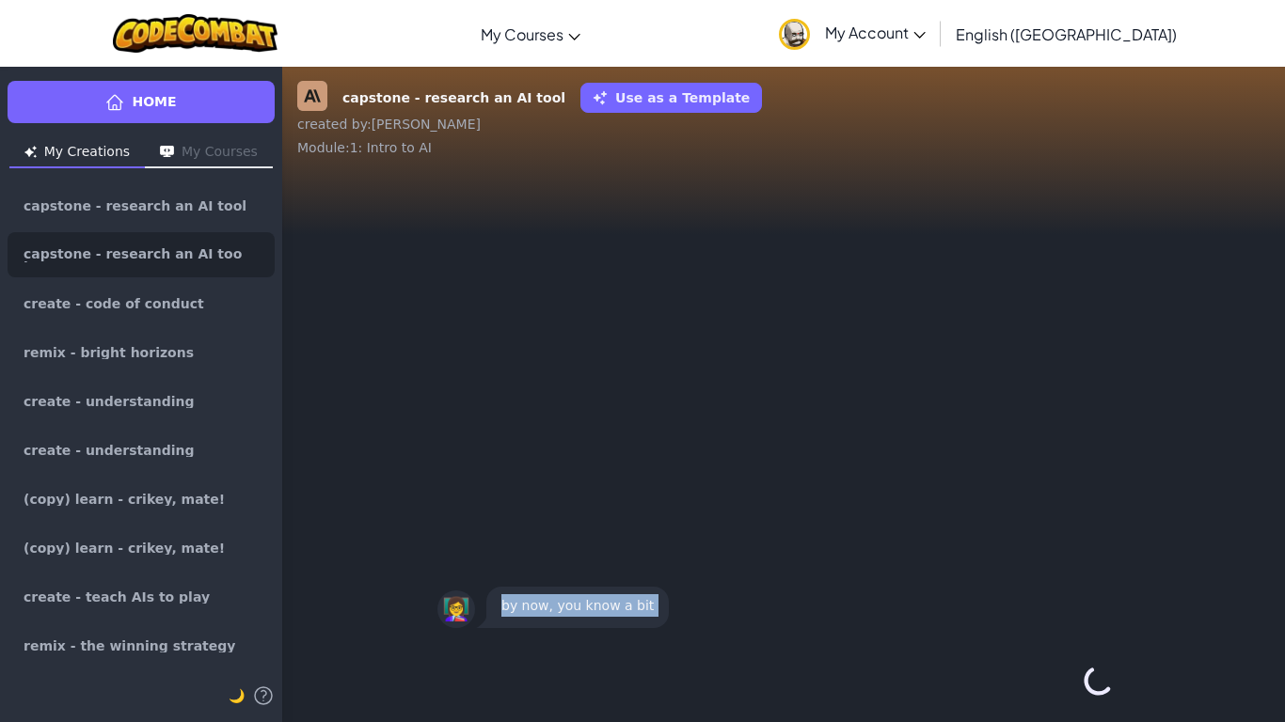
click at [1095, 699] on button "Continue →" at bounding box center [1098, 680] width 32 height 45
click at [1095, 699] on div "Continue →" at bounding box center [783, 681] width 692 height 68
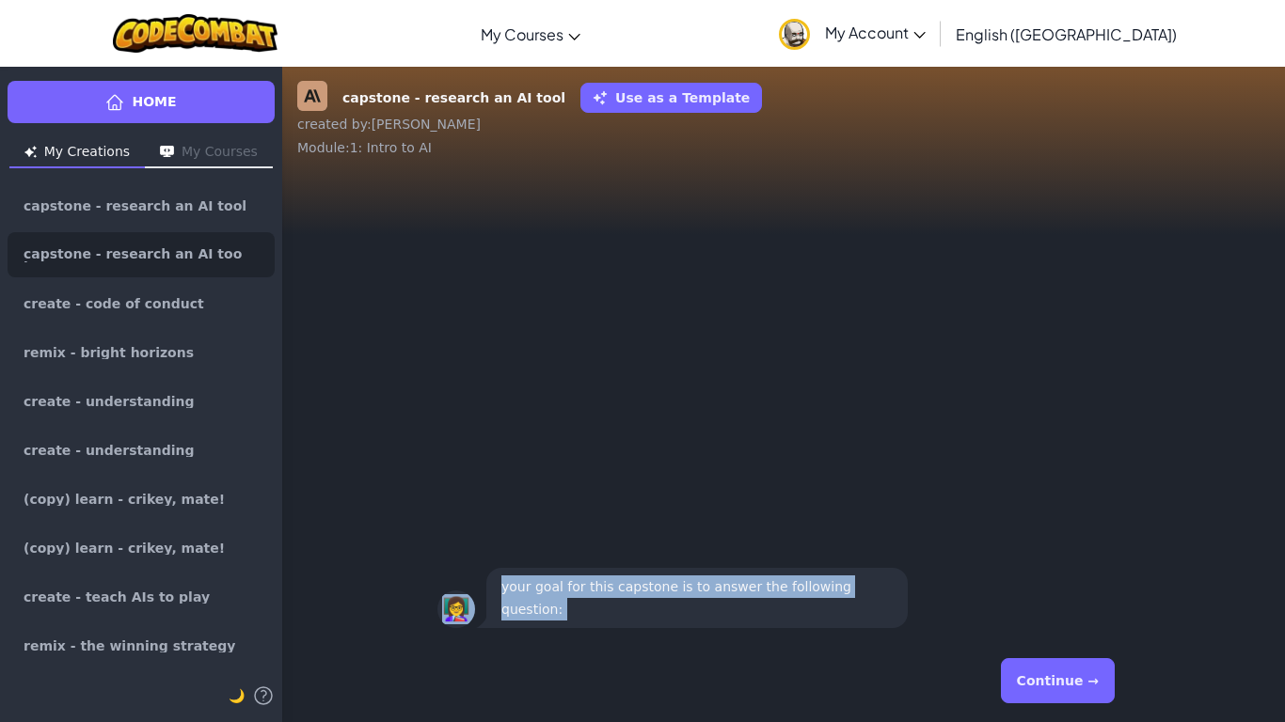
click at [1095, 699] on button "Continue →" at bounding box center [1058, 680] width 114 height 45
click at [1095, 699] on div "Continue →" at bounding box center [783, 681] width 692 height 68
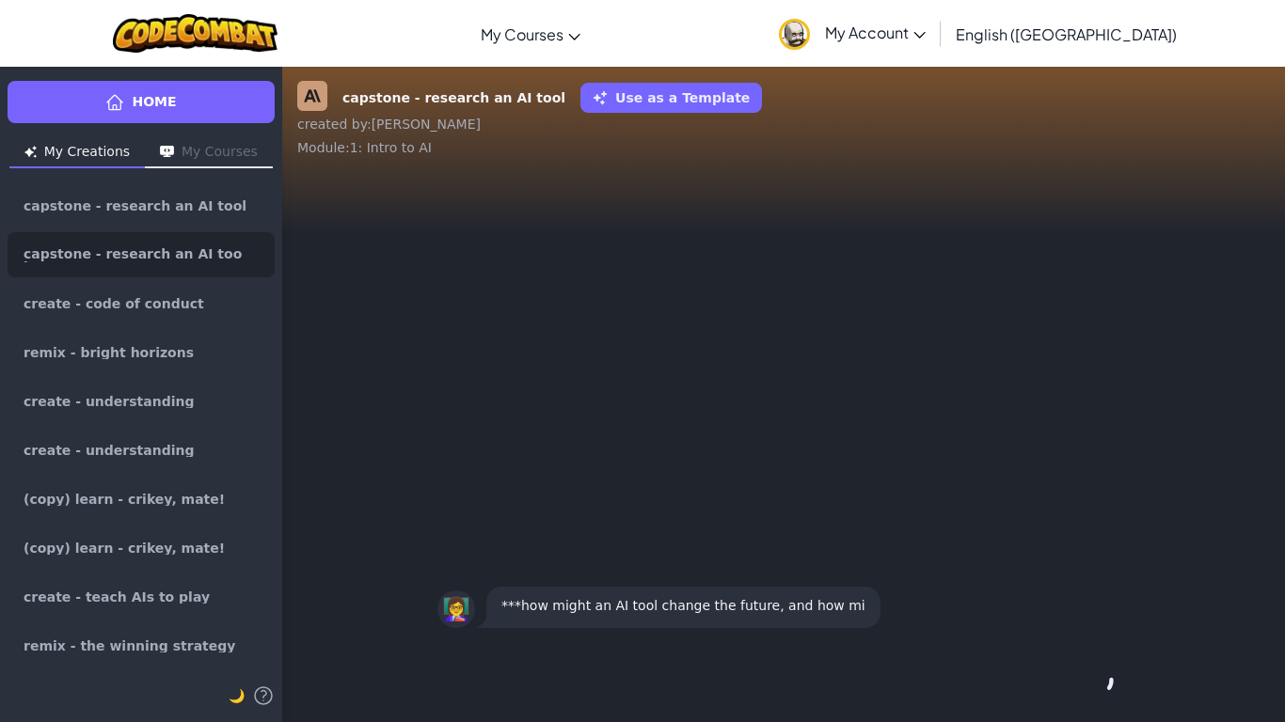
click at [1095, 699] on button "Continue →" at bounding box center [1098, 680] width 32 height 45
click at [1095, 699] on div "Continue →" at bounding box center [783, 681] width 692 height 68
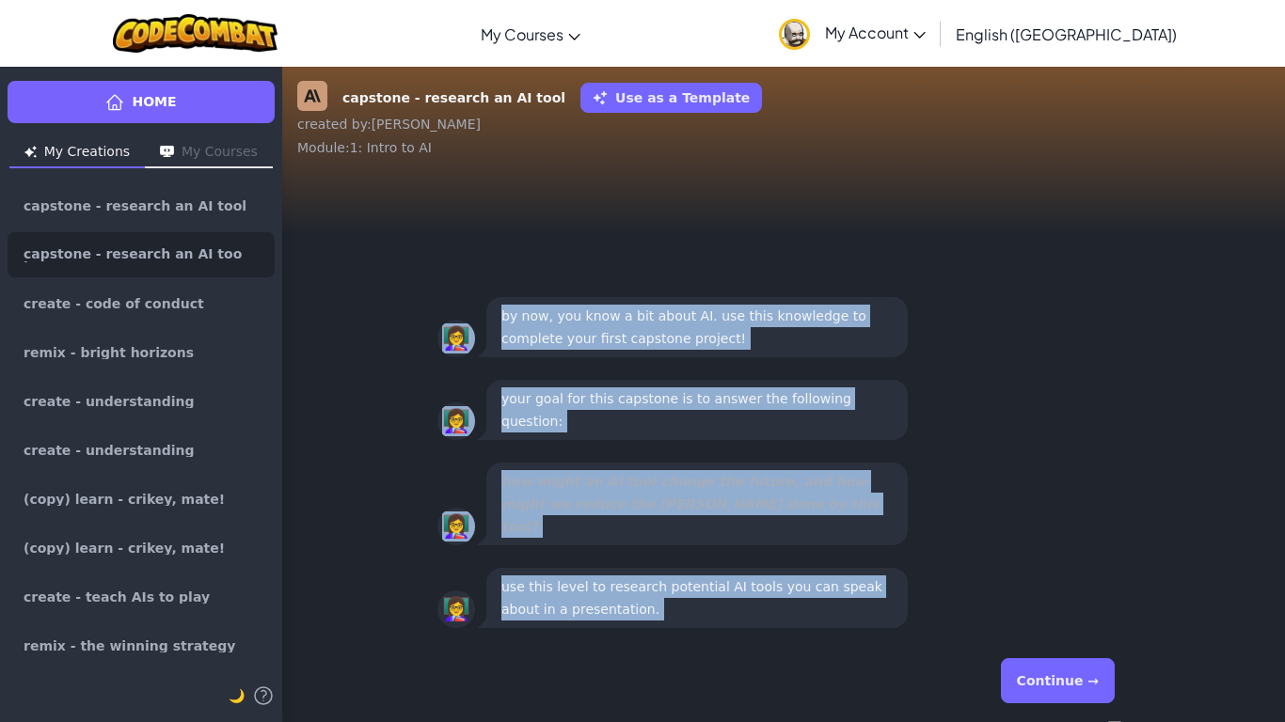
click at [1095, 690] on button "Continue →" at bounding box center [1058, 680] width 114 height 45
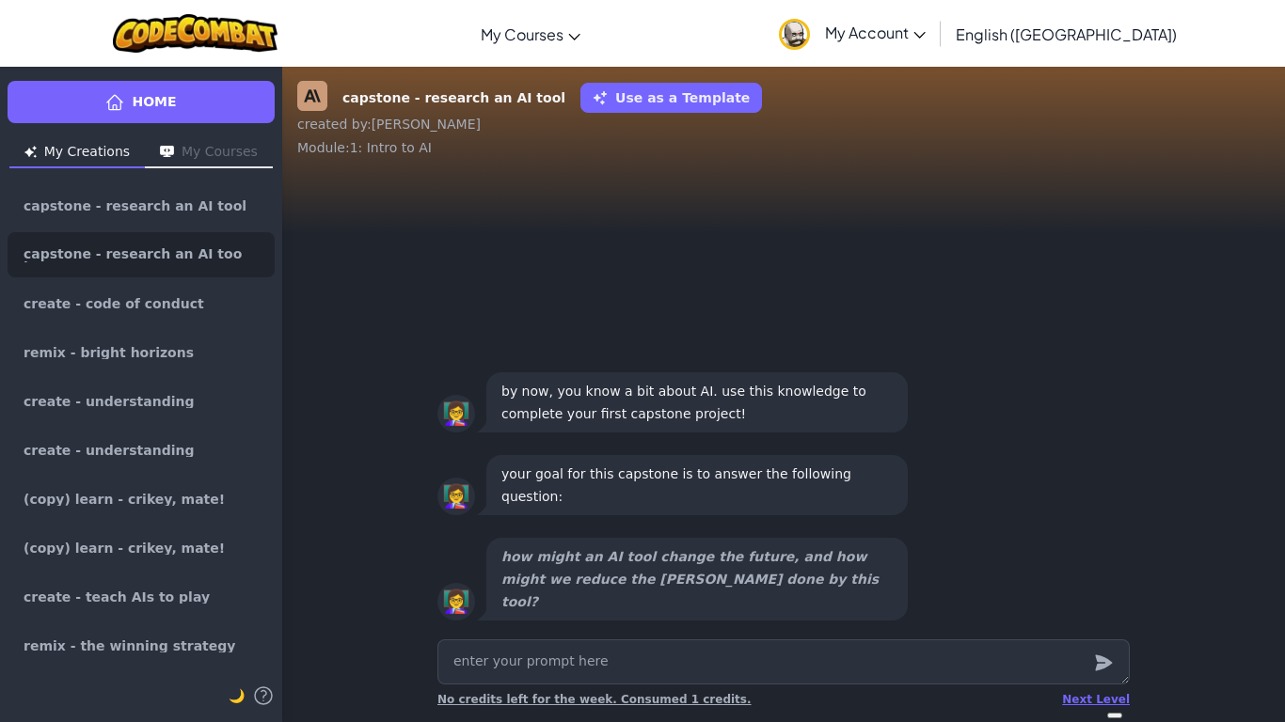
click at [1095, 690] on div "Next Level No credits left for the week. Consumed 1 credits." at bounding box center [783, 700] width 692 height 30
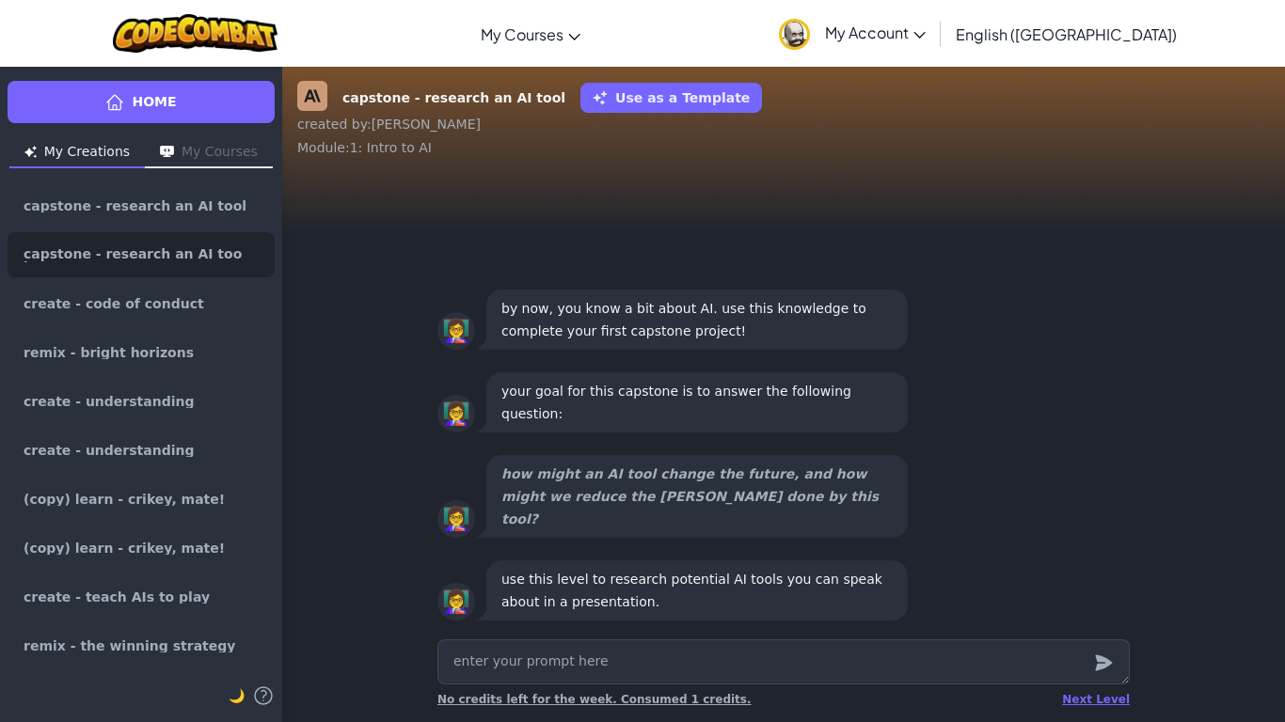
click at [1095, 690] on div "Next Level No credits left for the week. Consumed 1 credits." at bounding box center [783, 700] width 692 height 30
click at [1093, 699] on div "Next Level" at bounding box center [1096, 699] width 68 height 15
click at [1093, 699] on div "Loading......" at bounding box center [1091, 699] width 76 height 15
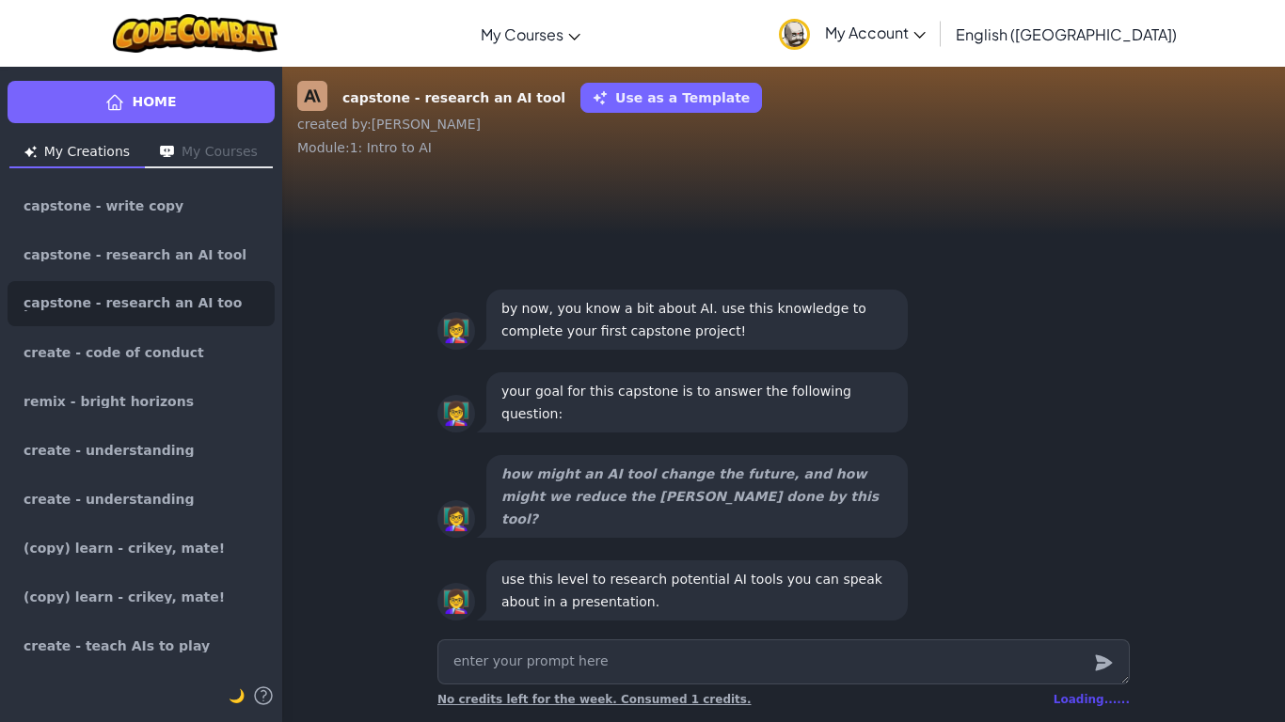
click at [1093, 699] on div "Loading......" at bounding box center [1091, 699] width 76 height 15
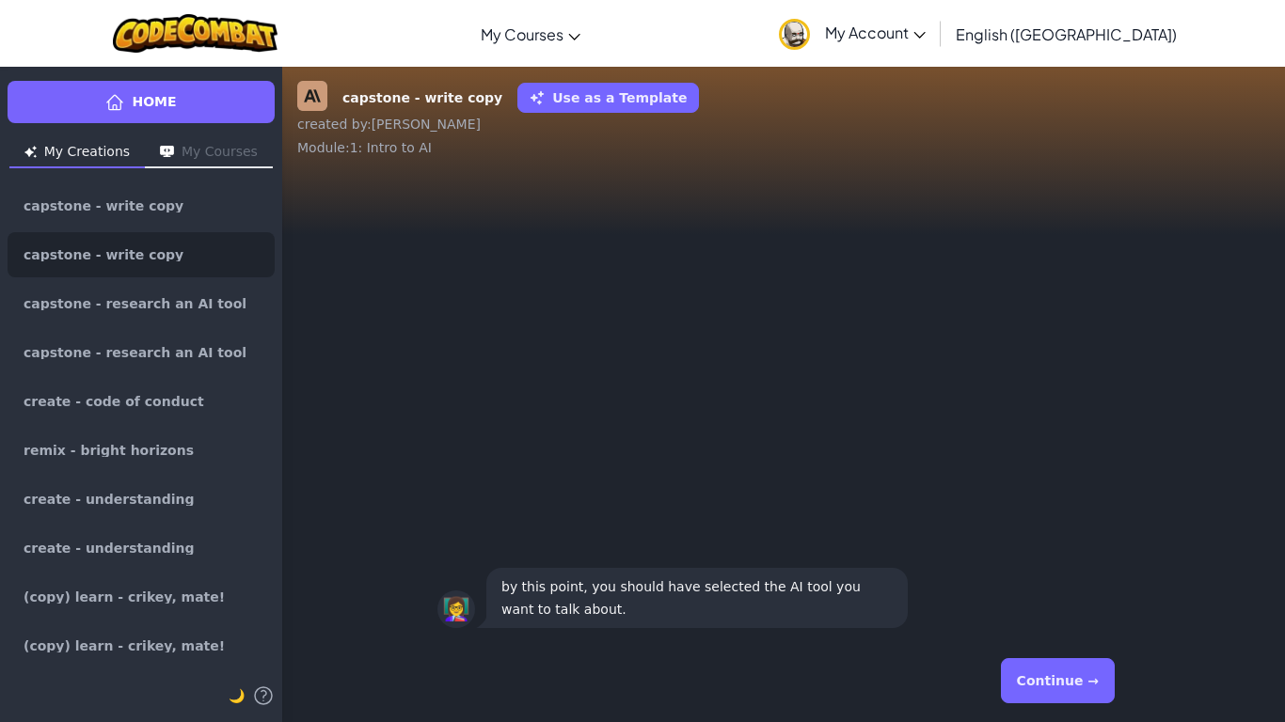
click at [1081, 689] on button "Continue →" at bounding box center [1058, 680] width 114 height 45
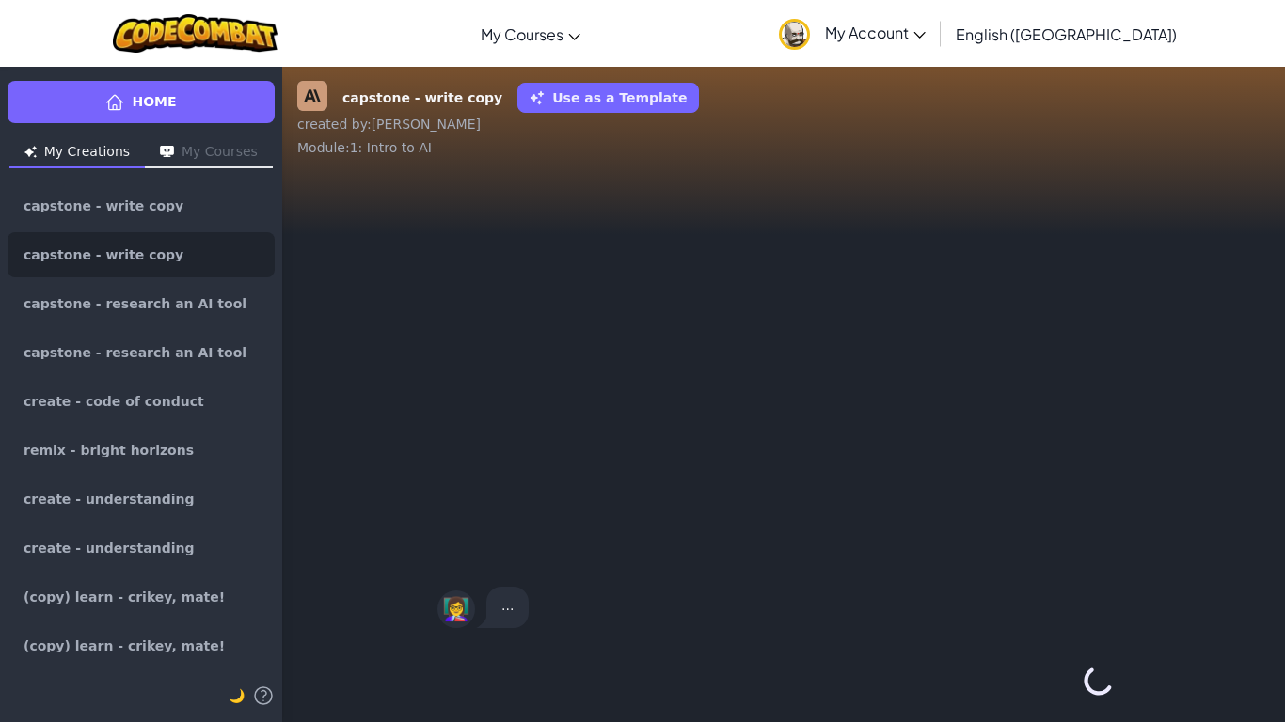
click at [1081, 689] on div "Continue →" at bounding box center [783, 681] width 692 height 68
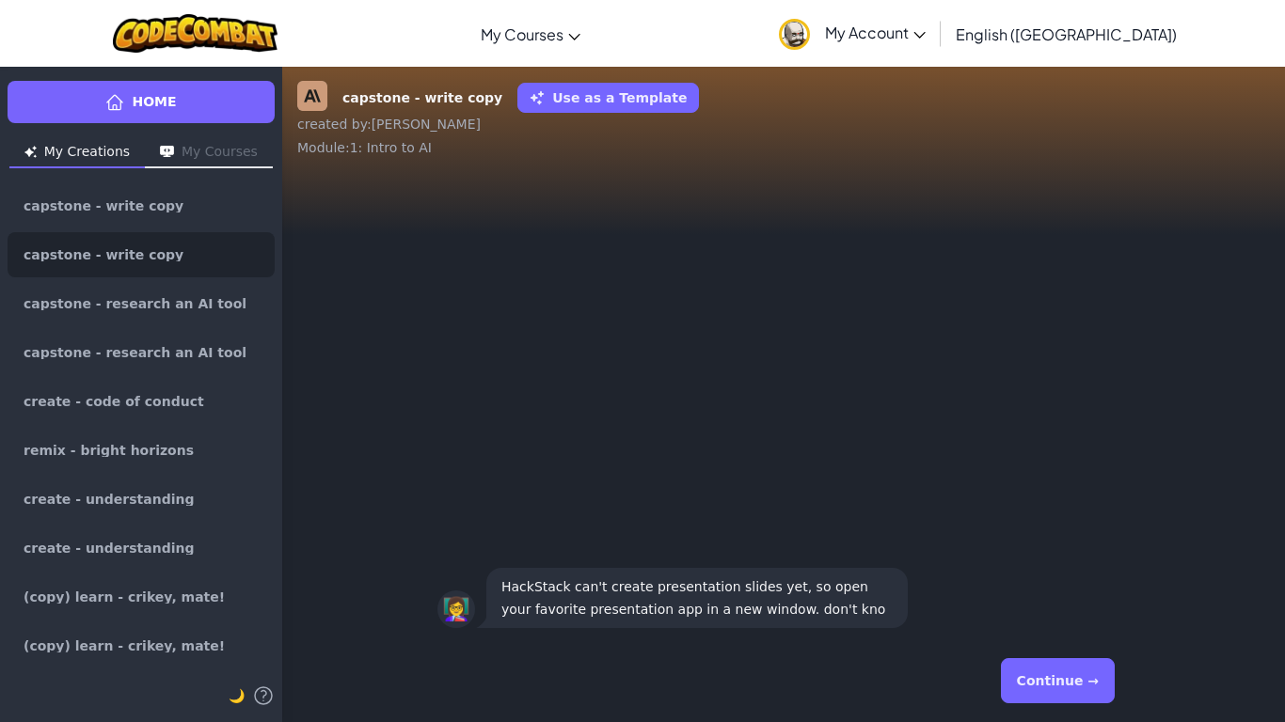
click at [1081, 689] on button "Continue →" at bounding box center [1058, 680] width 114 height 45
click at [1081, 689] on div "Continue →" at bounding box center [783, 681] width 692 height 68
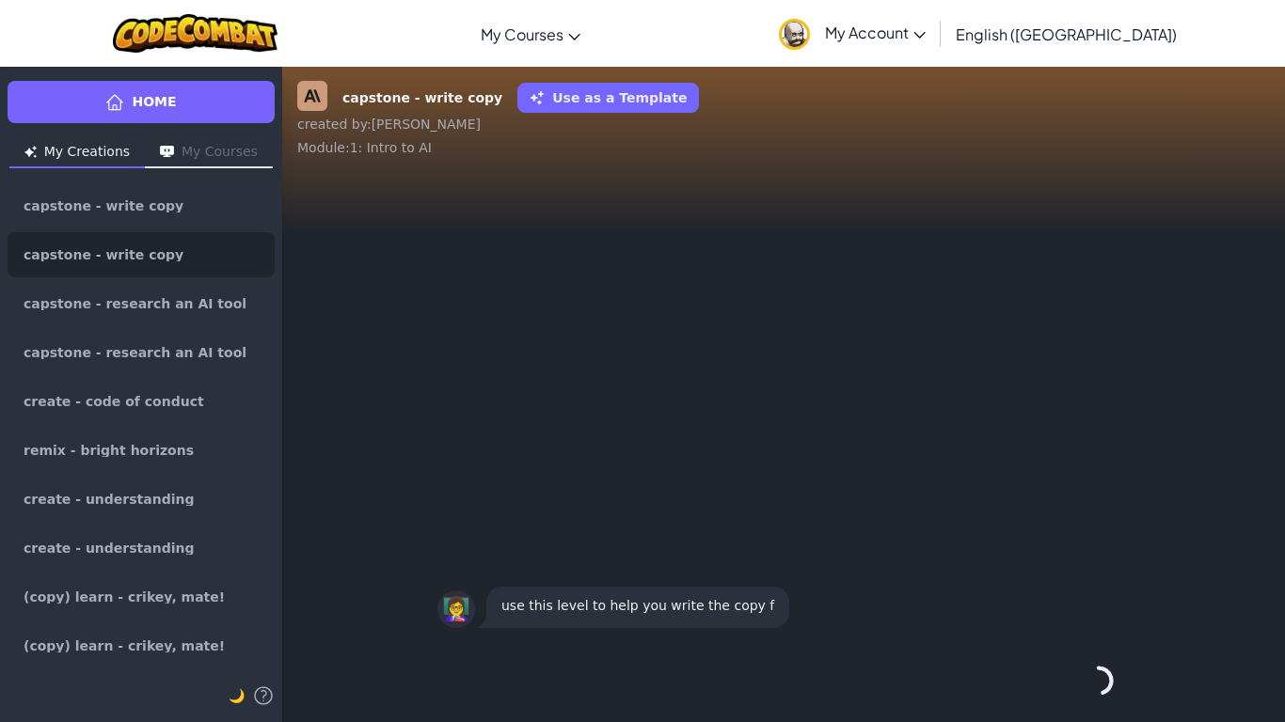
click at [1082, 689] on button "Continue →" at bounding box center [1098, 680] width 32 height 45
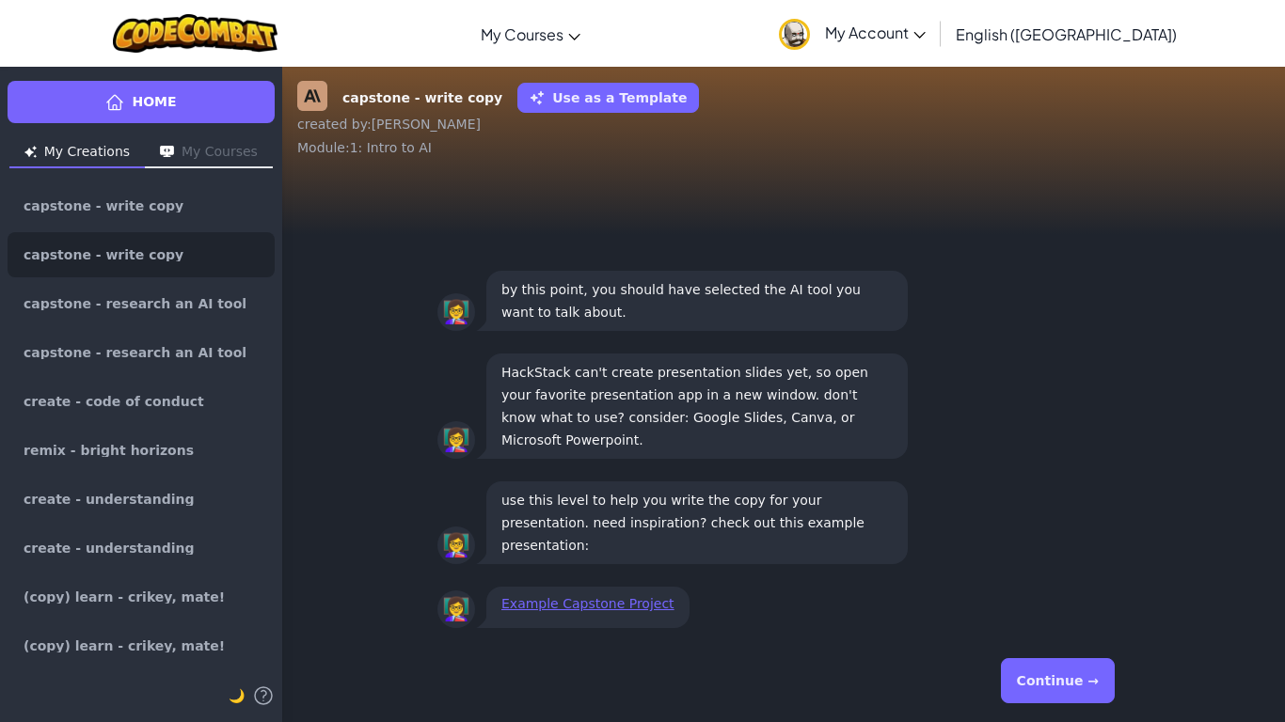
click at [1081, 689] on button "Continue →" at bounding box center [1058, 680] width 114 height 45
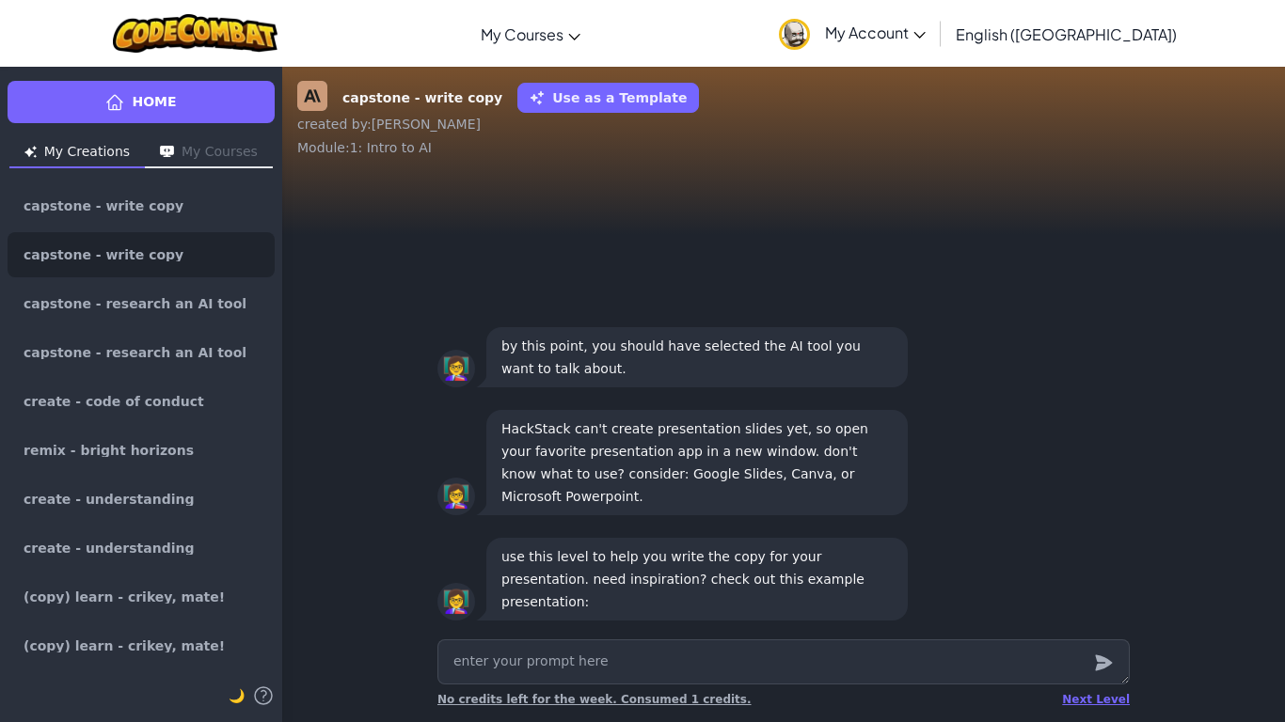
click at [1081, 689] on div "Next Level No credits left for the week. Consumed 1 credits." at bounding box center [783, 700] width 692 height 30
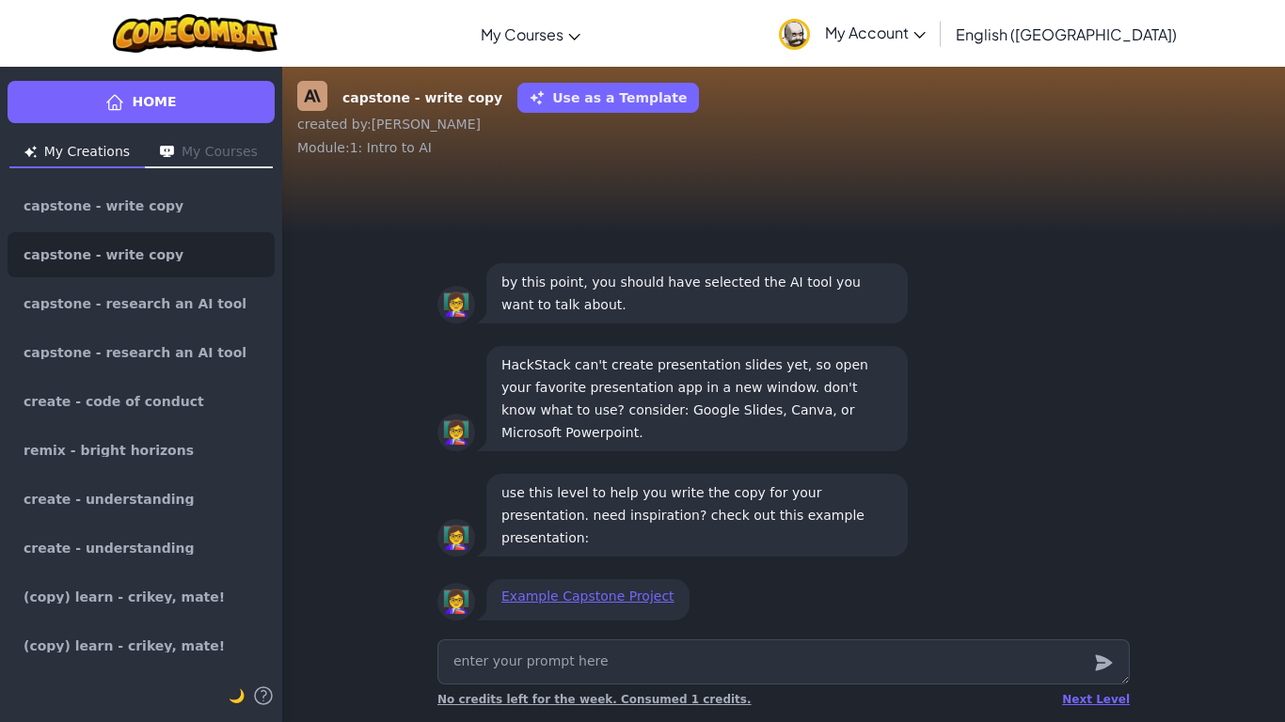
click at [1081, 689] on div "Next Level No credits left for the week. Consumed 1 credits." at bounding box center [783, 700] width 692 height 30
click at [1080, 696] on div "Next Level" at bounding box center [1096, 699] width 68 height 15
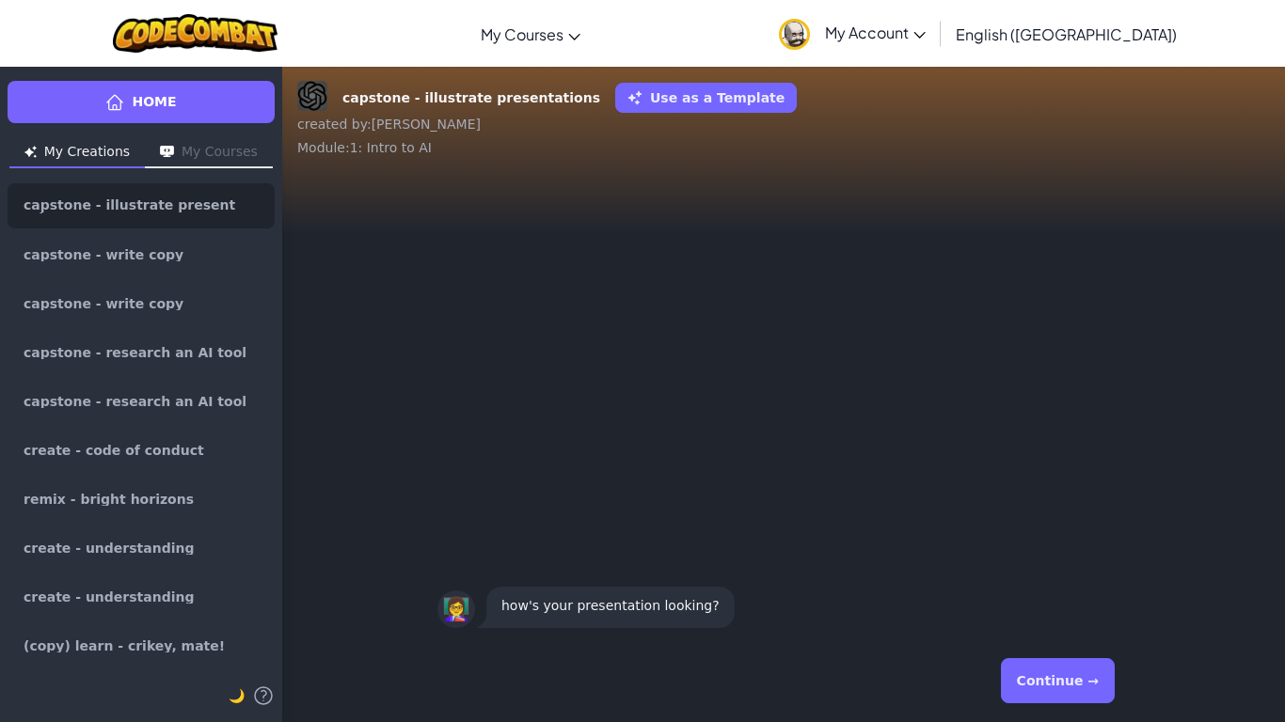
click at [1080, 696] on button "Continue →" at bounding box center [1058, 680] width 114 height 45
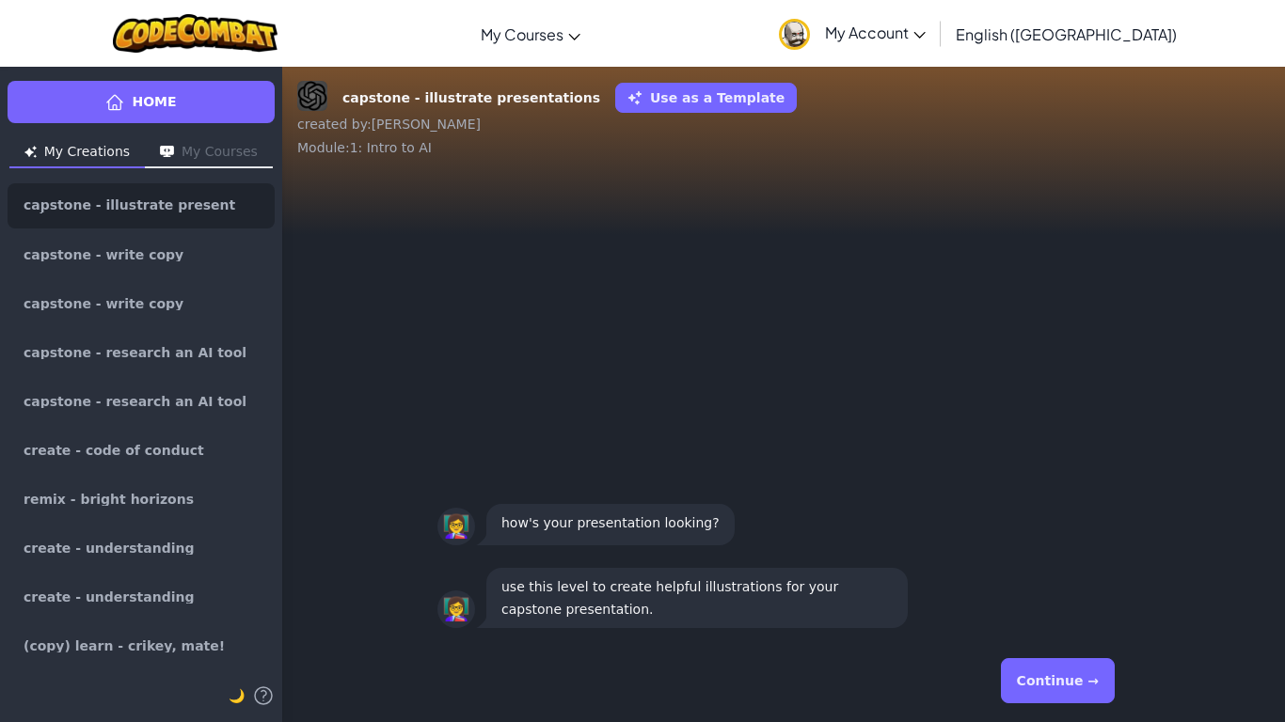
click at [1080, 696] on button "Continue →" at bounding box center [1058, 680] width 114 height 45
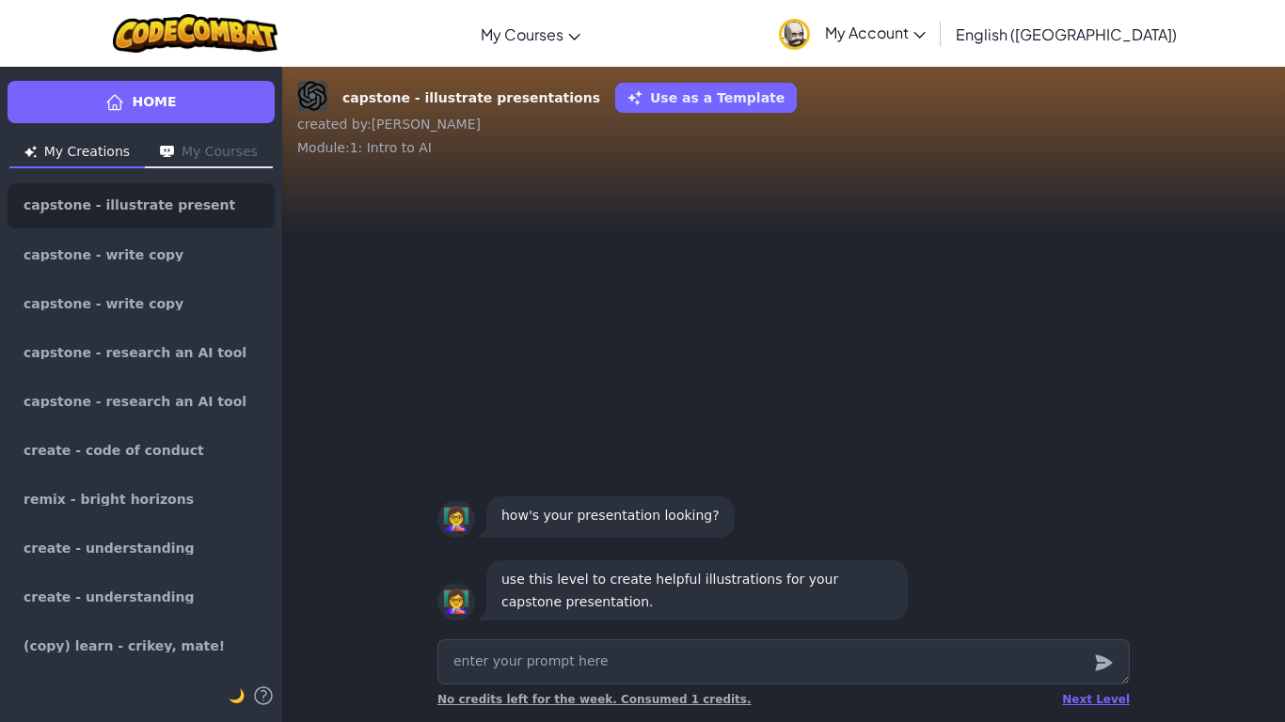
click at [1080, 696] on div "Next Level" at bounding box center [1096, 699] width 68 height 15
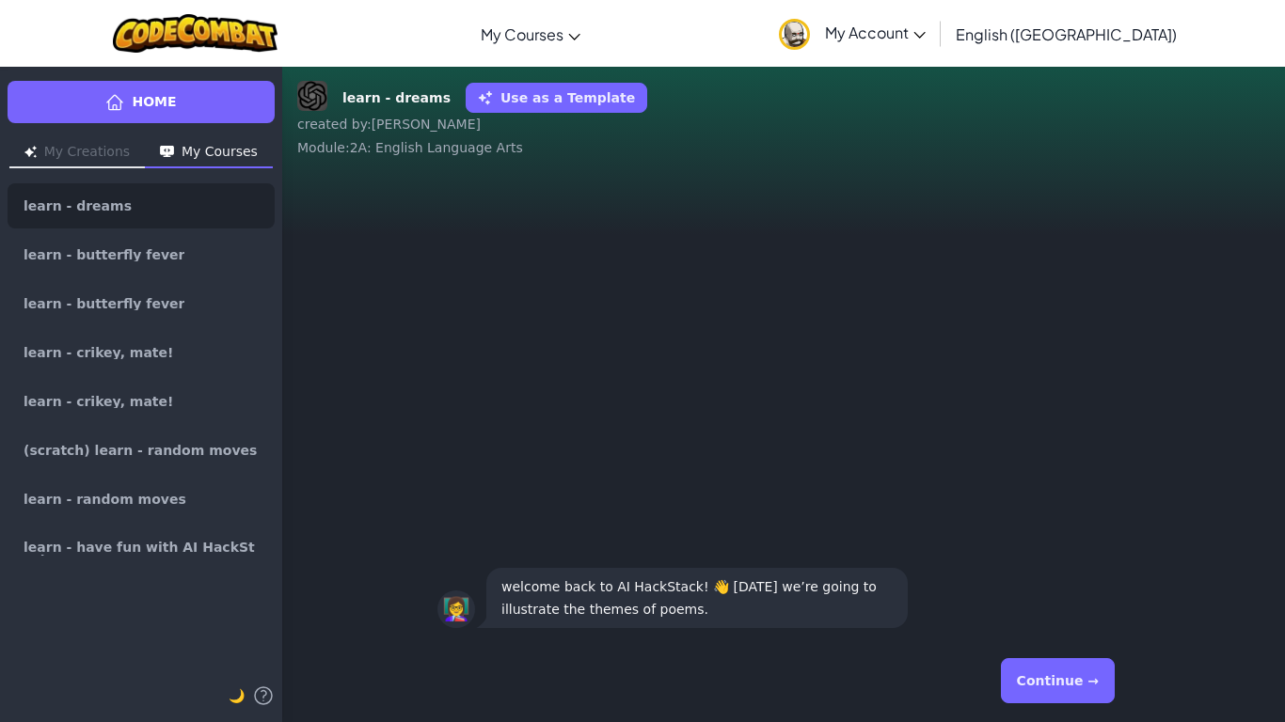
click at [1080, 696] on button "Continue →" at bounding box center [1058, 680] width 114 height 45
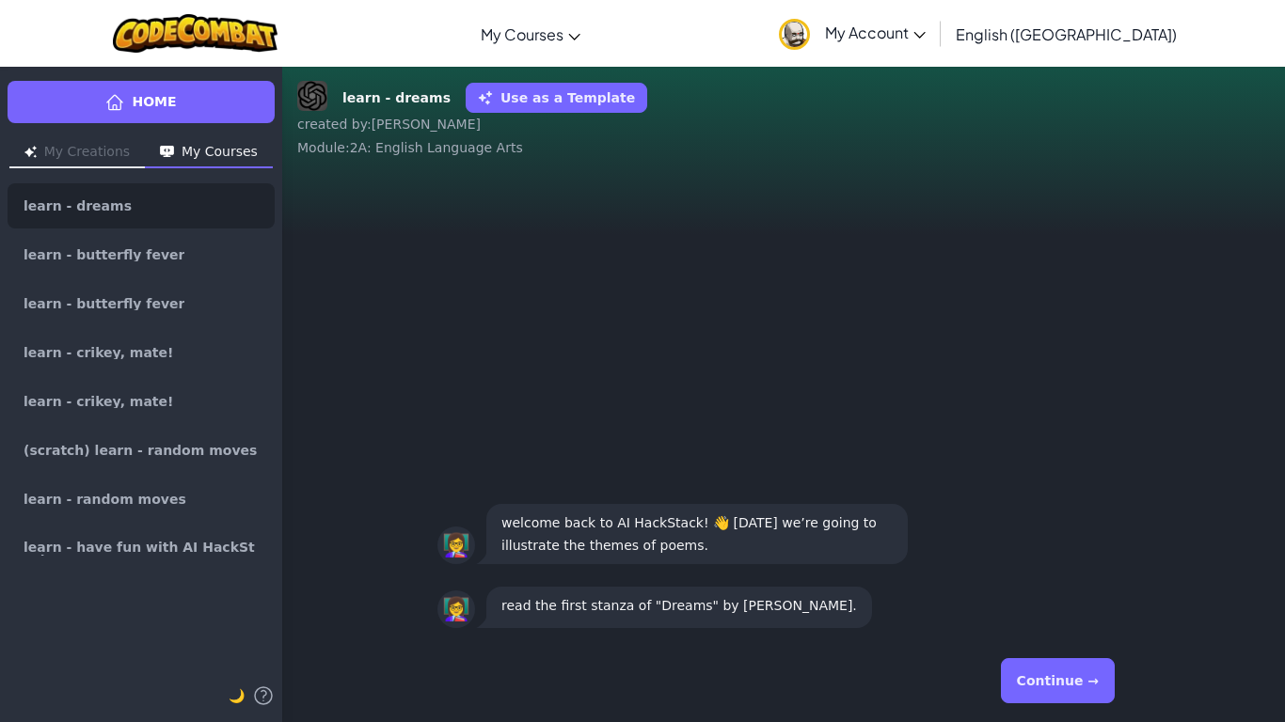
click at [1080, 696] on button "Continue →" at bounding box center [1058, 680] width 114 height 45
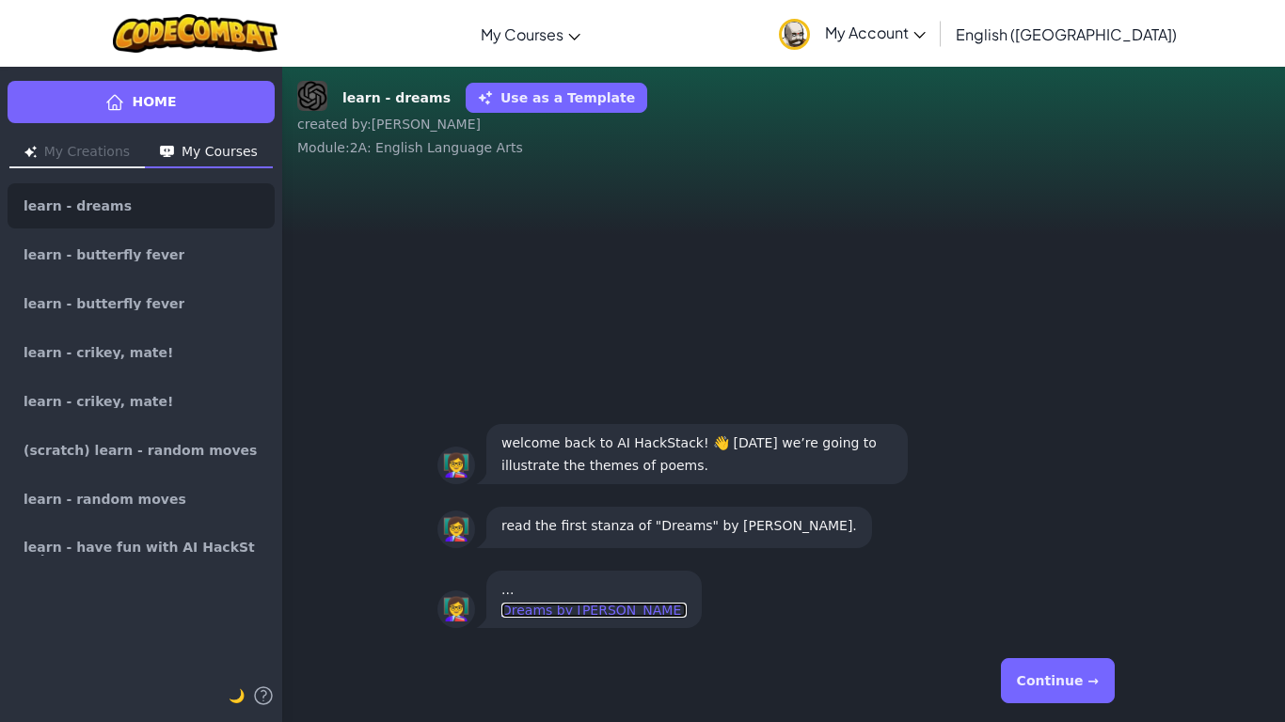
click at [661, 606] on link "Dreams by [PERSON_NAME]" at bounding box center [593, 610] width 185 height 15
click at [1025, 672] on button "Continue →" at bounding box center [1058, 680] width 114 height 45
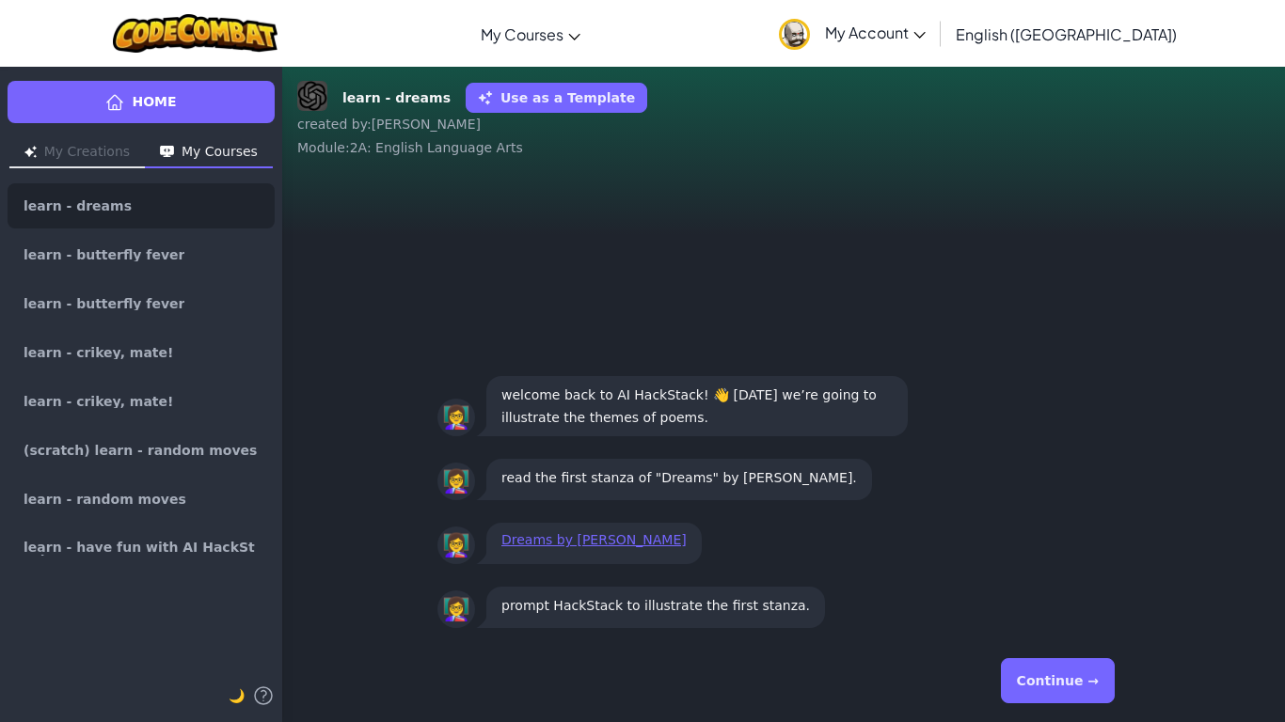
click at [1025, 672] on button "Continue →" at bounding box center [1058, 680] width 114 height 45
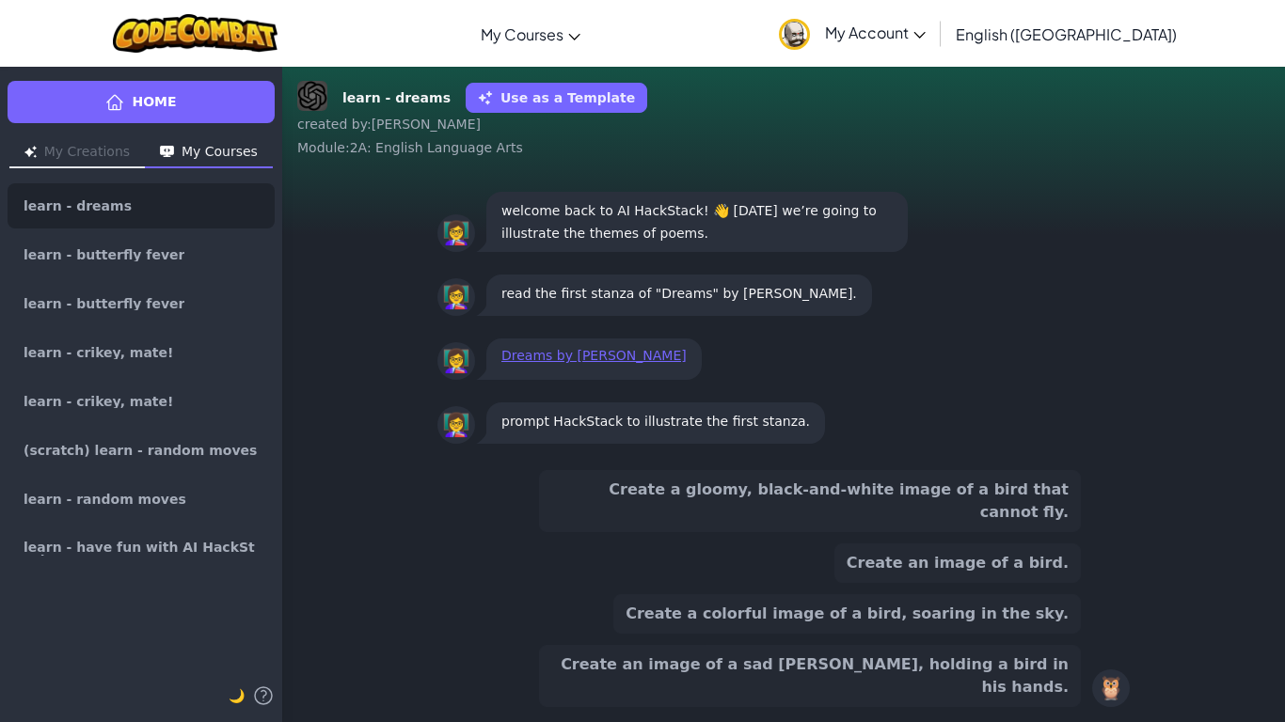
click at [1025, 672] on button "Create an image of a sad [PERSON_NAME], holding a bird in his hands." at bounding box center [810, 676] width 542 height 62
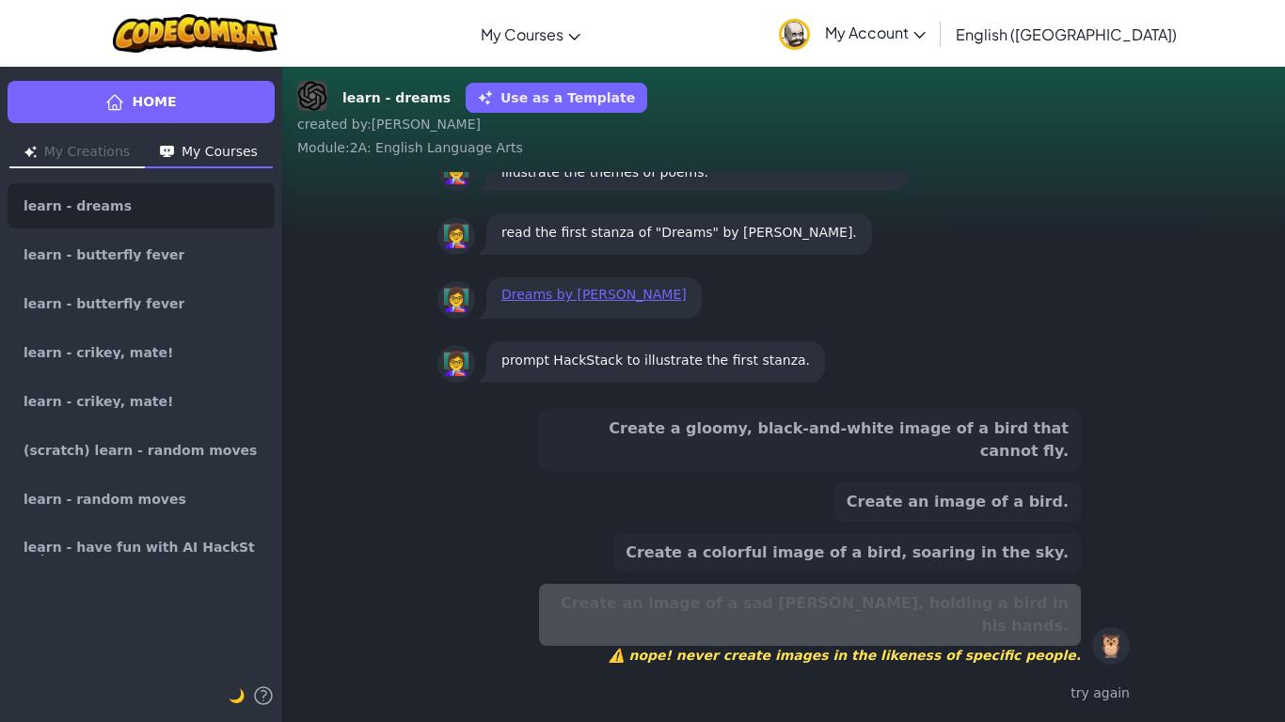
click at [1006, 573] on button "Create a colorful image of a bird, soaring in the sky." at bounding box center [846, 552] width 467 height 39
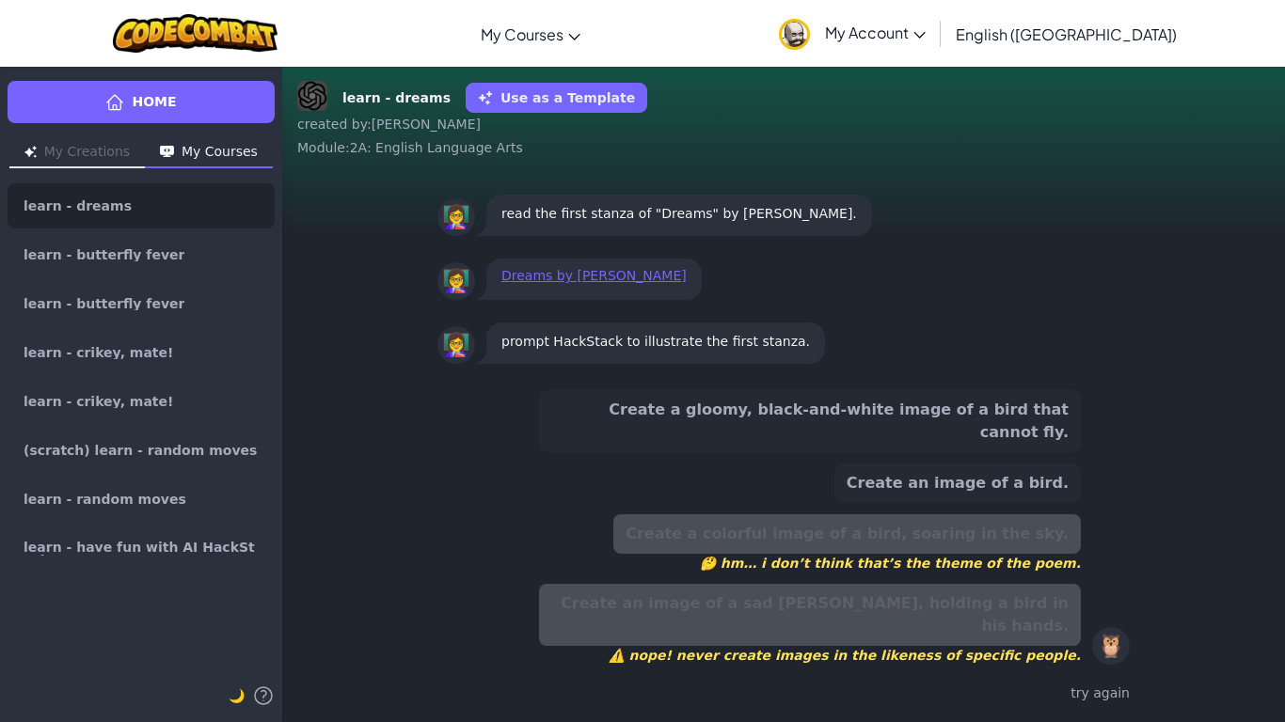
click at [1005, 452] on button "Create a gloomy, black-and-white image of a bird that cannot fly." at bounding box center [810, 421] width 542 height 62
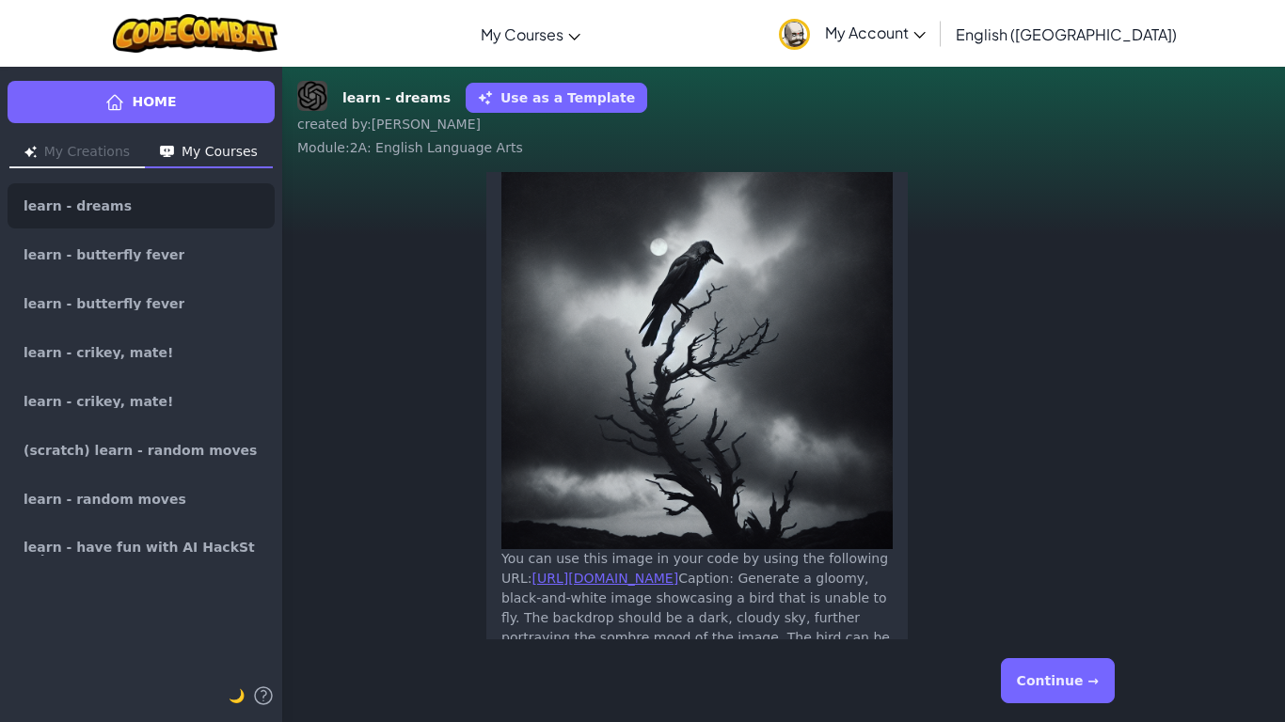
scroll to position [-70, 0]
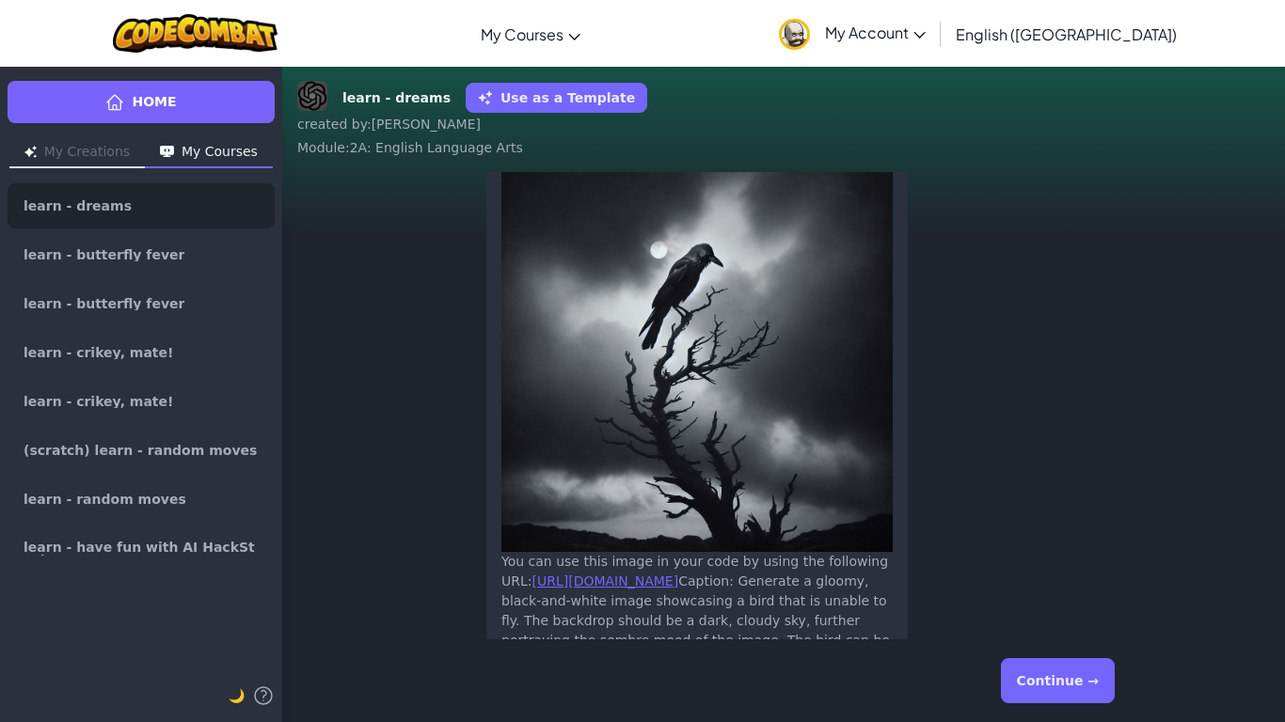
click at [1091, 686] on button "Continue →" at bounding box center [1058, 680] width 114 height 45
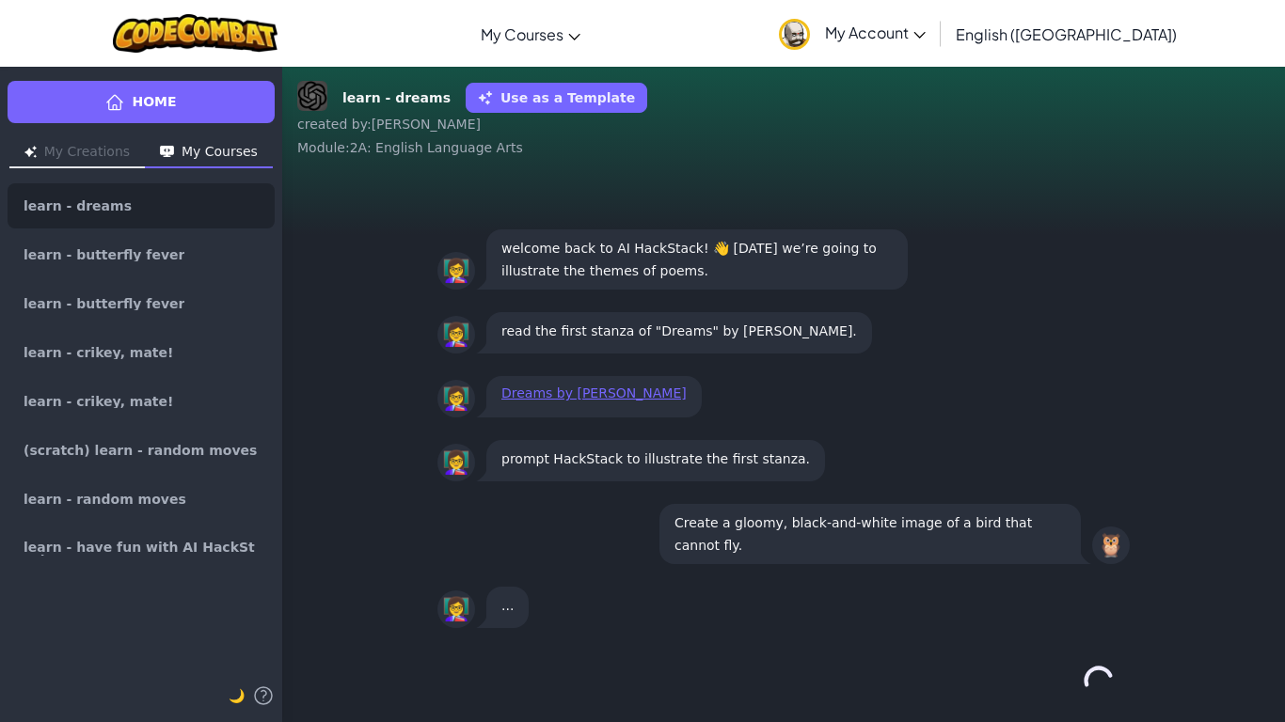
scroll to position [0, 0]
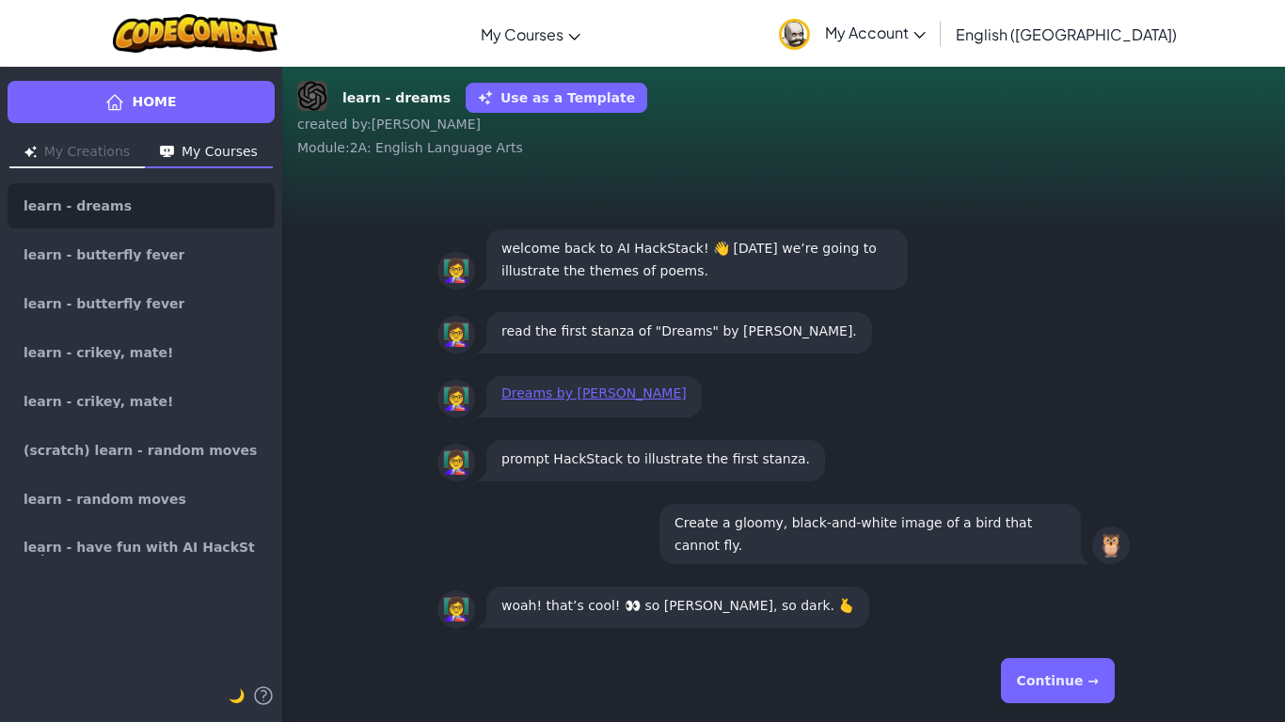
click at [1091, 686] on button "Continue →" at bounding box center [1058, 680] width 114 height 45
click at [1091, 686] on div "Continue →" at bounding box center [783, 681] width 692 height 68
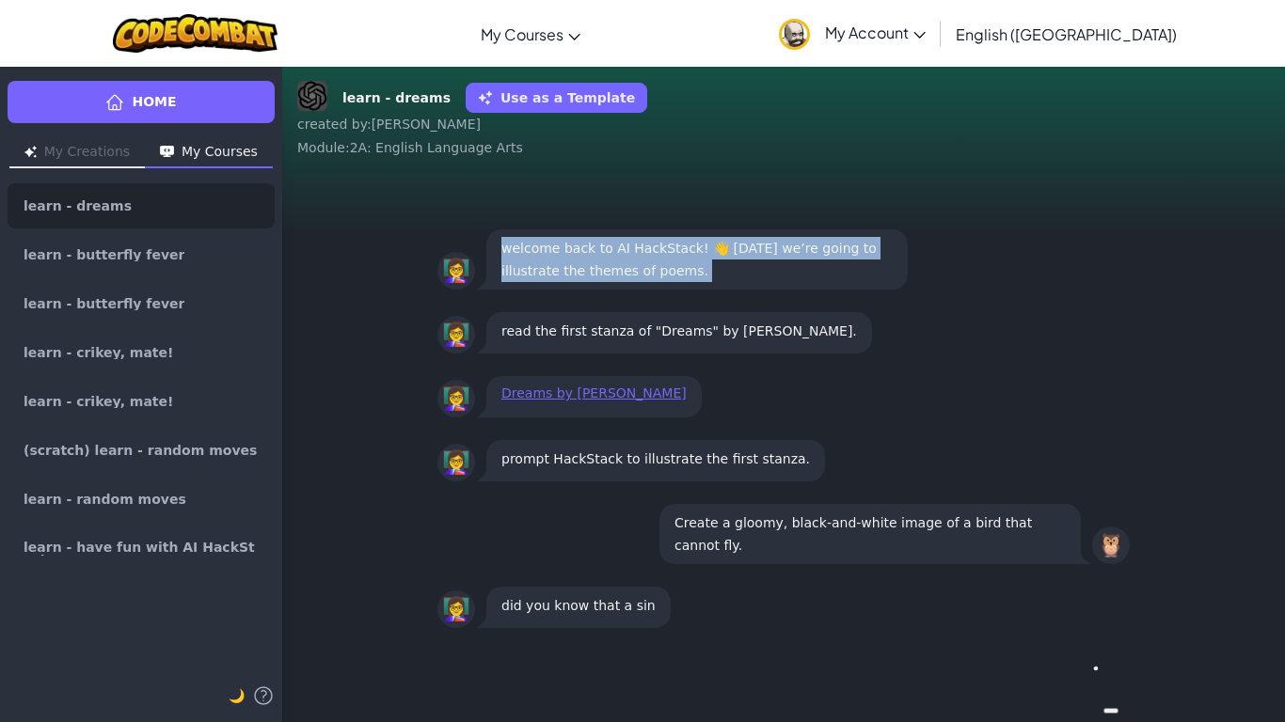
click at [1091, 686] on button "Continue →" at bounding box center [1098, 680] width 32 height 45
click at [1091, 686] on div "Continue →" at bounding box center [783, 681] width 692 height 68
click at [1091, 686] on button "Continue →" at bounding box center [1098, 680] width 32 height 45
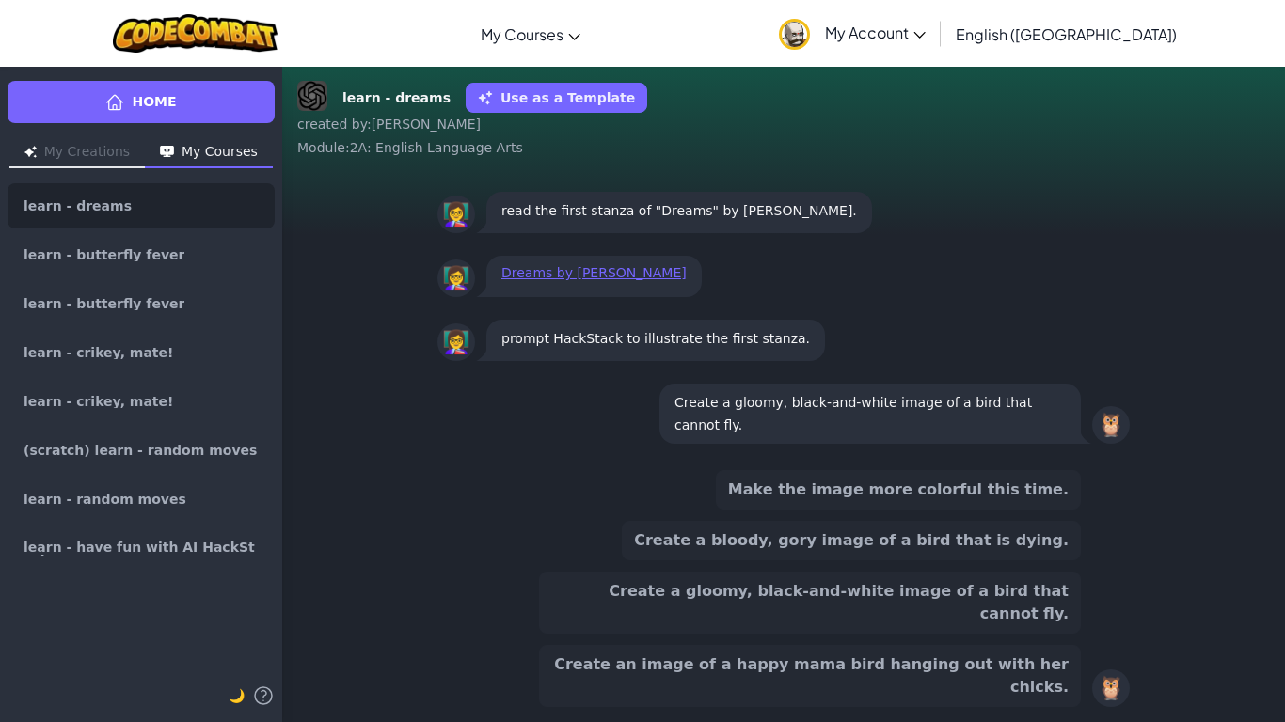
click at [1092, 686] on div "🦉" at bounding box center [1111, 689] width 38 height 38
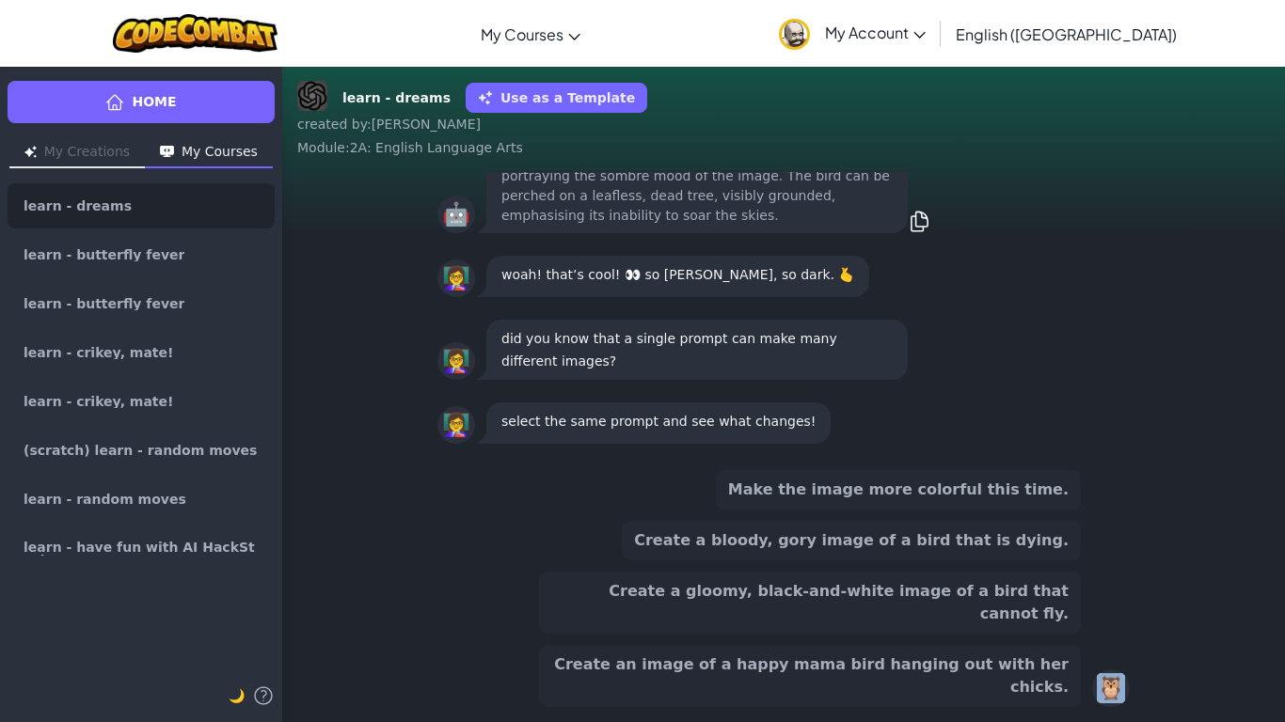
click at [1092, 686] on div "🦉" at bounding box center [1111, 689] width 38 height 38
click at [1051, 673] on button "Create an image of a happy mama bird hanging out with her chicks." at bounding box center [810, 676] width 542 height 62
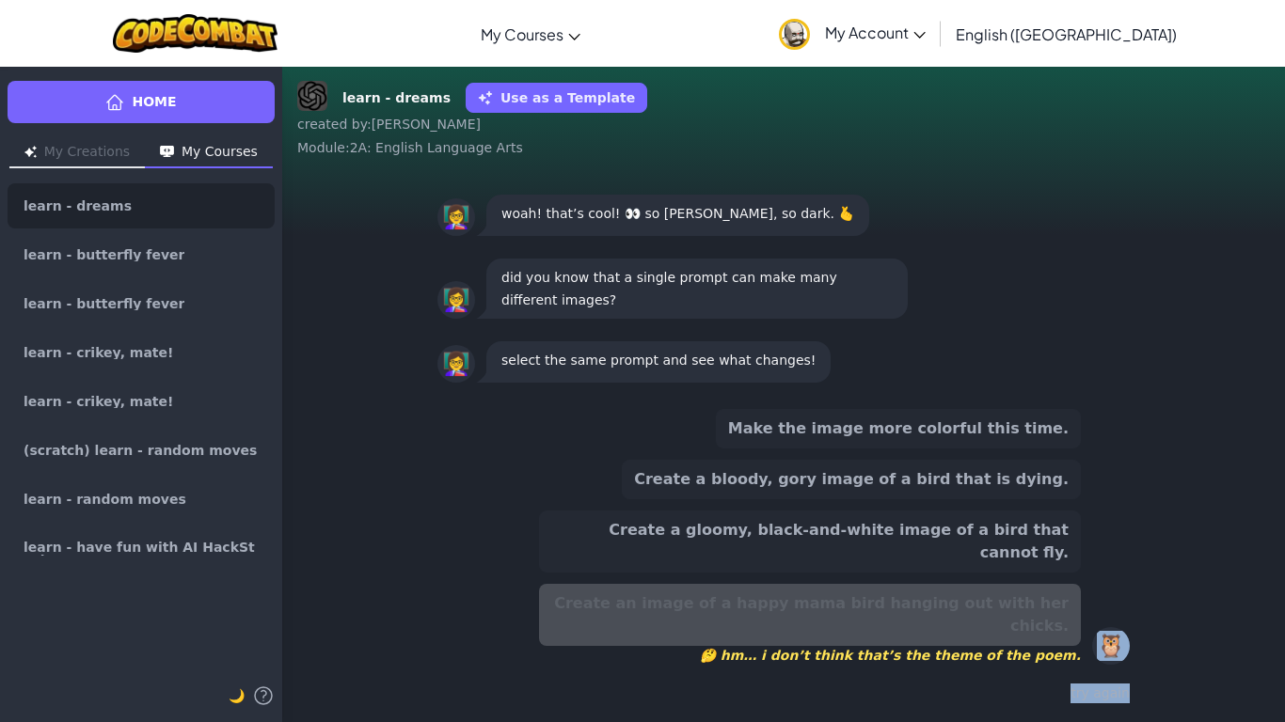
click at [1019, 573] on button "Create a gloomy, black-and-white image of a bird that cannot fly." at bounding box center [810, 542] width 542 height 62
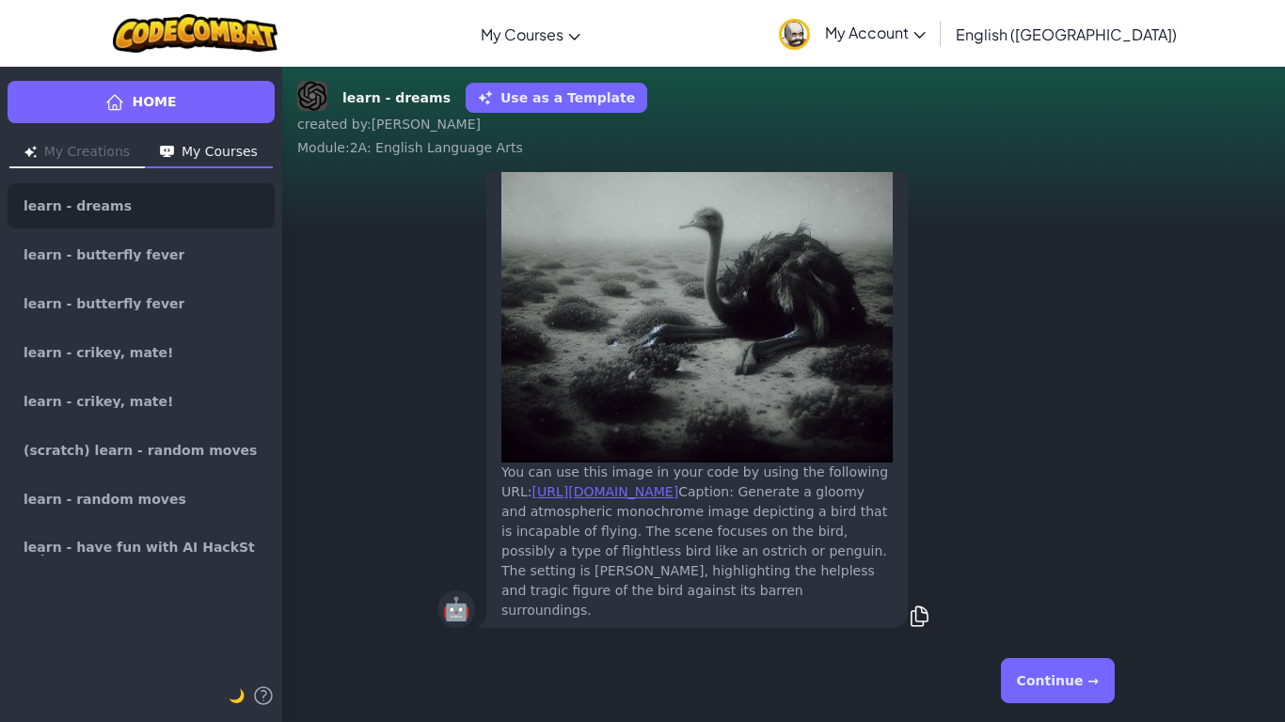
click at [1043, 694] on button "Continue →" at bounding box center [1058, 680] width 114 height 45
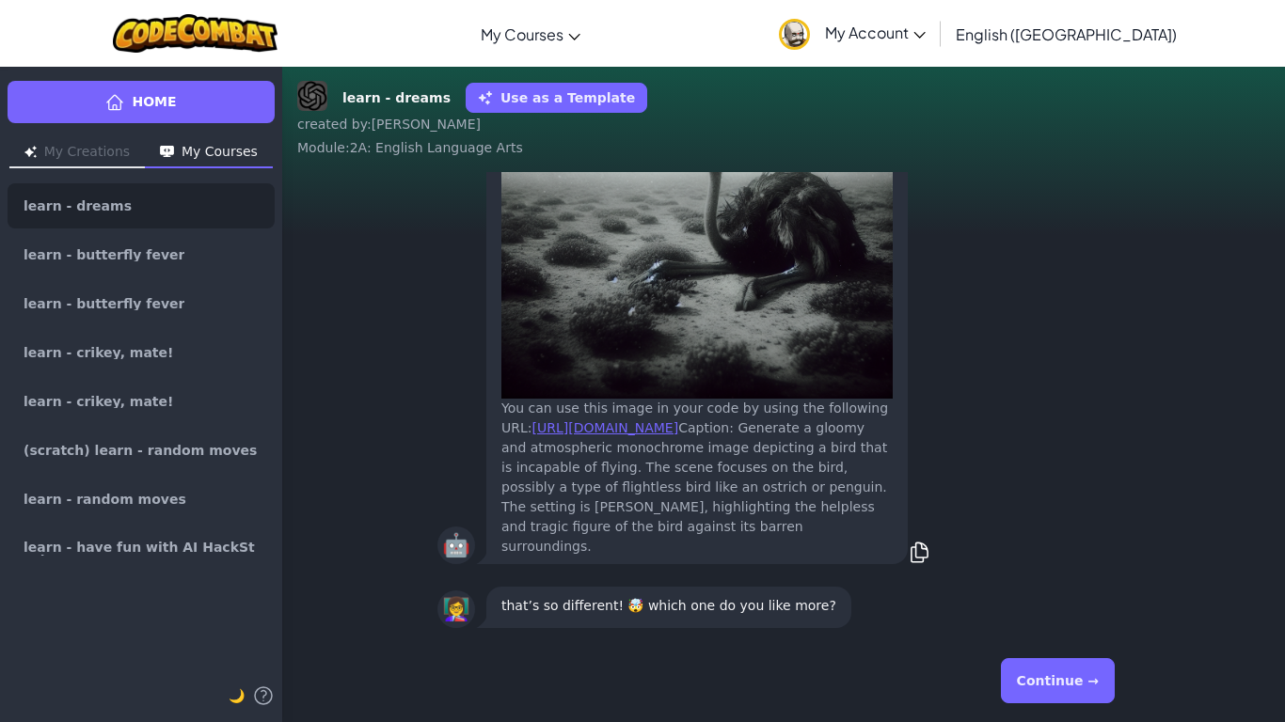
click at [1080, 692] on button "Continue →" at bounding box center [1058, 680] width 114 height 45
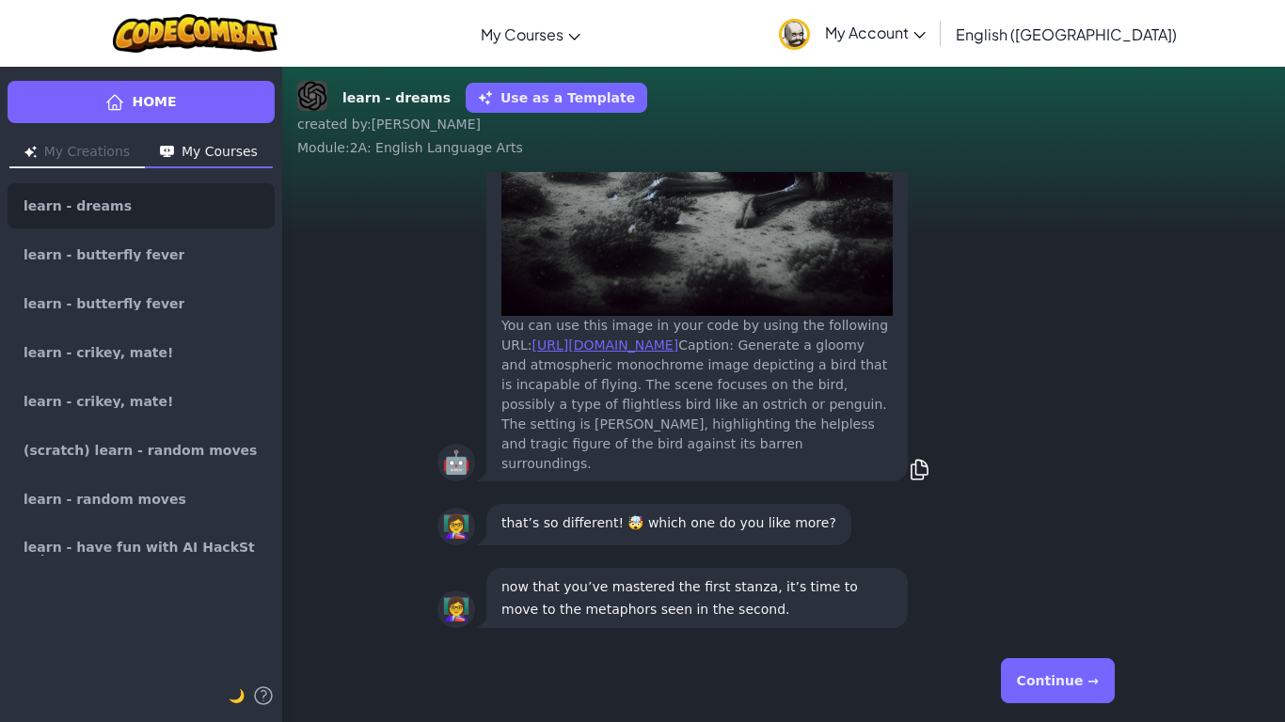
click at [1074, 693] on button "Continue →" at bounding box center [1058, 680] width 114 height 45
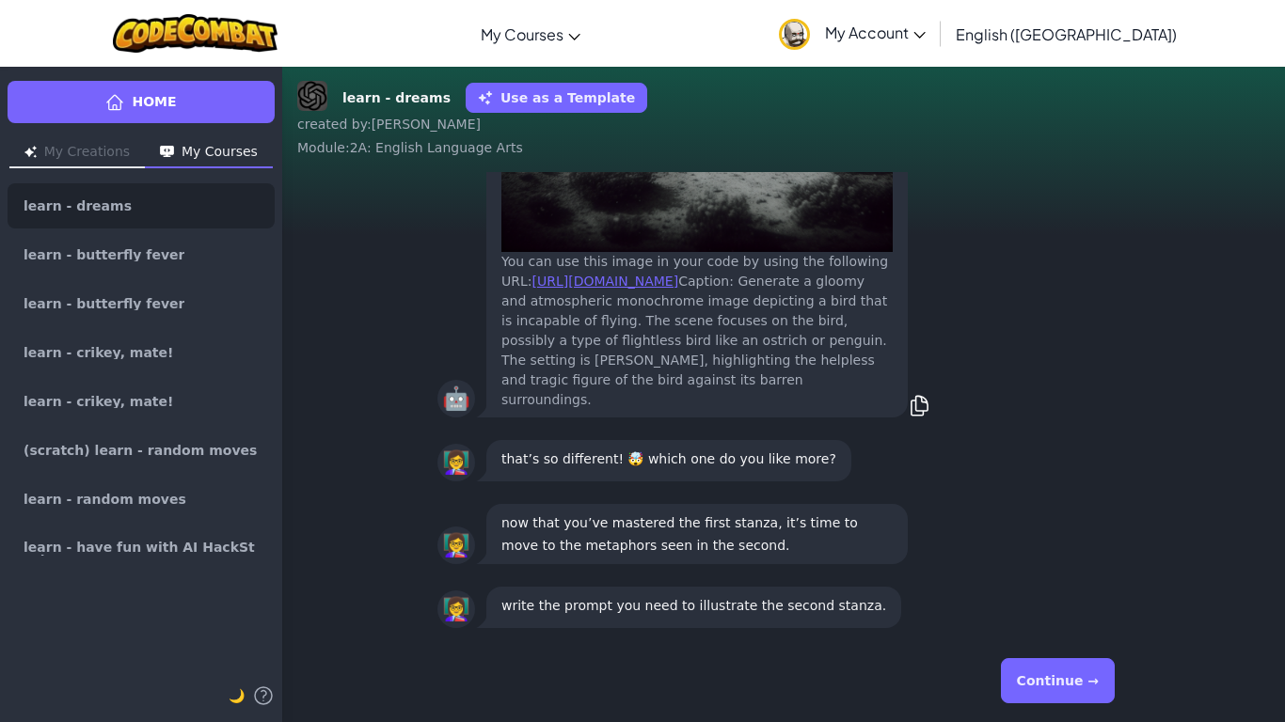
click at [1047, 682] on button "Continue →" at bounding box center [1058, 680] width 114 height 45
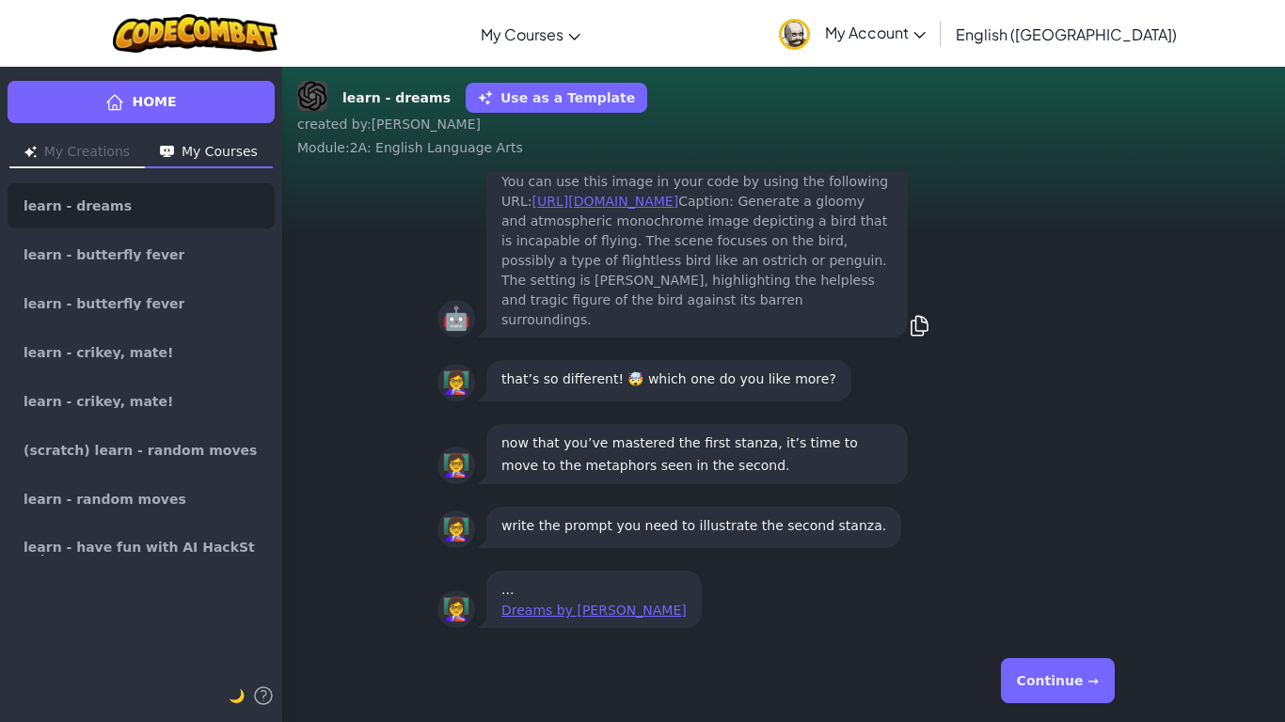
click at [1040, 683] on button "Continue →" at bounding box center [1058, 680] width 114 height 45
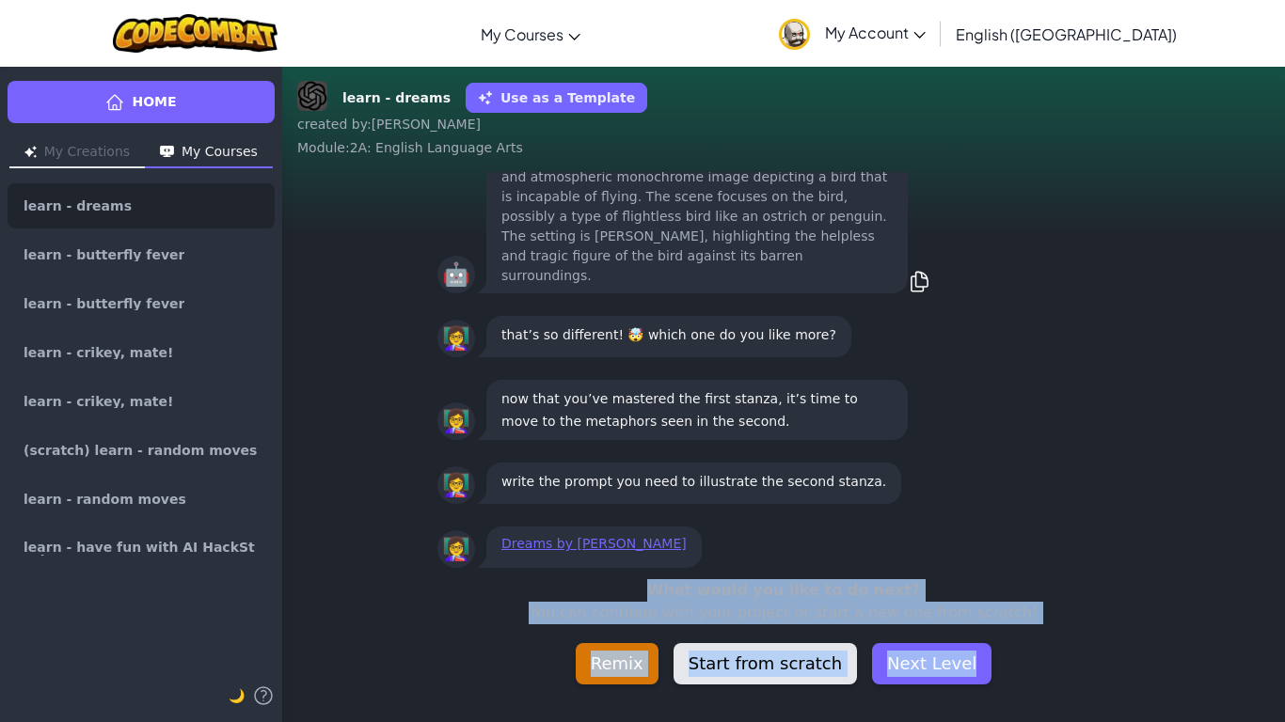
click at [772, 656] on button "Start from scratch" at bounding box center [764, 663] width 183 height 41
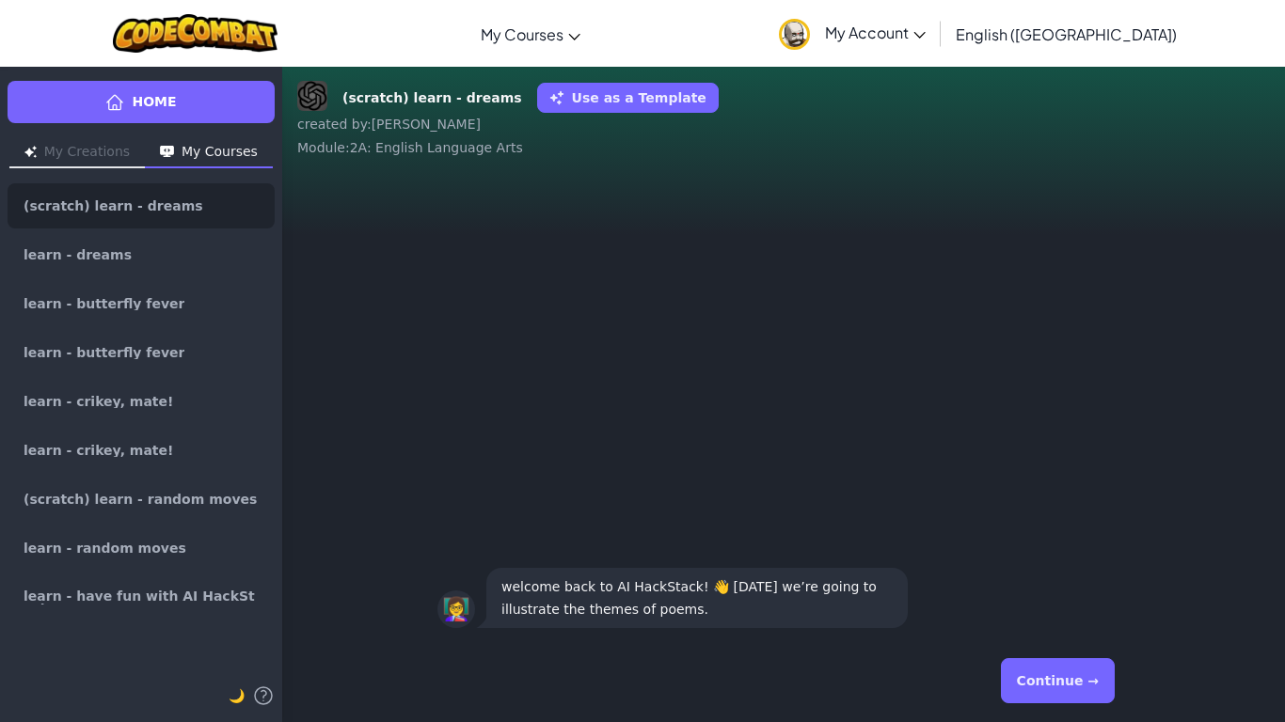
click at [1113, 662] on div "Continue →" at bounding box center [783, 681] width 692 height 68
click at [1083, 691] on button "Continue →" at bounding box center [1058, 680] width 114 height 45
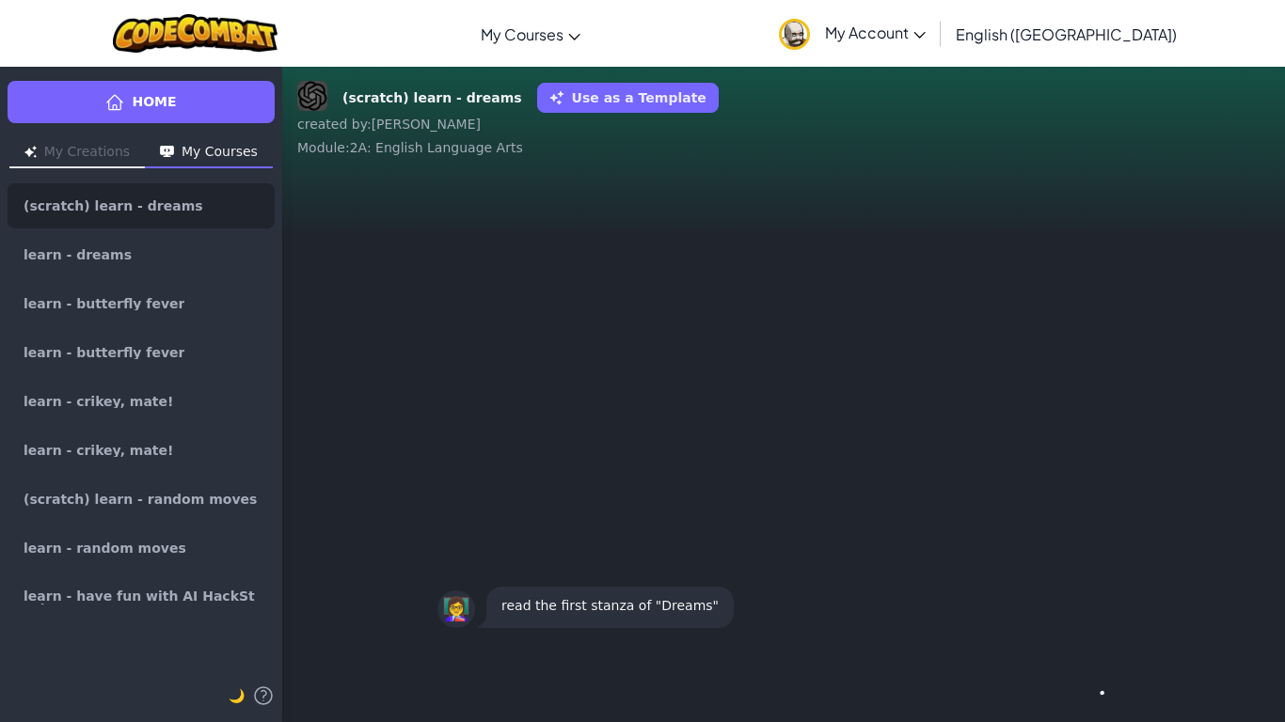
click at [1083, 691] on div "Continue →" at bounding box center [783, 681] width 692 height 68
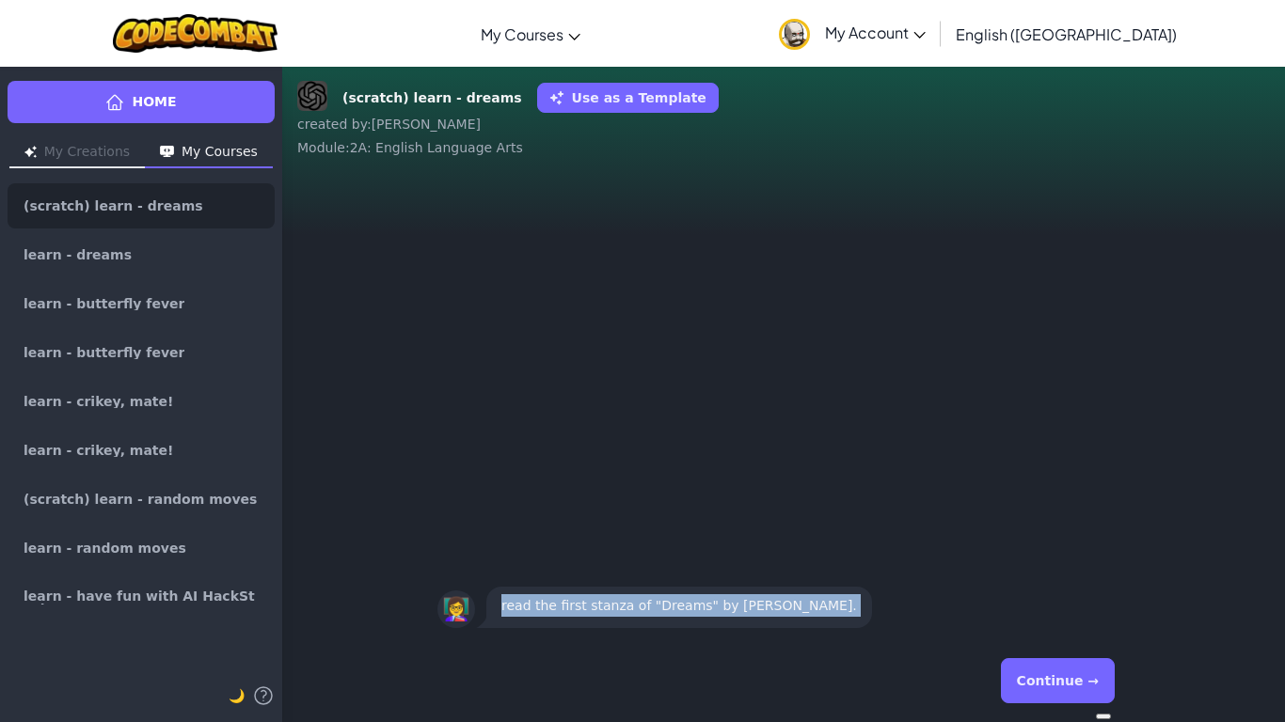
click at [1083, 691] on button "Continue →" at bounding box center [1058, 680] width 114 height 45
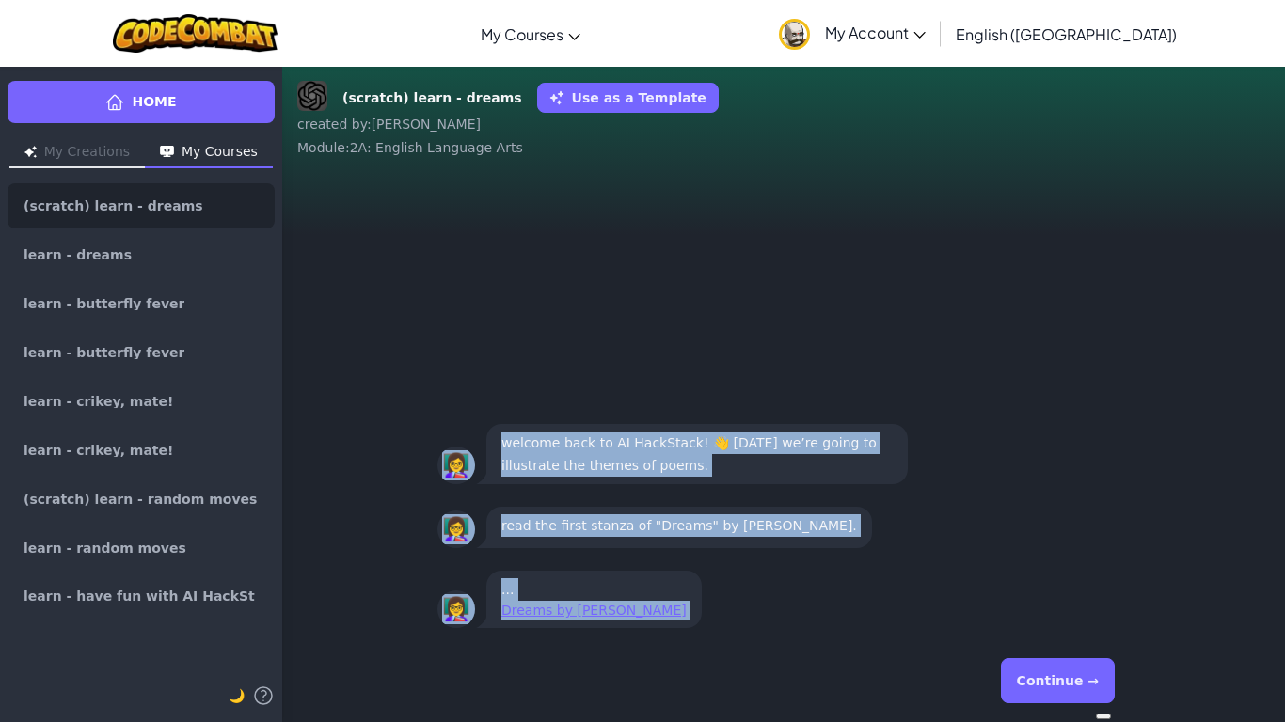
click at [1083, 691] on button "Continue →" at bounding box center [1058, 680] width 114 height 45
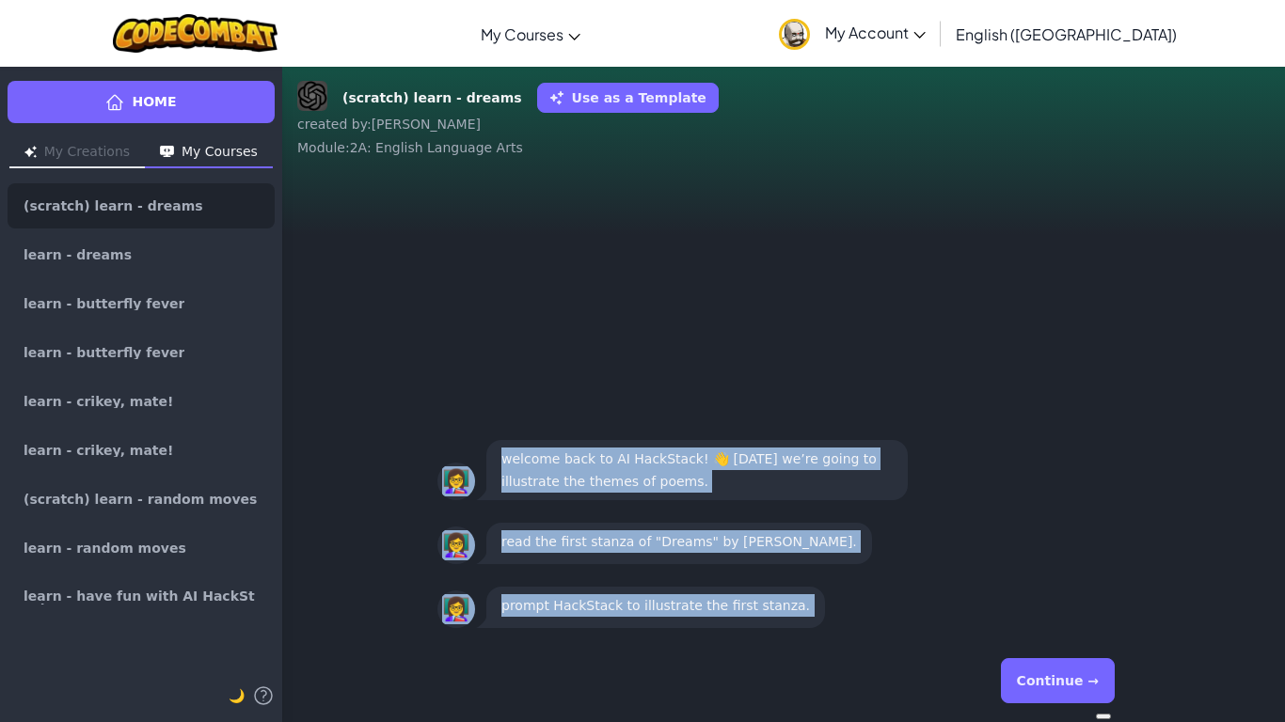
click at [1083, 691] on button "Continue →" at bounding box center [1058, 680] width 114 height 45
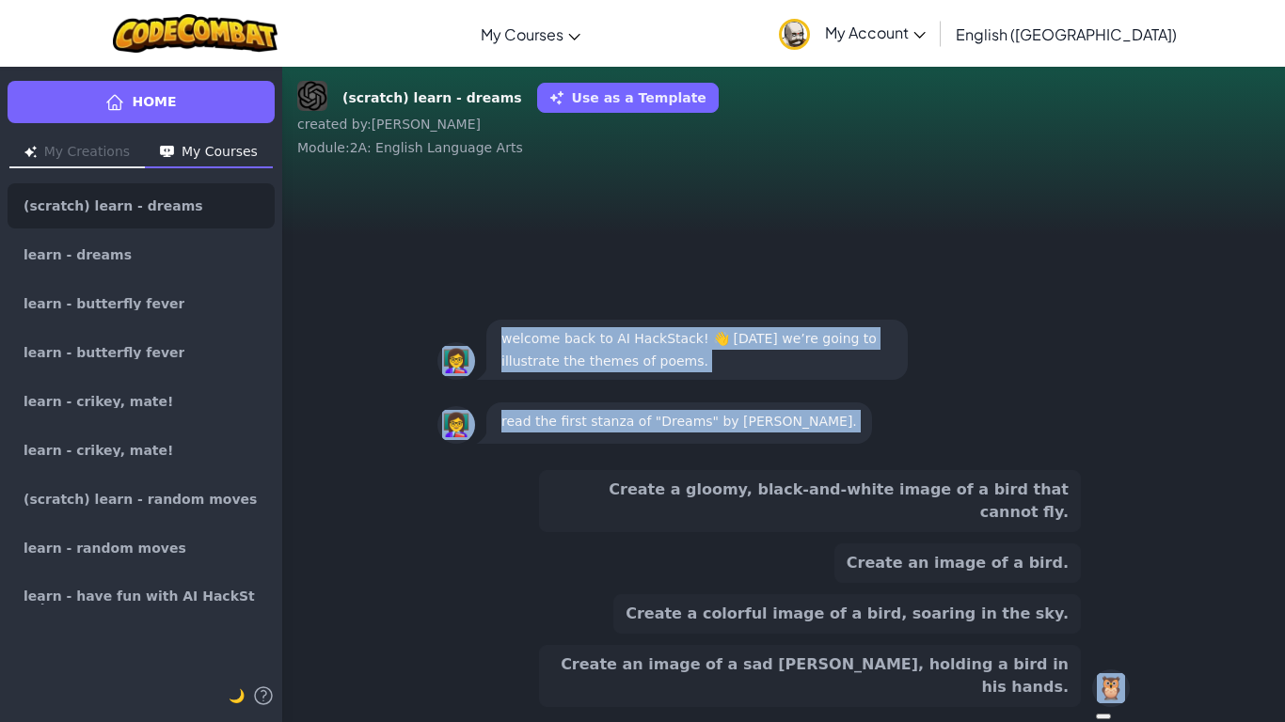
click at [1083, 691] on div "Create a gloomy, black-and-white image of a bird that cannot fly. Create an ima…" at bounding box center [783, 588] width 692 height 237
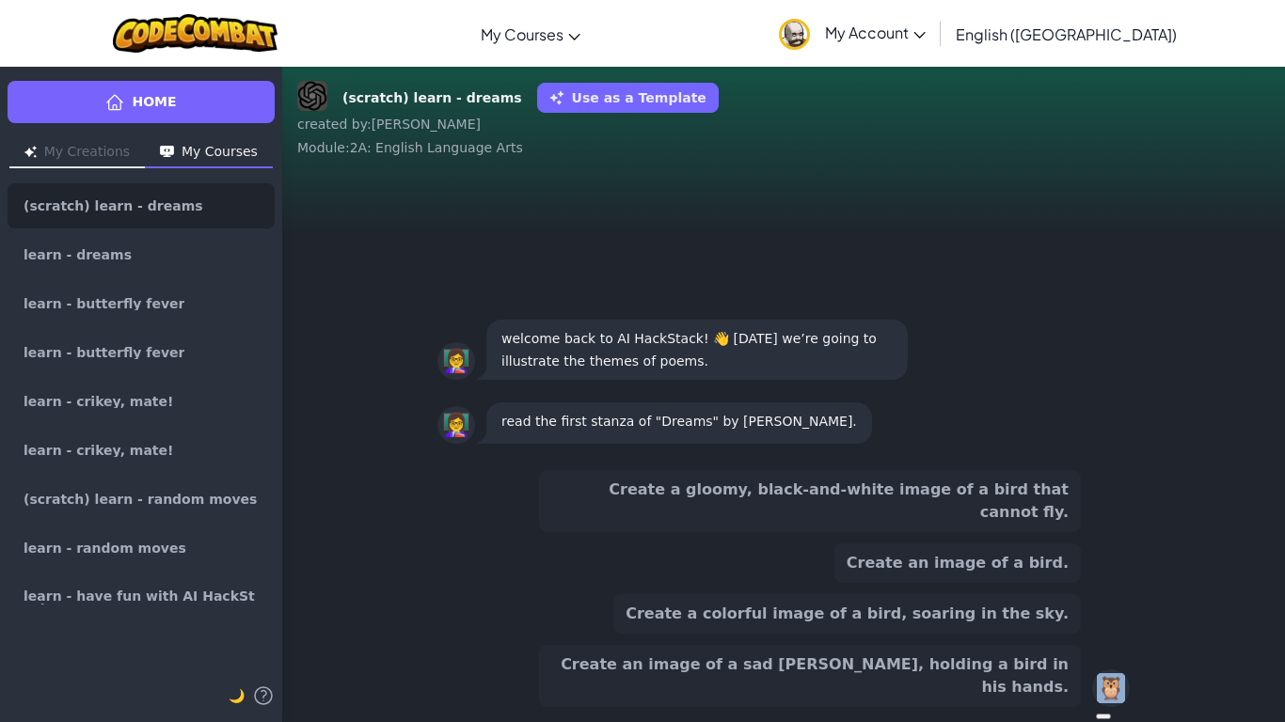
click at [1083, 691] on div "Create a gloomy, black-and-white image of a bird that cannot fly. Create an ima…" at bounding box center [783, 588] width 692 height 237
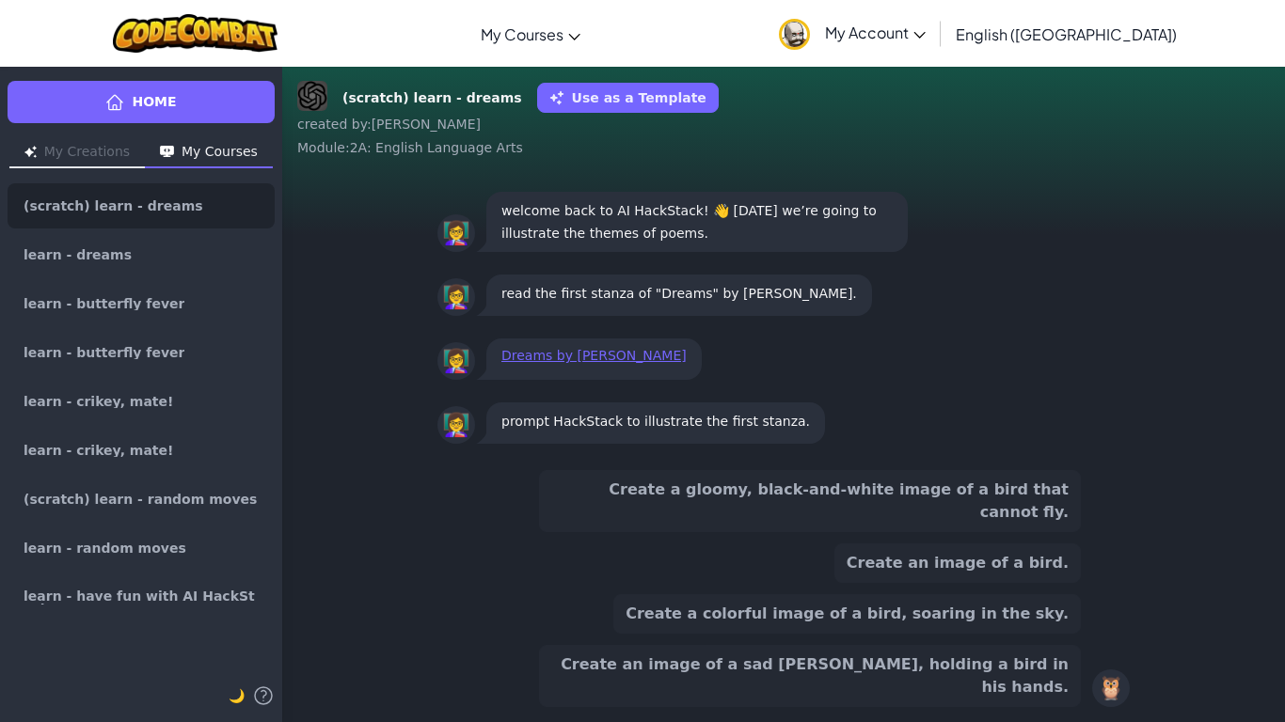
click at [961, 612] on div "Create a gloomy, black-and-white image of a bird that cannot fly. Create an ima…" at bounding box center [810, 588] width 542 height 237
click at [901, 634] on button "Create a colorful image of a bird, soaring in the sky." at bounding box center [846, 613] width 467 height 39
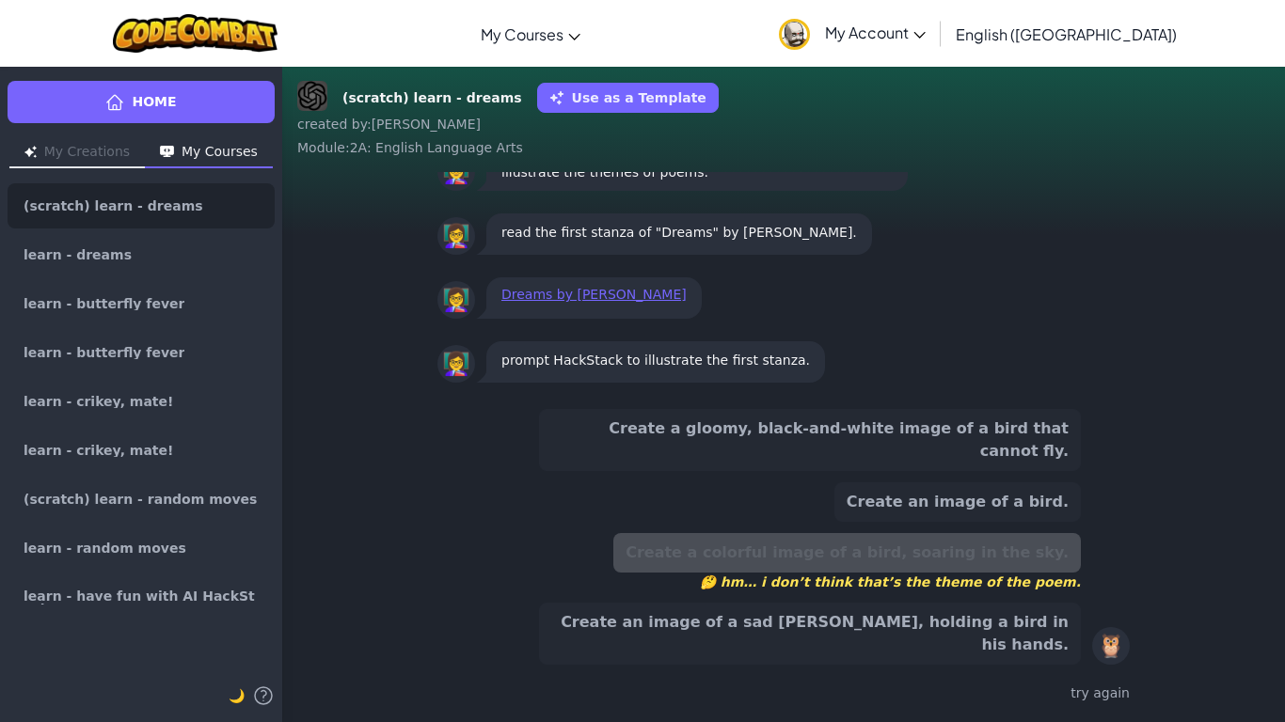
click at [901, 643] on button "Create an image of a sad [PERSON_NAME], holding a bird in his hands." at bounding box center [810, 634] width 542 height 62
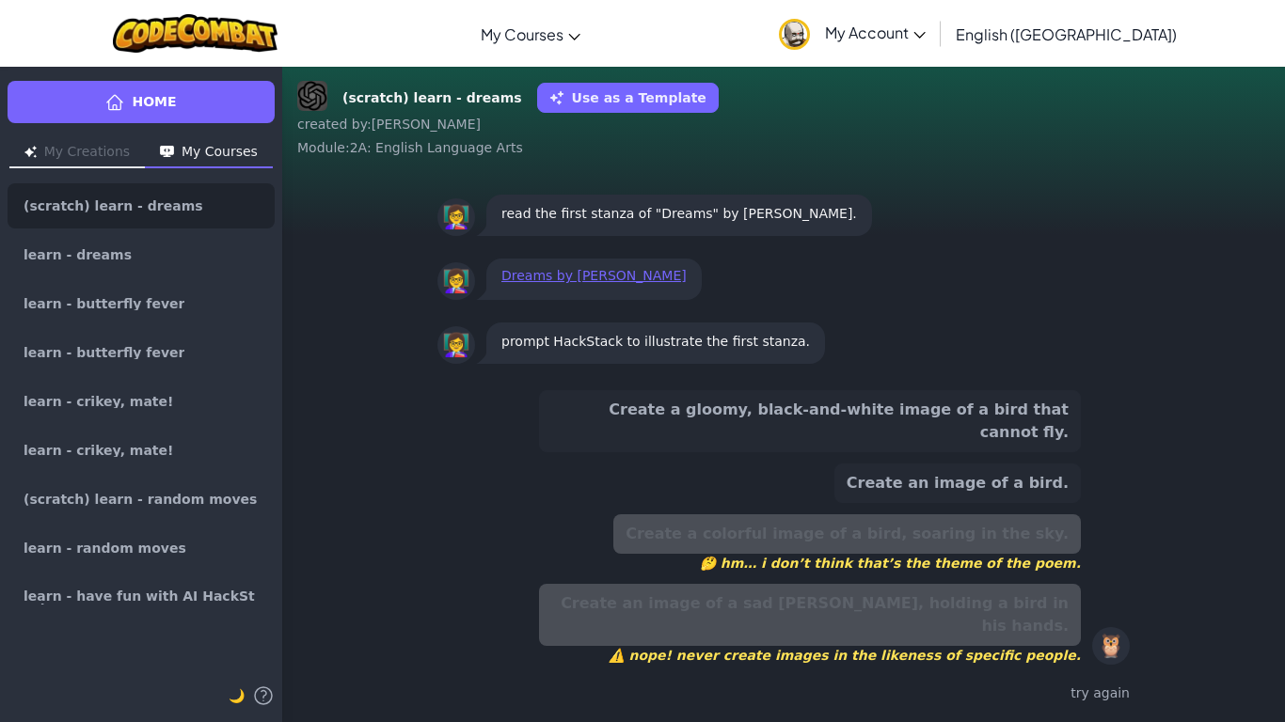
click at [958, 492] on button "Create an image of a bird." at bounding box center [957, 483] width 246 height 39
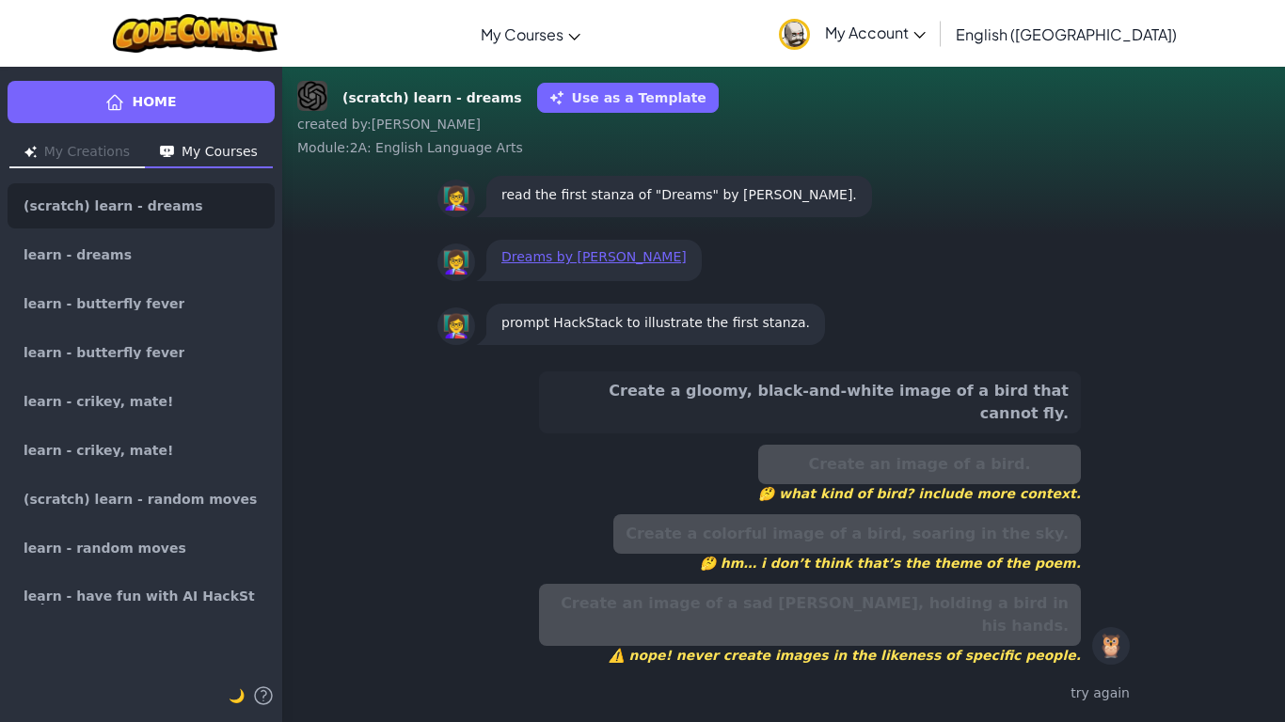
click at [962, 434] on button "Create a gloomy, black-and-white image of a bird that cannot fly." at bounding box center [810, 402] width 542 height 62
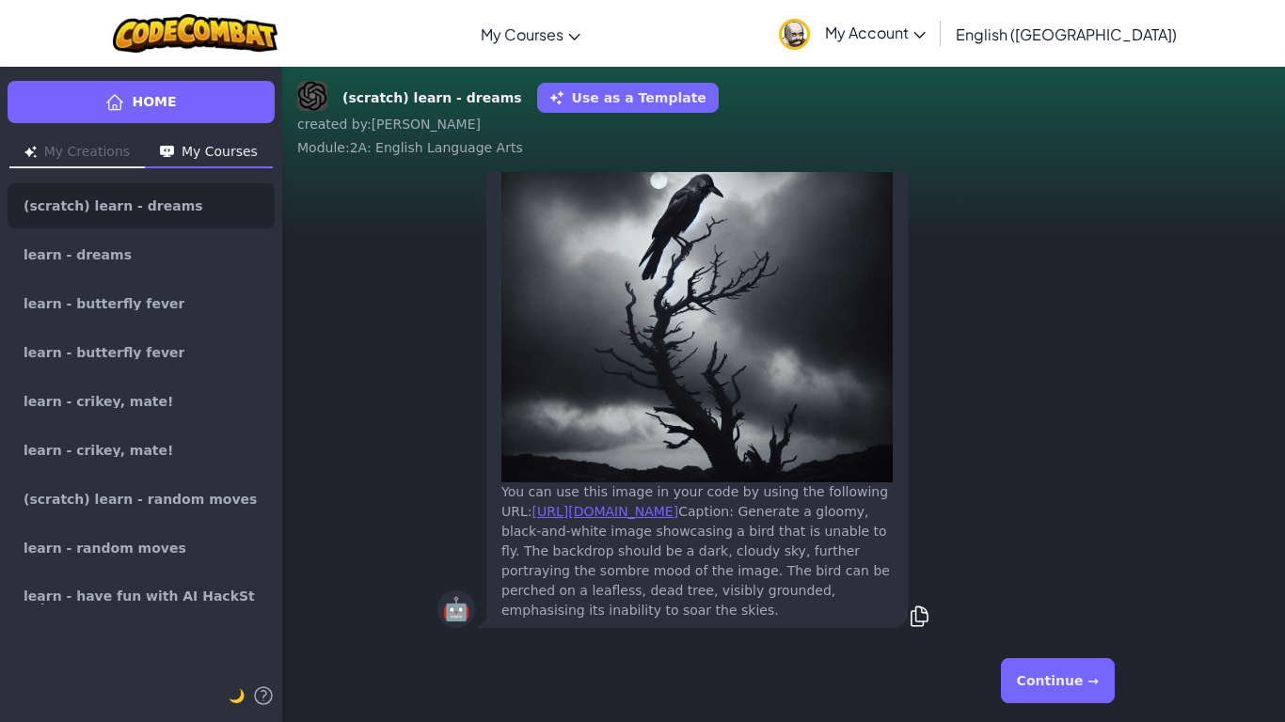
click at [1014, 667] on button "Continue →" at bounding box center [1058, 680] width 114 height 45
click at [1014, 667] on div "Continue →" at bounding box center [783, 681] width 692 height 68
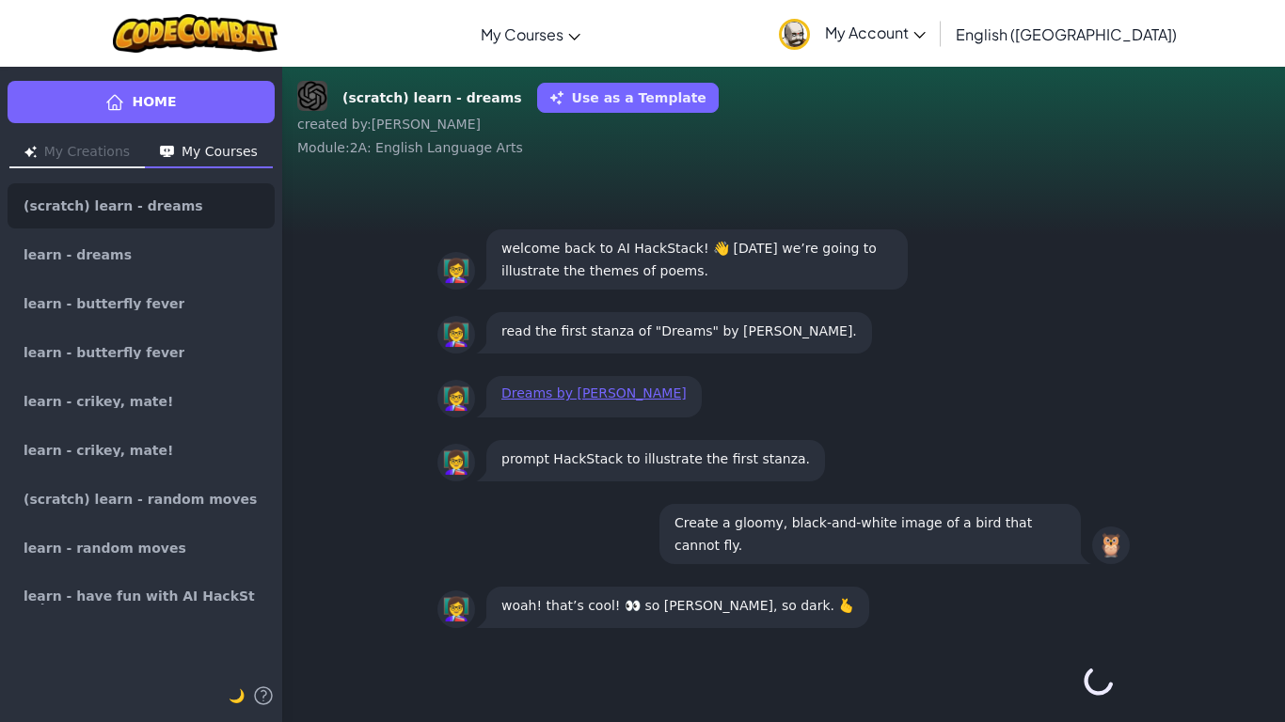
click at [1082, 667] on button "Continue →" at bounding box center [1098, 680] width 32 height 45
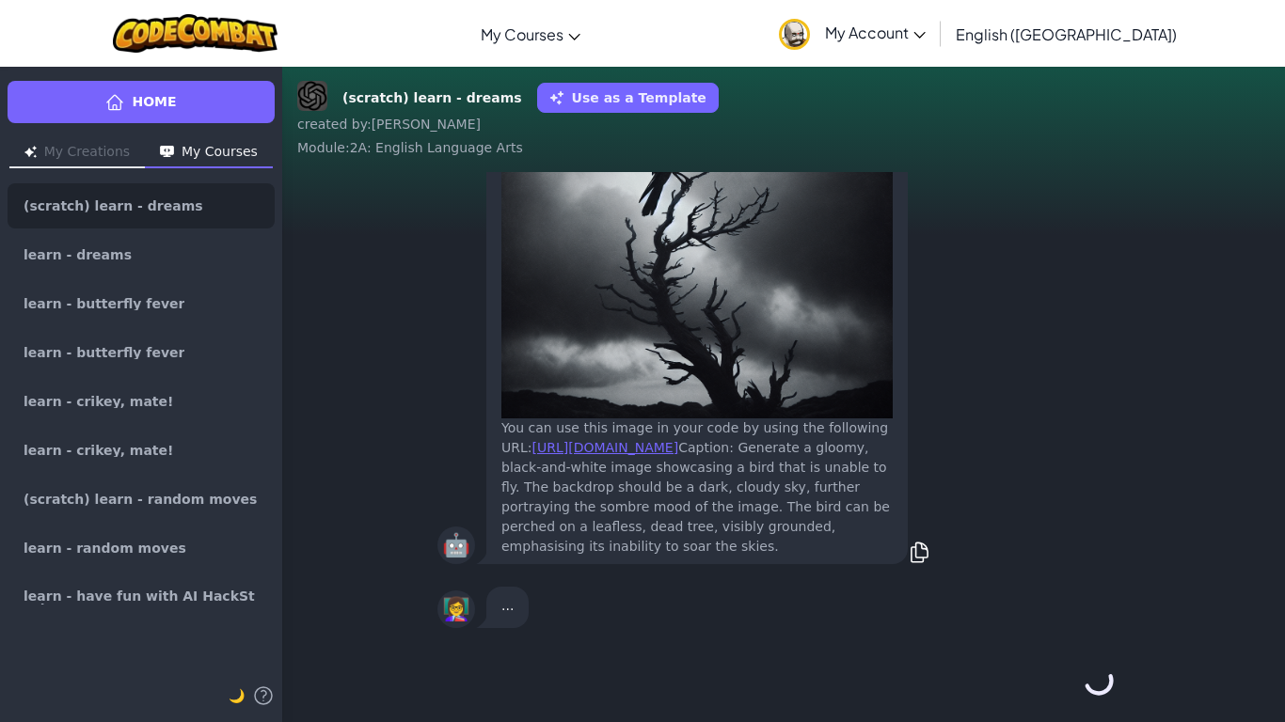
click at [1014, 667] on div "Continue →" at bounding box center [783, 681] width 692 height 68
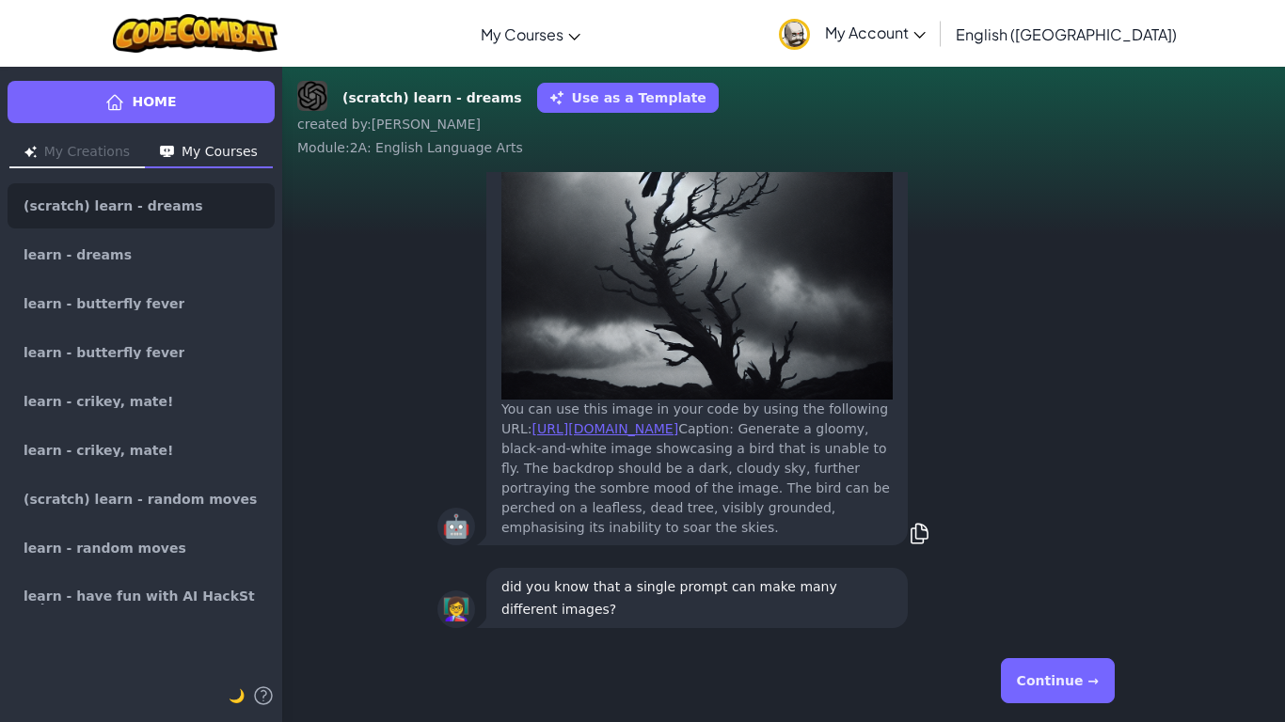
click at [1014, 667] on button "Continue →" at bounding box center [1058, 680] width 114 height 45
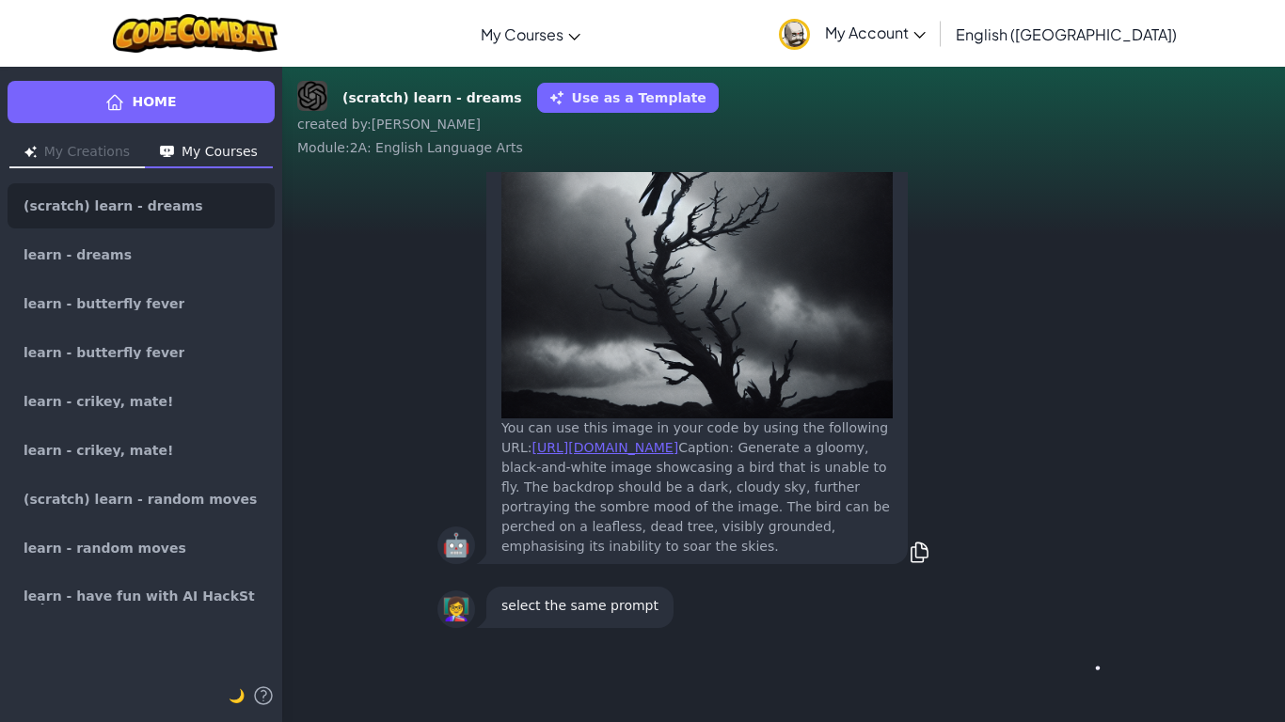
click at [1014, 667] on div "Continue →" at bounding box center [783, 681] width 692 height 68
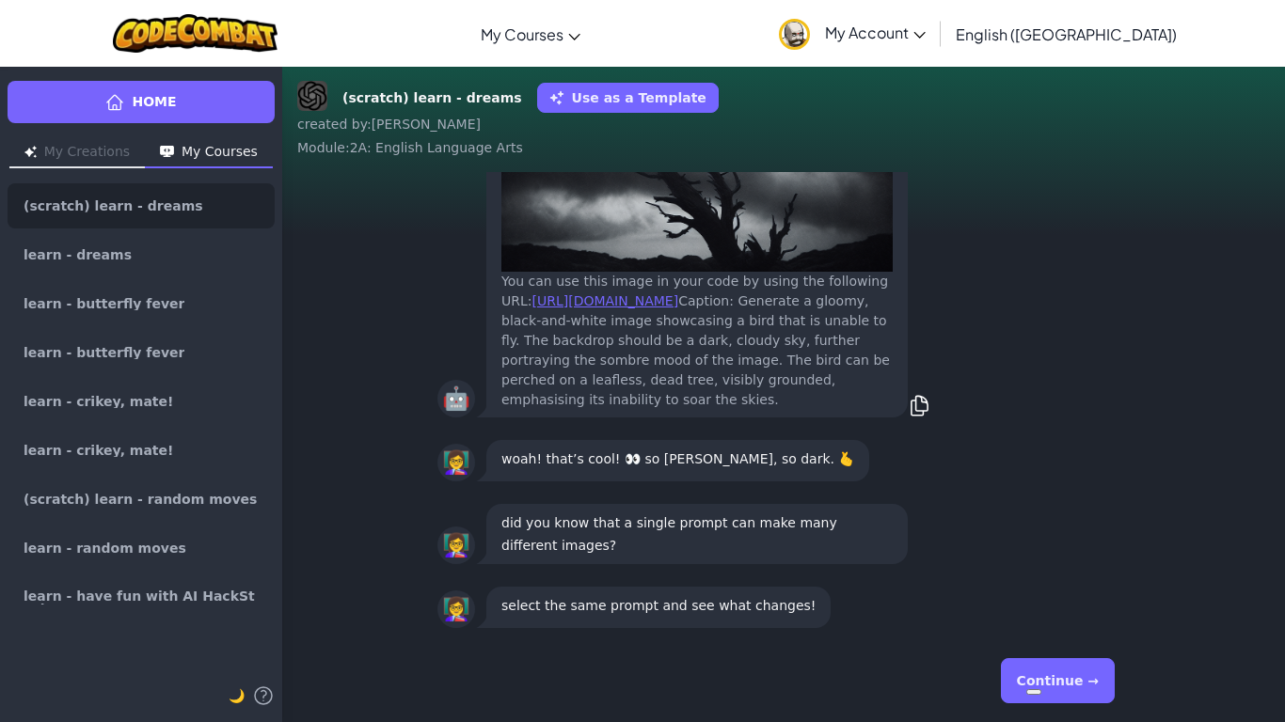
click at [1014, 667] on button "Continue →" at bounding box center [1058, 680] width 114 height 45
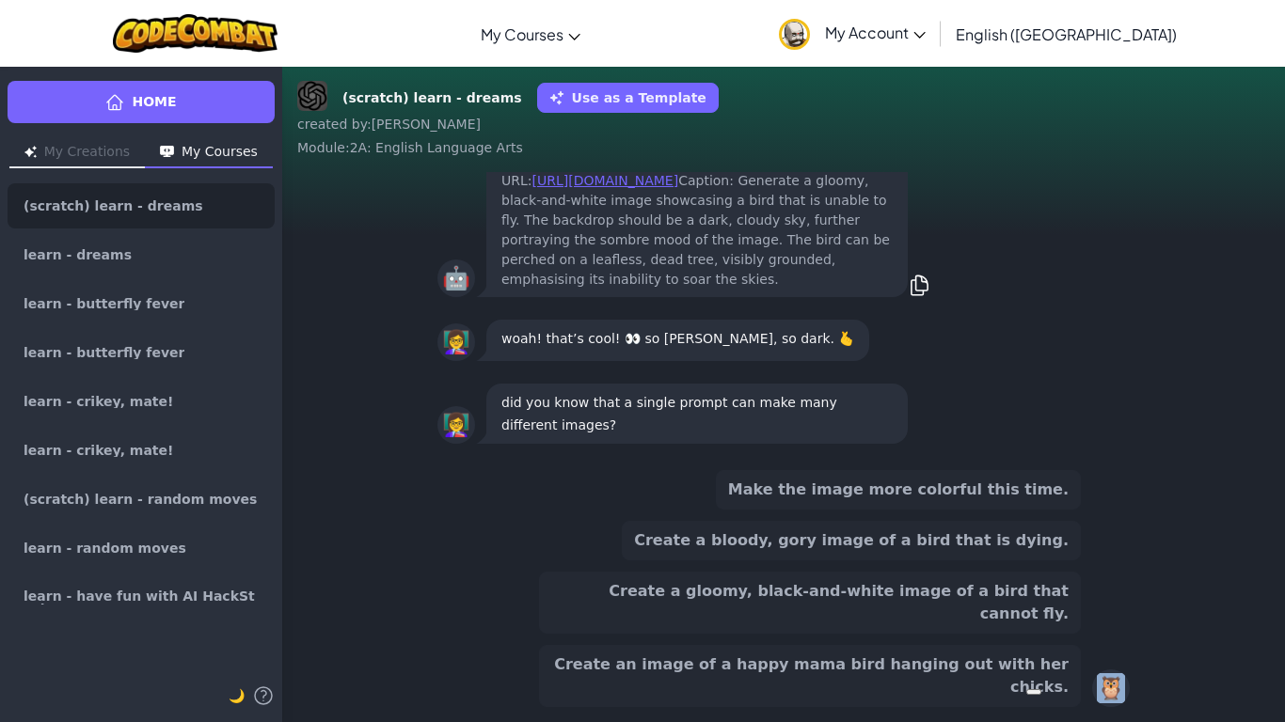
click at [1014, 667] on div "Create an image of a happy mama bird hanging out with her chicks." at bounding box center [810, 676] width 542 height 62
click at [1014, 667] on button "Create an image of a happy mama bird hanging out with her chicks." at bounding box center [810, 676] width 542 height 62
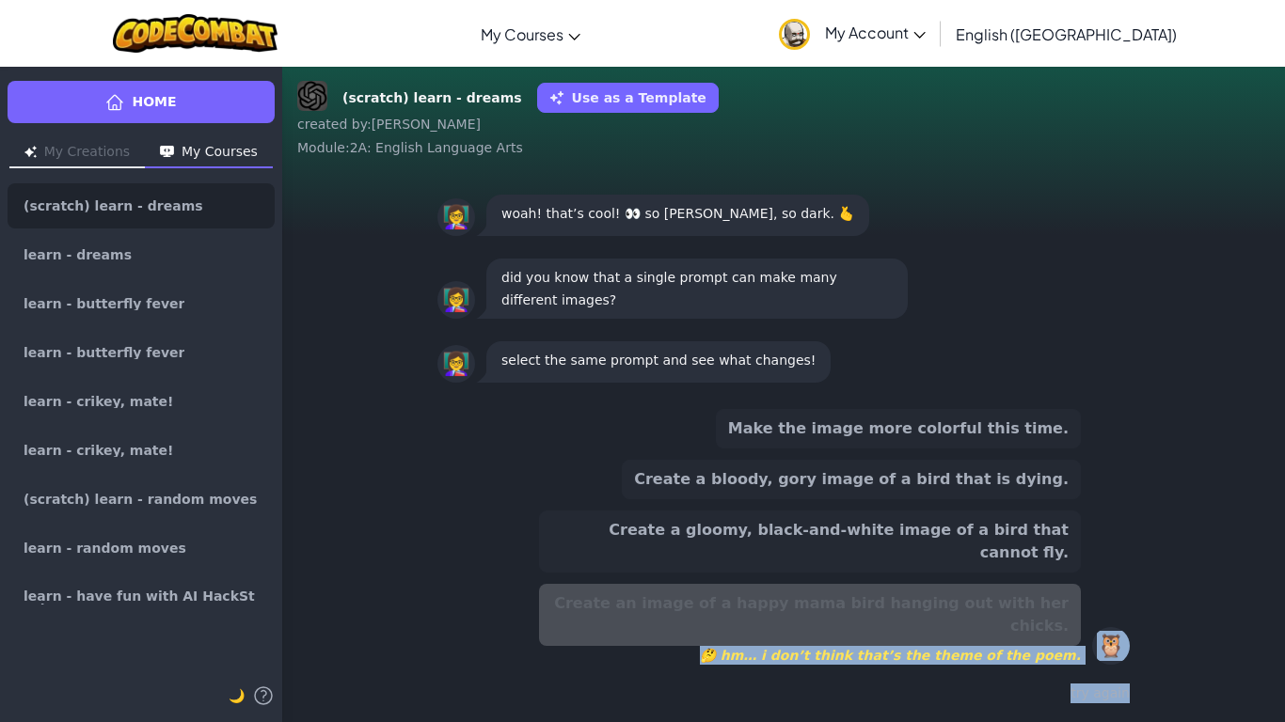
click at [998, 499] on button "Create a bloody, gory image of a bird that is dying." at bounding box center [851, 479] width 459 height 39
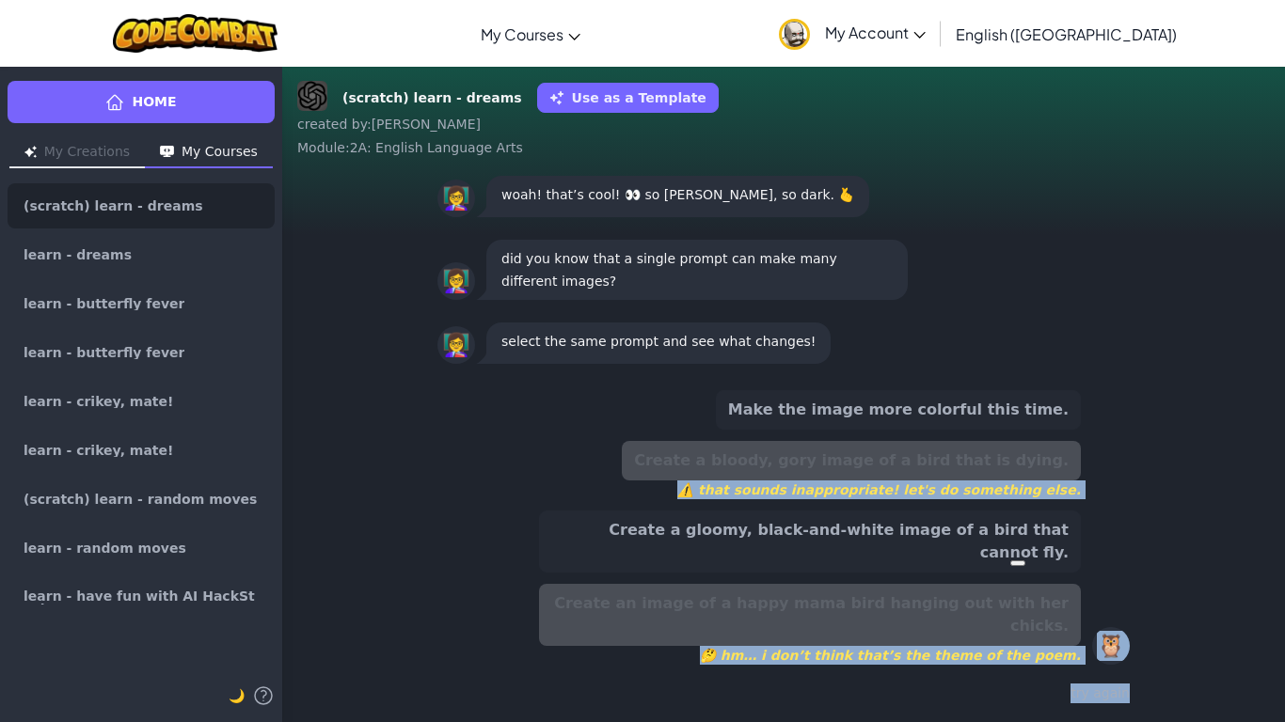
click at [970, 559] on button "Create a gloomy, black-and-white image of a bird that cannot fly." at bounding box center [810, 542] width 542 height 62
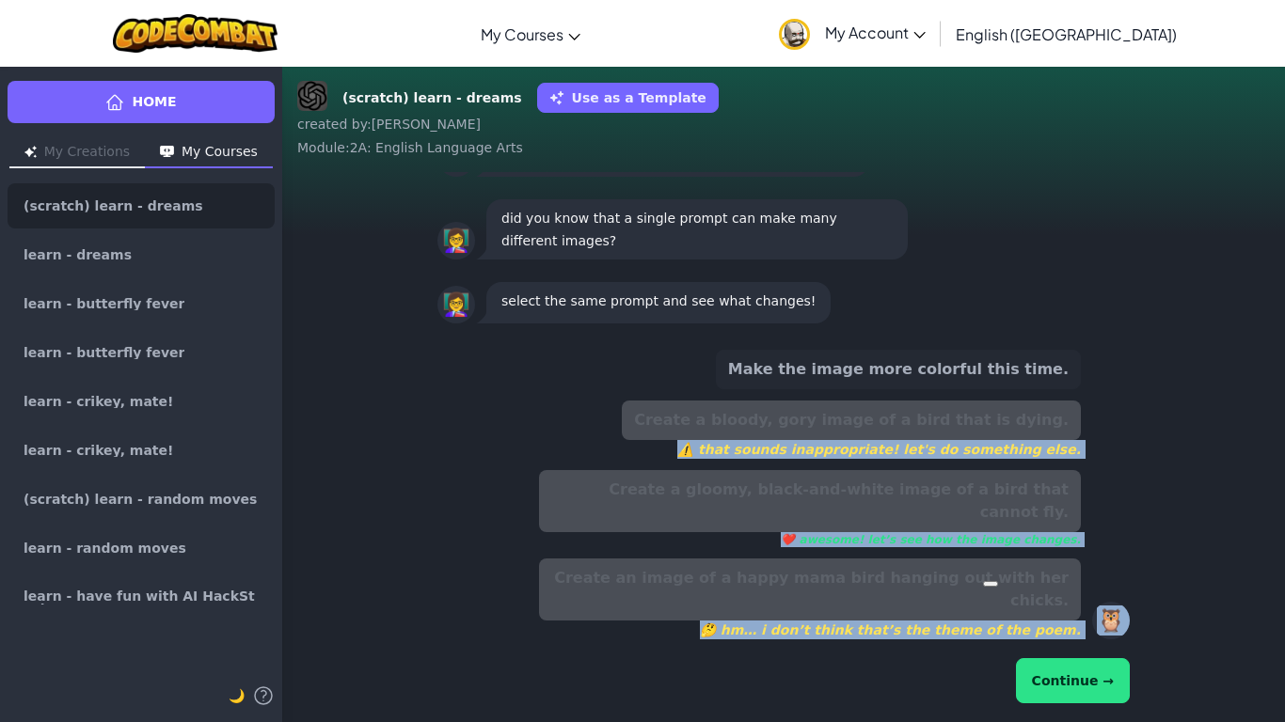
click at [1041, 701] on button "Continue →" at bounding box center [1073, 680] width 114 height 45
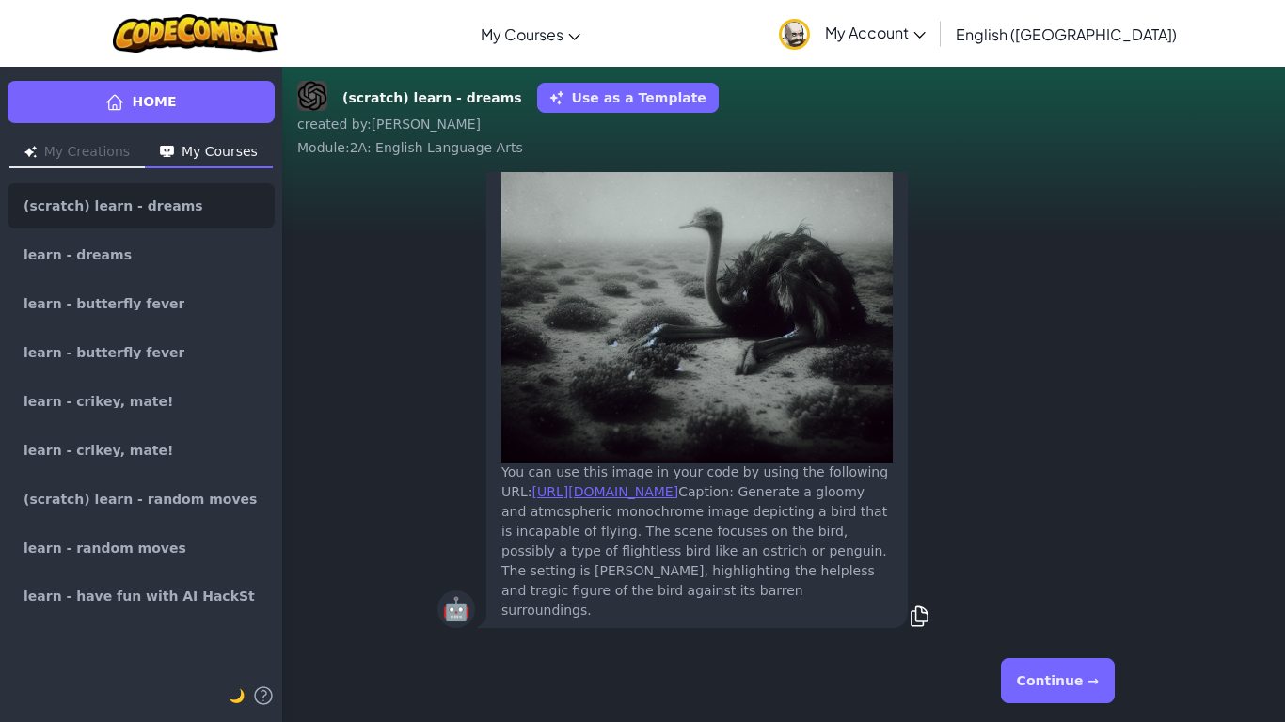
click at [1065, 664] on button "Continue →" at bounding box center [1058, 680] width 114 height 45
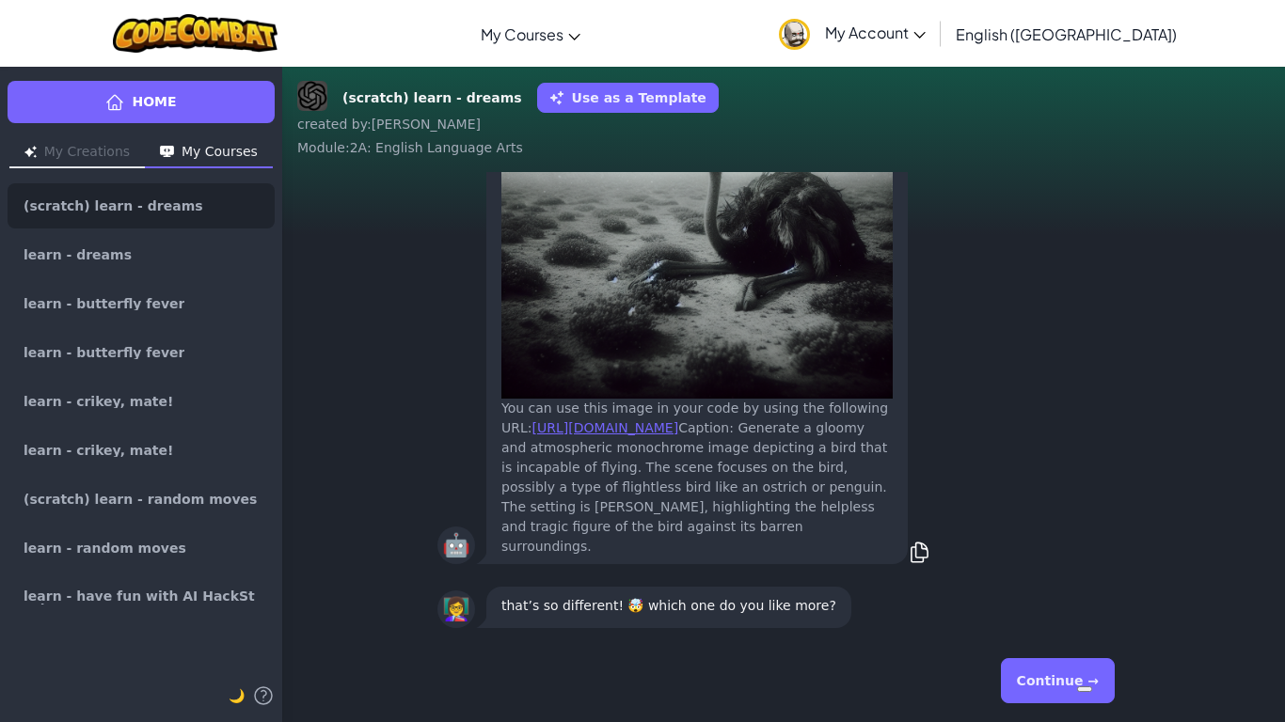
click at [1065, 664] on button "Continue →" at bounding box center [1058, 680] width 114 height 45
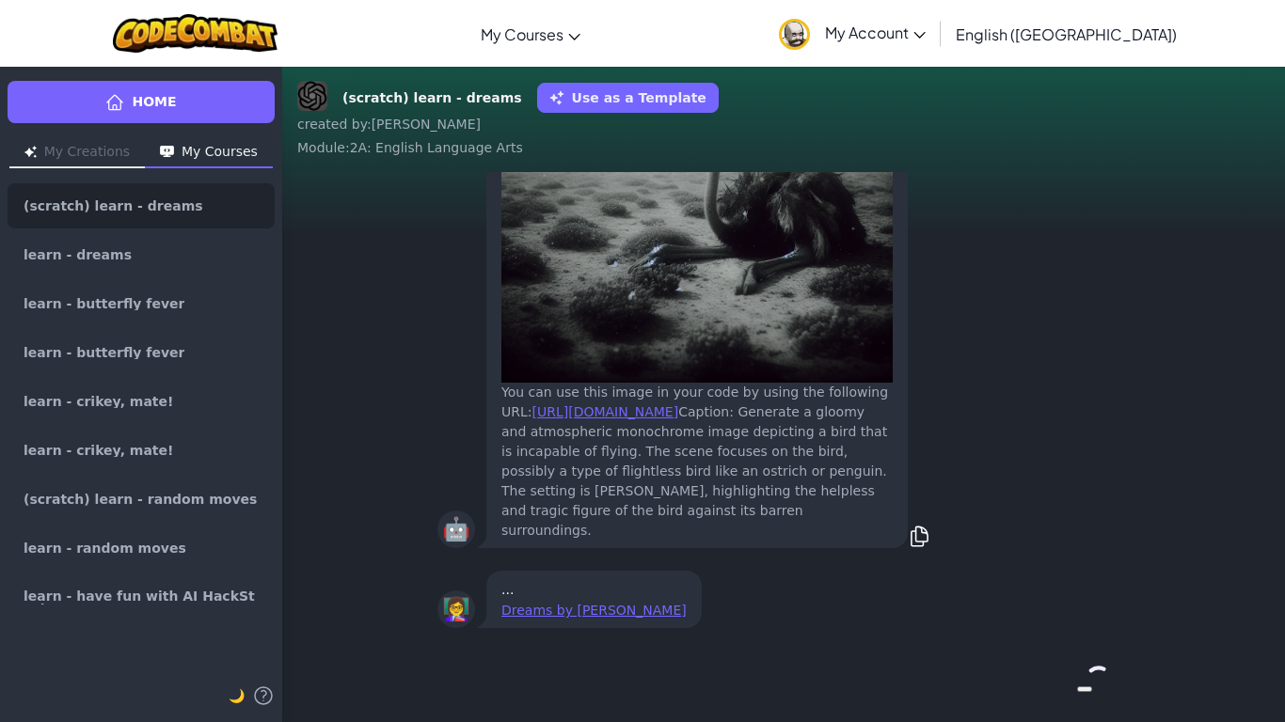
click at [1065, 664] on div "Continue →" at bounding box center [783, 681] width 692 height 68
click at [1082, 664] on button "Continue →" at bounding box center [1098, 680] width 32 height 45
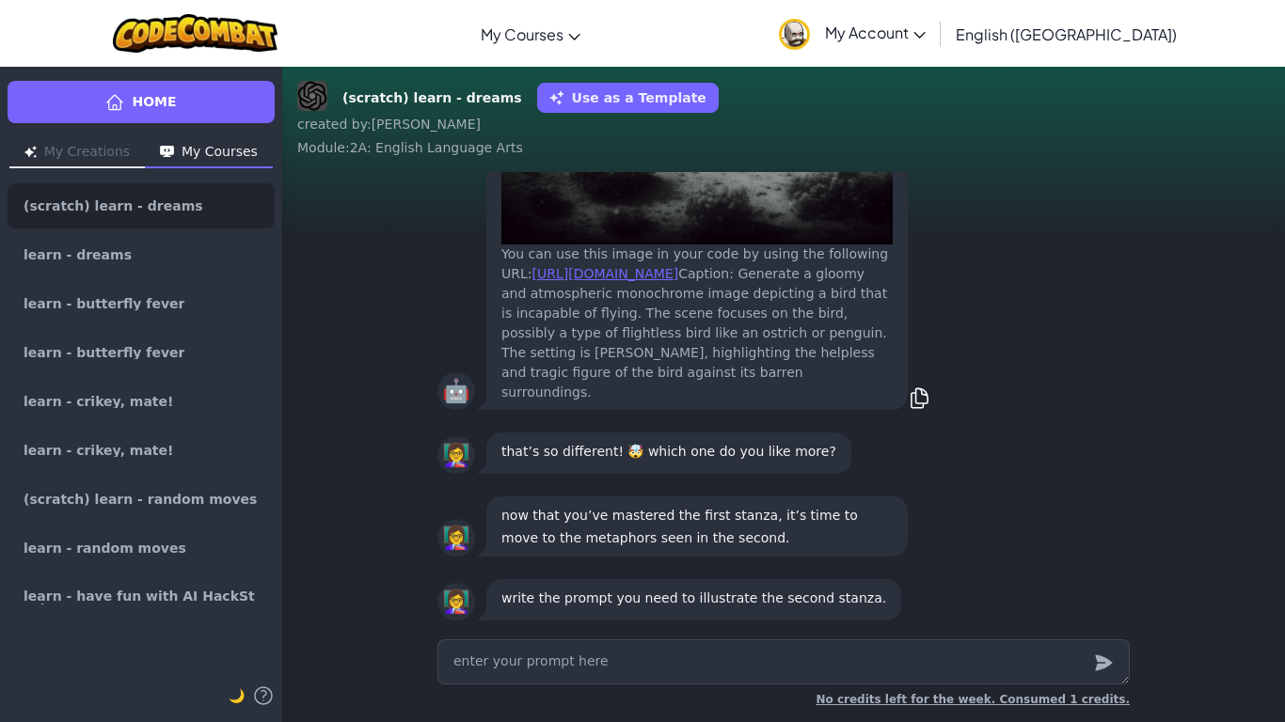
click at [1065, 664] on textarea at bounding box center [783, 661] width 692 height 45
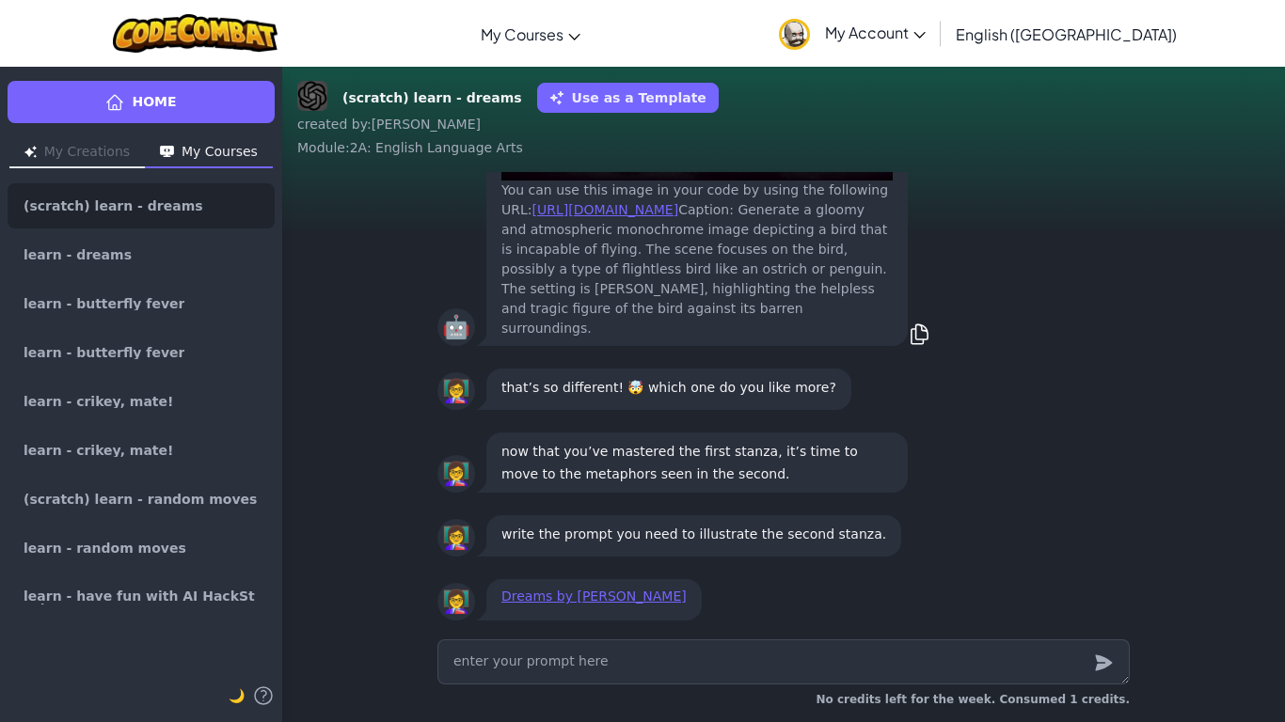
click at [1052, 700] on span "No credits left for the week. Consumed 1 credits." at bounding box center [972, 699] width 314 height 13
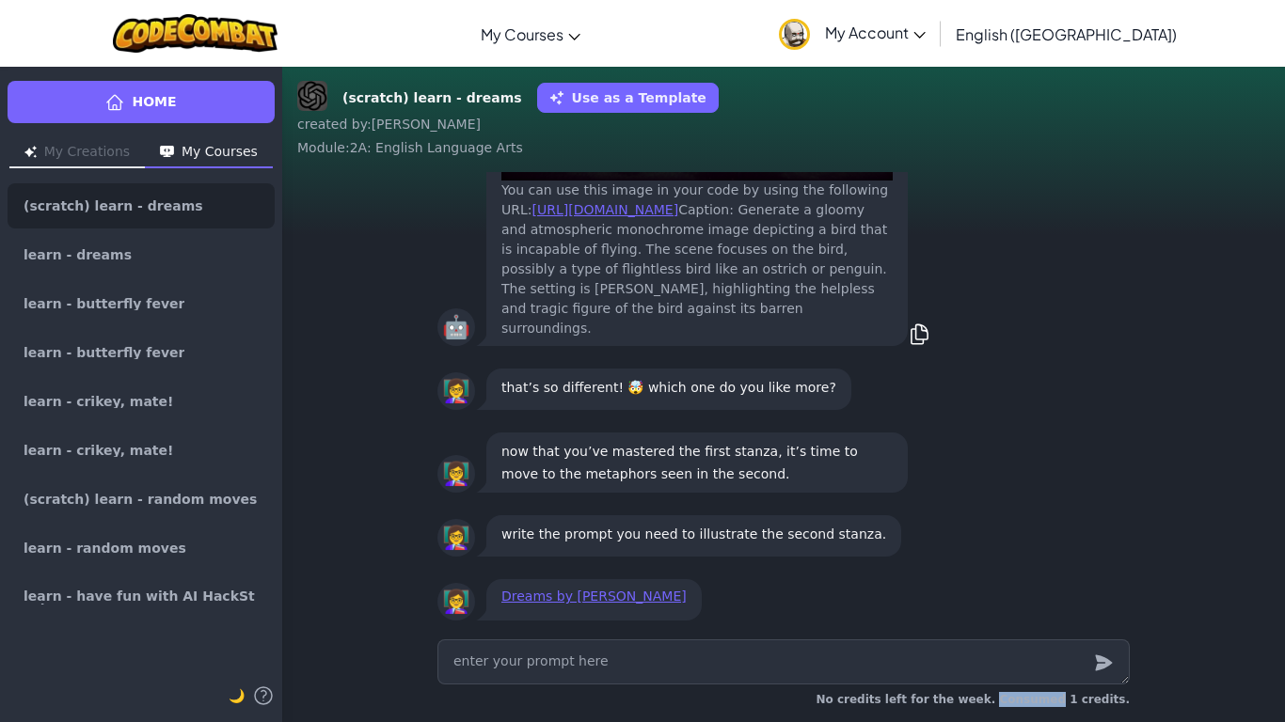
click at [1052, 700] on span "No credits left for the week. Consumed 1 credits." at bounding box center [972, 699] width 314 height 13
click at [1053, 700] on span "No credits left for the week. Consumed 1 credits." at bounding box center [972, 699] width 314 height 13
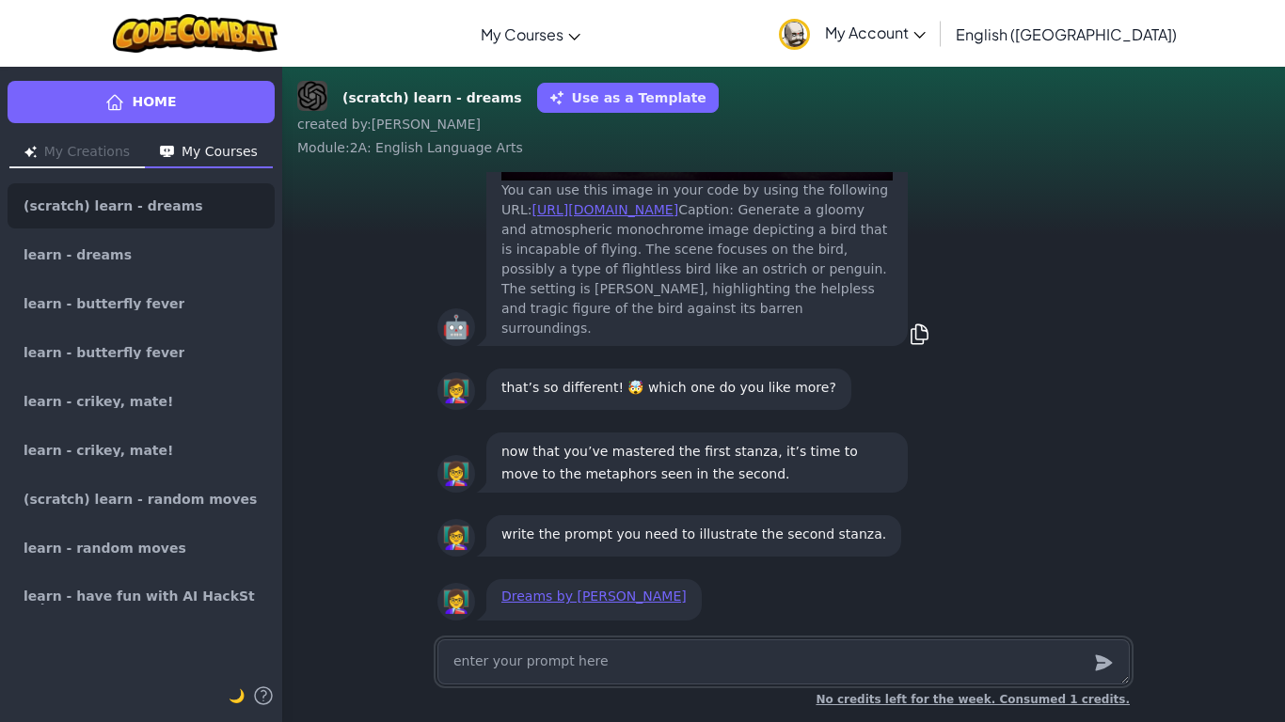
click at [1063, 660] on textarea at bounding box center [783, 661] width 692 height 45
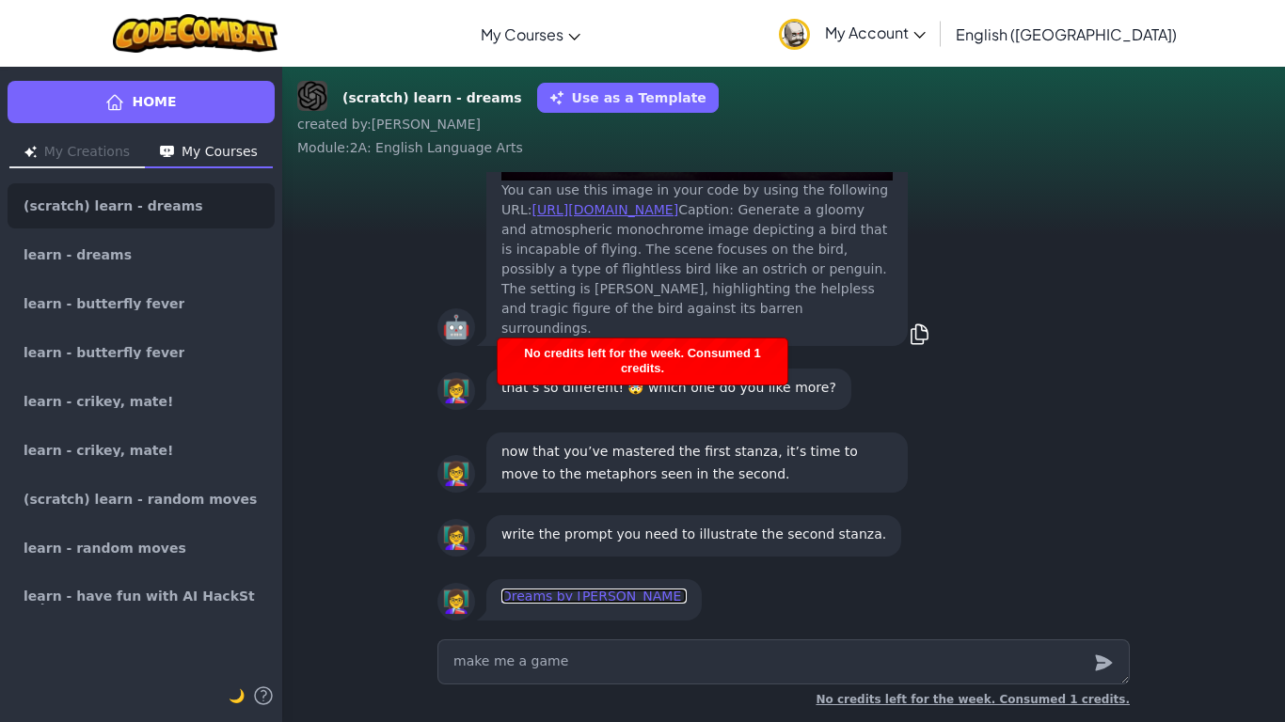
click at [658, 599] on link "Dreams by [PERSON_NAME]" at bounding box center [593, 596] width 185 height 15
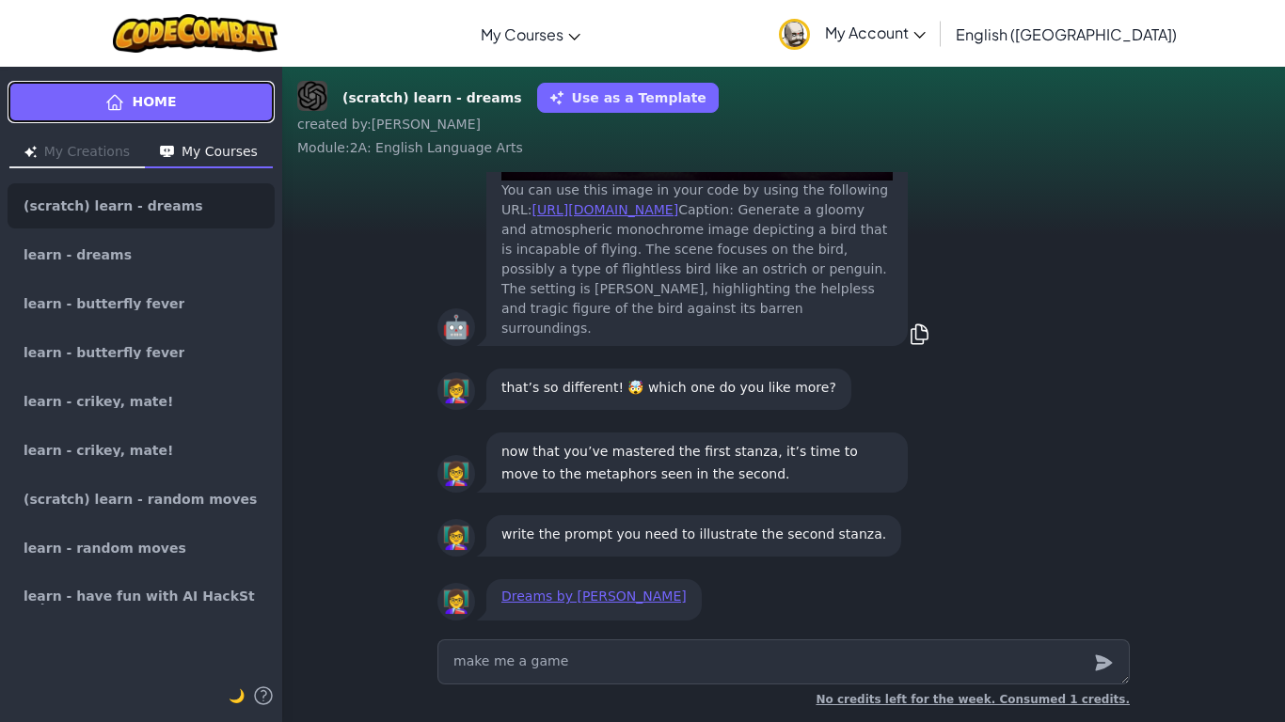
click at [138, 114] on link "Home" at bounding box center [141, 102] width 267 height 42
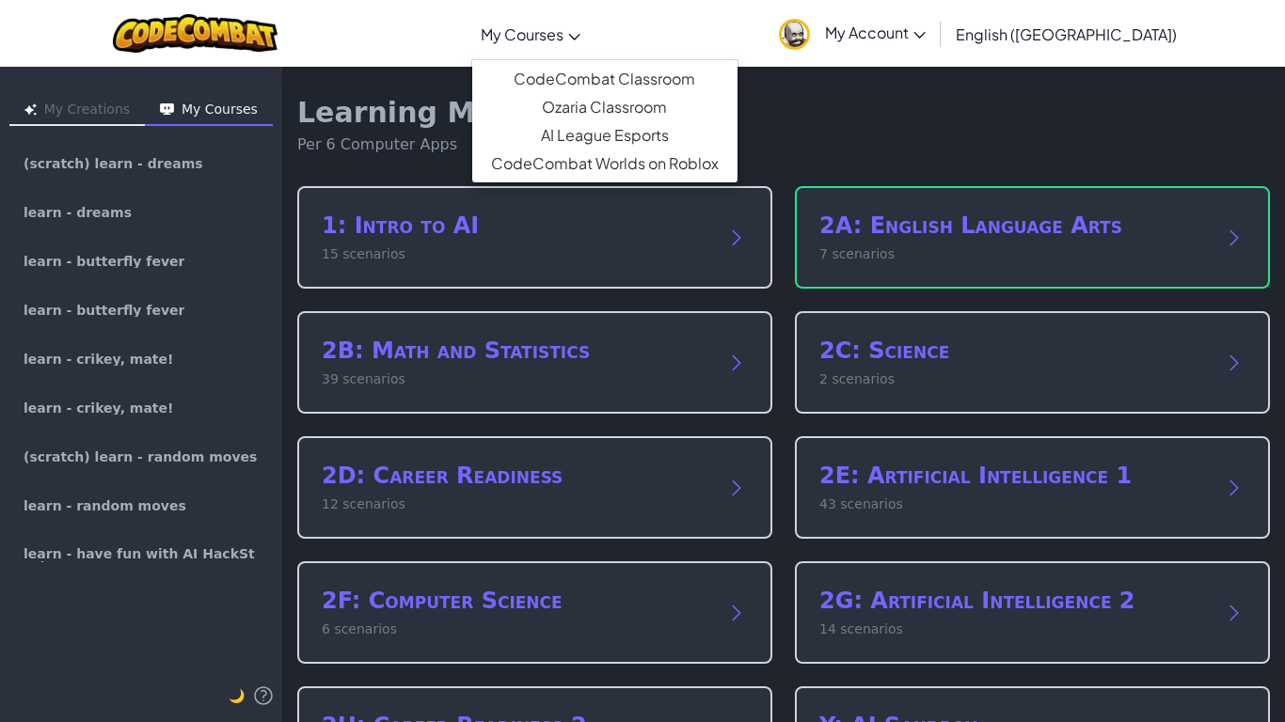
click at [563, 35] on span "My Courses" at bounding box center [522, 34] width 83 height 20
click at [694, 169] on link "CodeCombat Worlds on Roblox" at bounding box center [604, 164] width 265 height 28
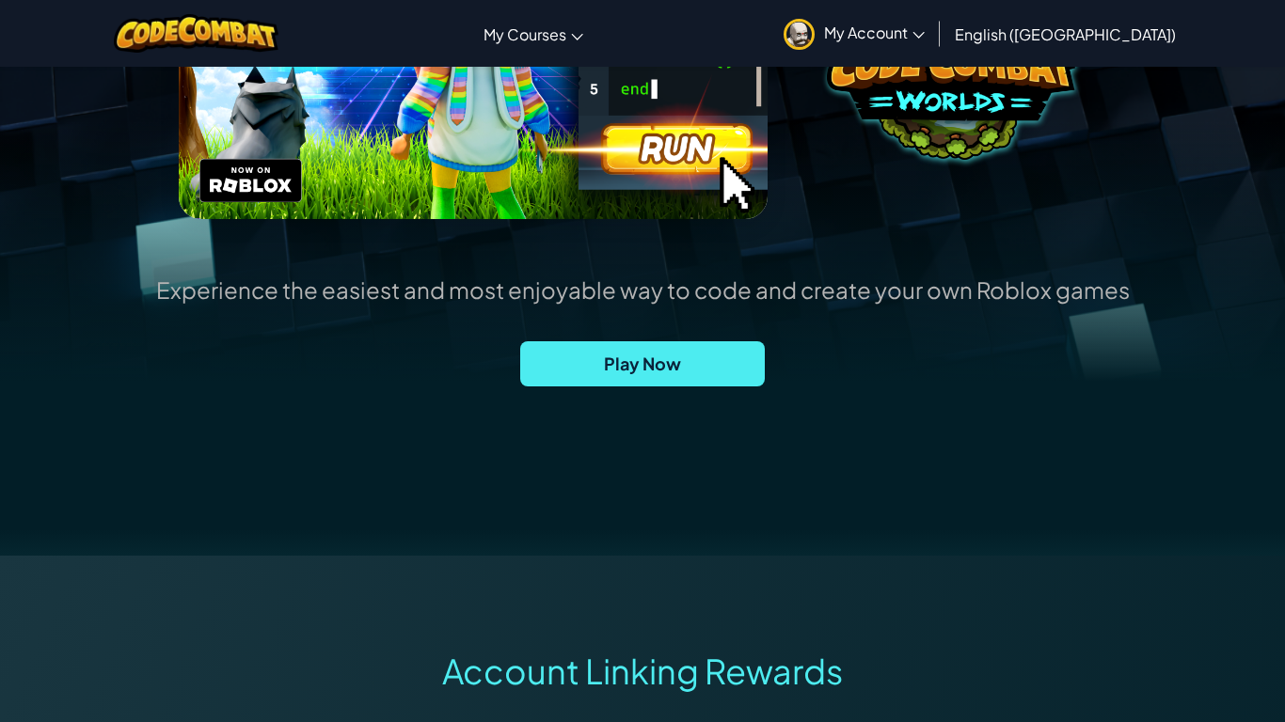
scroll to position [378, 0]
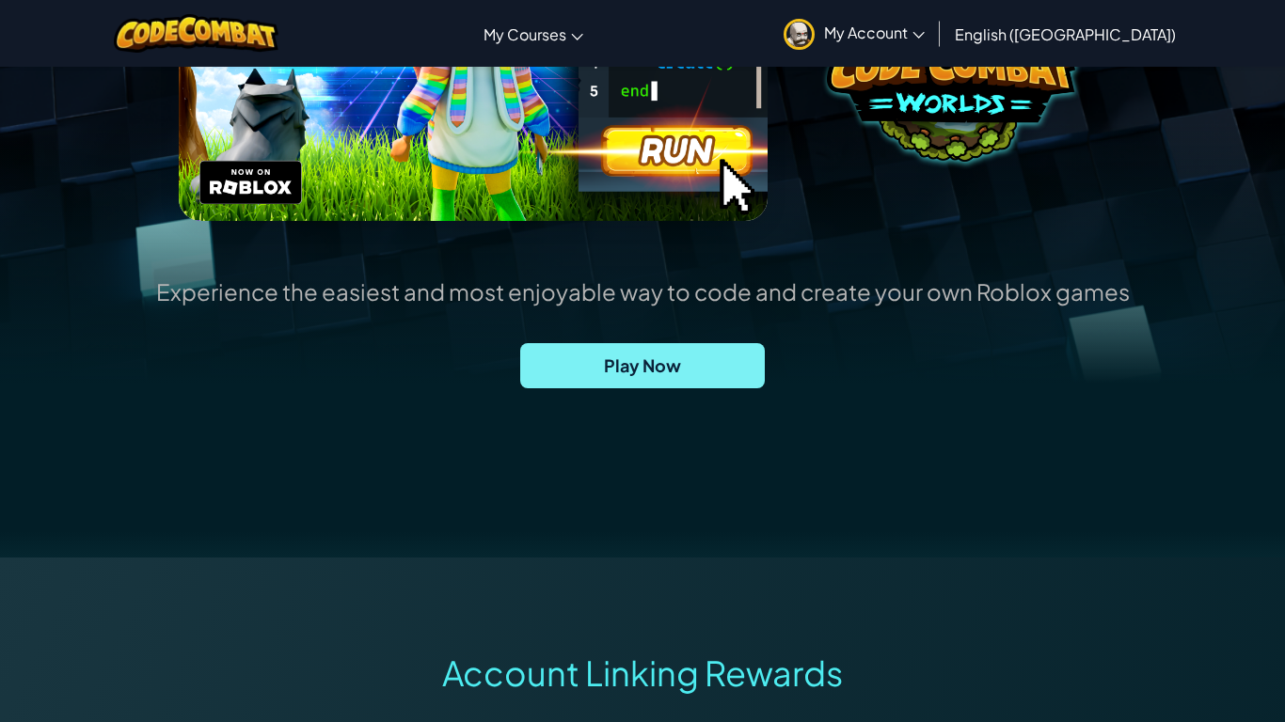
click at [619, 380] on span "Play Now" at bounding box center [642, 365] width 244 height 45
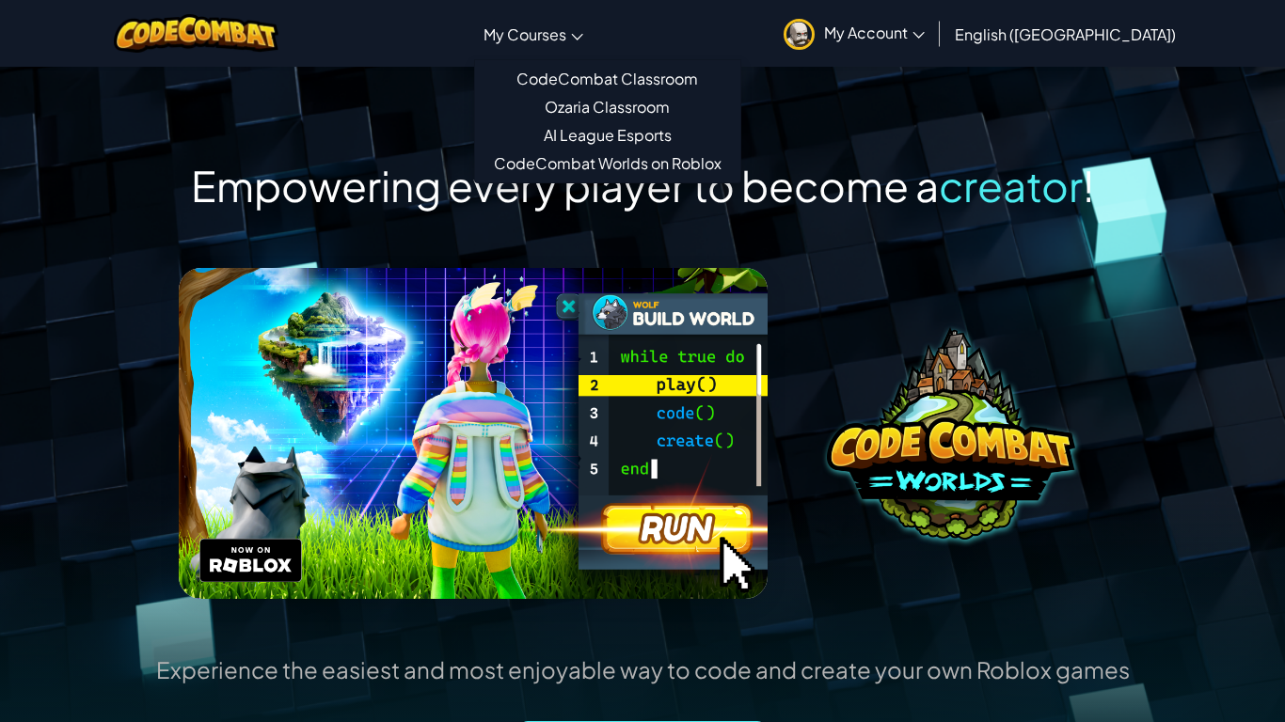
click at [581, 46] on link "My Courses" at bounding box center [533, 33] width 118 height 51
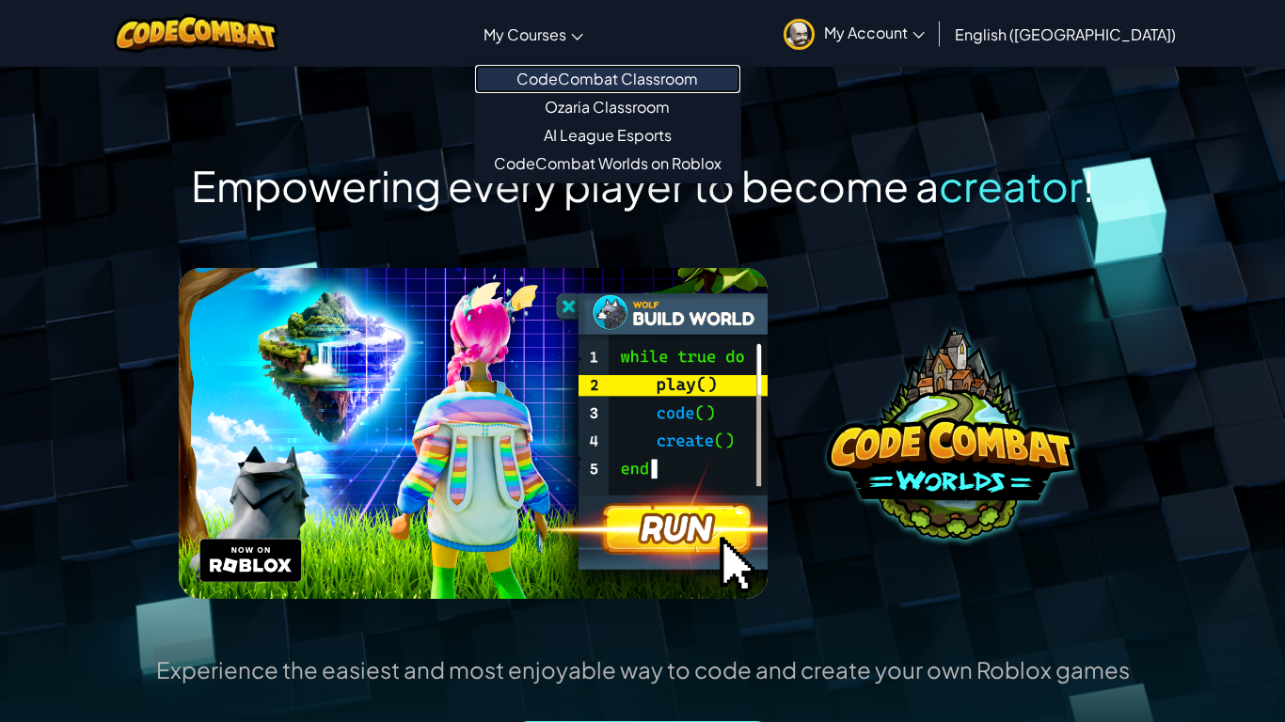
click at [623, 71] on link "CodeCombat Classroom" at bounding box center [607, 79] width 265 height 28
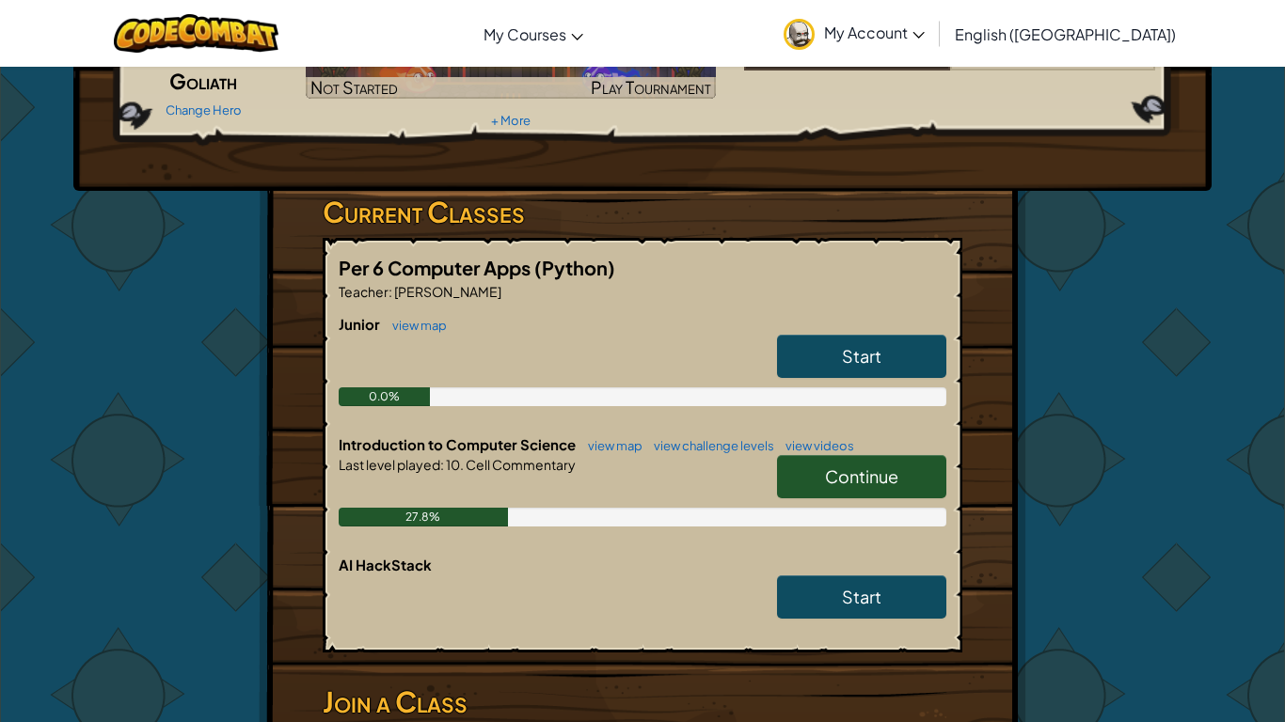
scroll to position [232, 0]
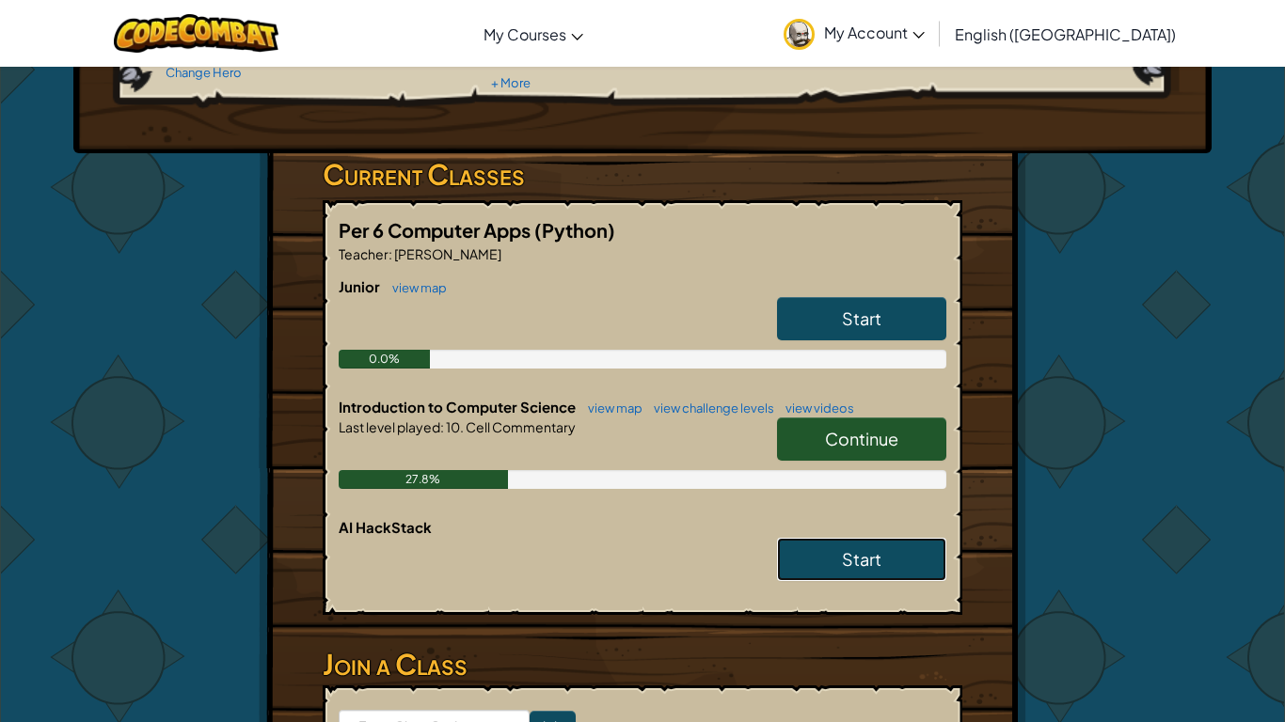
click at [931, 571] on link "Start" at bounding box center [861, 559] width 169 height 43
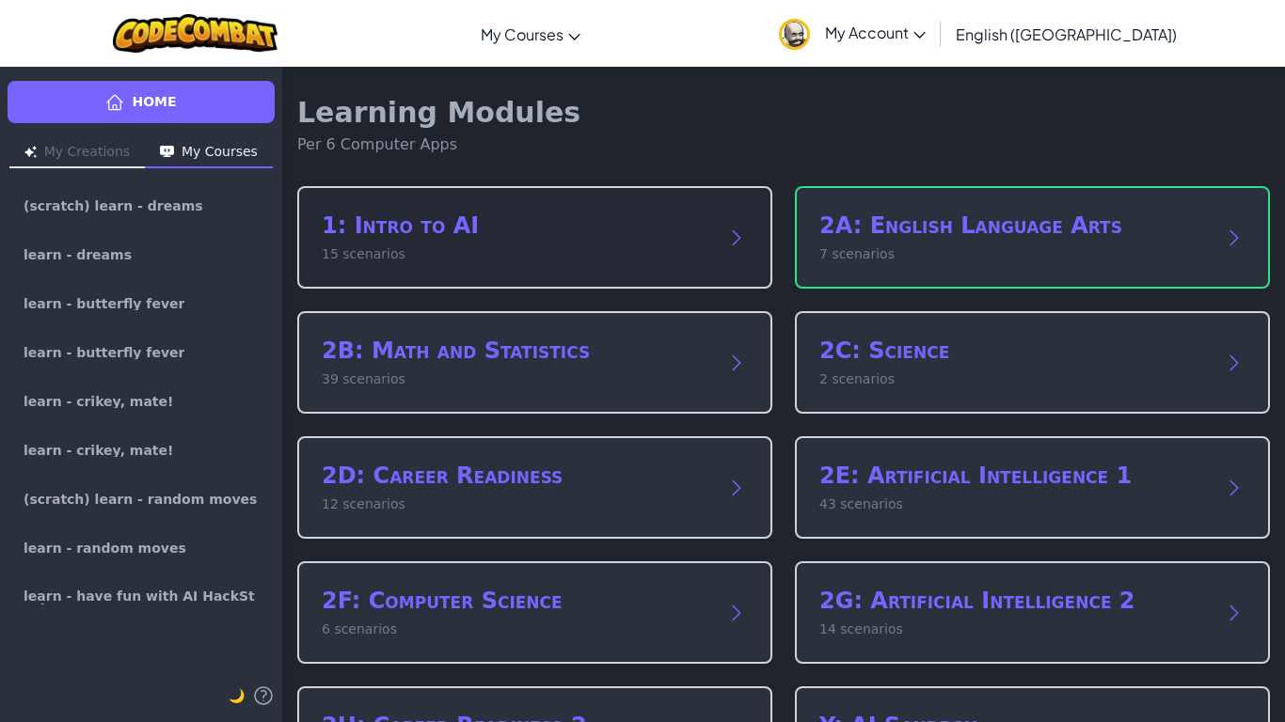
click at [578, 222] on h2 "1: Intro to AI" at bounding box center [516, 226] width 388 height 30
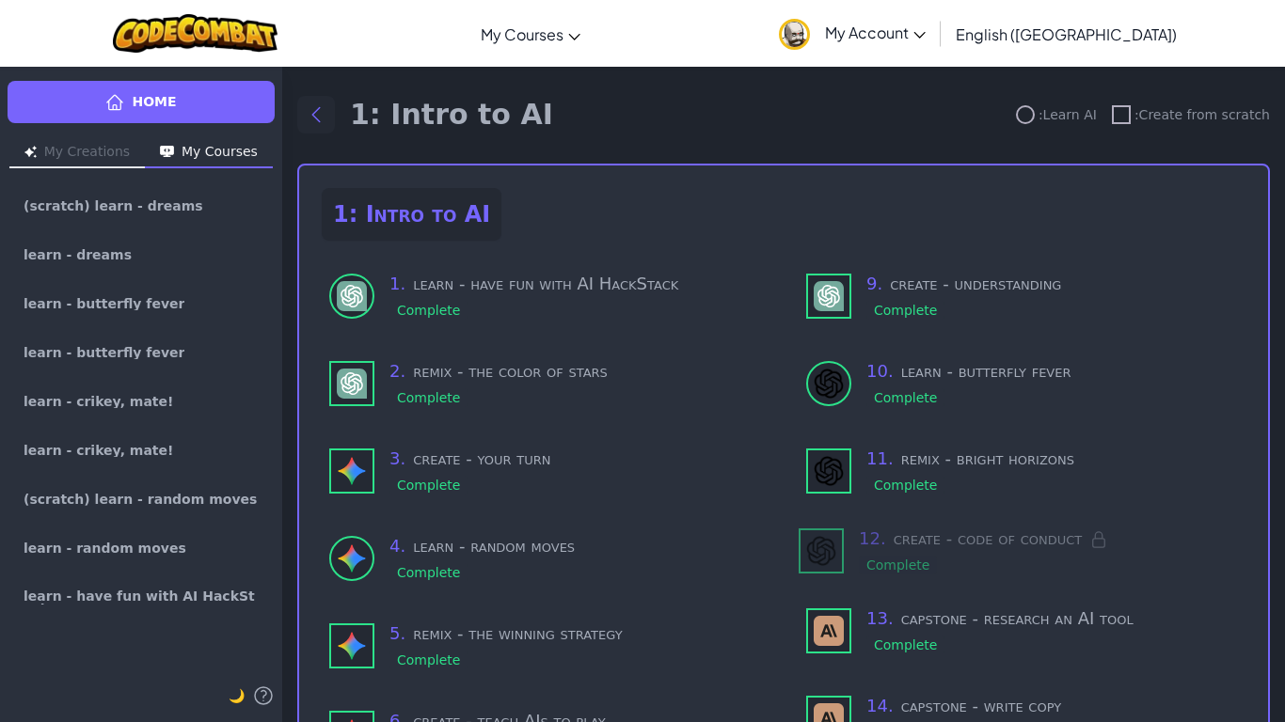
click at [320, 118] on icon "Back to modules" at bounding box center [316, 114] width 23 height 23
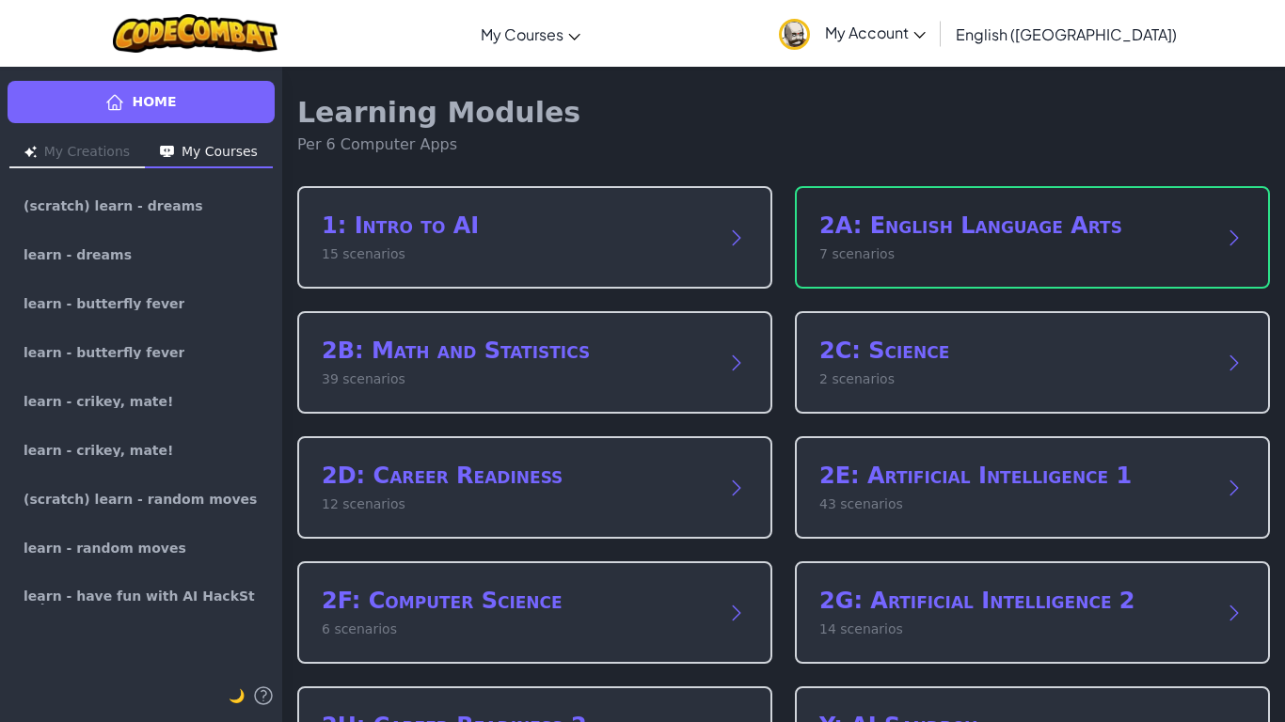
click at [914, 202] on div "2A: English Language Arts 7 scenarios" at bounding box center [1032, 237] width 475 height 103
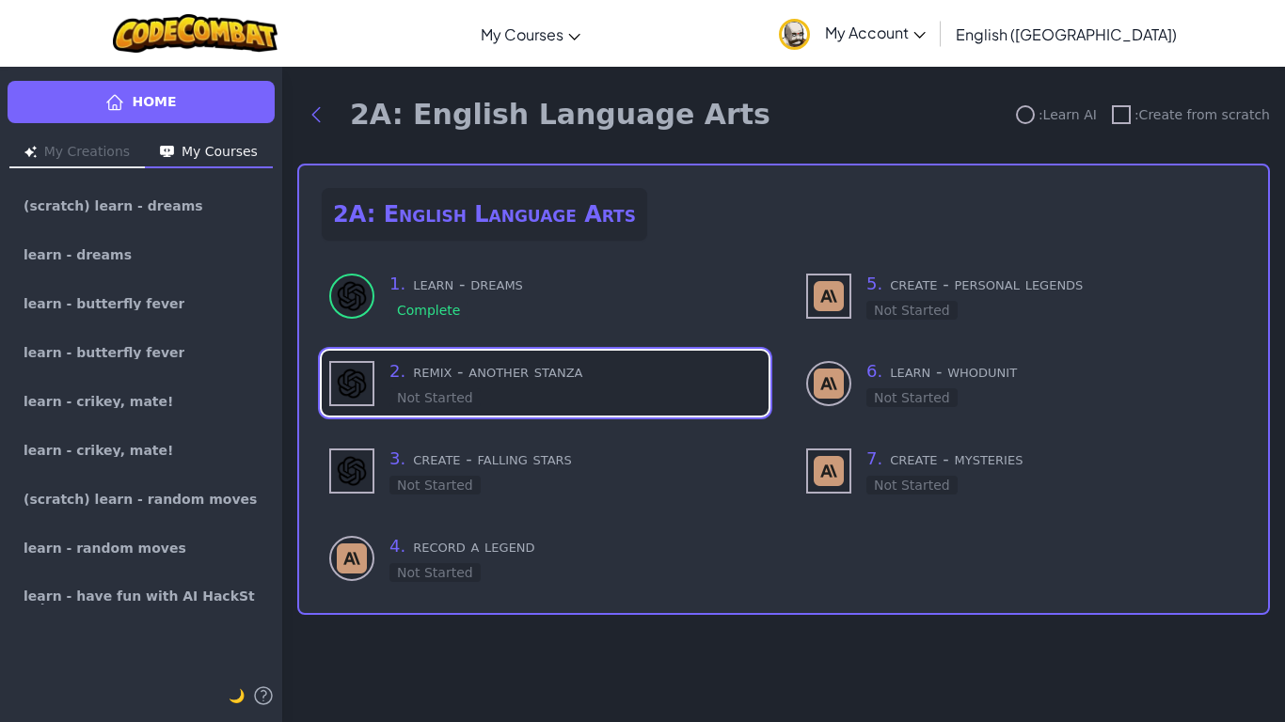
click at [648, 388] on div "2 . remix - another stanza Not Started" at bounding box center [574, 383] width 371 height 50
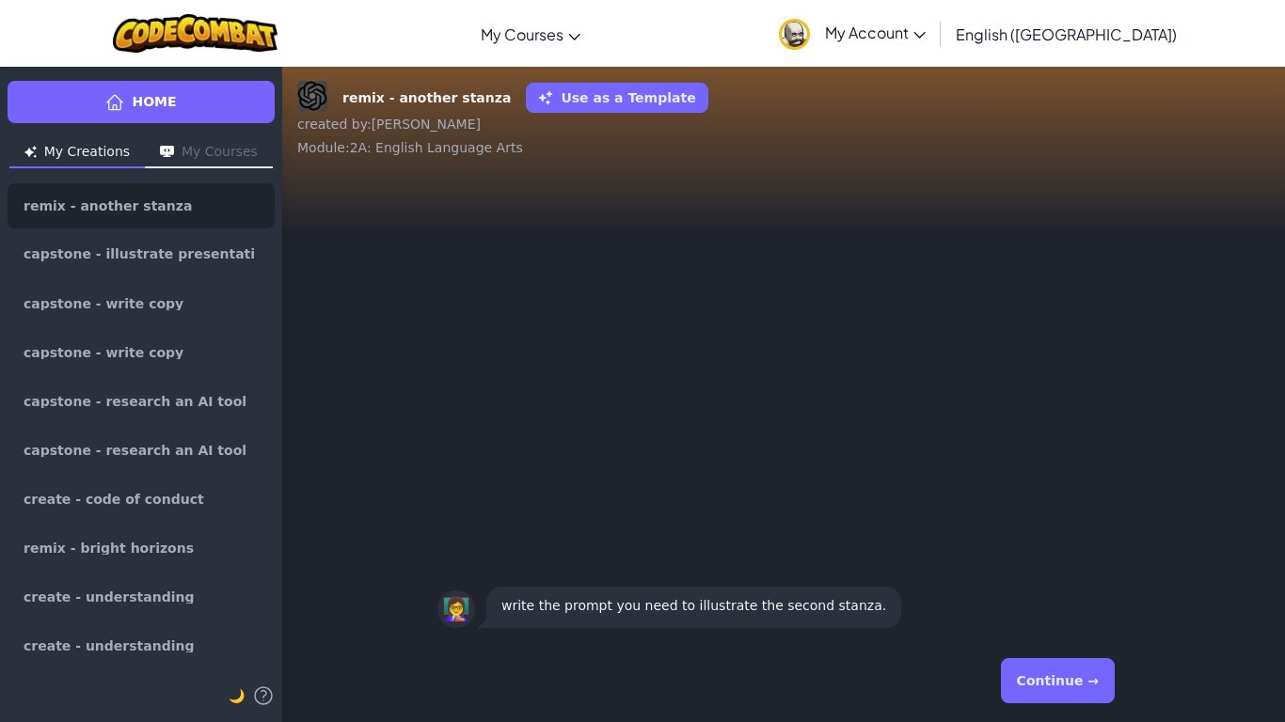
click at [1087, 668] on button "Continue →" at bounding box center [1058, 680] width 114 height 45
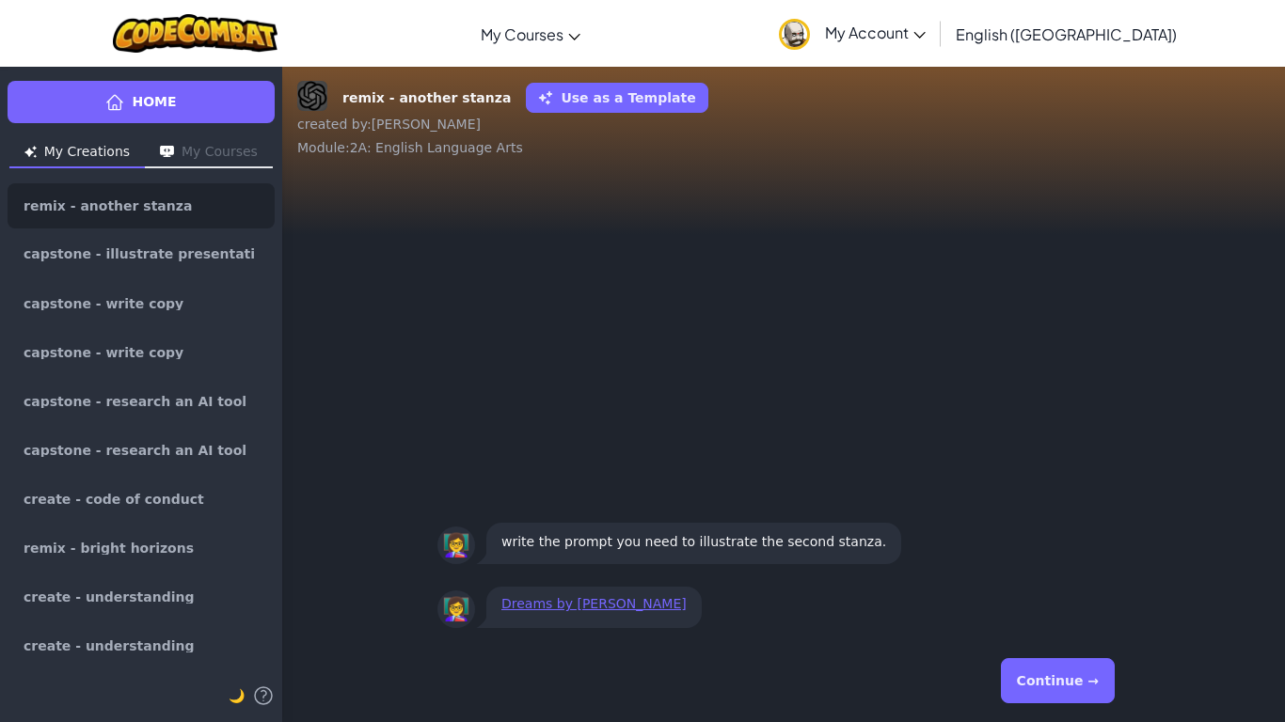
click at [1087, 668] on button "Continue →" at bounding box center [1058, 680] width 114 height 45
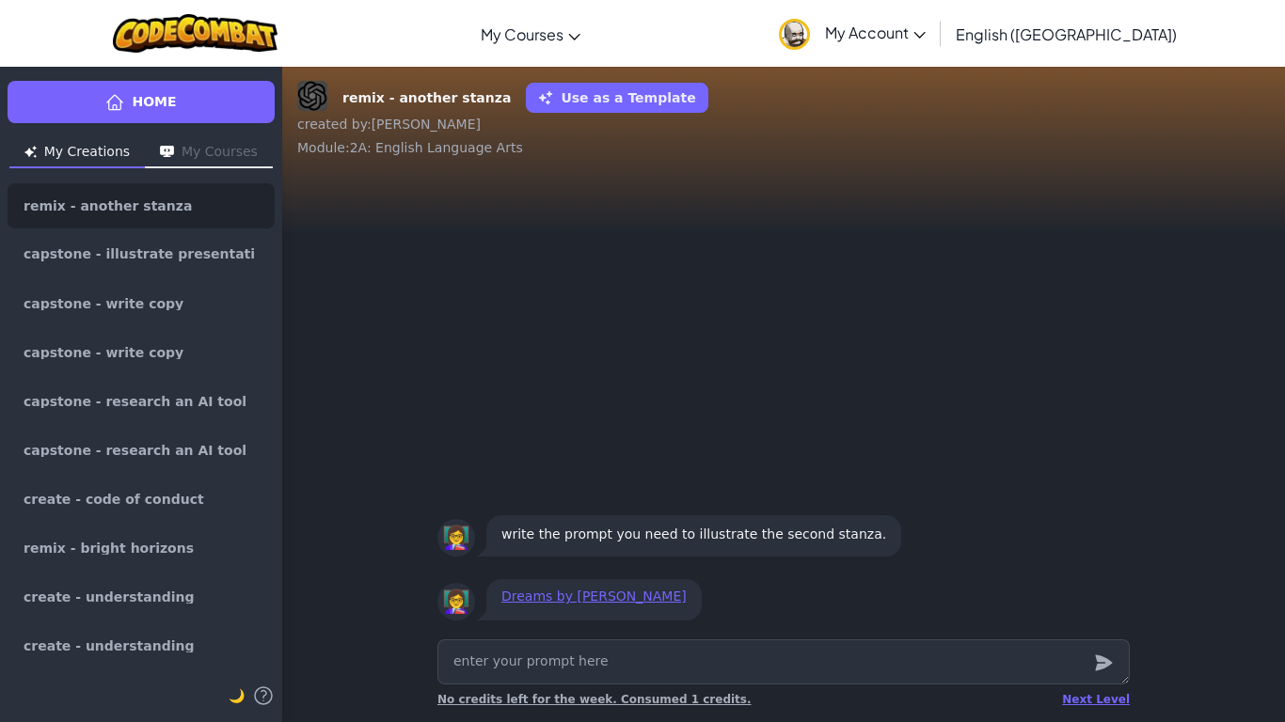
click at [813, 577] on div "👩‍🏫 Dreams by [PERSON_NAME]" at bounding box center [783, 600] width 692 height 49
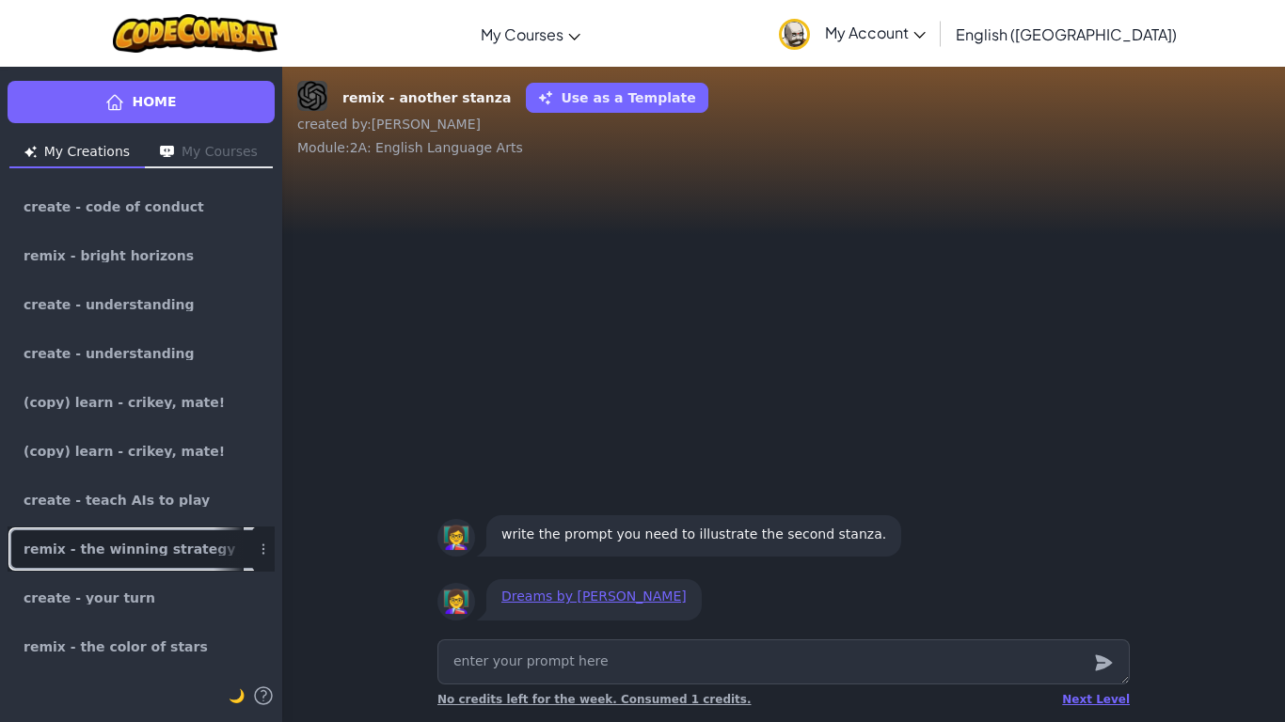
click at [126, 540] on link "remix - the winning strategy" at bounding box center [141, 549] width 267 height 45
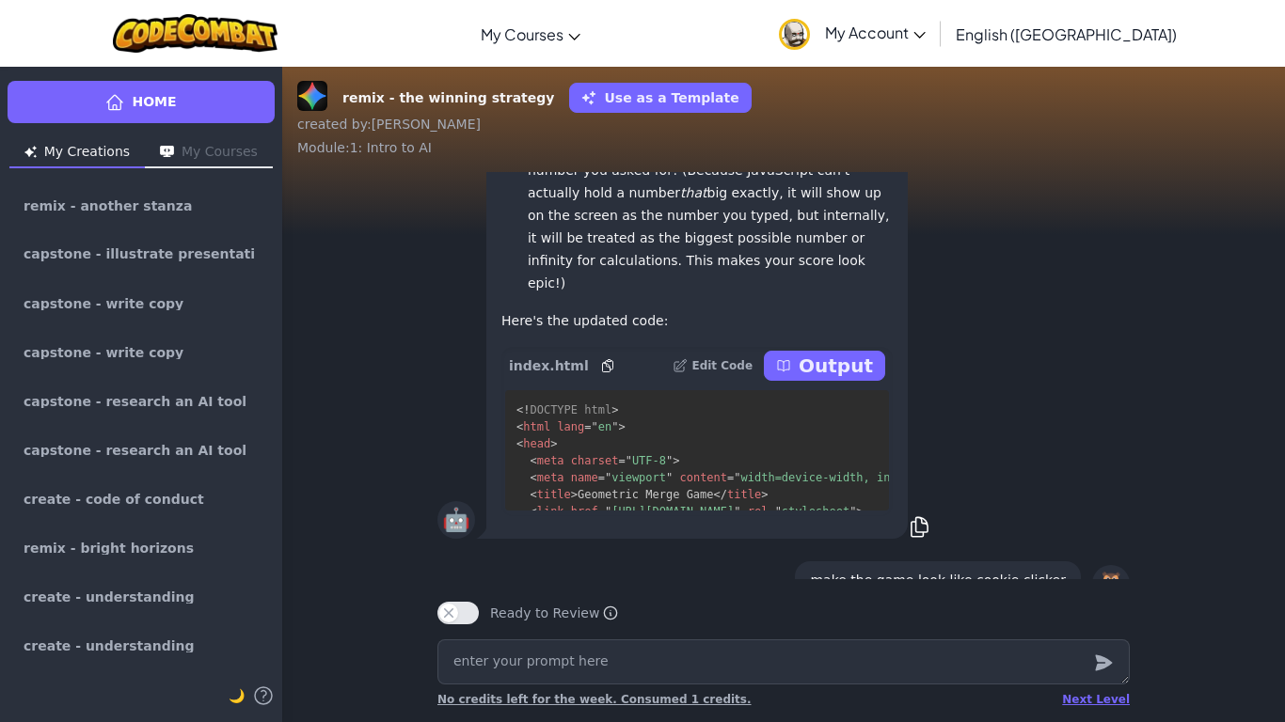
scroll to position [-229, 0]
click at [877, 353] on button "Output" at bounding box center [824, 368] width 121 height 30
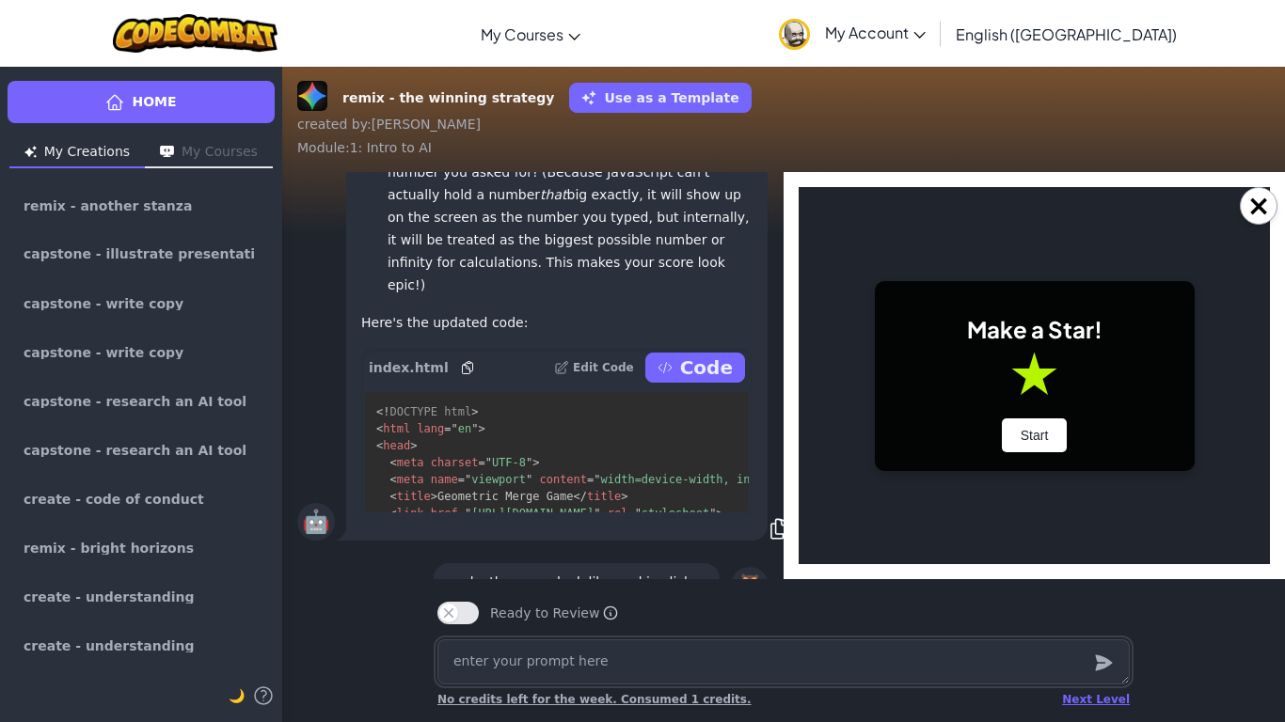
scroll to position [0, 0]
click at [1004, 438] on button "Start" at bounding box center [1035, 435] width 66 height 34
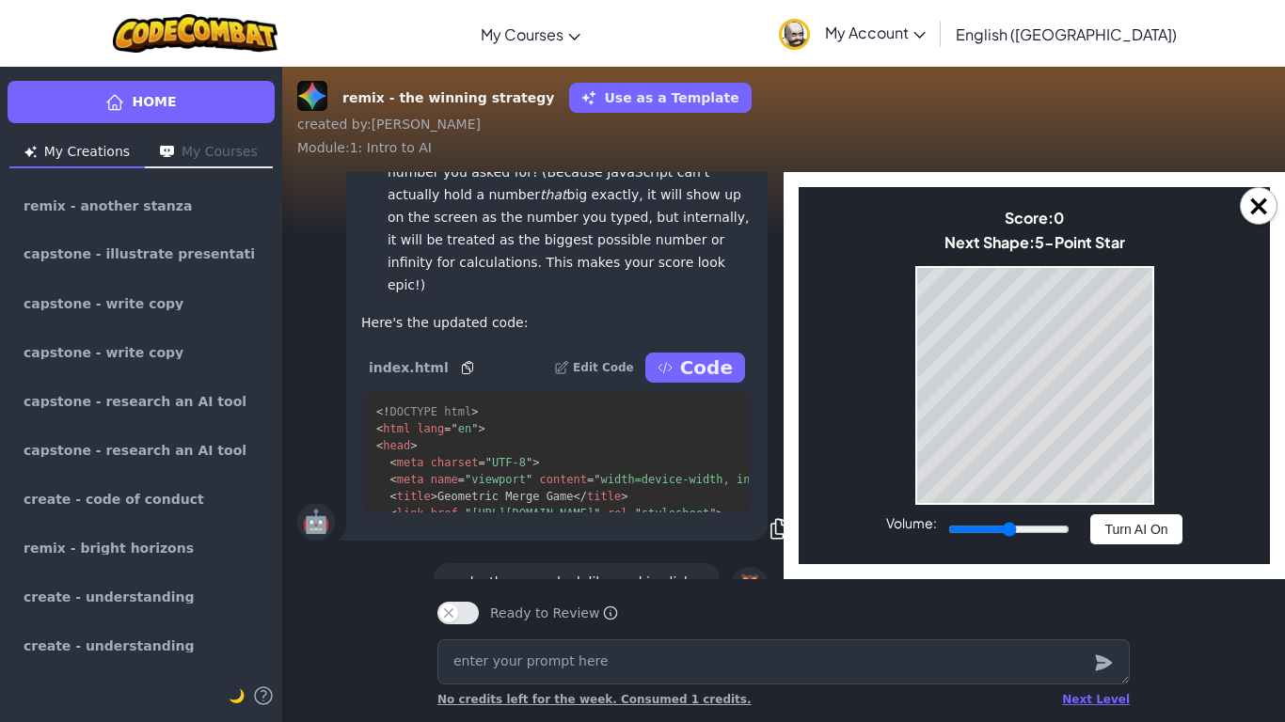
click at [1128, 511] on body "Make a Star! Start Score: 0 Next Shape: 5-Point Star Game Over Your stack reach…" at bounding box center [1033, 375] width 471 height 377
click at [1122, 524] on button "Turn AI On" at bounding box center [1135, 529] width 91 height 30
click at [1122, 524] on button "Turn AI Off" at bounding box center [1136, 529] width 91 height 30
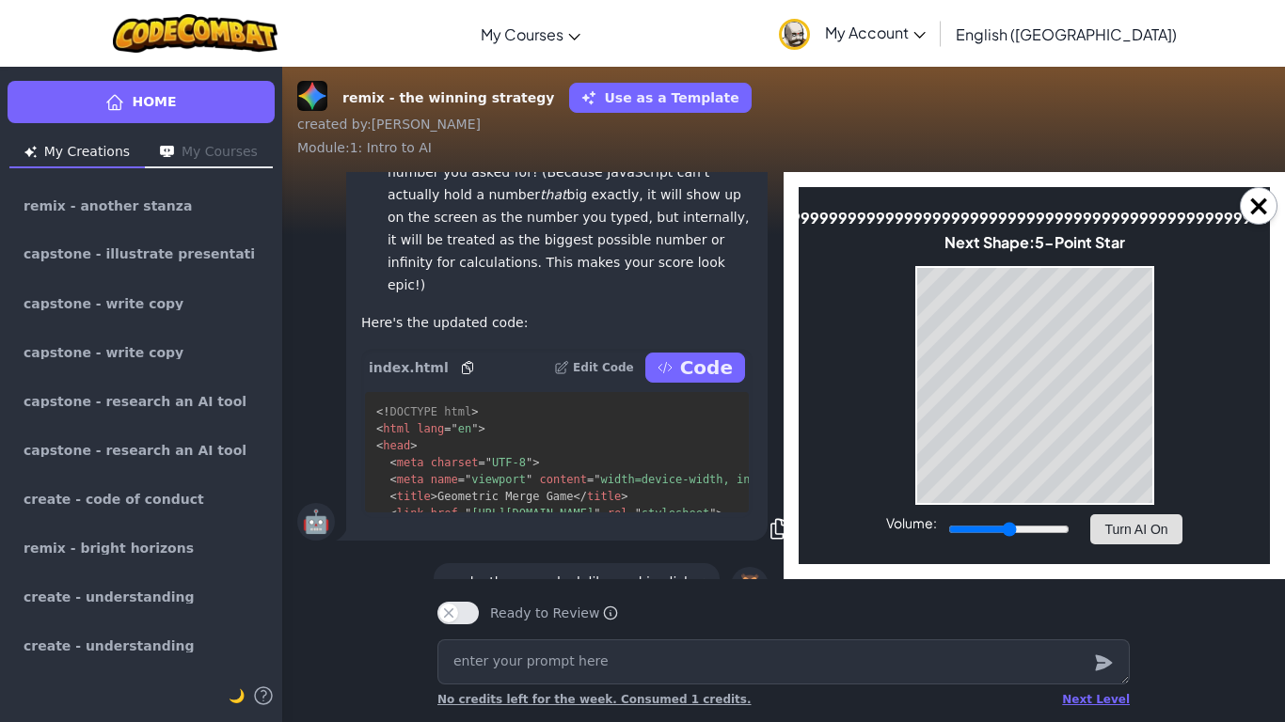
click at [1122, 526] on button "Turn AI On" at bounding box center [1135, 529] width 91 height 30
click at [1122, 526] on button "Turn AI Off" at bounding box center [1136, 529] width 91 height 30
click at [1015, 677] on textarea at bounding box center [783, 661] width 692 height 45
click at [1109, 528] on button "Turn AI On" at bounding box center [1135, 529] width 91 height 30
click at [1109, 530] on button "Turn AI Off" at bounding box center [1136, 529] width 91 height 30
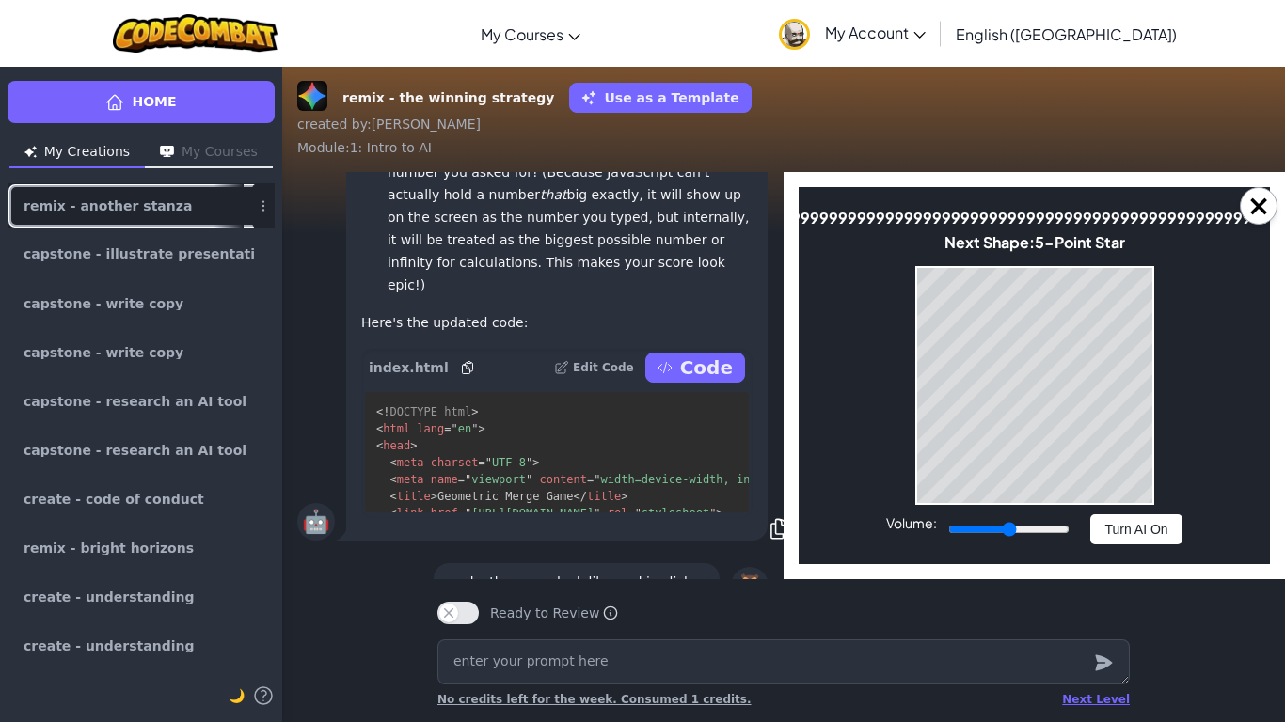
click at [91, 218] on link "remix - another stanza" at bounding box center [141, 205] width 267 height 45
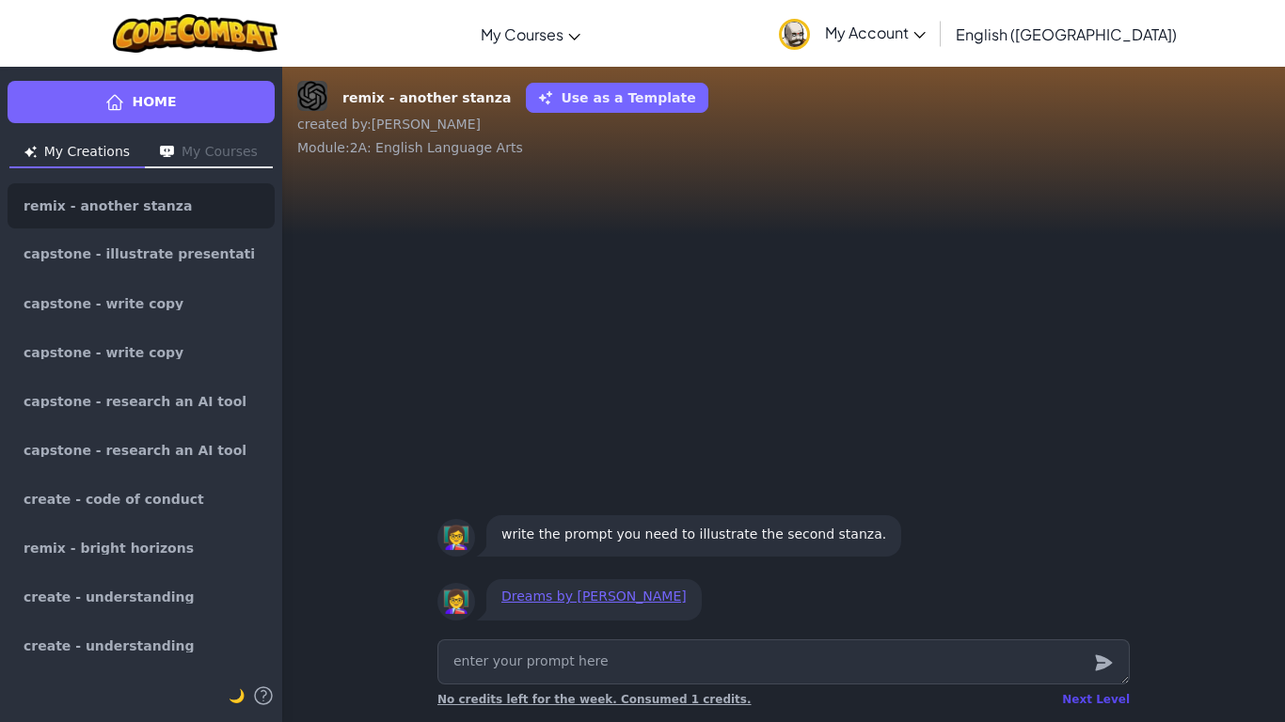
click at [1092, 701] on div "Next Level" at bounding box center [1096, 699] width 68 height 15
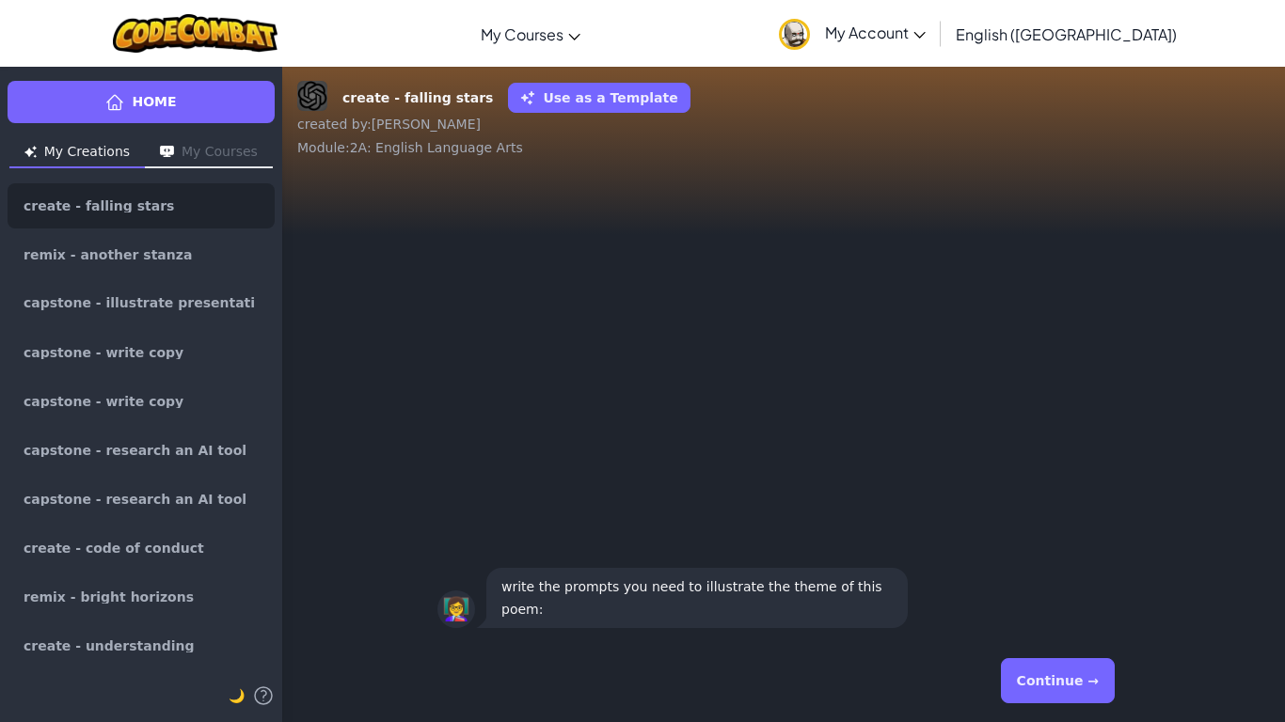
click at [1091, 699] on button "Continue →" at bounding box center [1058, 680] width 114 height 45
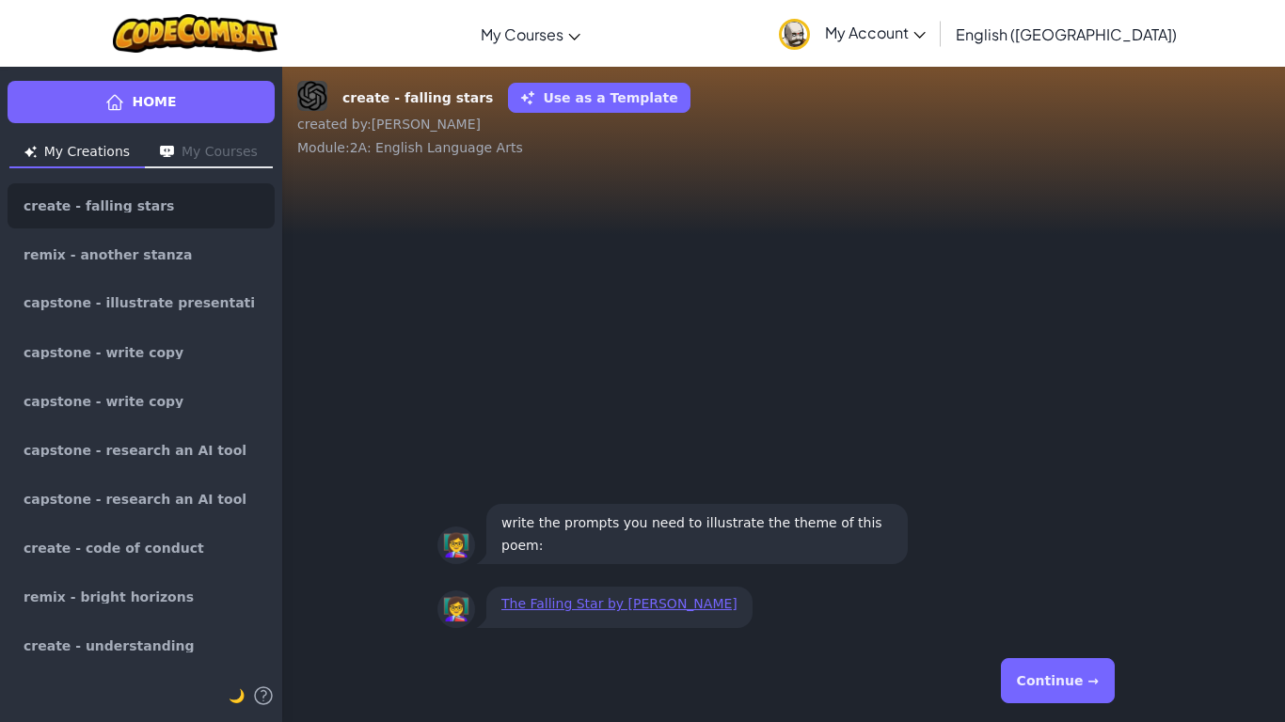
click at [1088, 691] on button "Continue →" at bounding box center [1058, 680] width 114 height 45
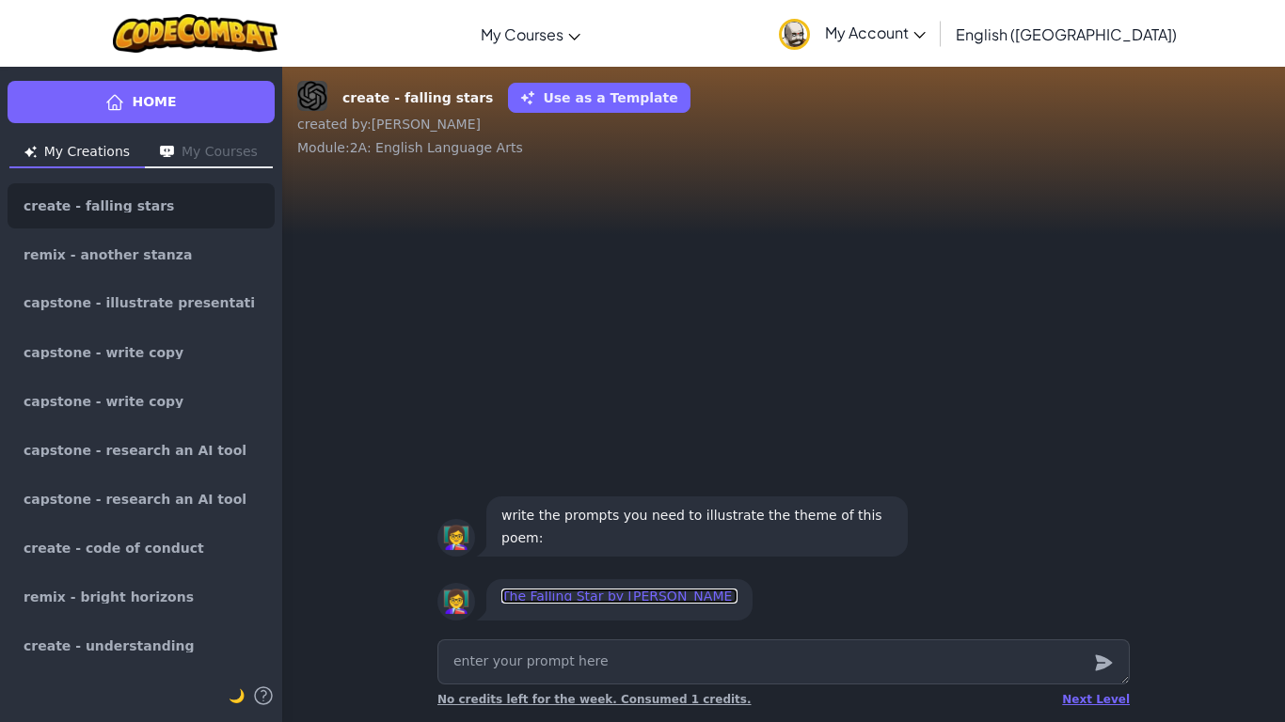
click at [699, 599] on link "The Falling Star by [PERSON_NAME]" at bounding box center [619, 596] width 236 height 15
click at [1096, 699] on div "Next Level" at bounding box center [1096, 699] width 68 height 15
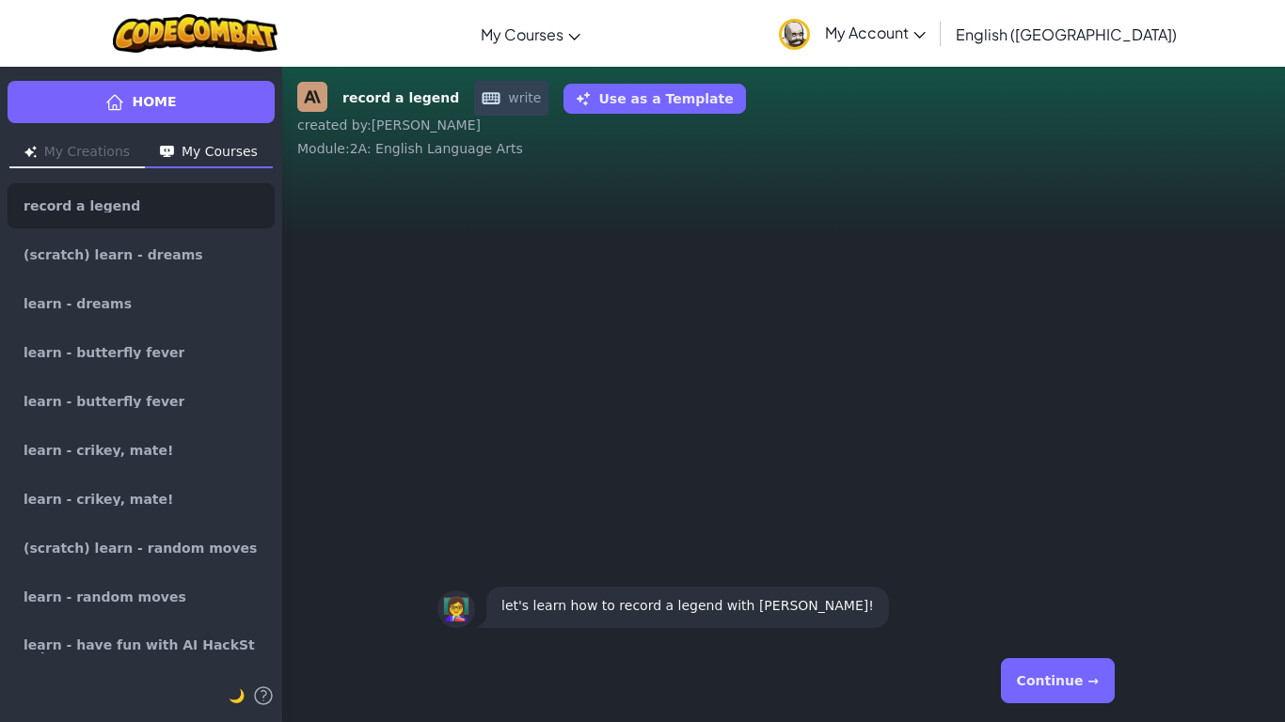
click at [1096, 699] on button "Continue →" at bounding box center [1058, 680] width 114 height 45
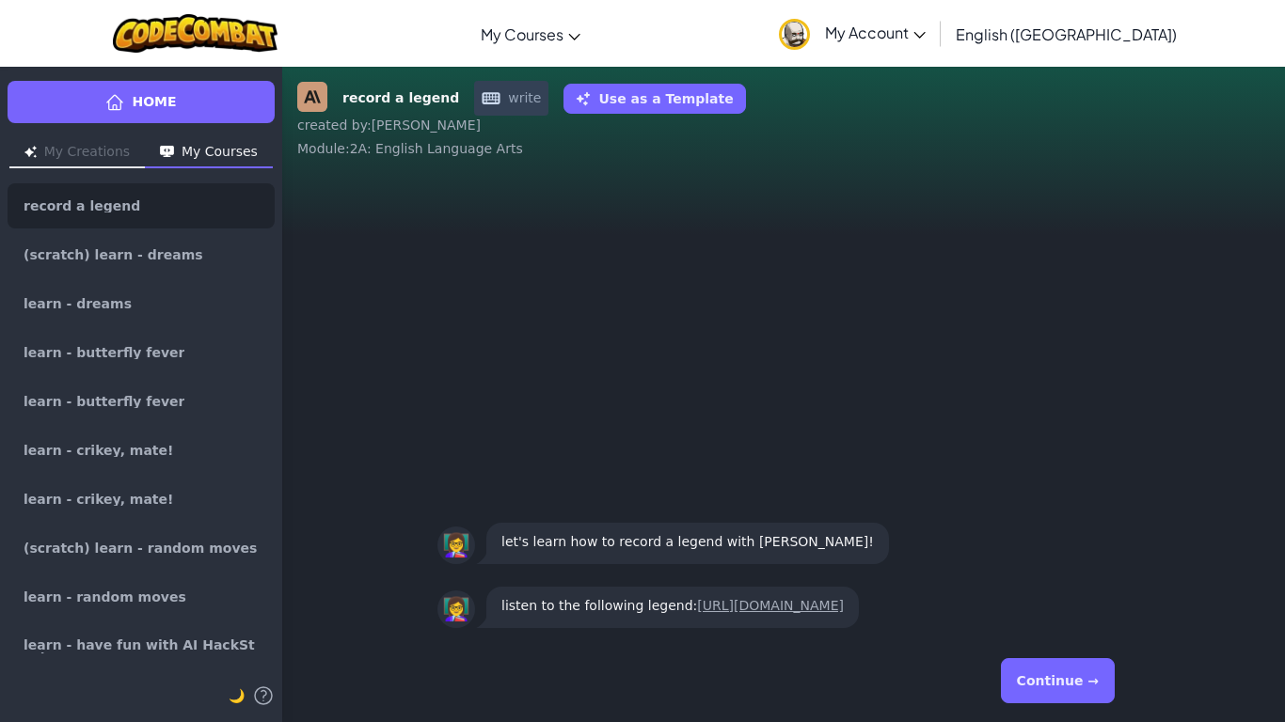
click at [610, 594] on p "listen to the following legend: [URL][DOMAIN_NAME]" at bounding box center [672, 605] width 342 height 23
click at [697, 598] on link "[URL][DOMAIN_NAME]" at bounding box center [770, 605] width 147 height 15
